Goal: Task Accomplishment & Management: Use online tool/utility

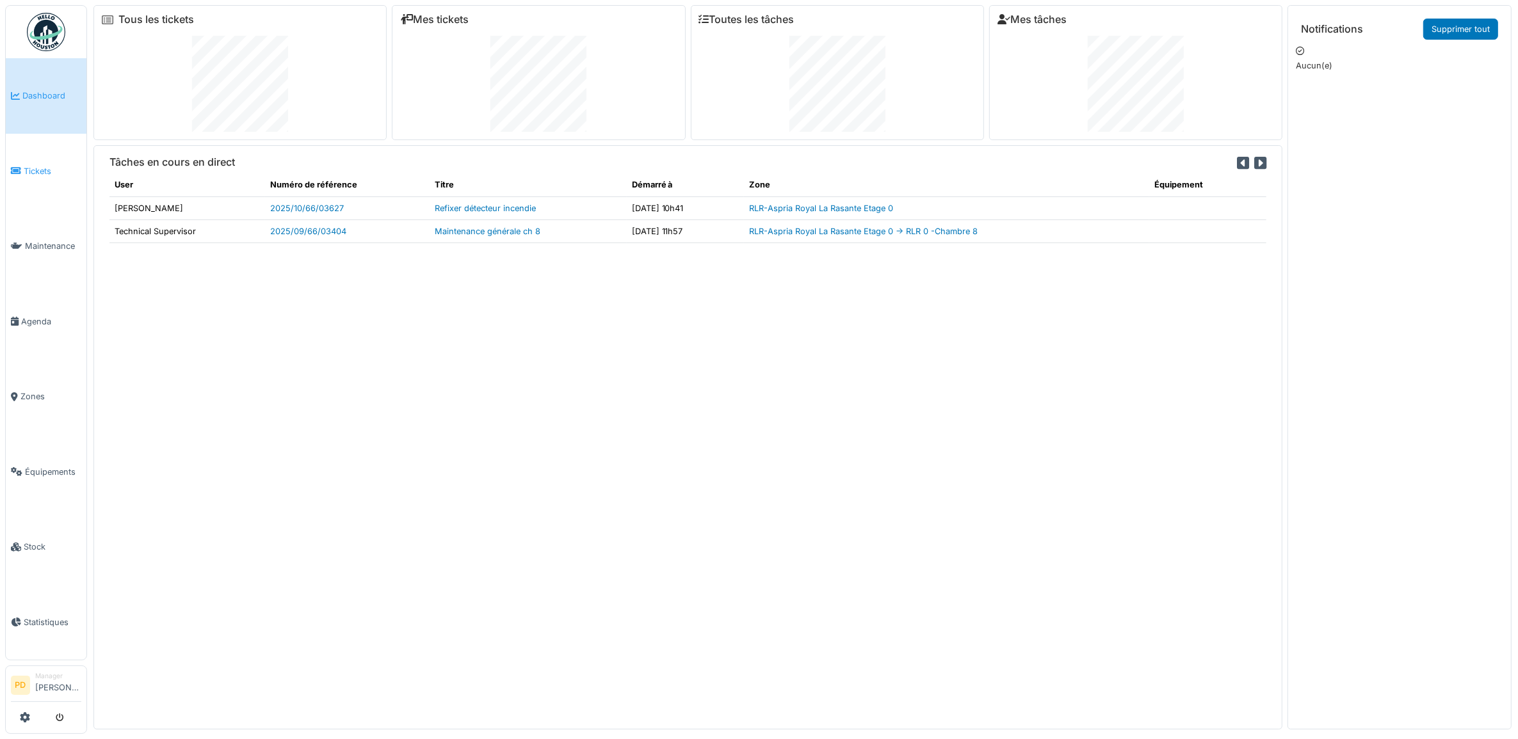
click at [45, 167] on span "Tickets" at bounding box center [53, 171] width 58 height 12
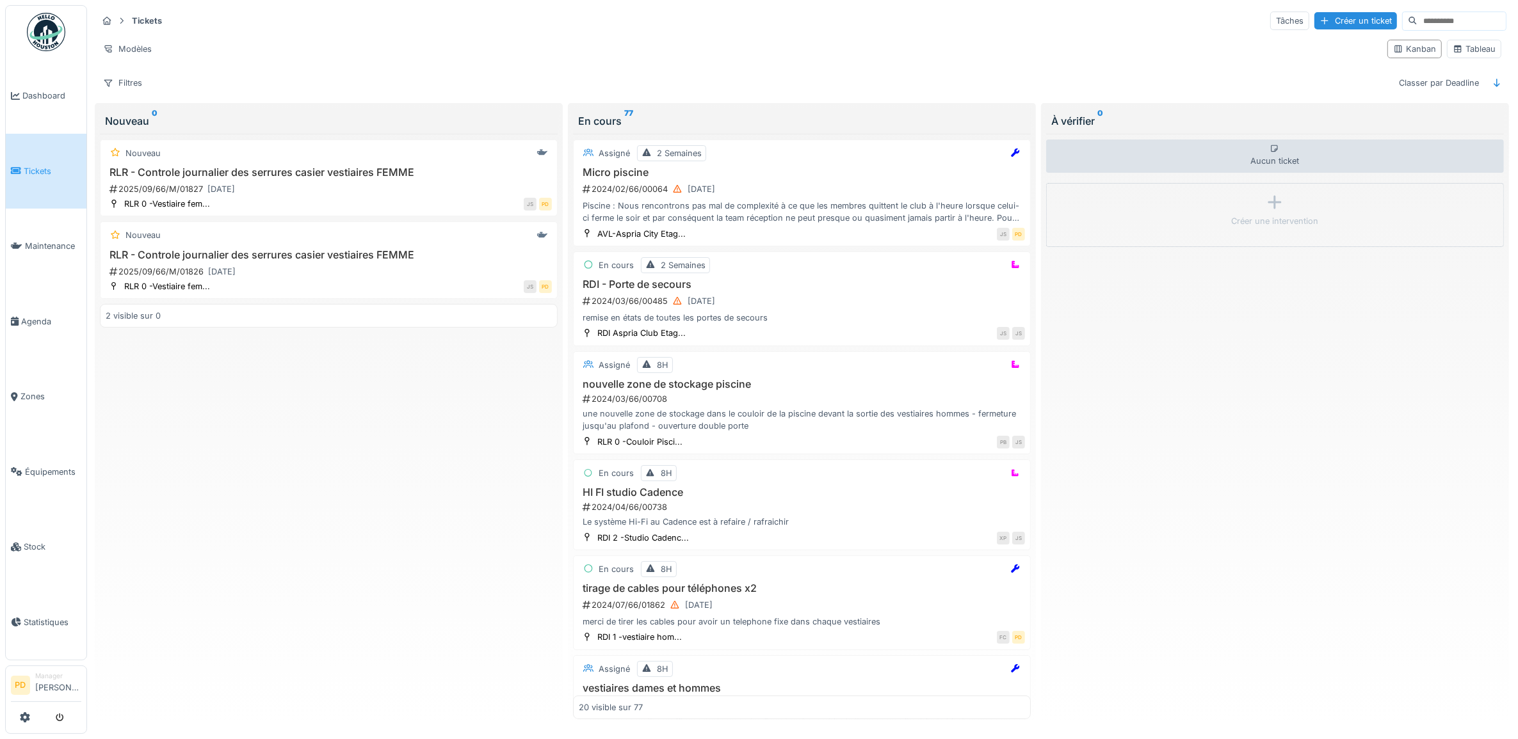
click at [36, 175] on link "Tickets" at bounding box center [46, 172] width 81 height 76
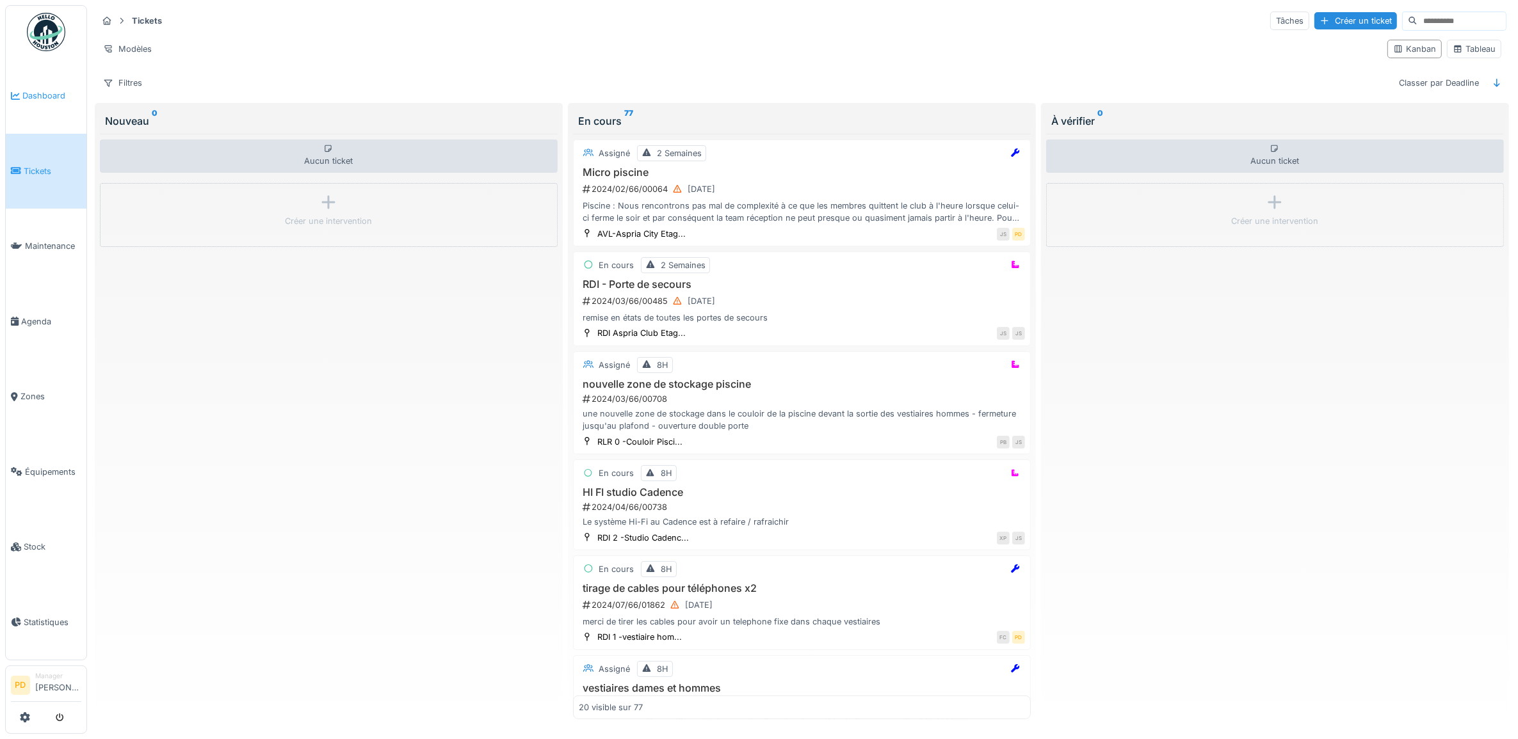
click at [46, 96] on span "Dashboard" at bounding box center [51, 96] width 59 height 12
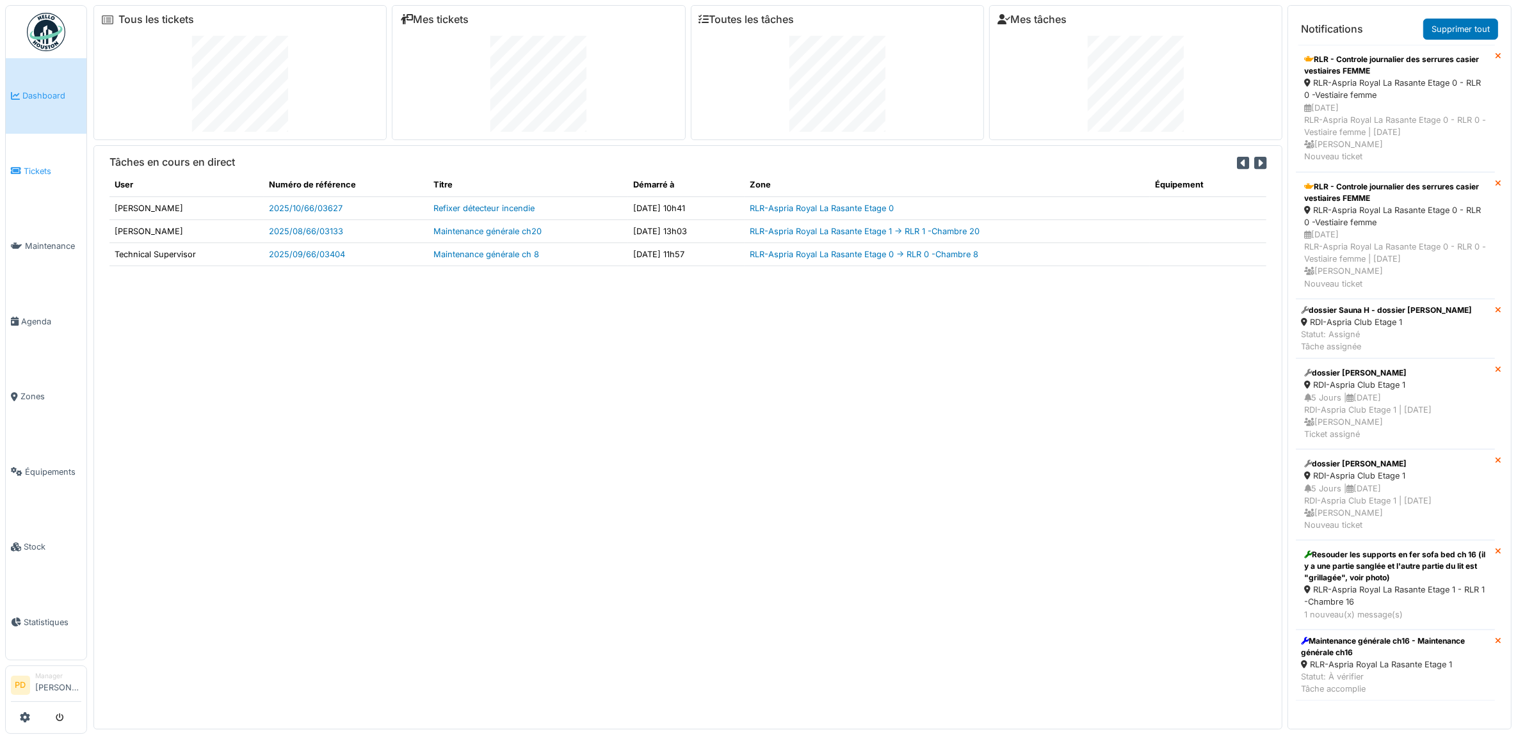
click at [39, 162] on link "Tickets" at bounding box center [46, 172] width 81 height 76
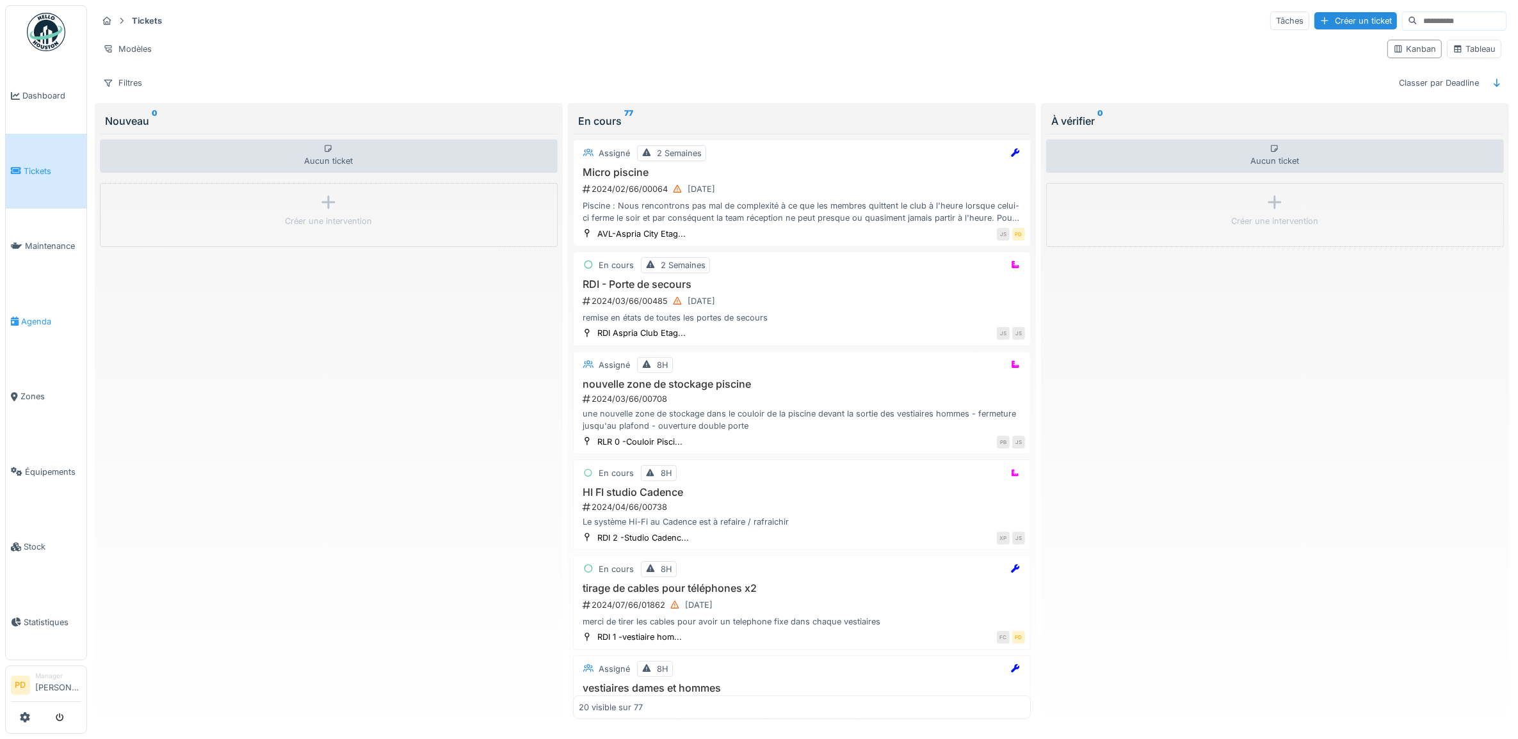
click at [40, 316] on span "Agenda" at bounding box center [51, 322] width 60 height 12
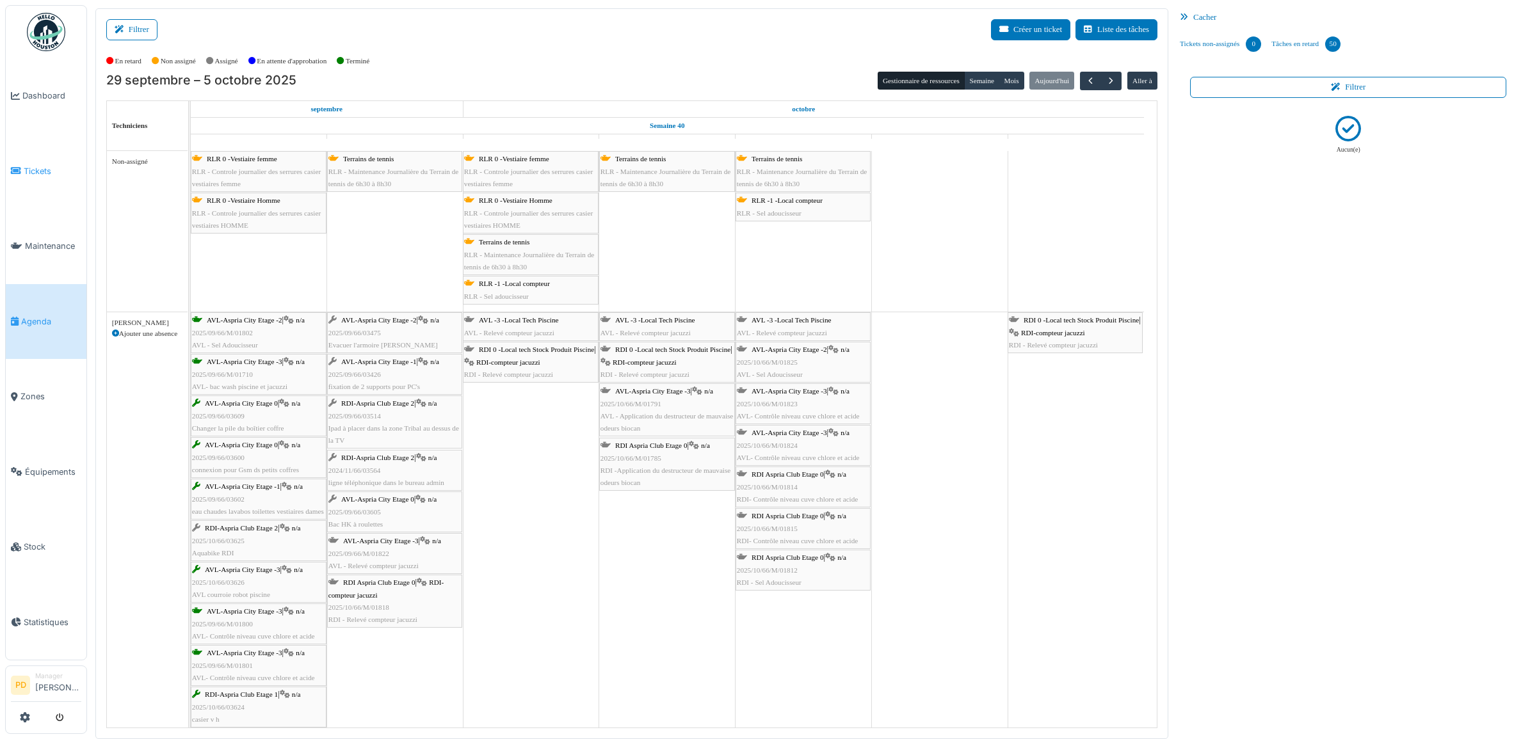
click at [43, 172] on span "Tickets" at bounding box center [53, 171] width 58 height 12
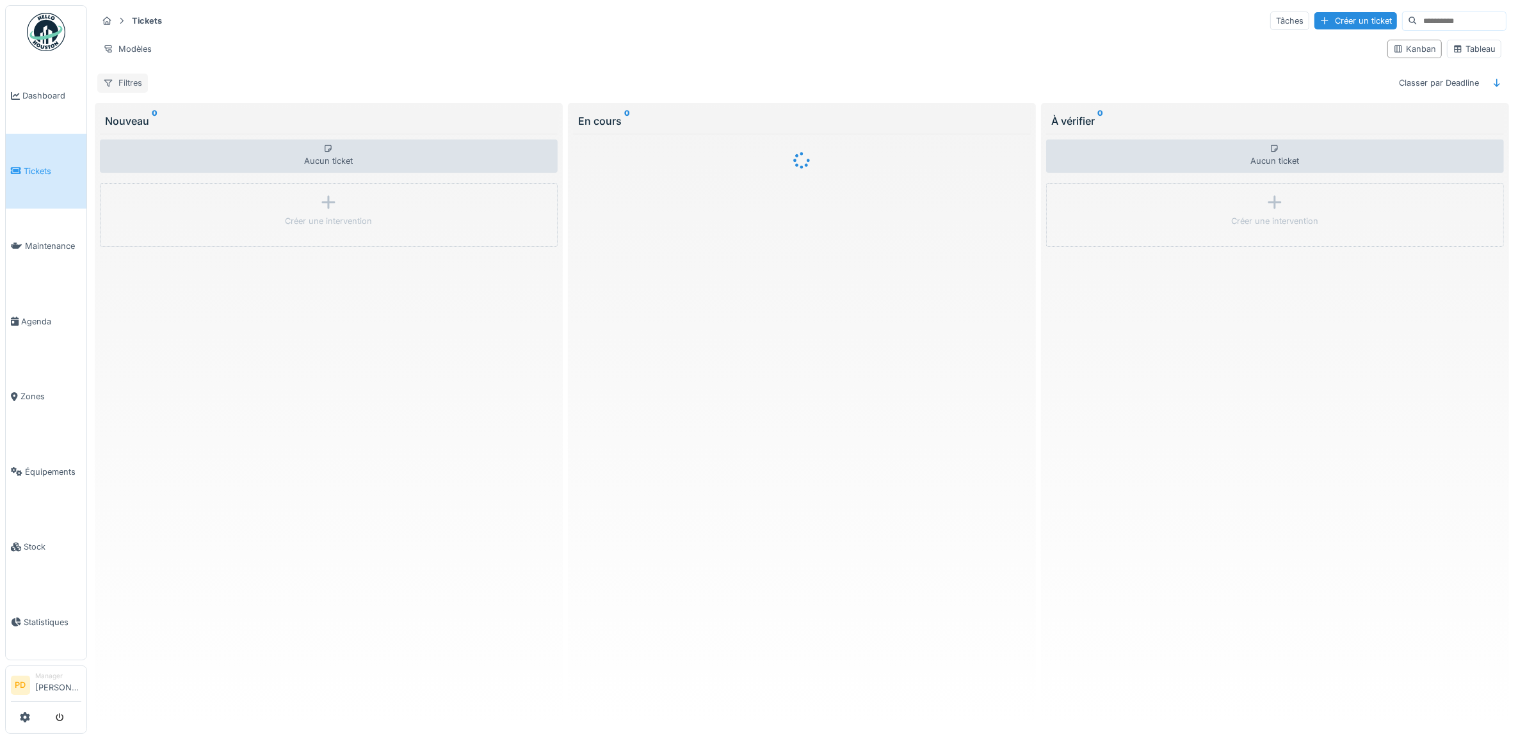
click at [132, 81] on div "Filtres" at bounding box center [122, 83] width 51 height 19
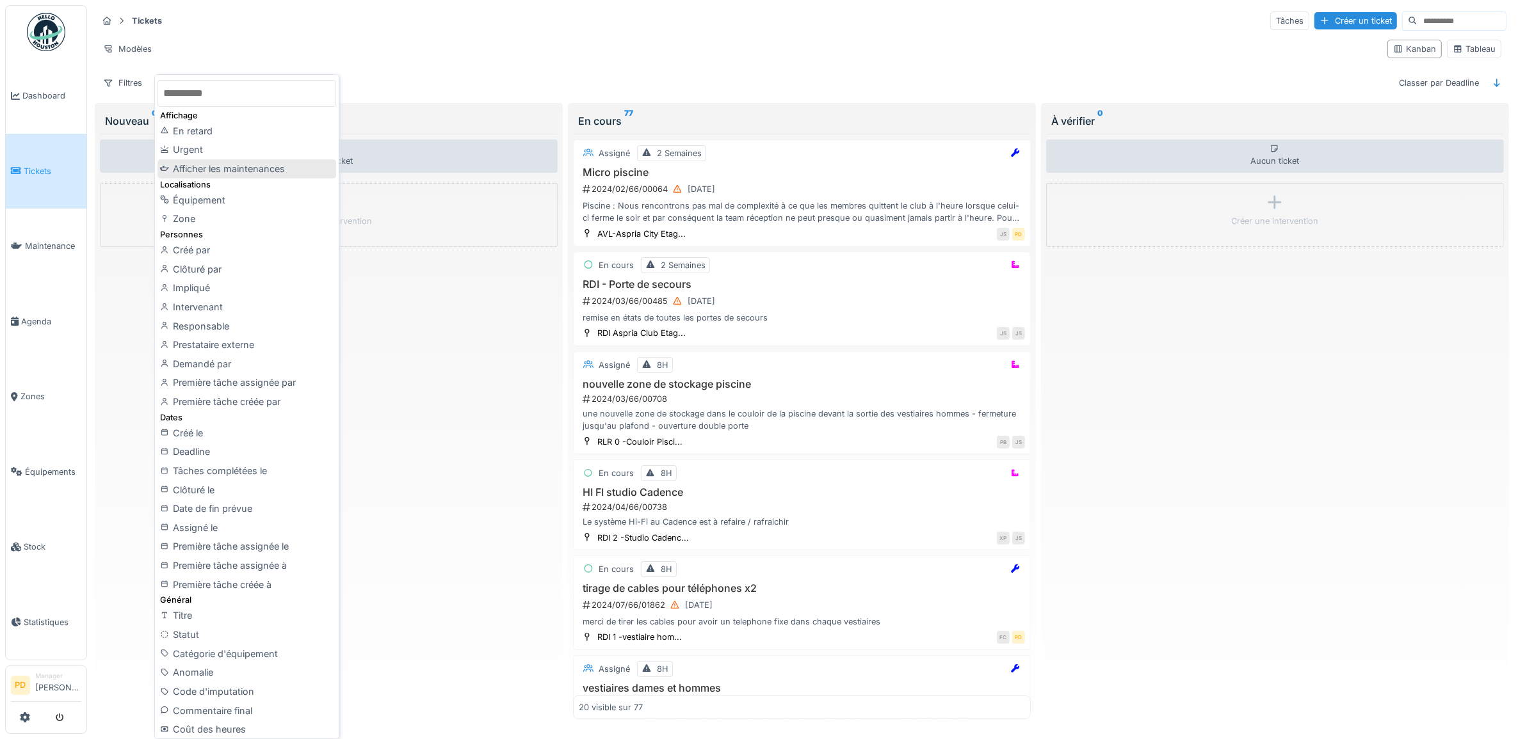
click at [213, 162] on div "Afficher les maintenances" at bounding box center [246, 168] width 178 height 19
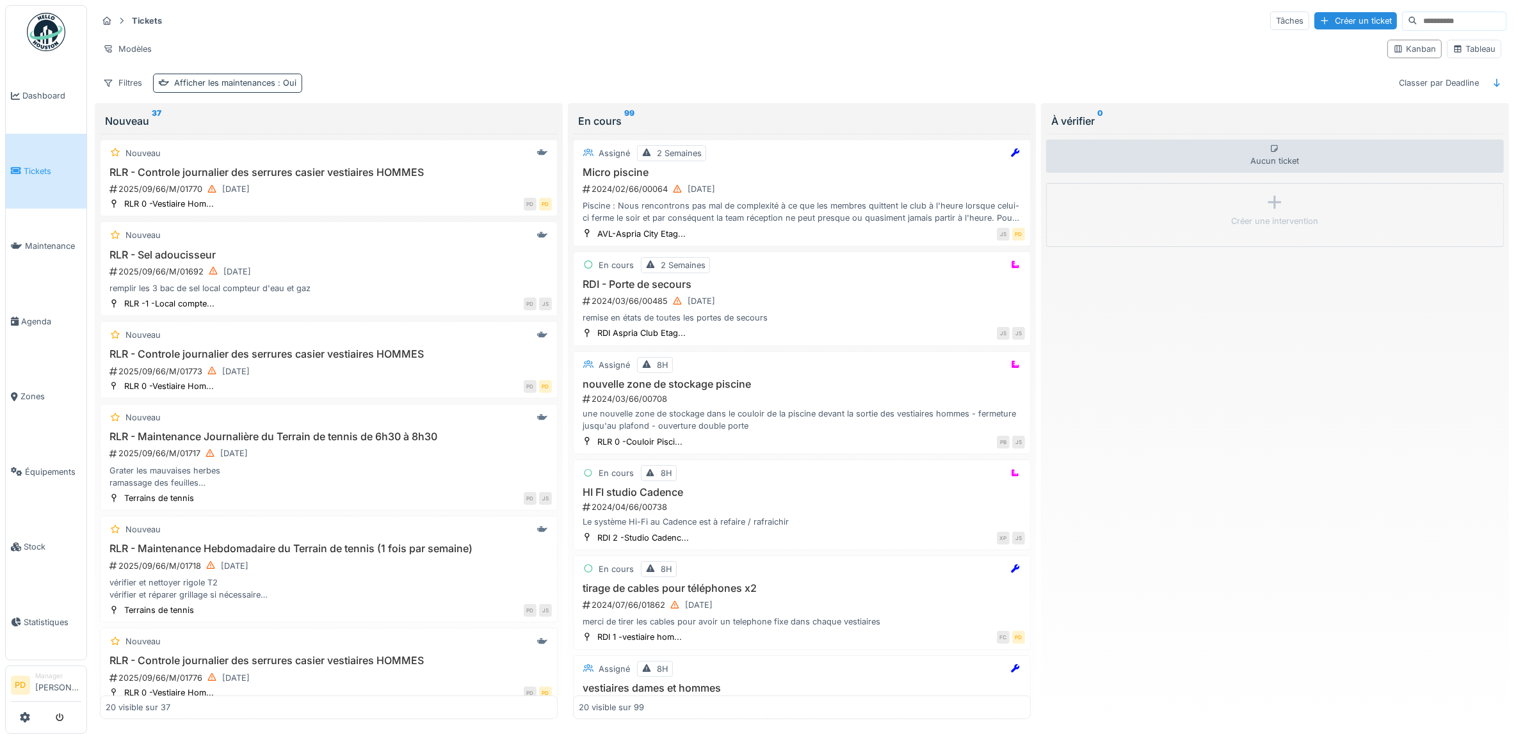
click at [277, 87] on span ": Oui" at bounding box center [285, 83] width 21 height 10
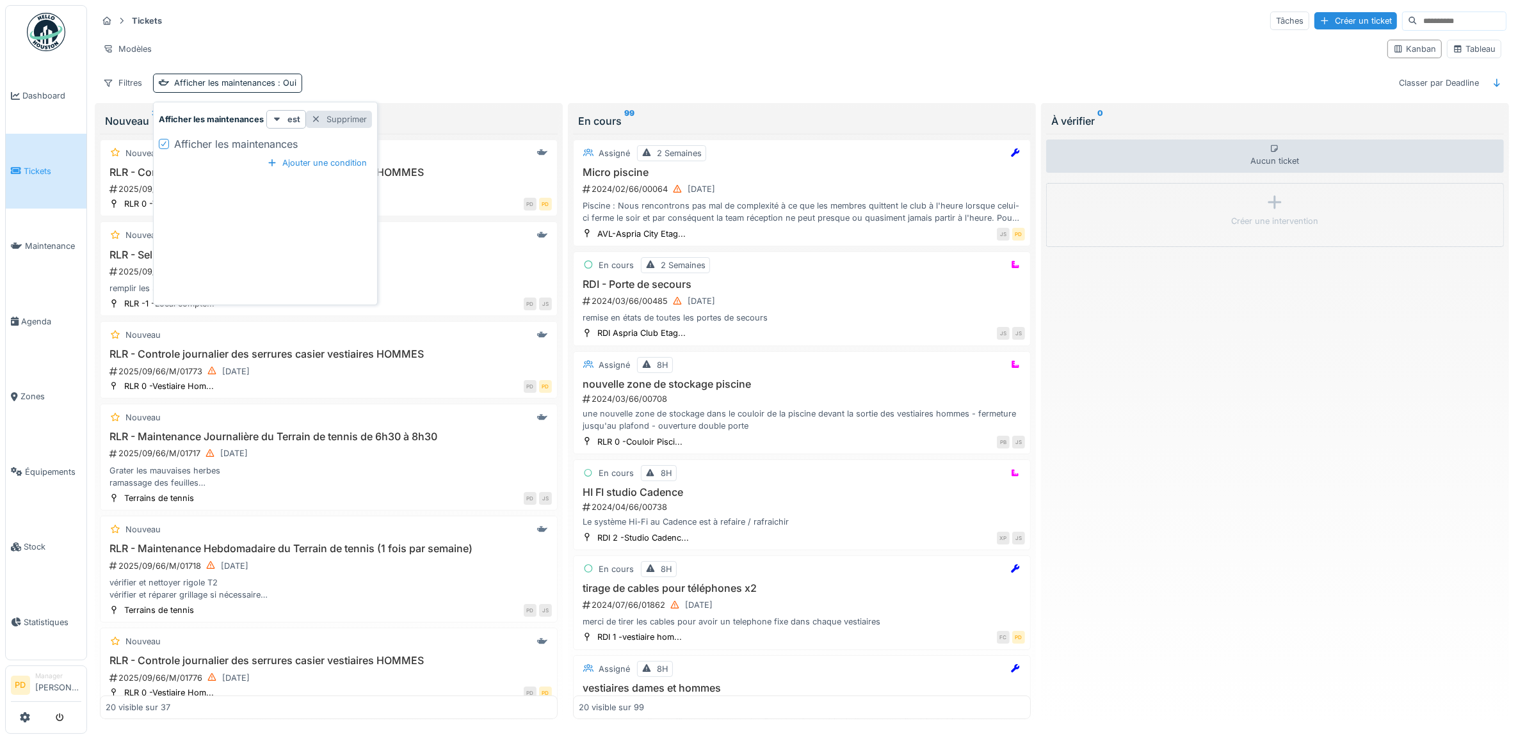
click at [344, 120] on div "Supprimer" at bounding box center [339, 119] width 66 height 17
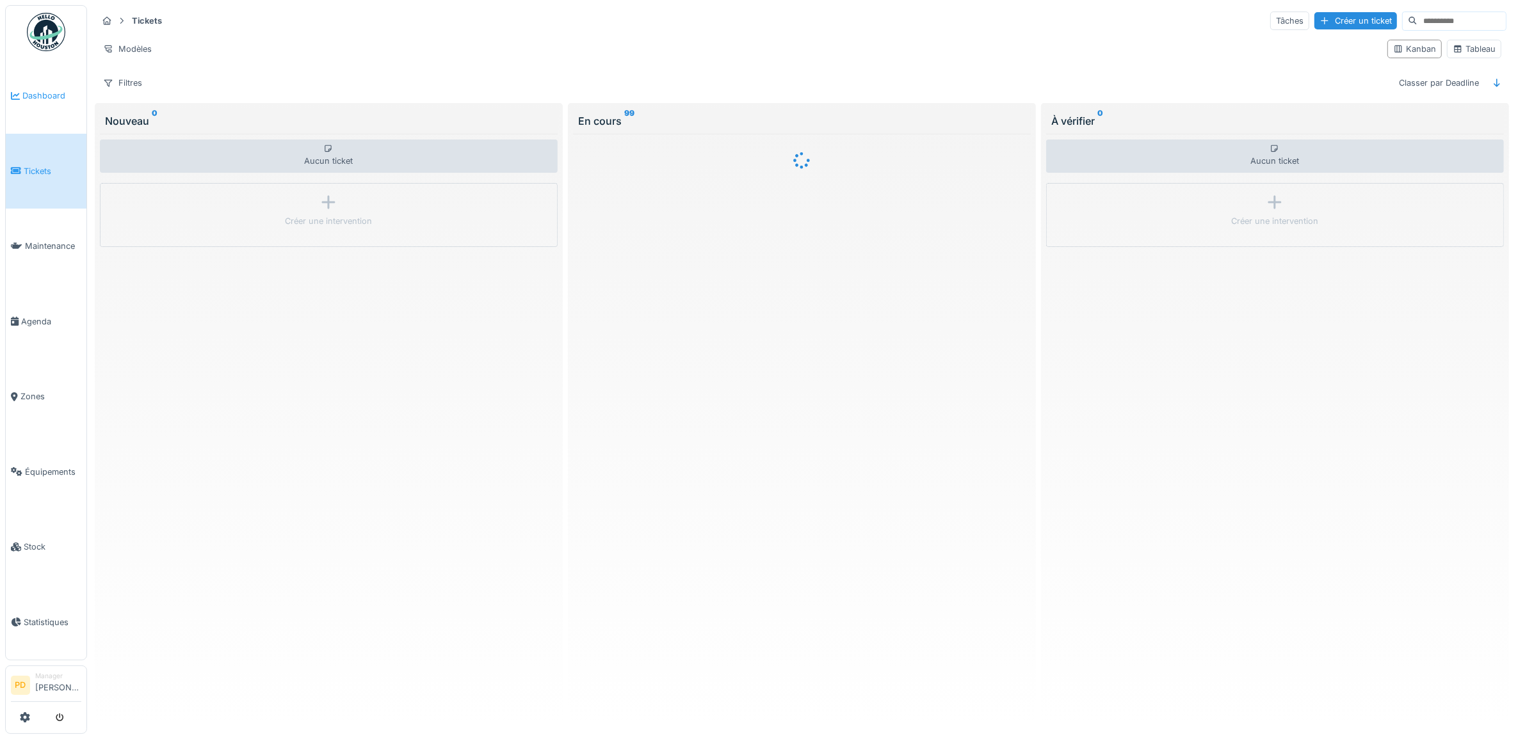
click at [40, 92] on span "Dashboard" at bounding box center [51, 96] width 59 height 12
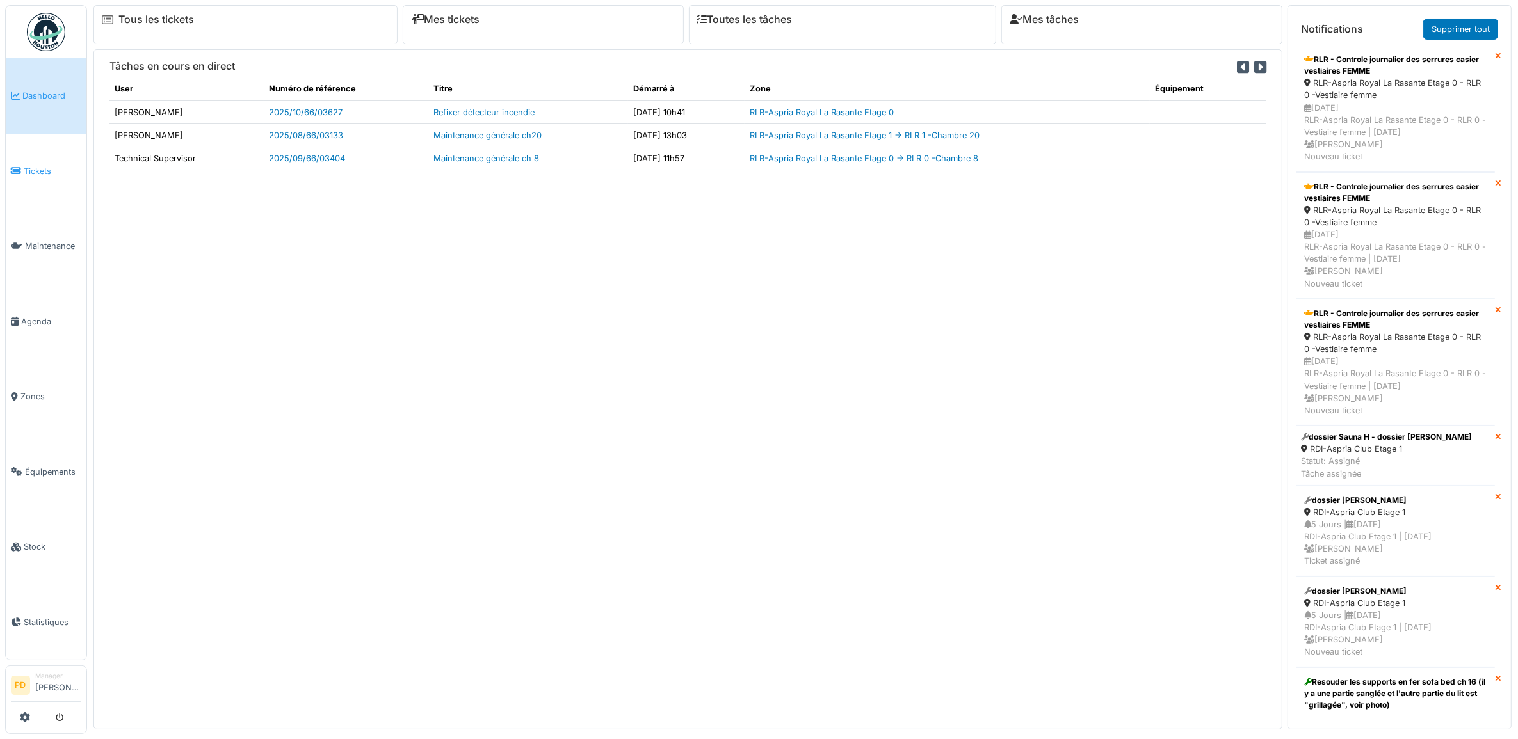
click at [44, 165] on span "Tickets" at bounding box center [53, 171] width 58 height 12
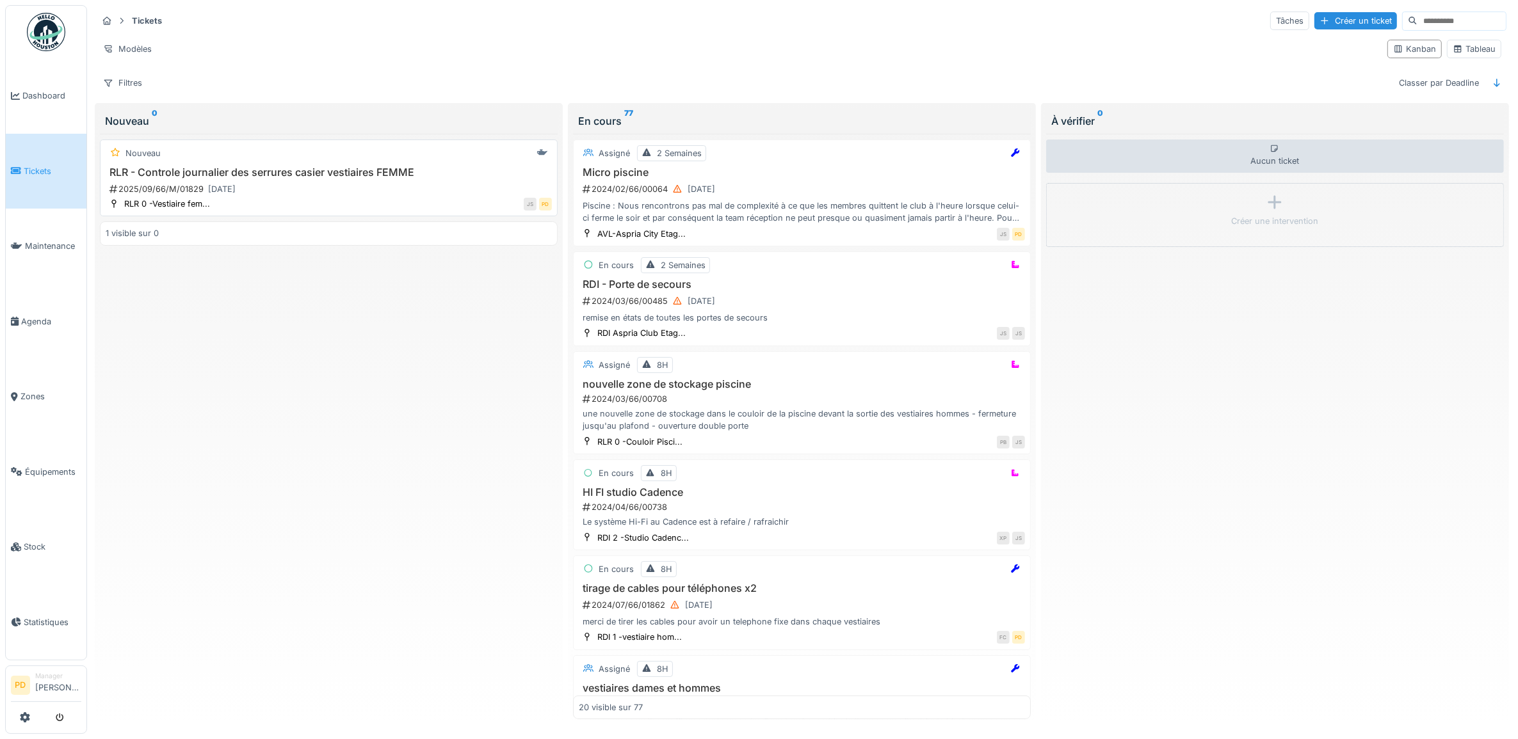
click at [366, 175] on h3 "RLR - Controle journalier des serrures casier vestiaires FEMME" at bounding box center [329, 172] width 446 height 12
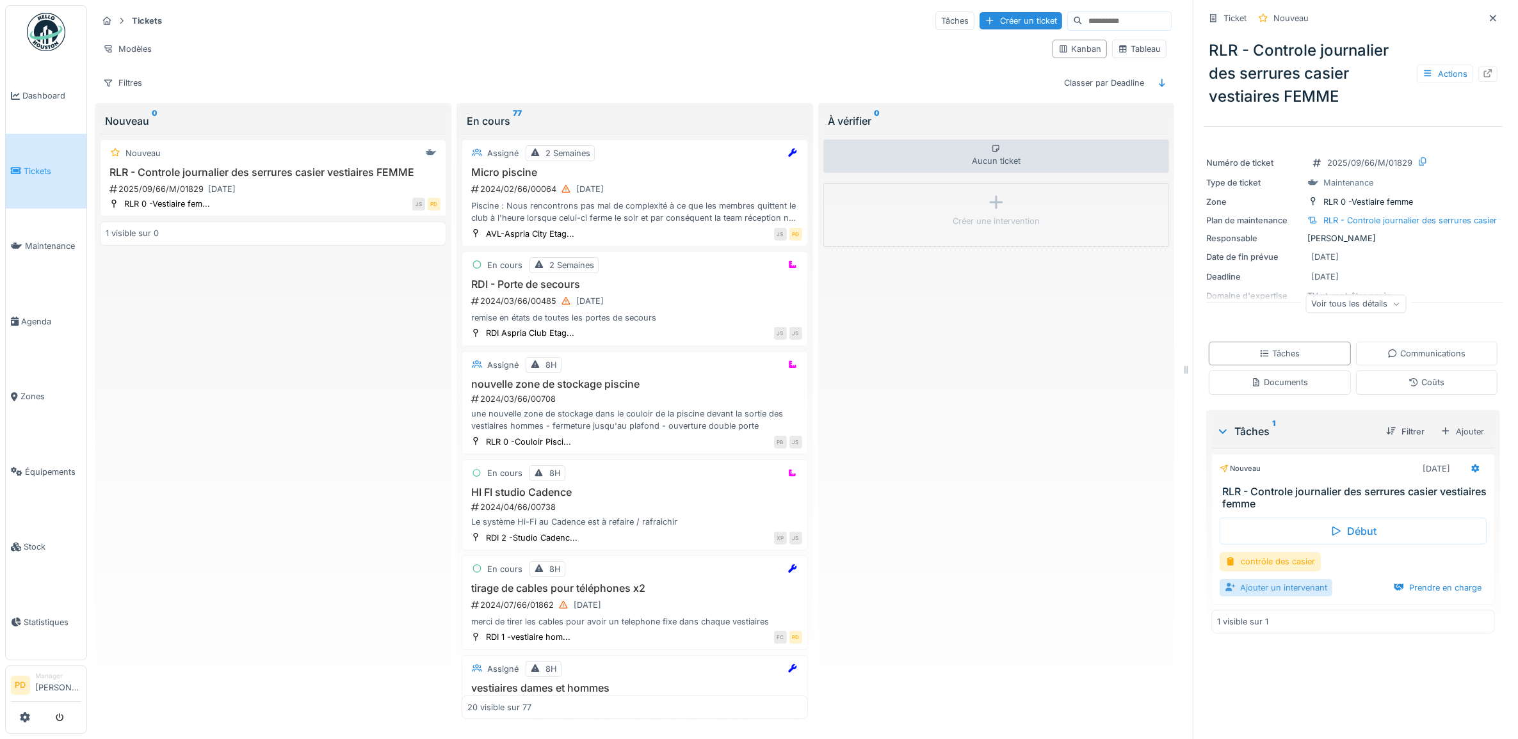
click at [1300, 594] on div "Ajouter un intervenant" at bounding box center [1276, 587] width 113 height 17
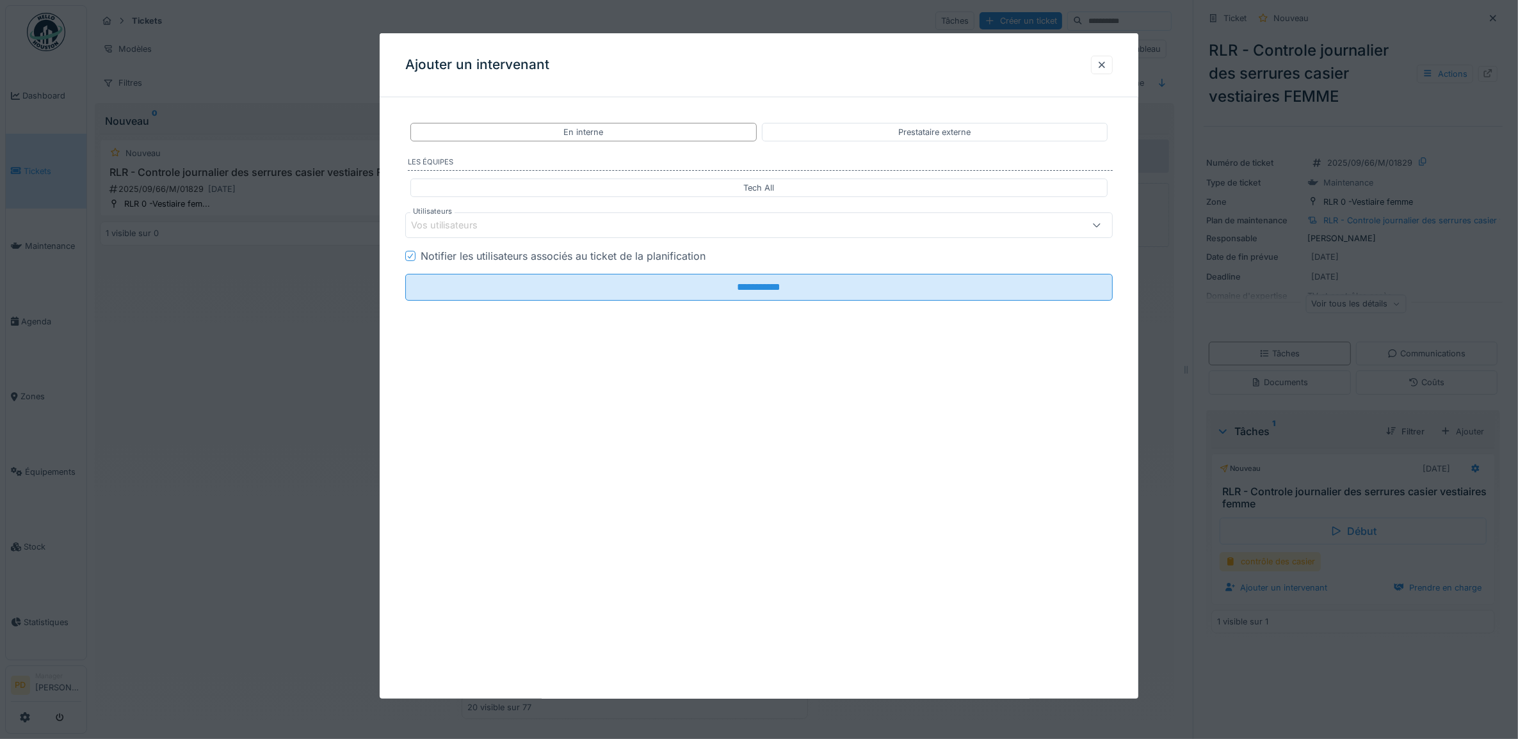
click at [445, 232] on div "Vos utilisateurs" at bounding box center [453, 225] width 85 height 14
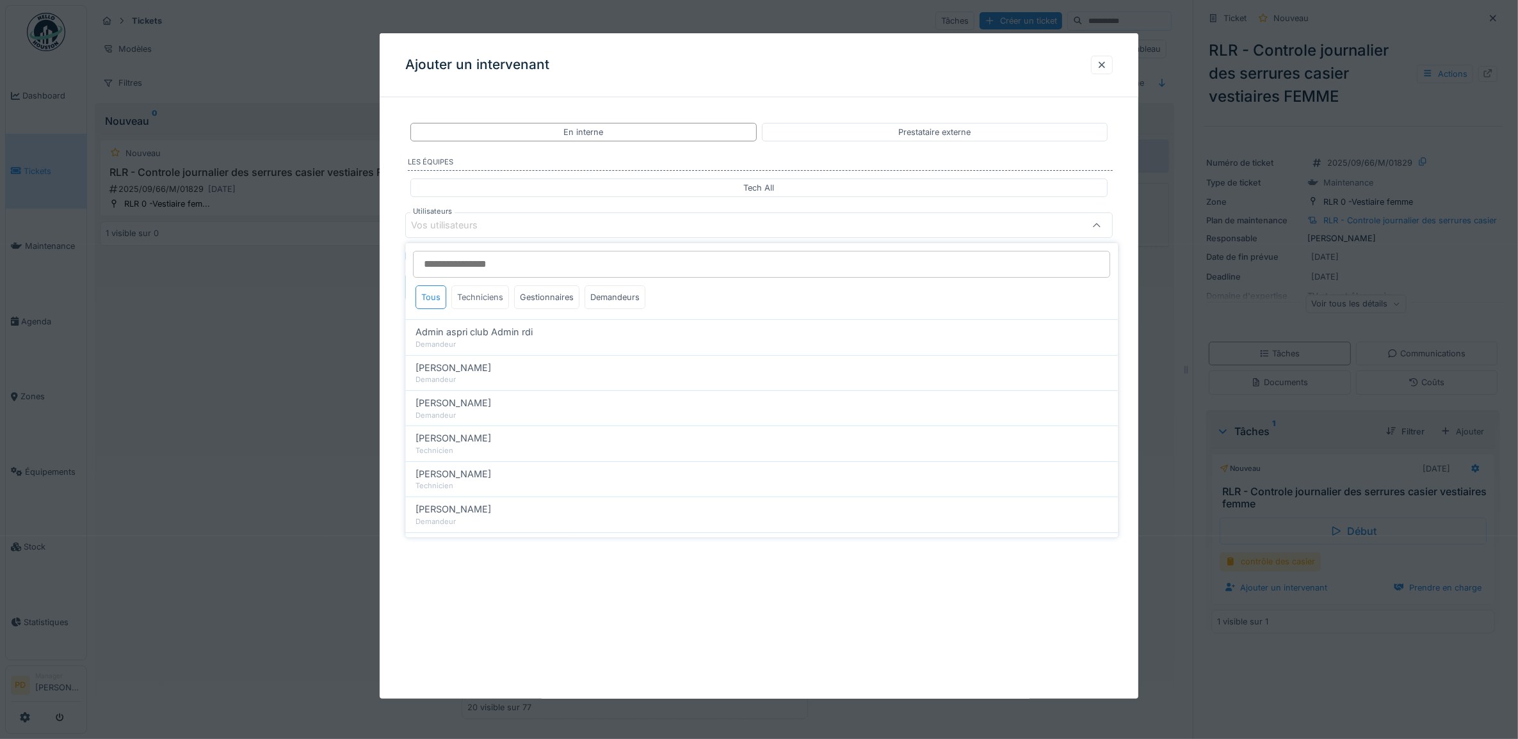
click at [487, 295] on div "Techniciens" at bounding box center [481, 298] width 58 height 24
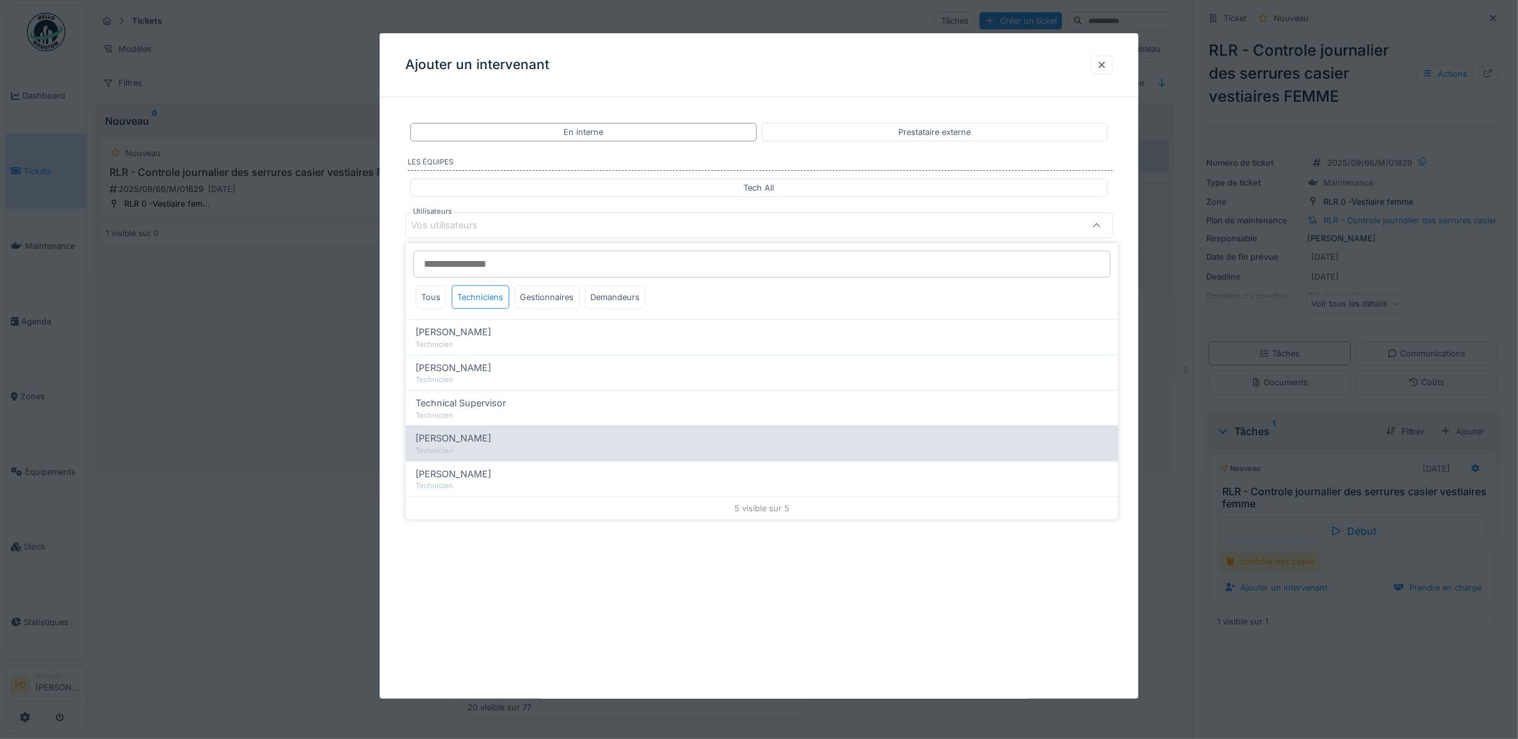
click at [478, 442] on span "[PERSON_NAME]" at bounding box center [454, 439] width 76 height 14
type input "****"
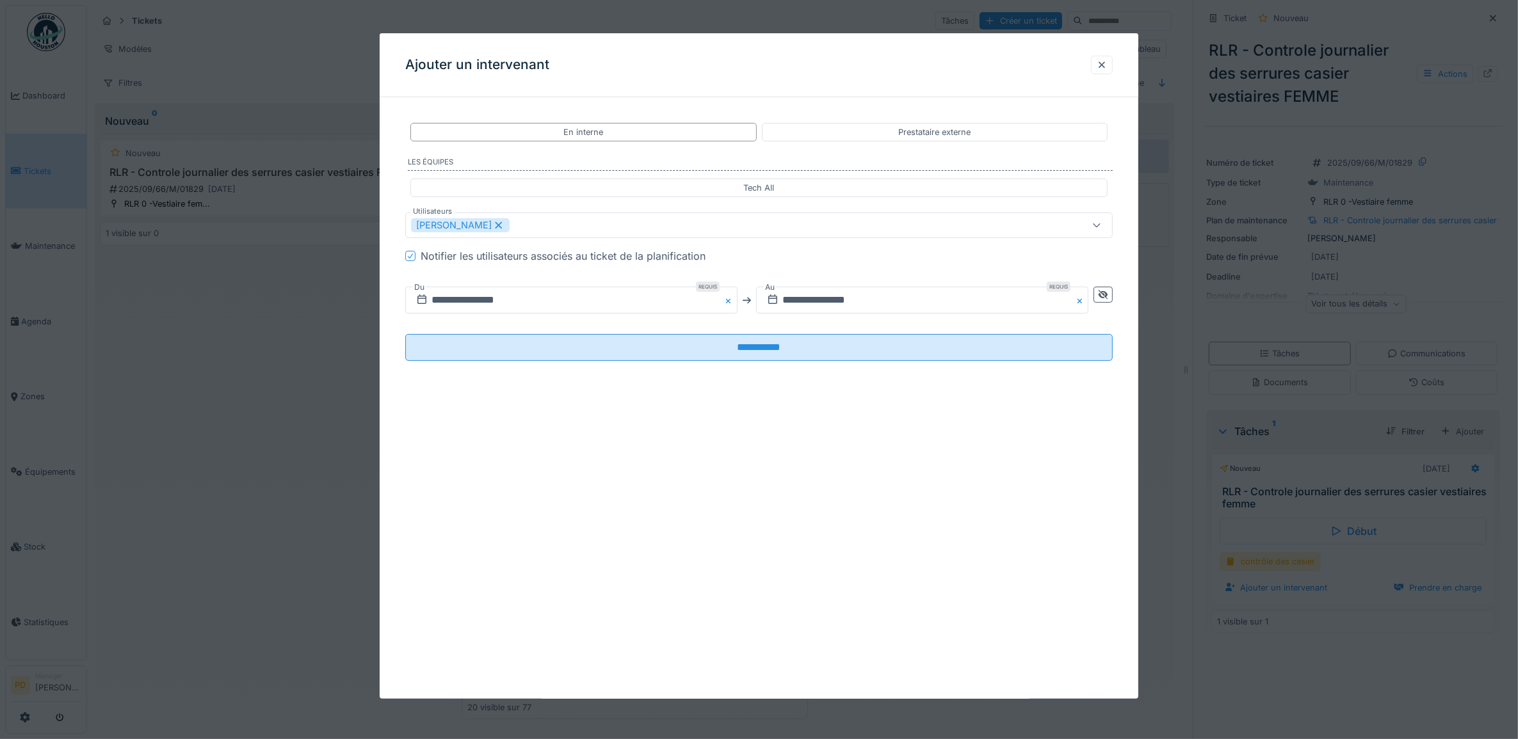
click at [394, 362] on div "**********" at bounding box center [759, 252] width 759 height 289
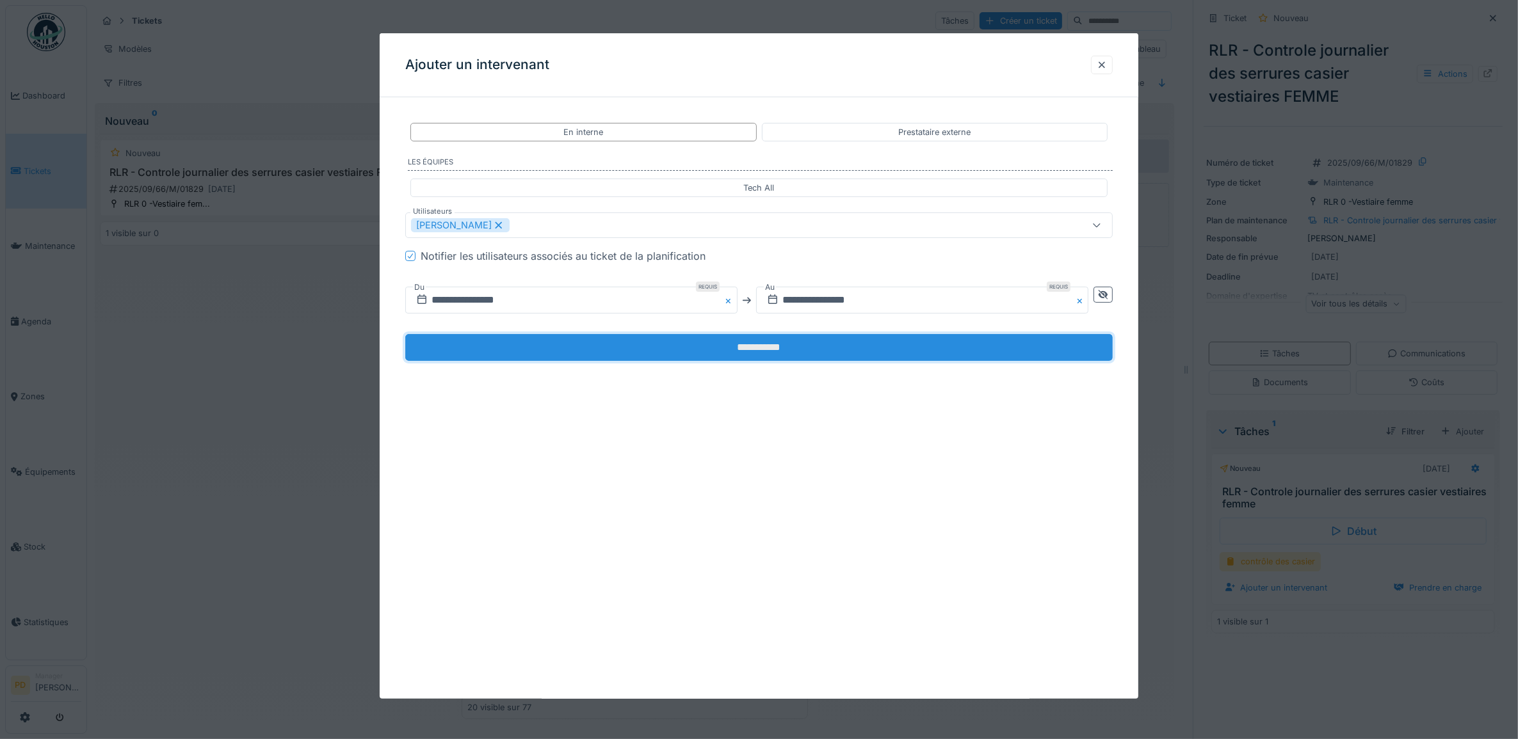
click at [622, 351] on input "**********" at bounding box center [759, 347] width 708 height 27
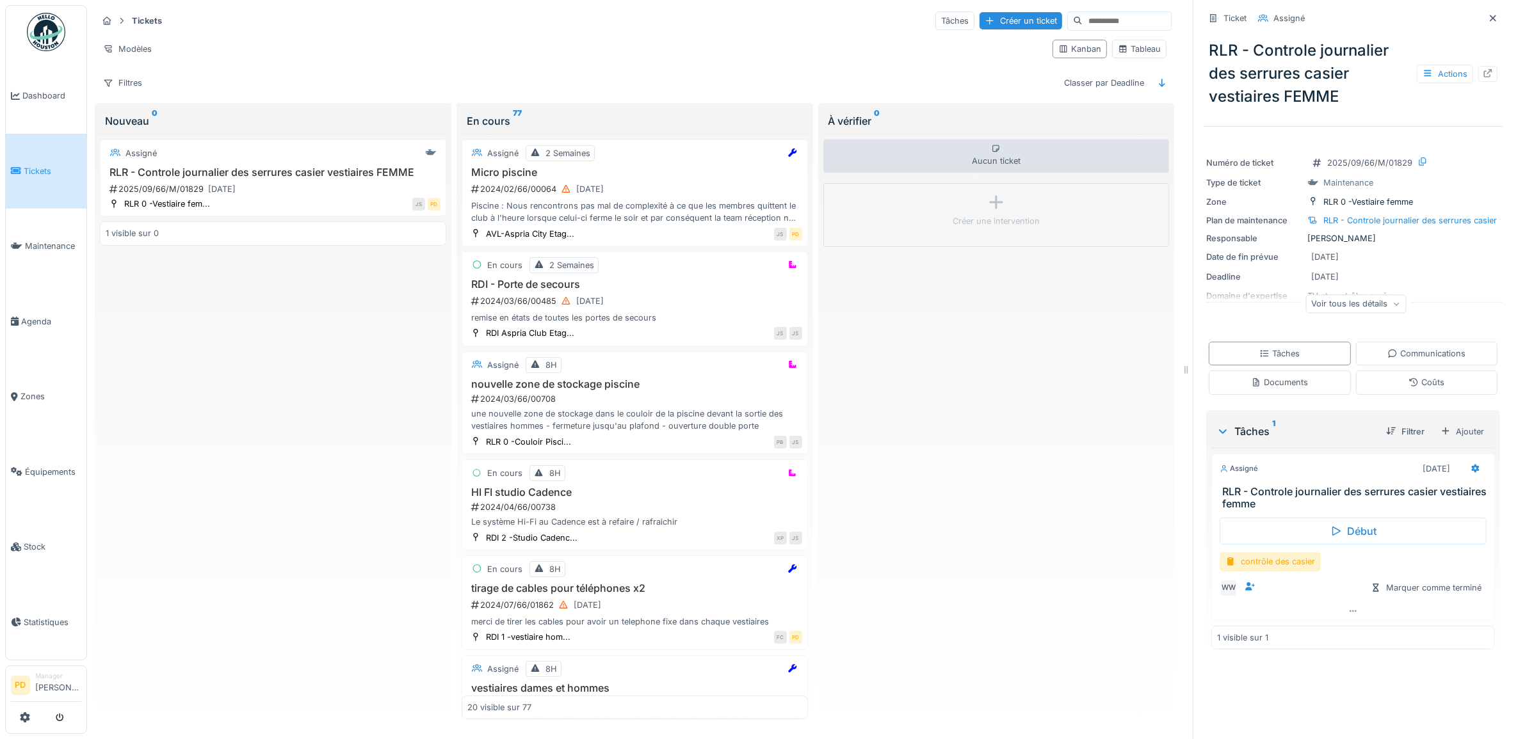
click at [37, 165] on span "Tickets" at bounding box center [53, 171] width 58 height 12
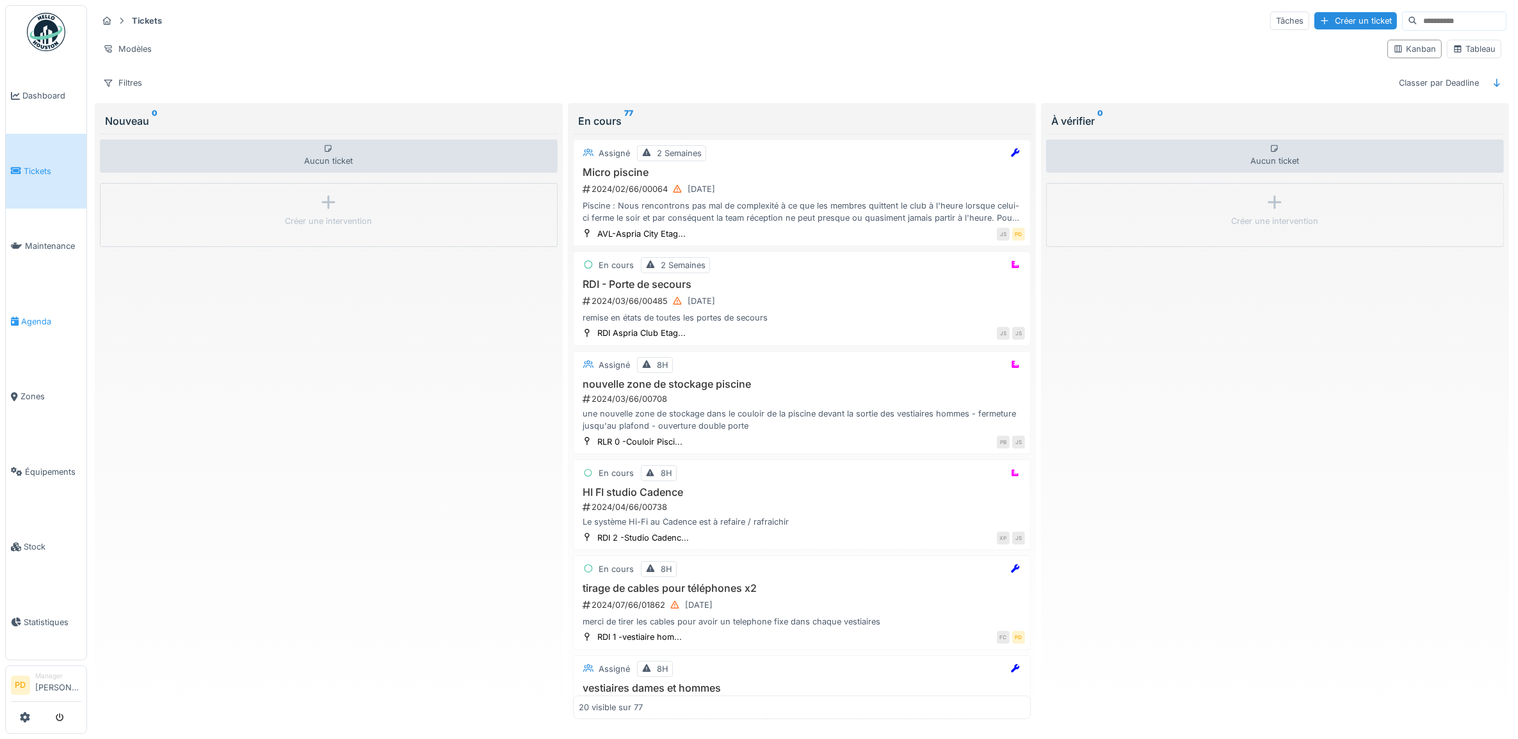
click at [36, 316] on span "Agenda" at bounding box center [51, 322] width 60 height 12
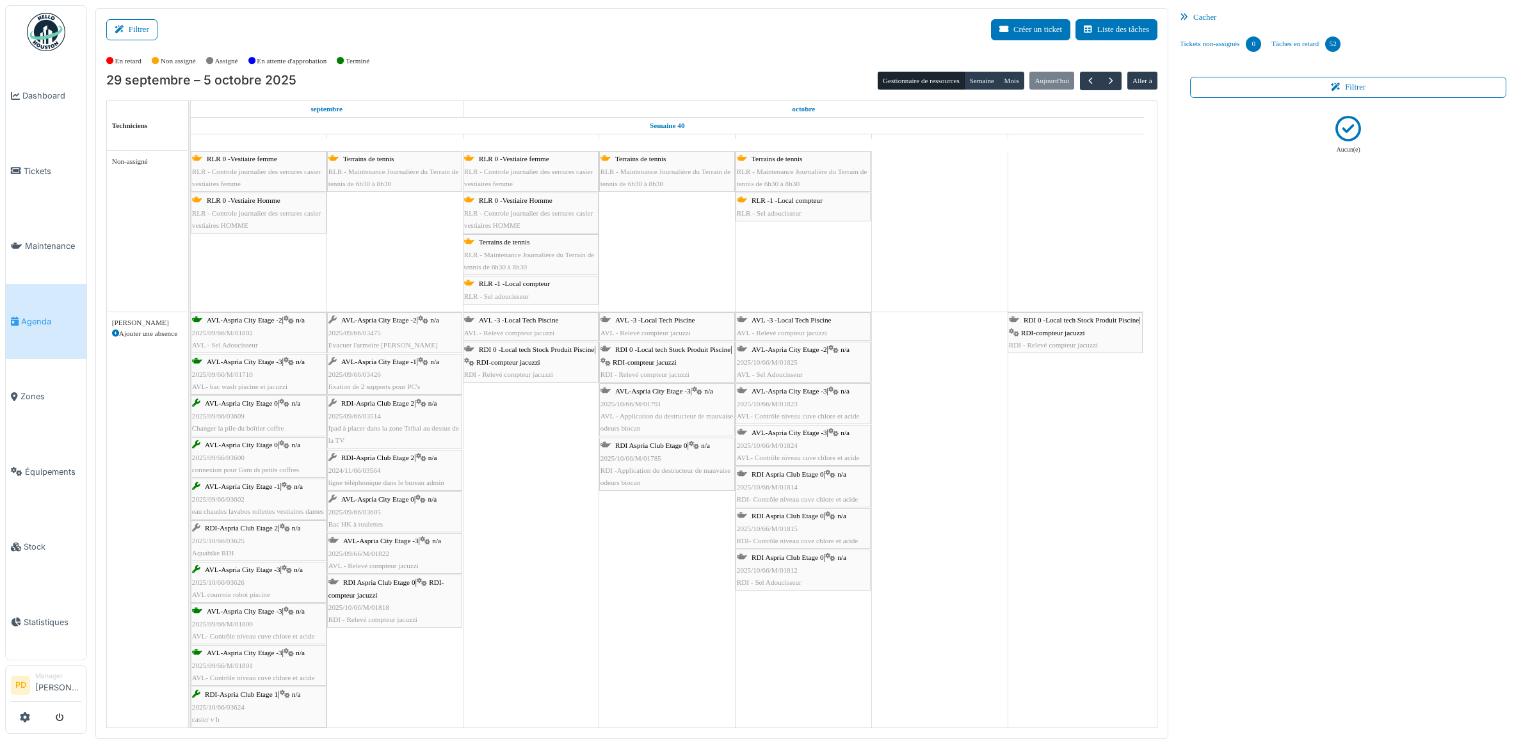
click at [39, 317] on span "Agenda" at bounding box center [51, 322] width 60 height 12
click at [29, 250] on link "Maintenance" at bounding box center [46, 247] width 81 height 76
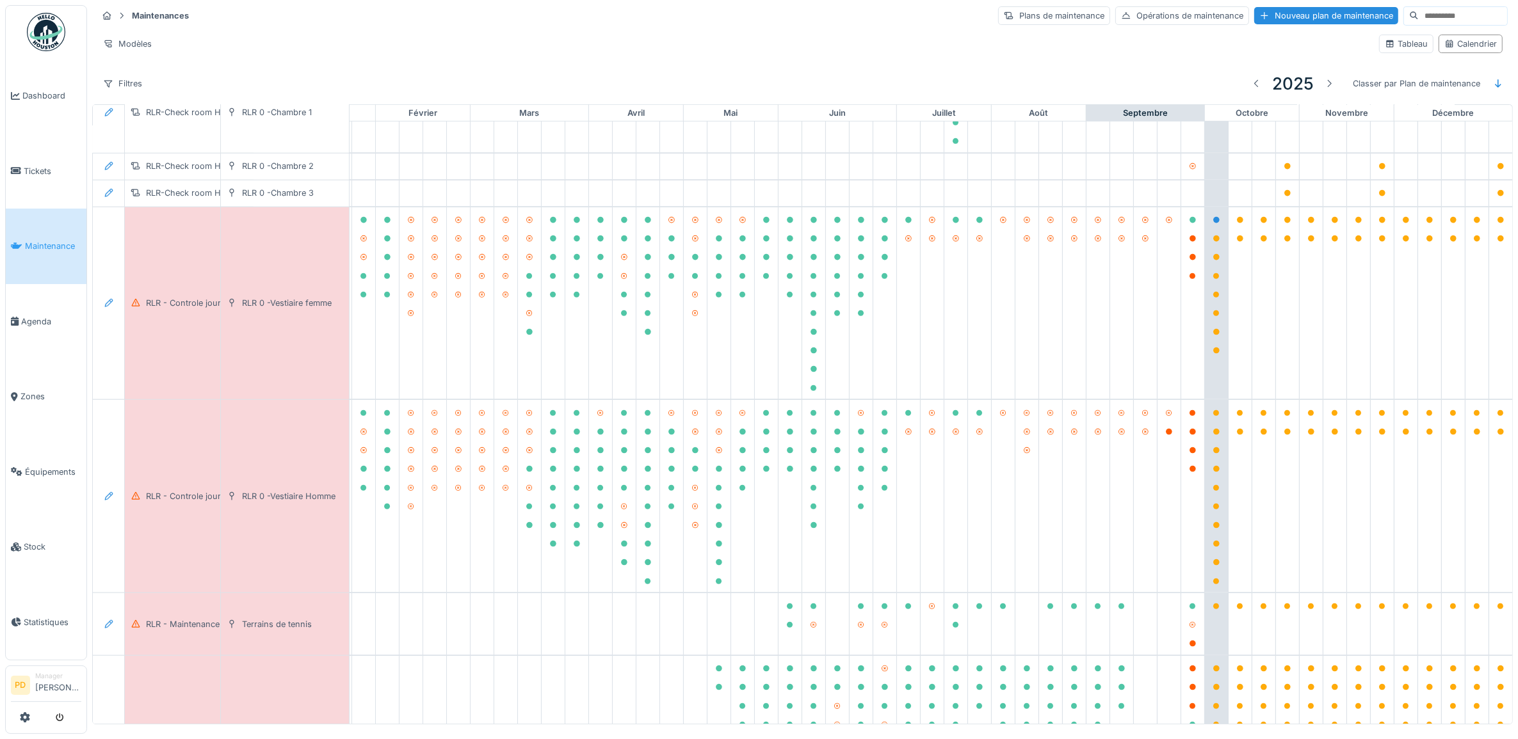
scroll to position [1143, 125]
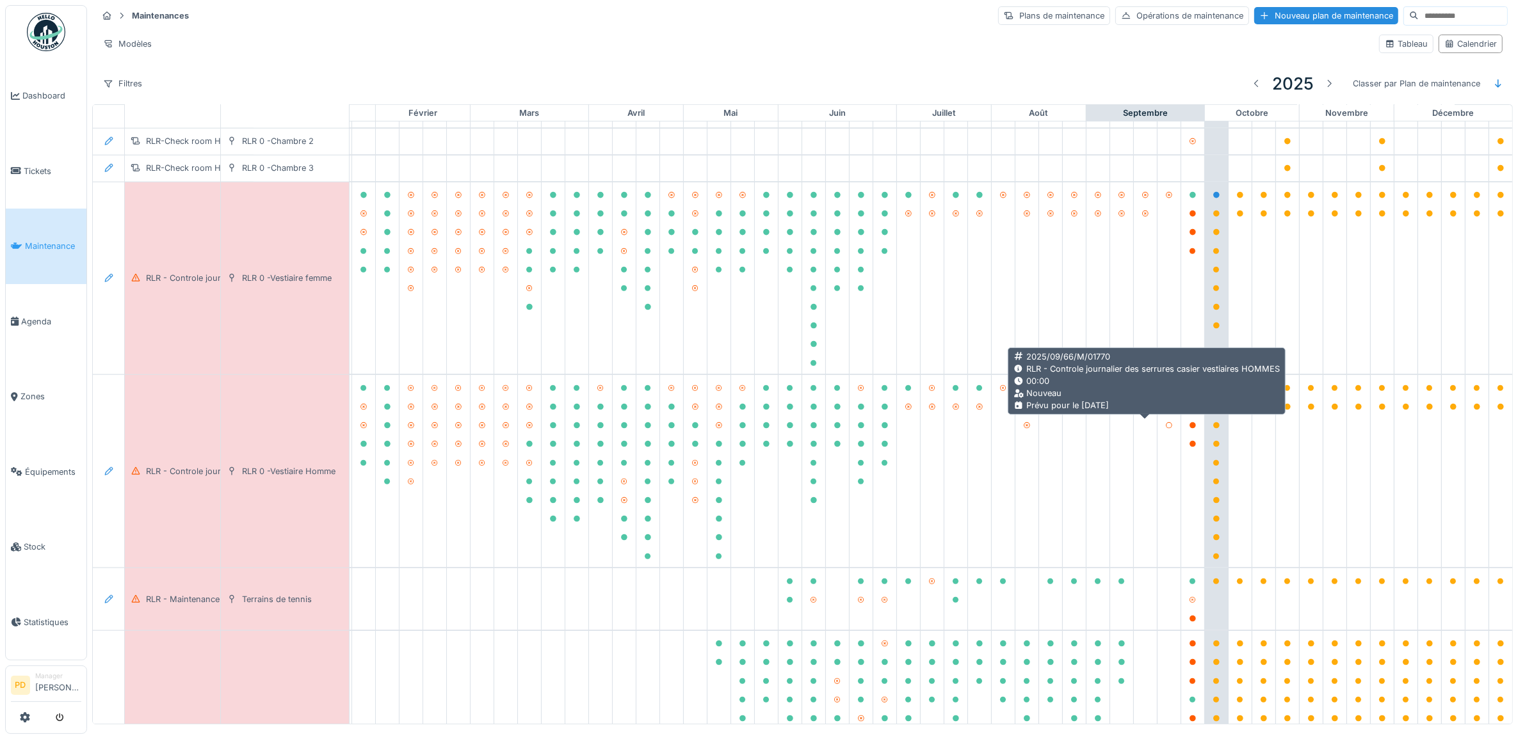
click at [1161, 416] on div at bounding box center [1169, 408] width 17 height 16
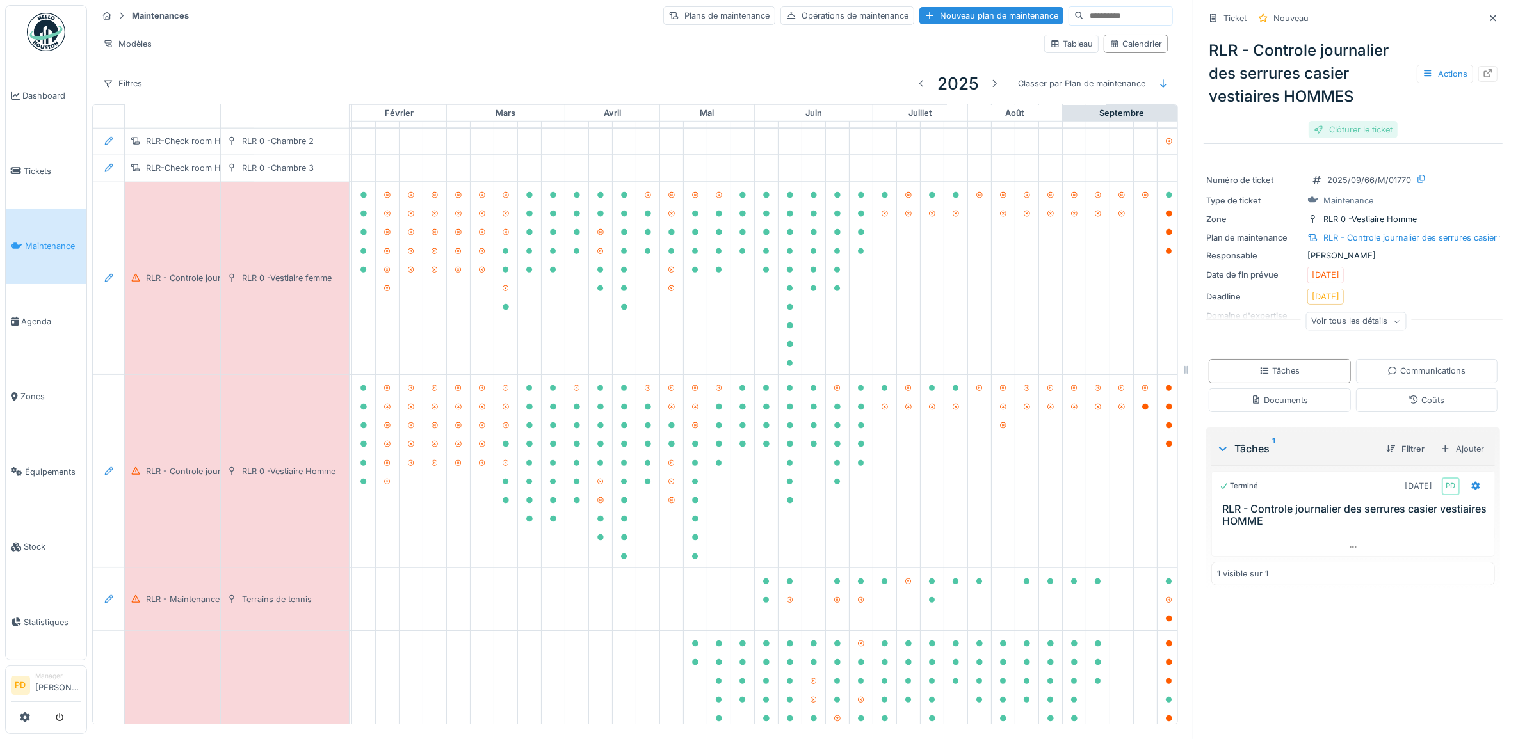
click at [1371, 132] on div "Clôturer le ticket" at bounding box center [1353, 129] width 89 height 17
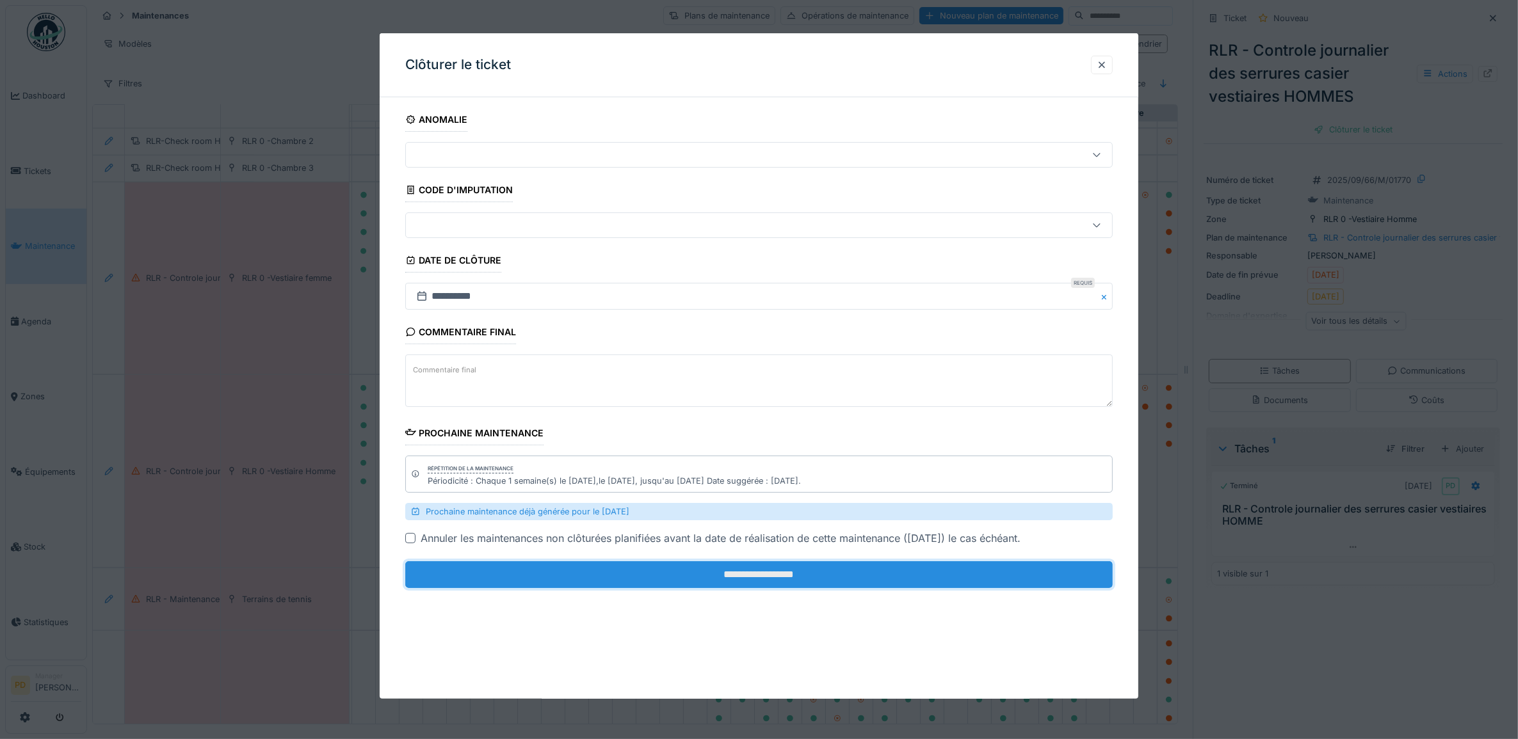
click at [789, 574] on input "**********" at bounding box center [759, 574] width 708 height 27
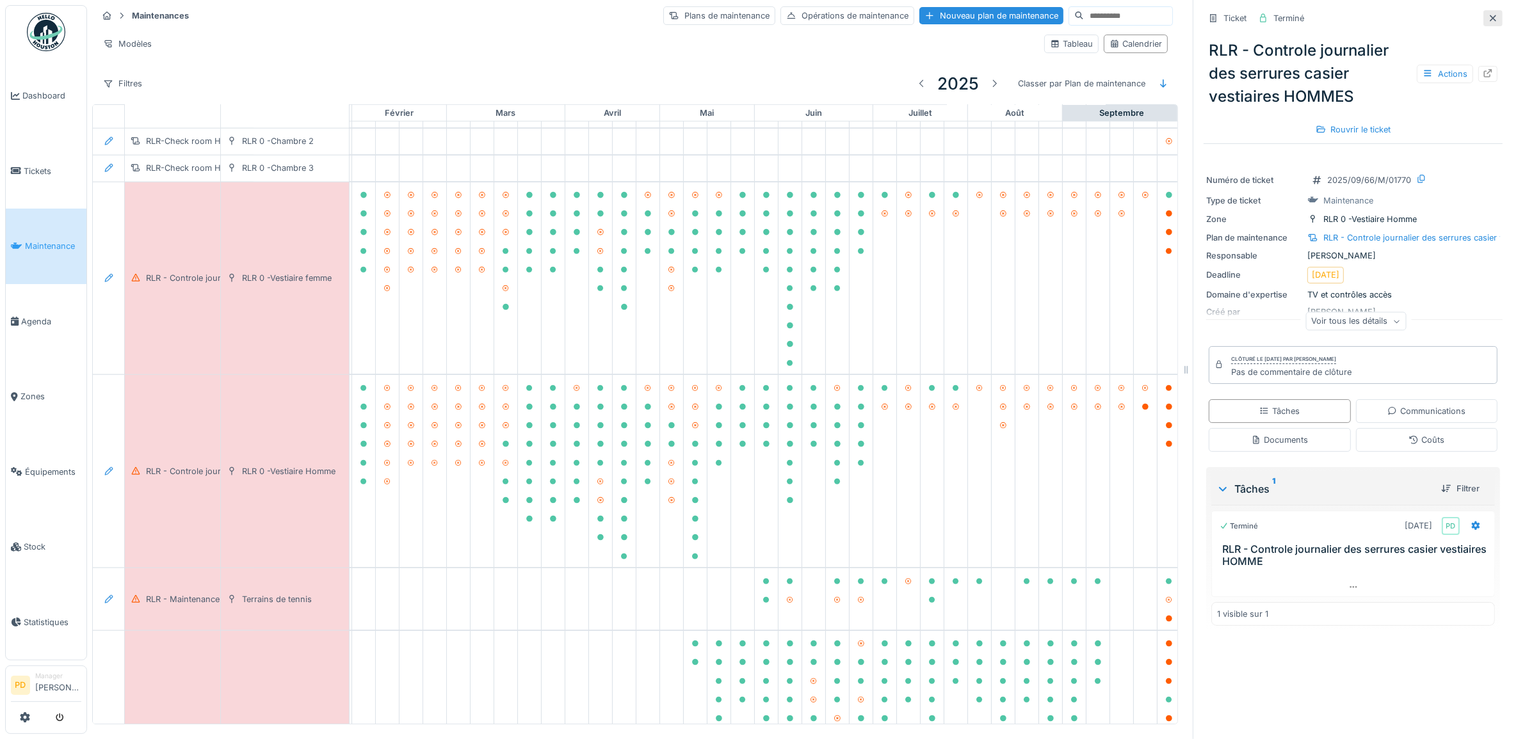
drag, startPoint x: 1473, startPoint y: 17, endPoint x: 1197, endPoint y: 238, distance: 353.1
click at [1488, 17] on icon at bounding box center [1493, 18] width 10 height 8
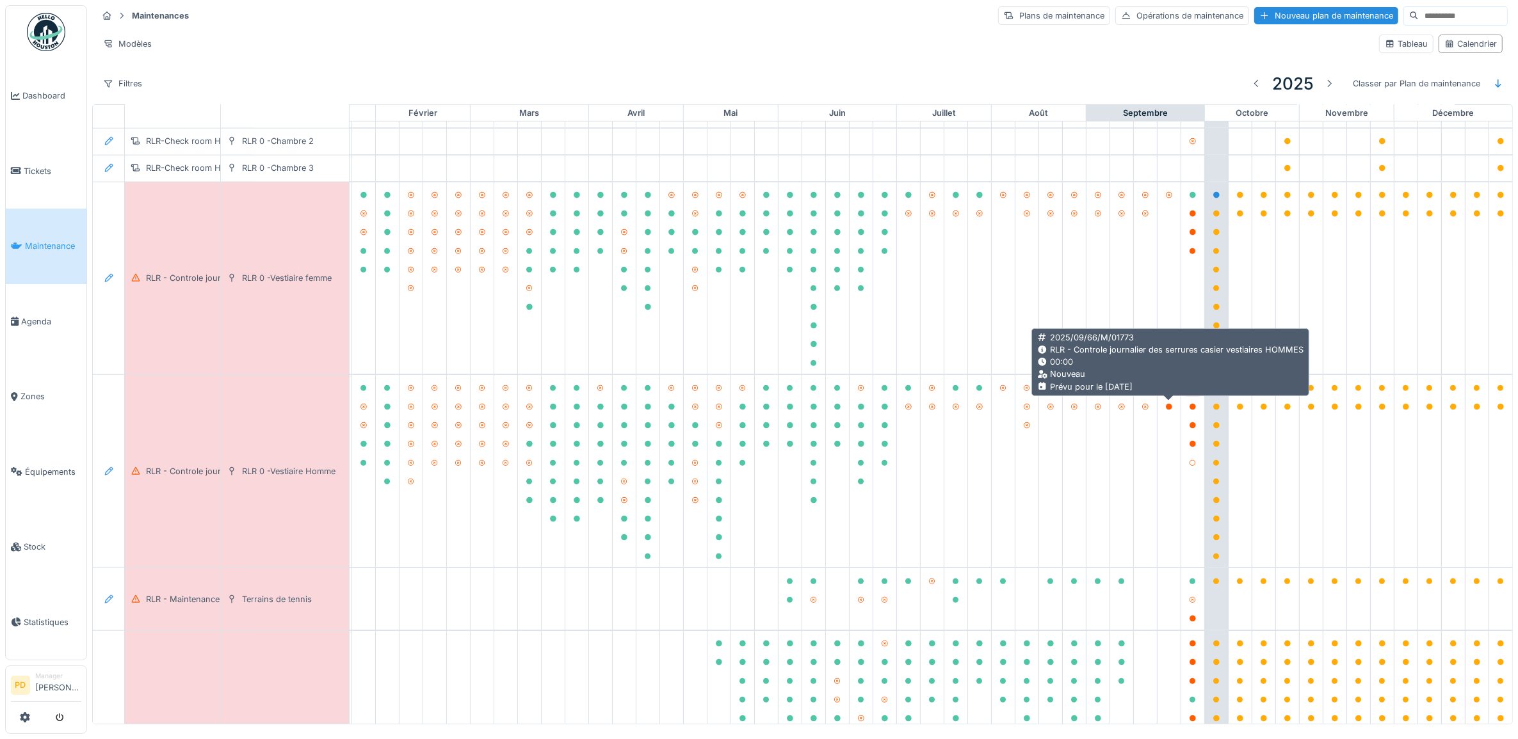
click at [1190, 392] on icon at bounding box center [1193, 388] width 6 height 6
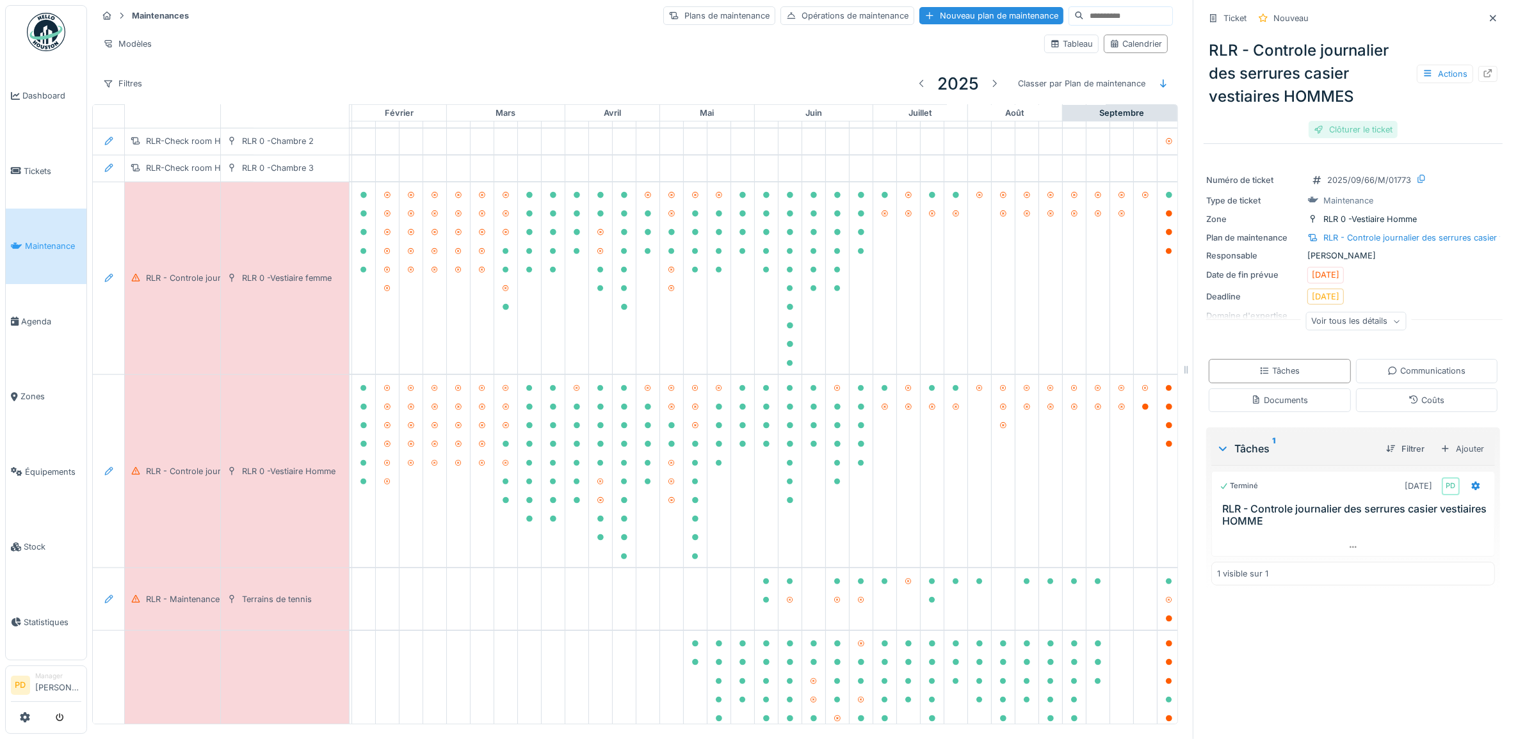
click at [1365, 127] on div "Clôturer le ticket" at bounding box center [1353, 129] width 89 height 17
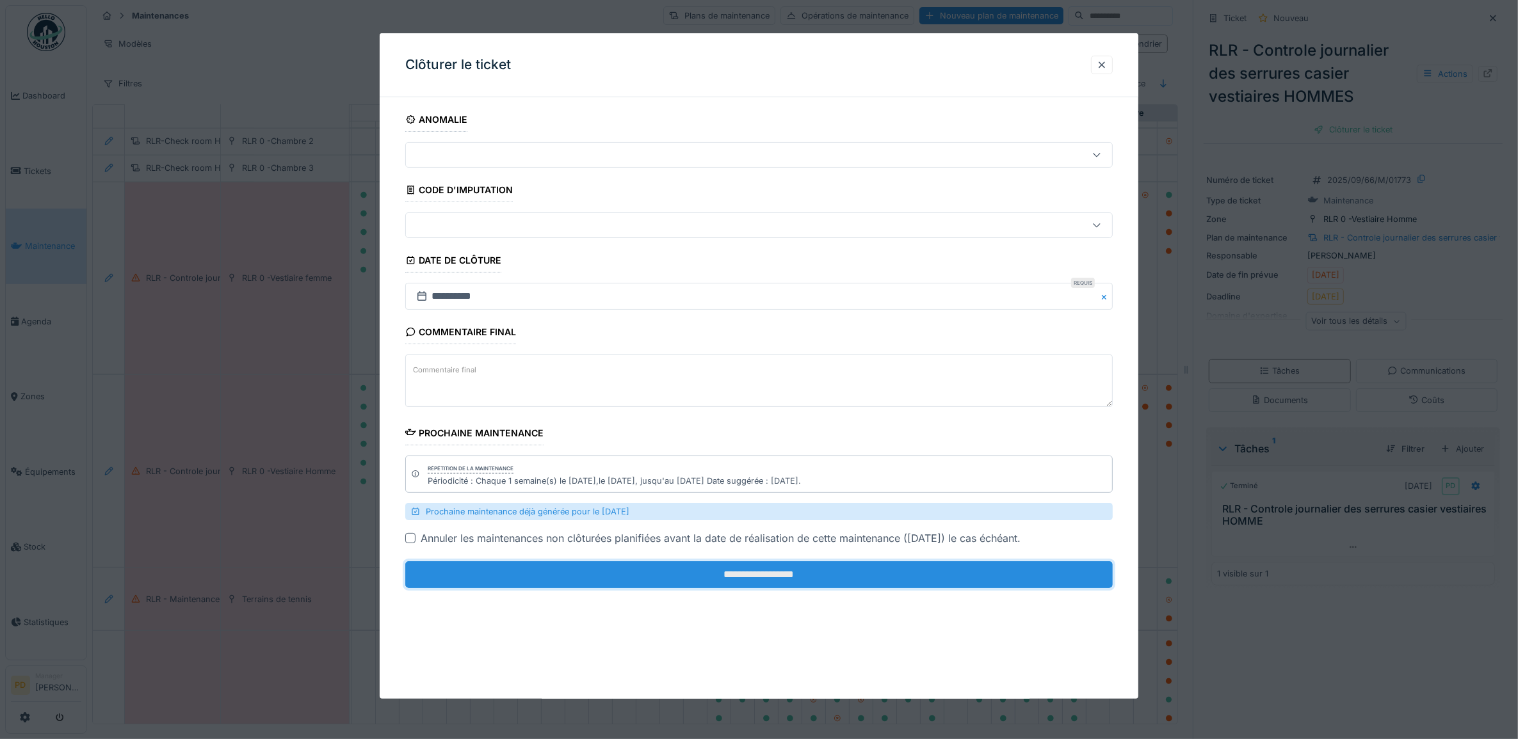
click at [859, 576] on input "**********" at bounding box center [759, 574] width 708 height 27
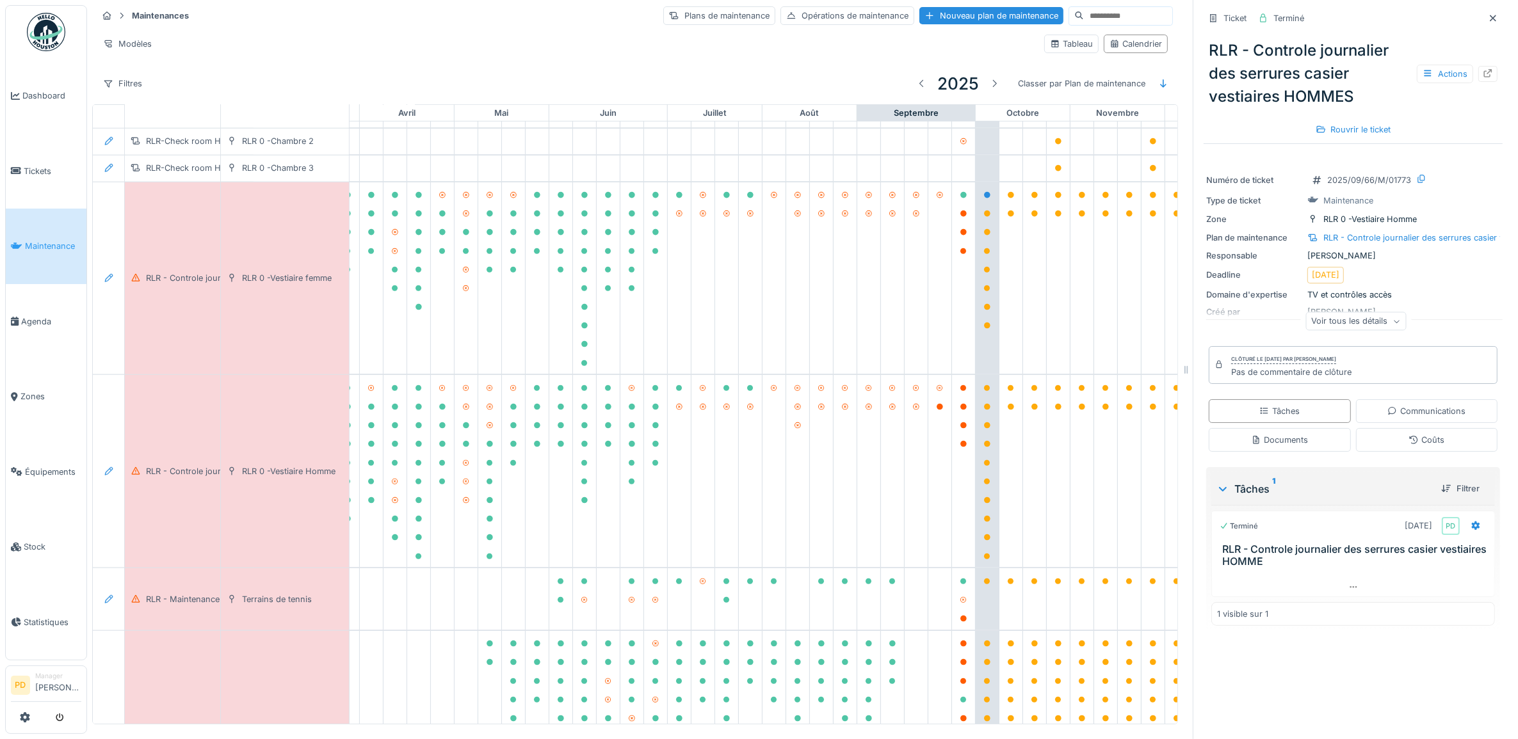
scroll to position [1143, 346]
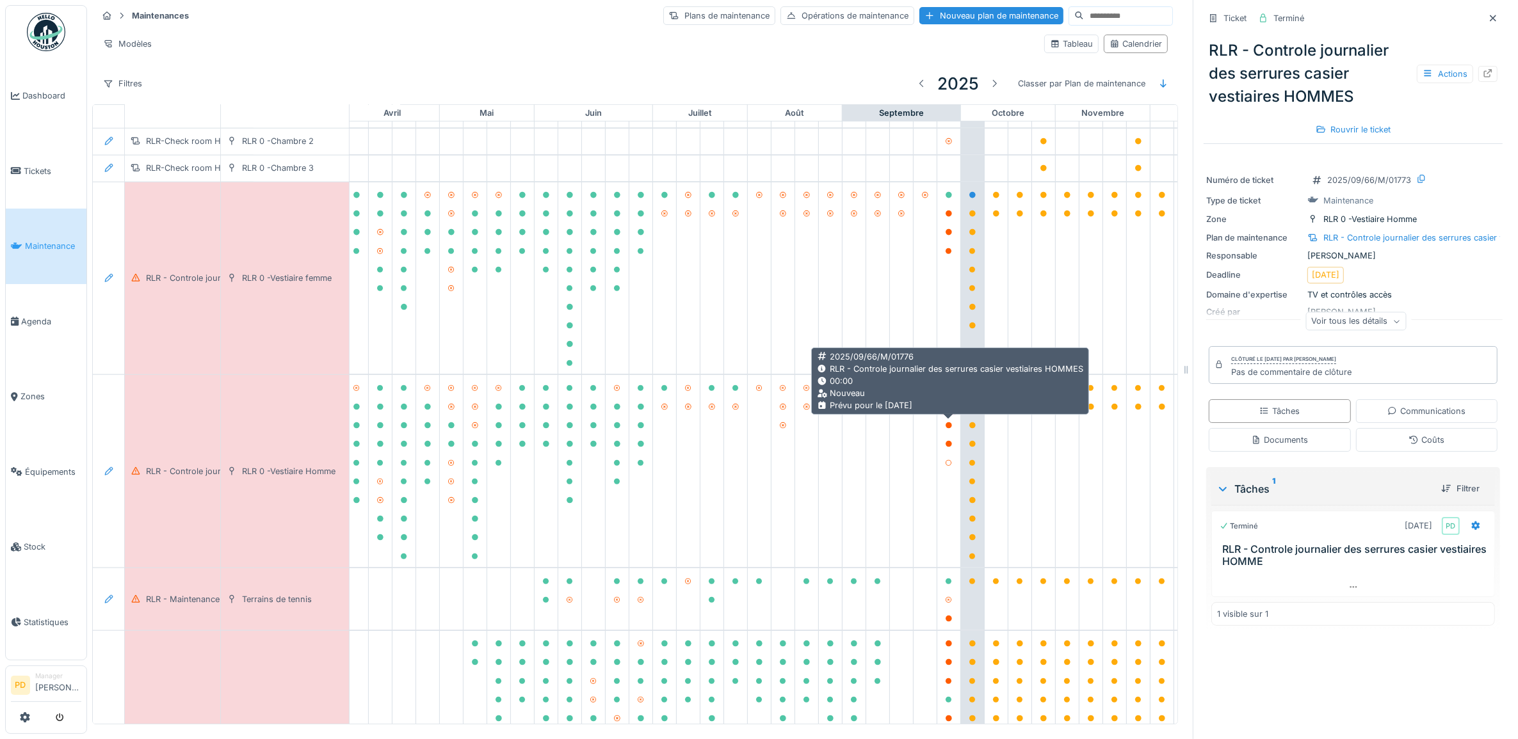
click at [952, 410] on icon at bounding box center [949, 407] width 8 height 6
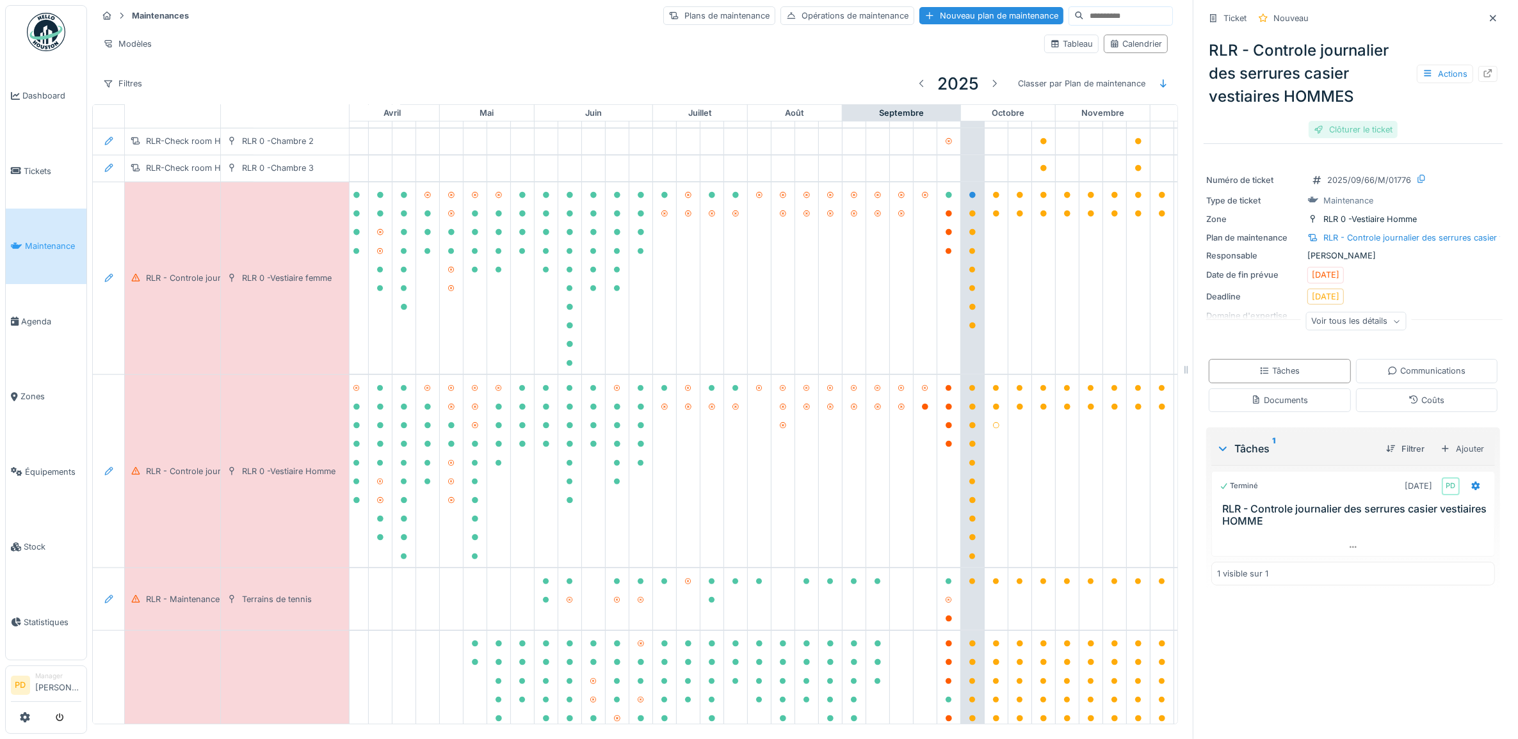
click at [1328, 121] on div "Clôturer le ticket" at bounding box center [1353, 129] width 89 height 17
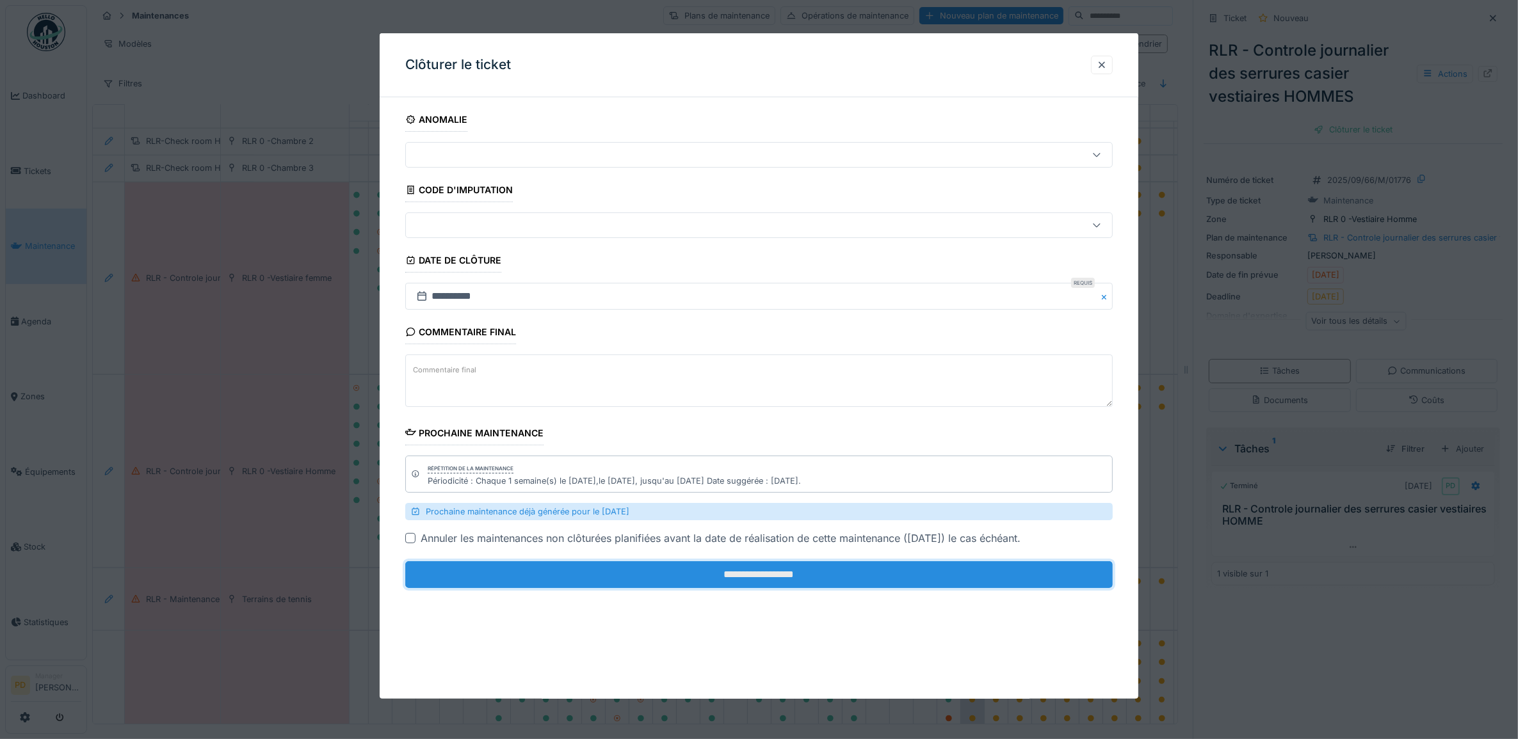
click at [738, 583] on input "**********" at bounding box center [759, 574] width 708 height 27
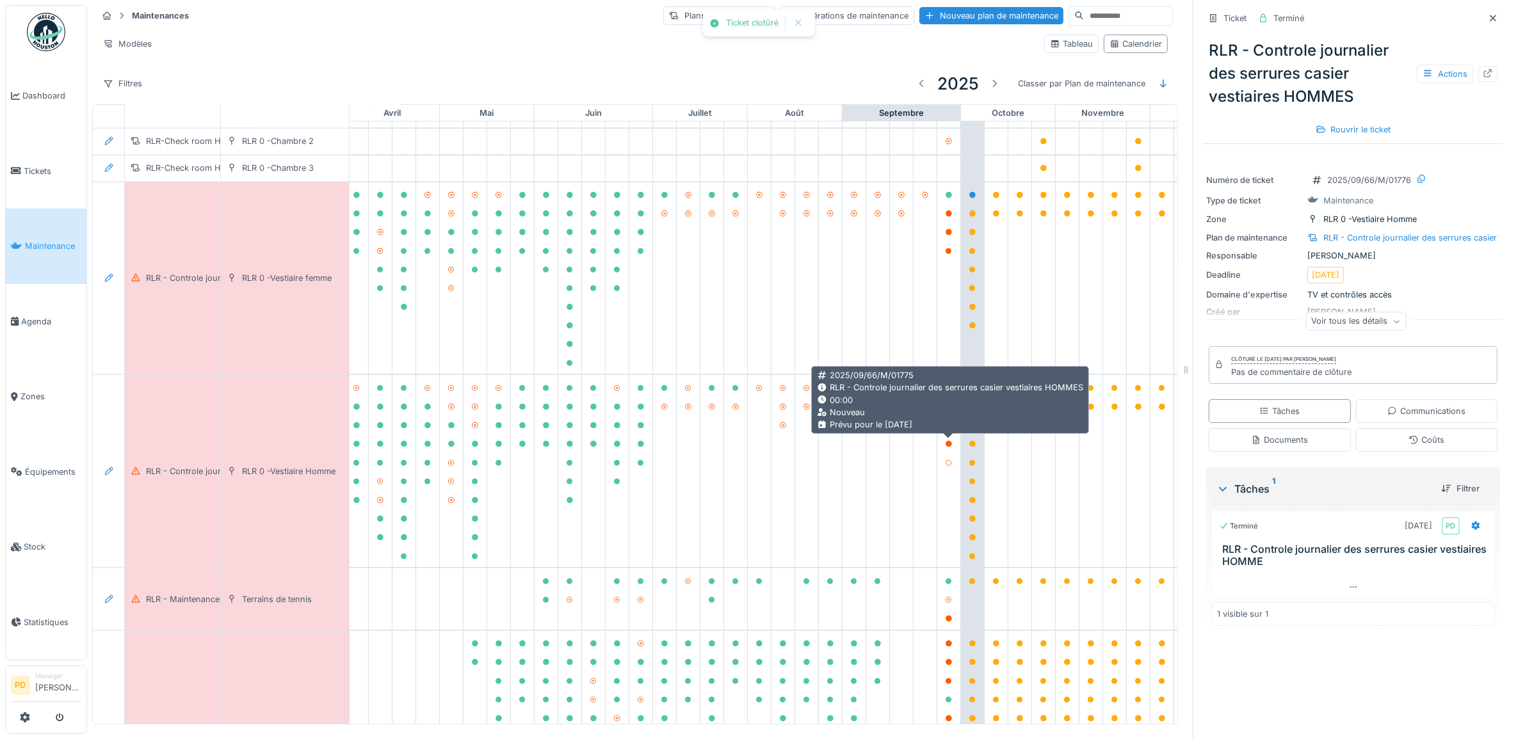
click at [948, 432] on div at bounding box center [949, 426] width 8 height 12
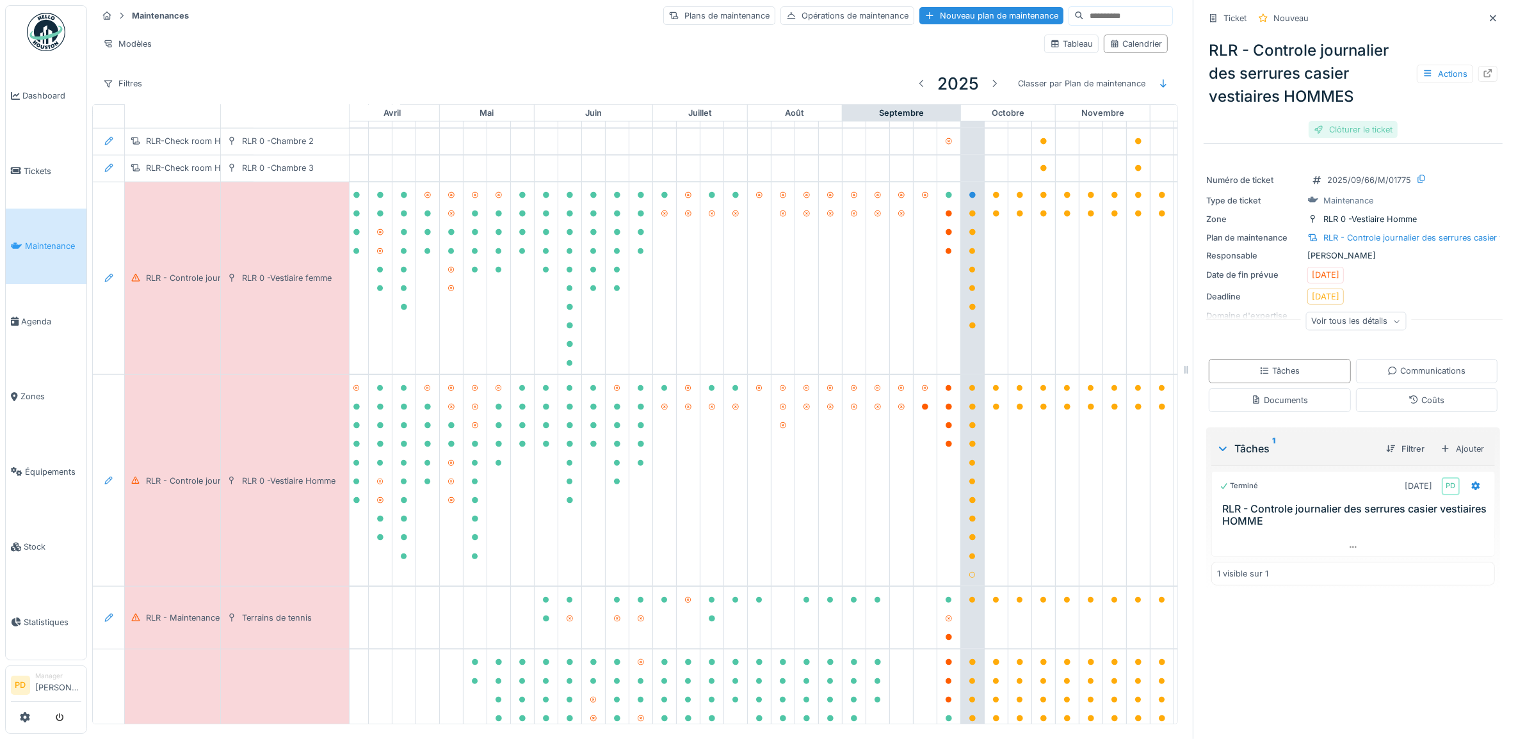
click at [1330, 129] on div "Clôturer le ticket" at bounding box center [1353, 129] width 89 height 17
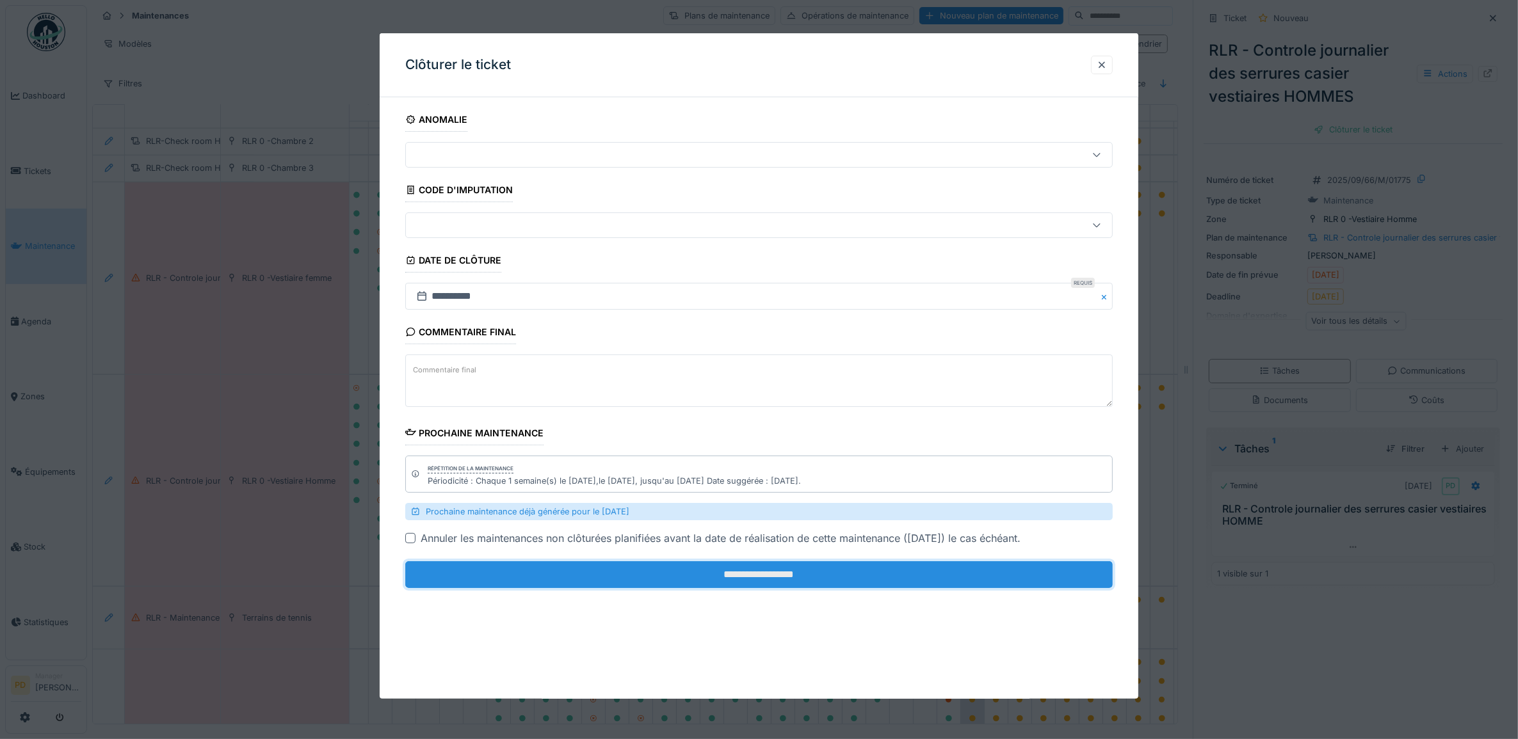
drag, startPoint x: 907, startPoint y: 574, endPoint x: 907, endPoint y: 565, distance: 9.0
click at [906, 574] on input "**********" at bounding box center [759, 574] width 708 height 27
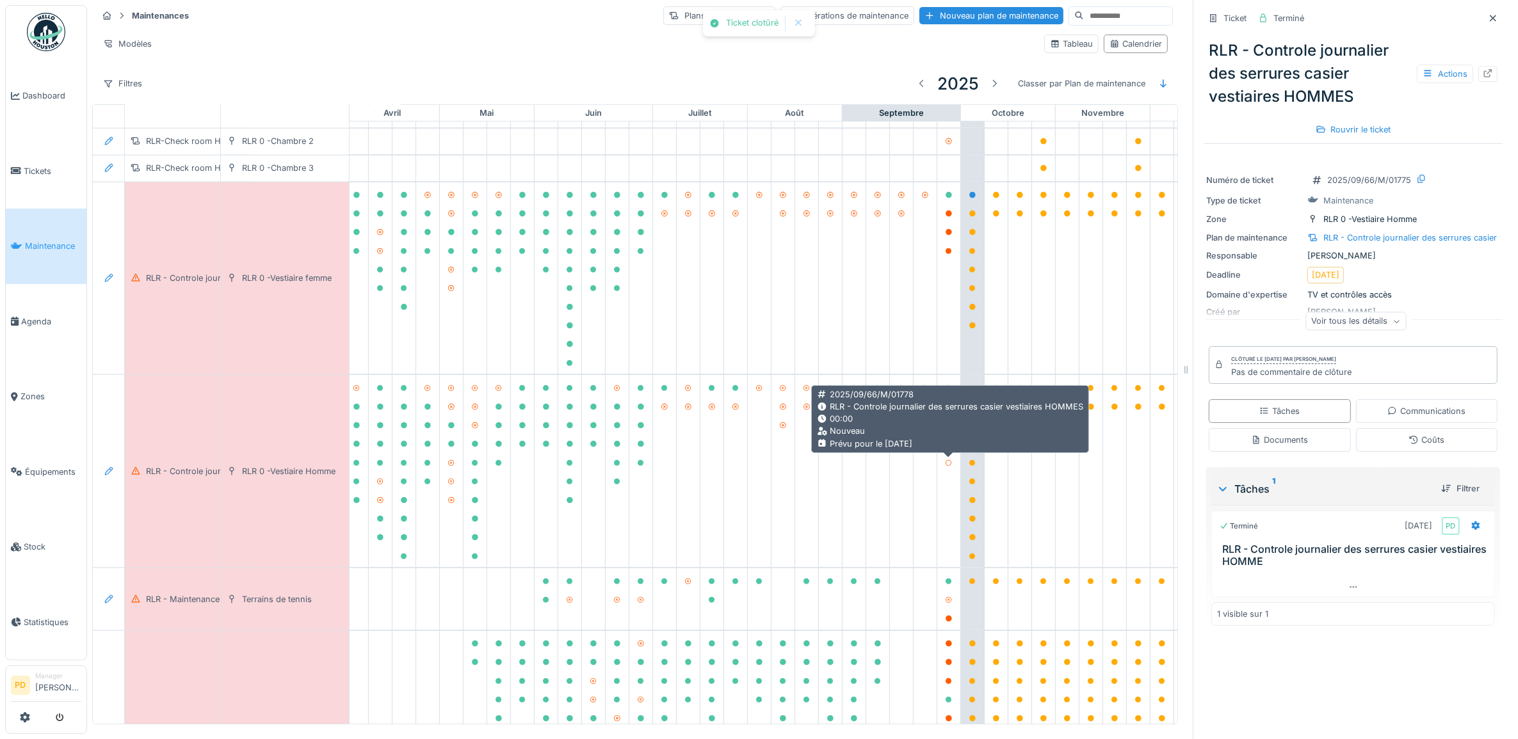
click at [948, 448] on icon at bounding box center [949, 444] width 6 height 6
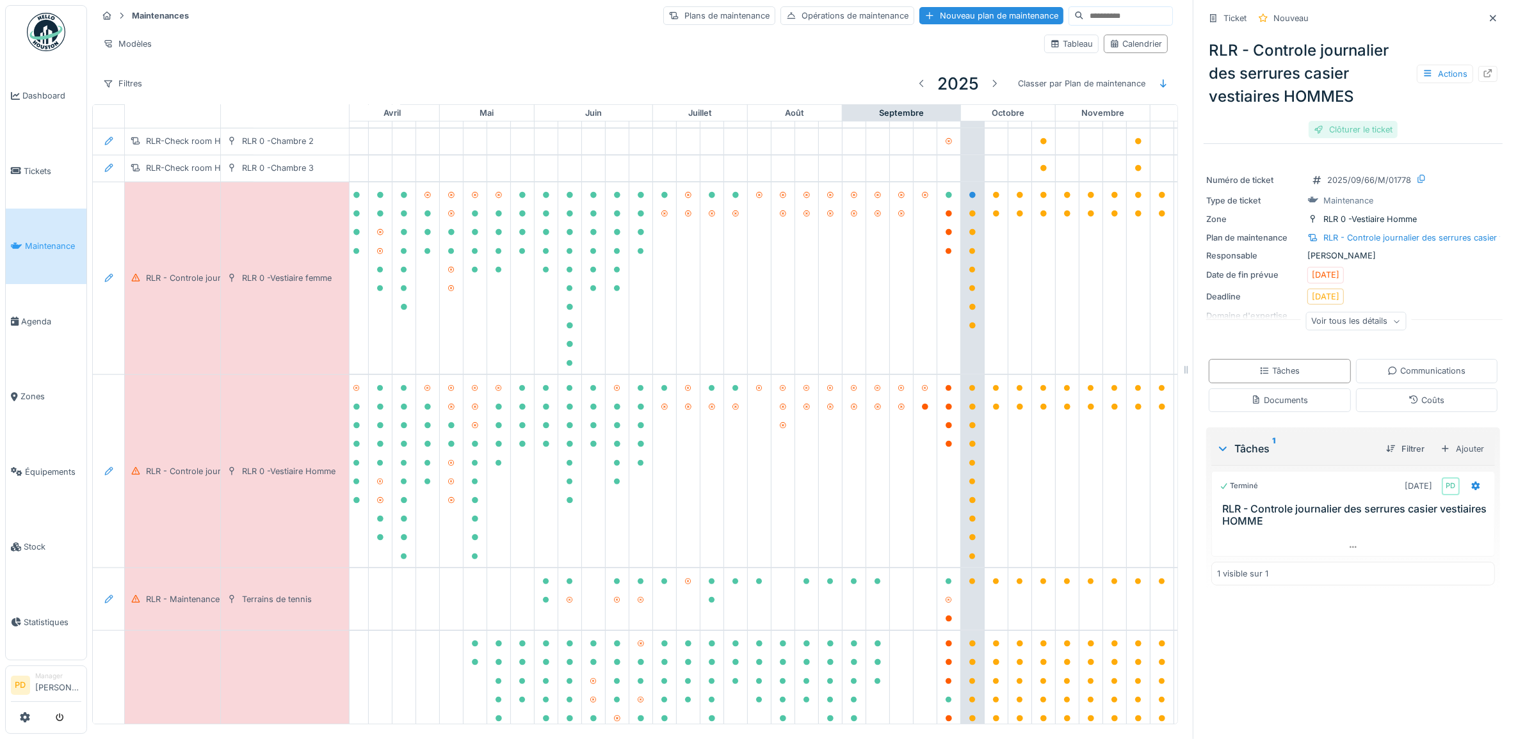
click at [1338, 132] on div "Clôturer le ticket" at bounding box center [1353, 129] width 89 height 17
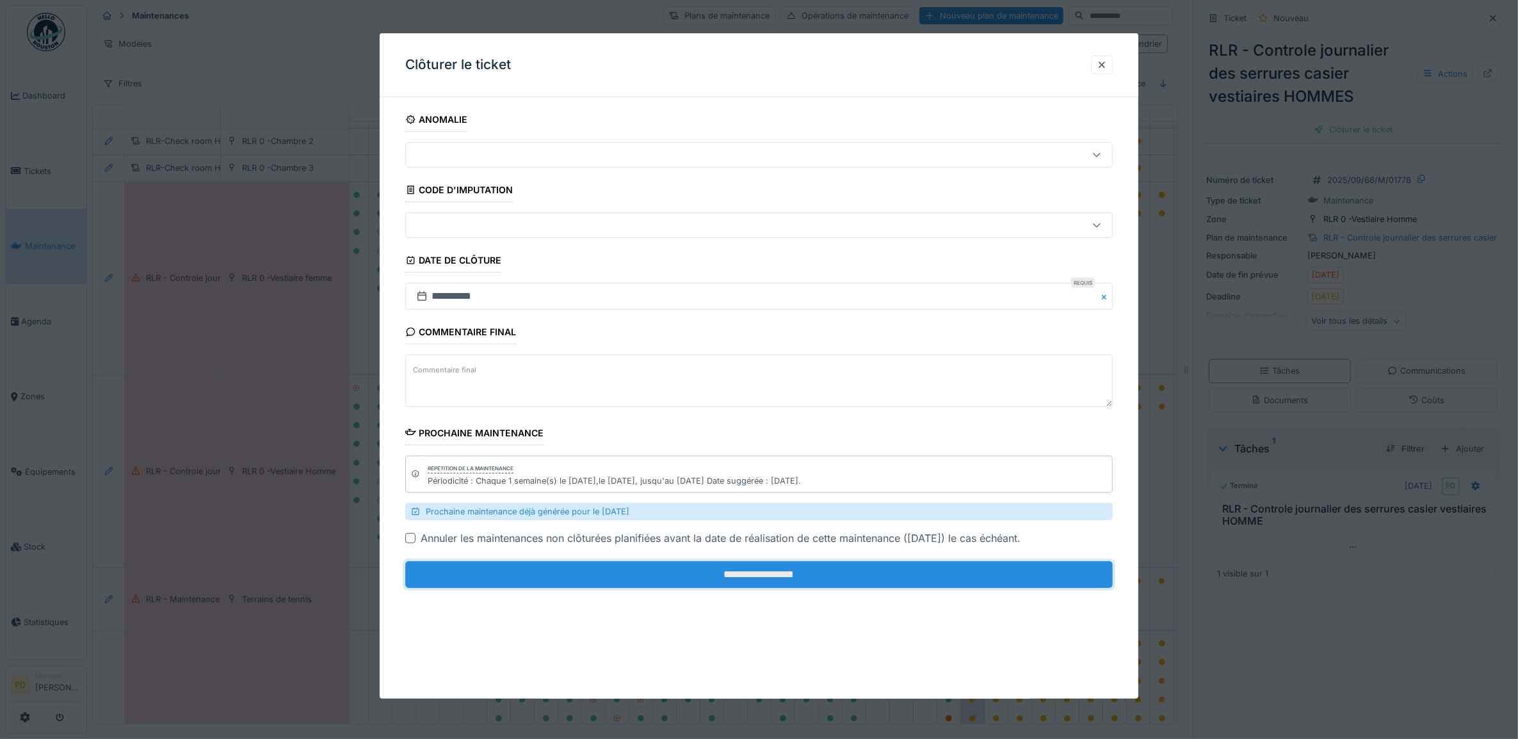
click at [827, 577] on input "**********" at bounding box center [759, 574] width 708 height 27
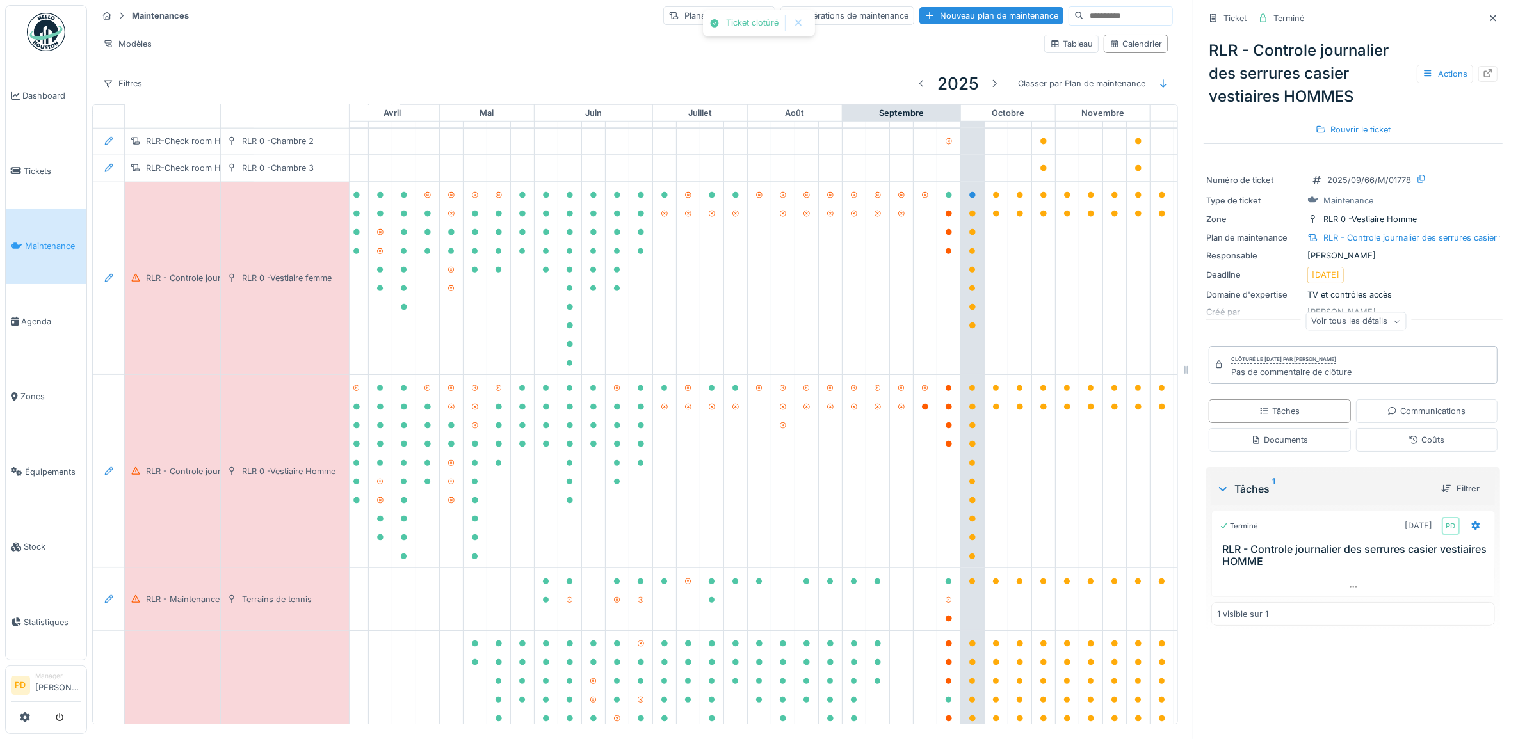
click at [45, 248] on span "Maintenance" at bounding box center [53, 246] width 56 height 12
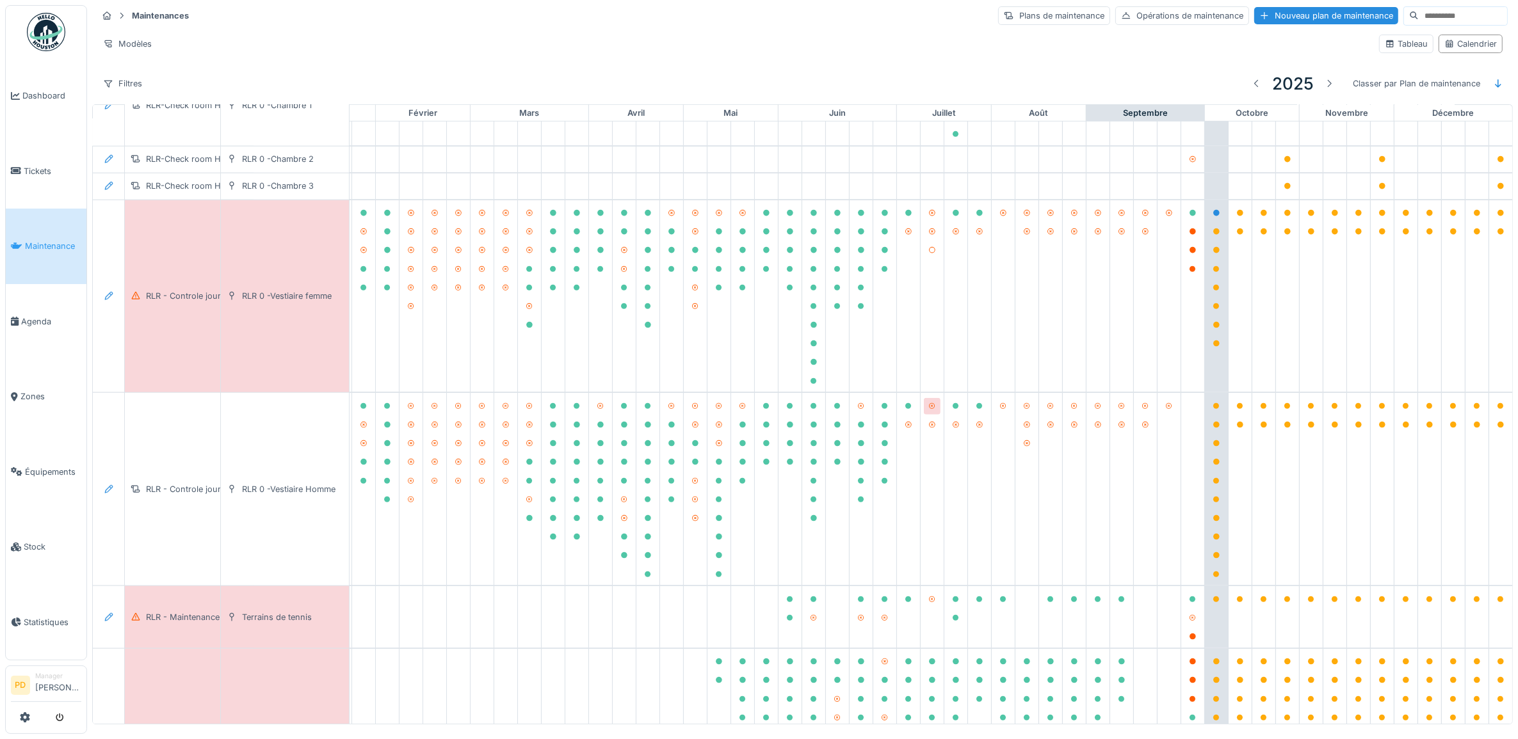
scroll to position [1143, 125]
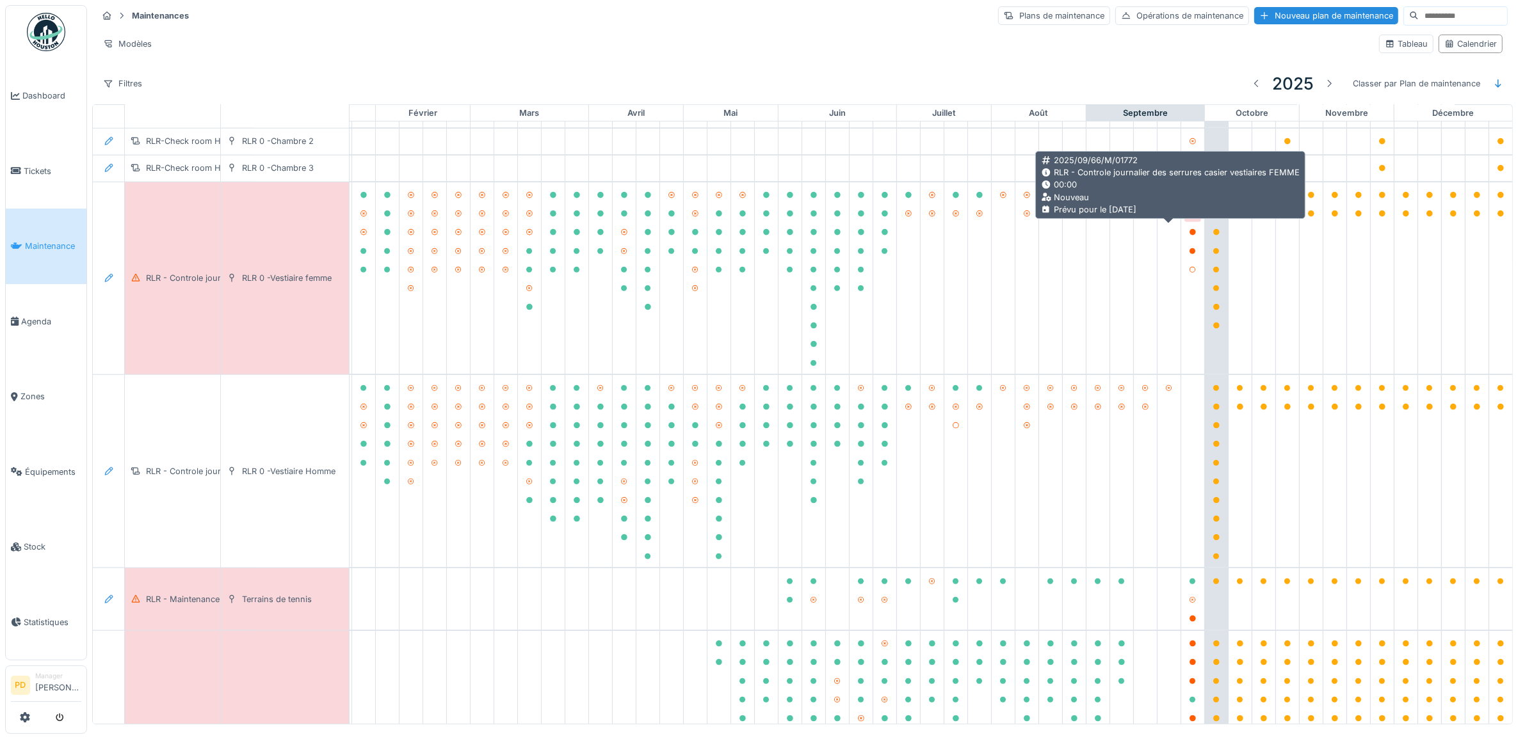
click at [1189, 220] on div at bounding box center [1193, 214] width 8 height 12
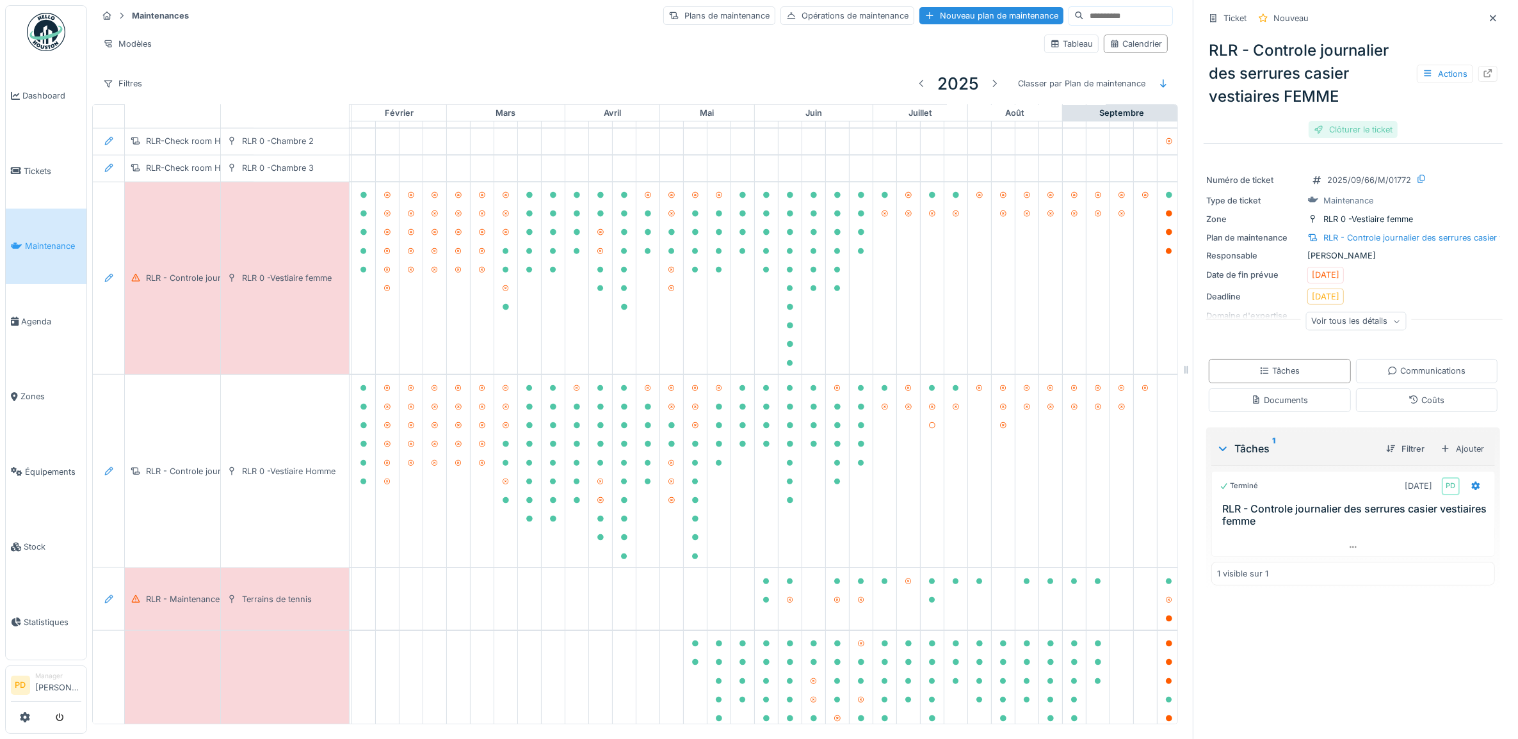
click at [1316, 133] on div "Clôturer le ticket" at bounding box center [1353, 129] width 89 height 17
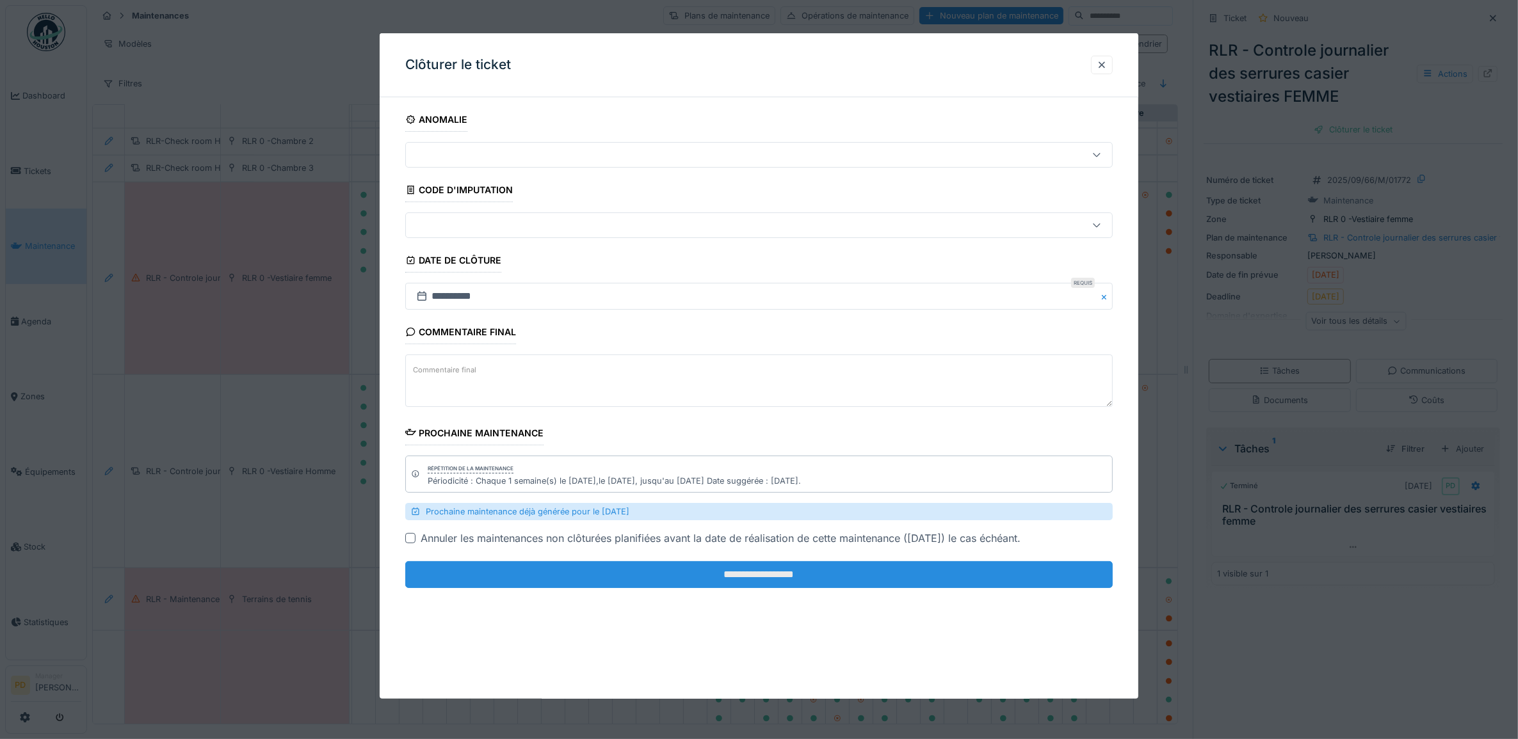
click at [884, 577] on input "**********" at bounding box center [759, 574] width 708 height 27
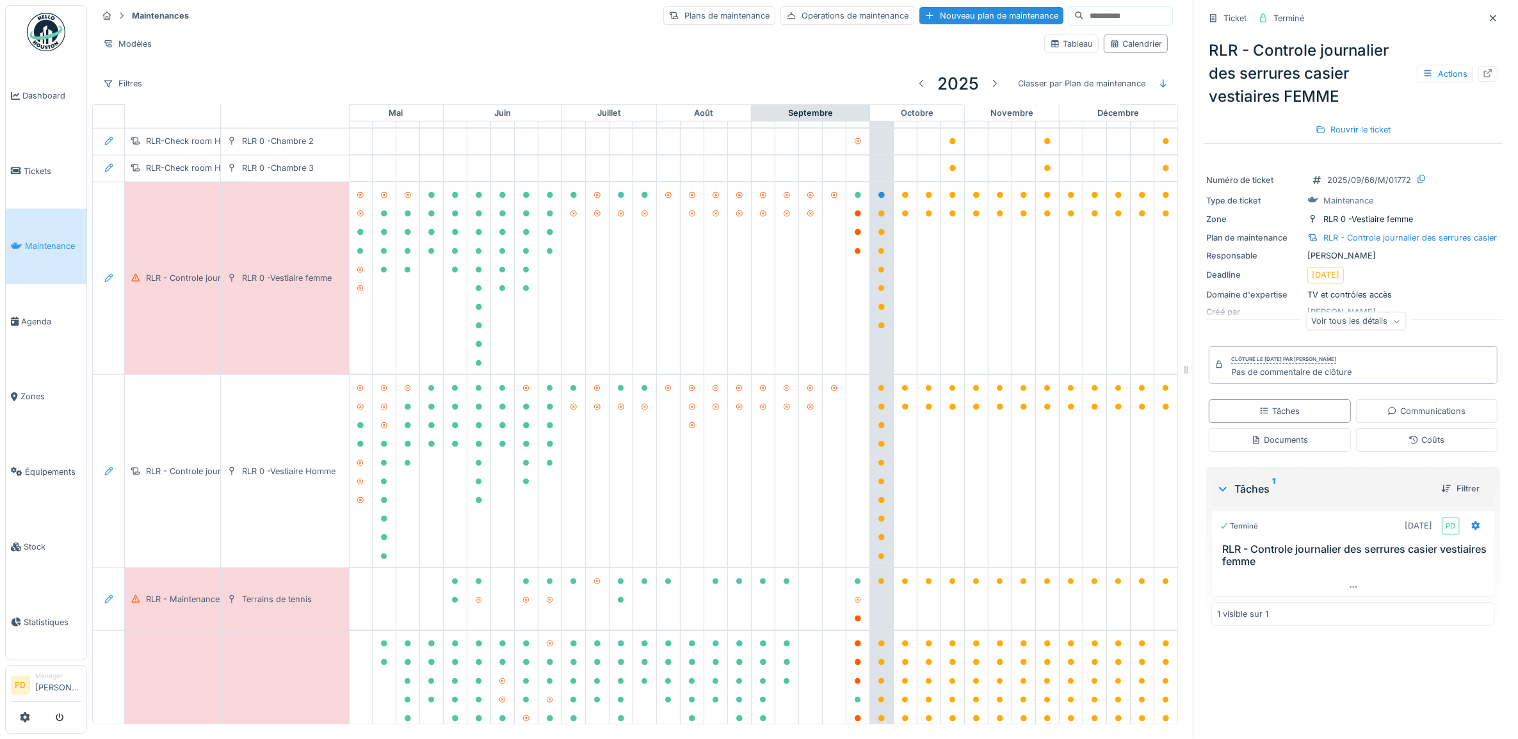
scroll to position [1143, 455]
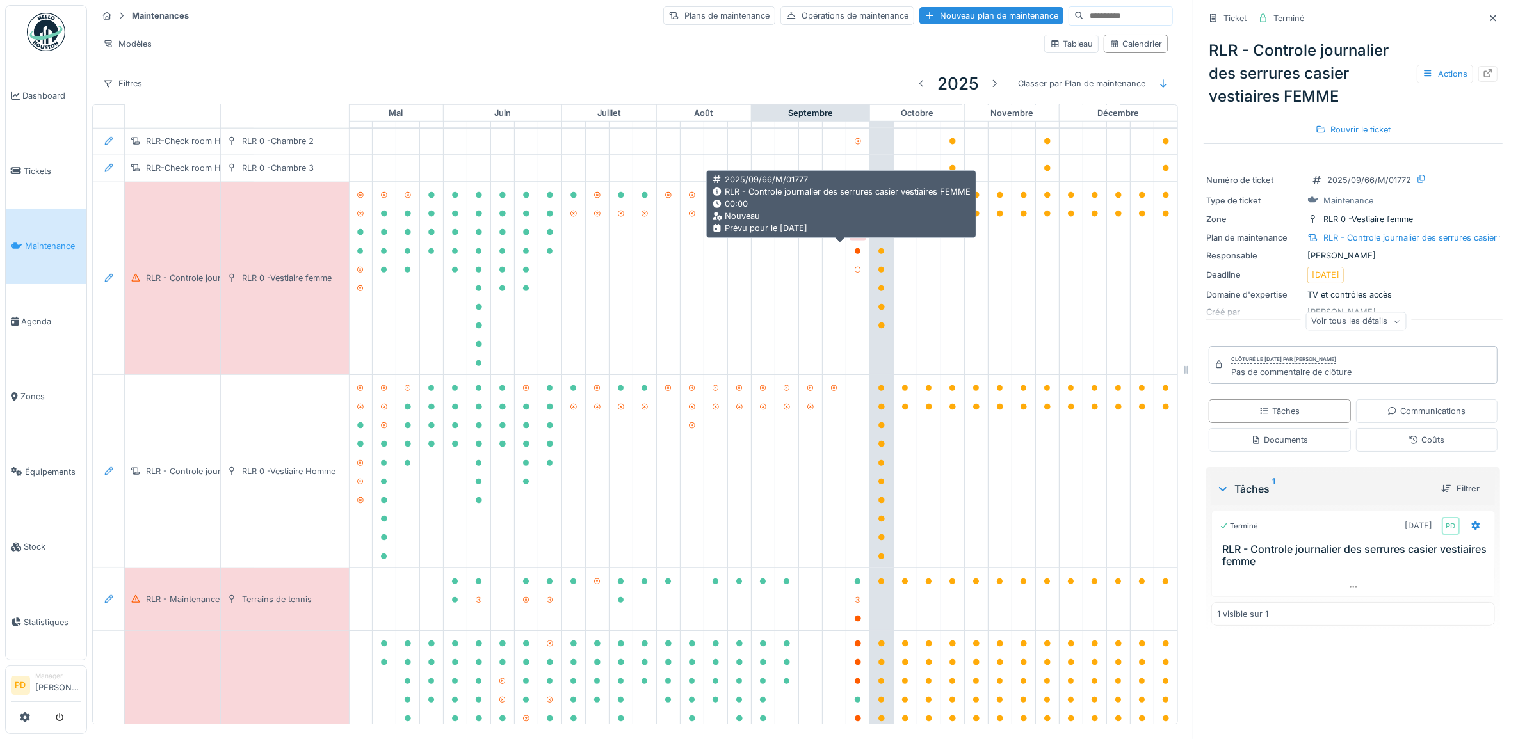
click at [855, 236] on icon at bounding box center [858, 232] width 6 height 6
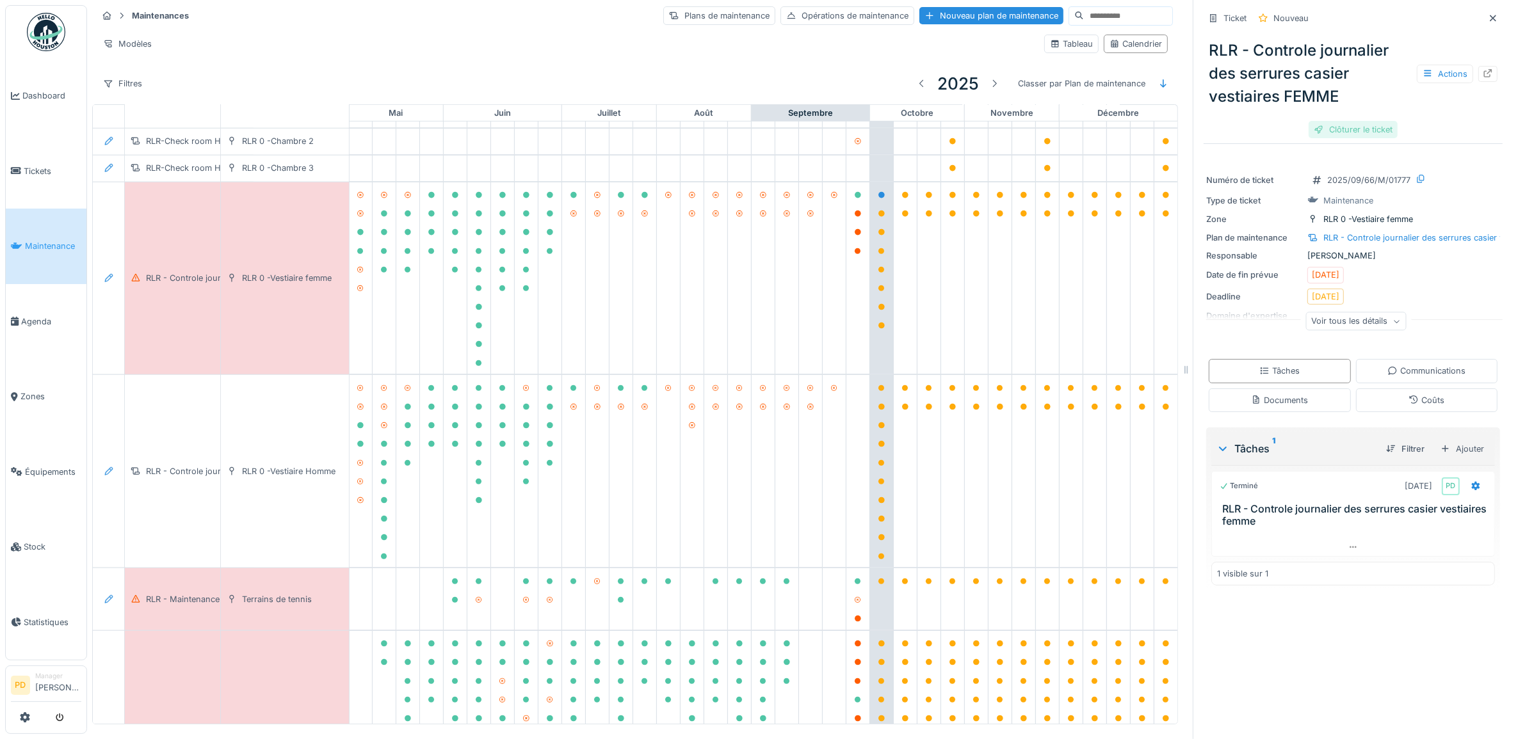
click at [1335, 132] on div "Clôturer le ticket" at bounding box center [1353, 129] width 89 height 17
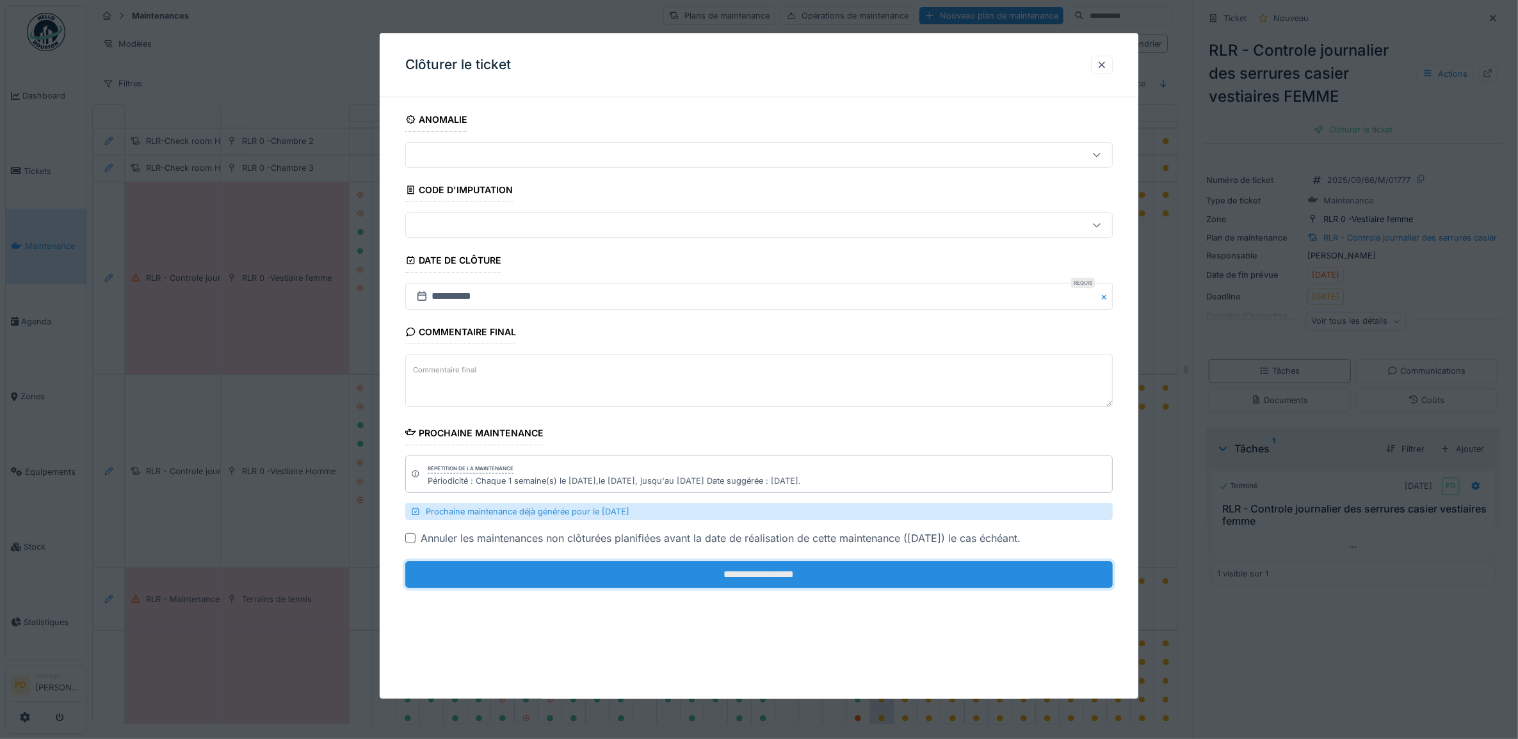
click at [808, 583] on input "**********" at bounding box center [759, 574] width 708 height 27
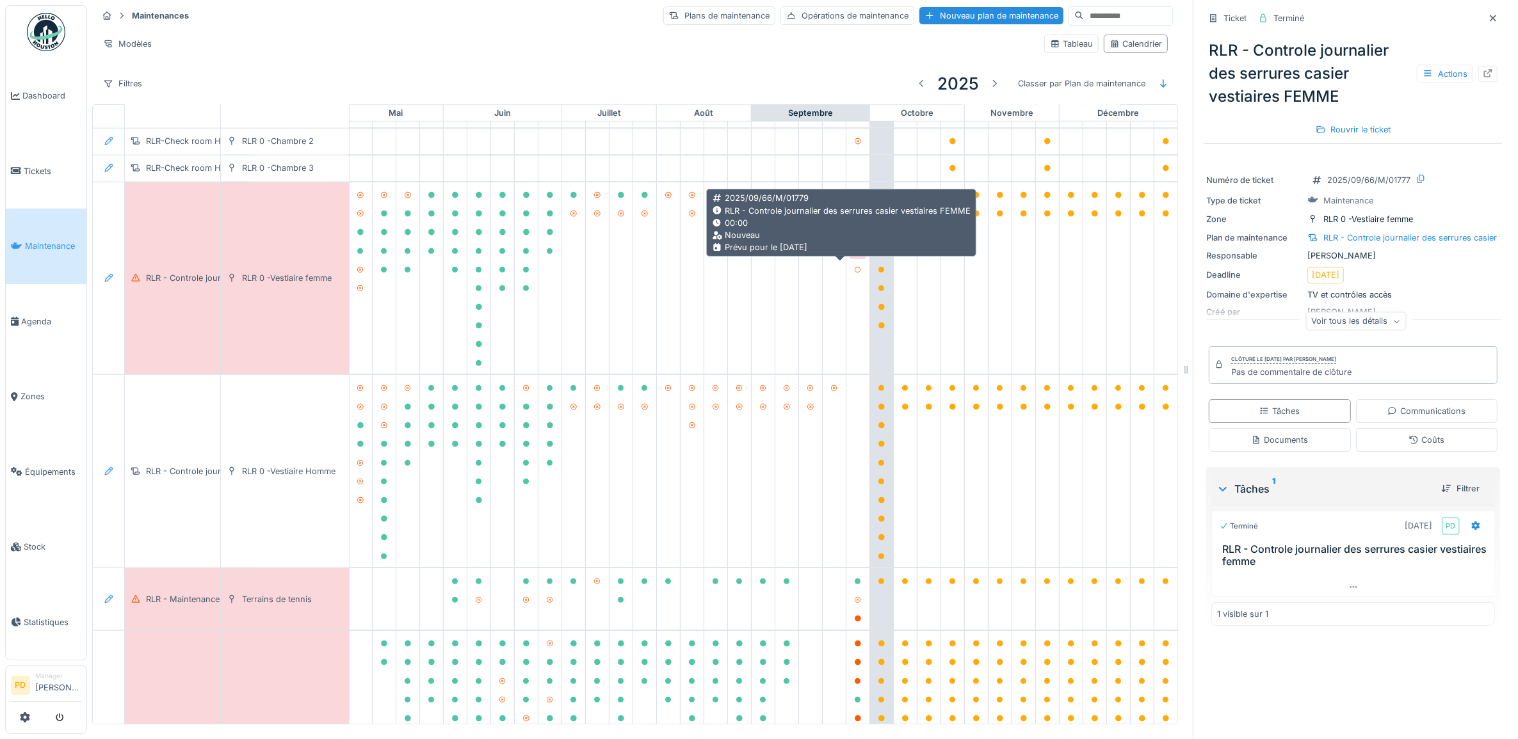
click at [855, 255] on icon at bounding box center [858, 251] width 6 height 6
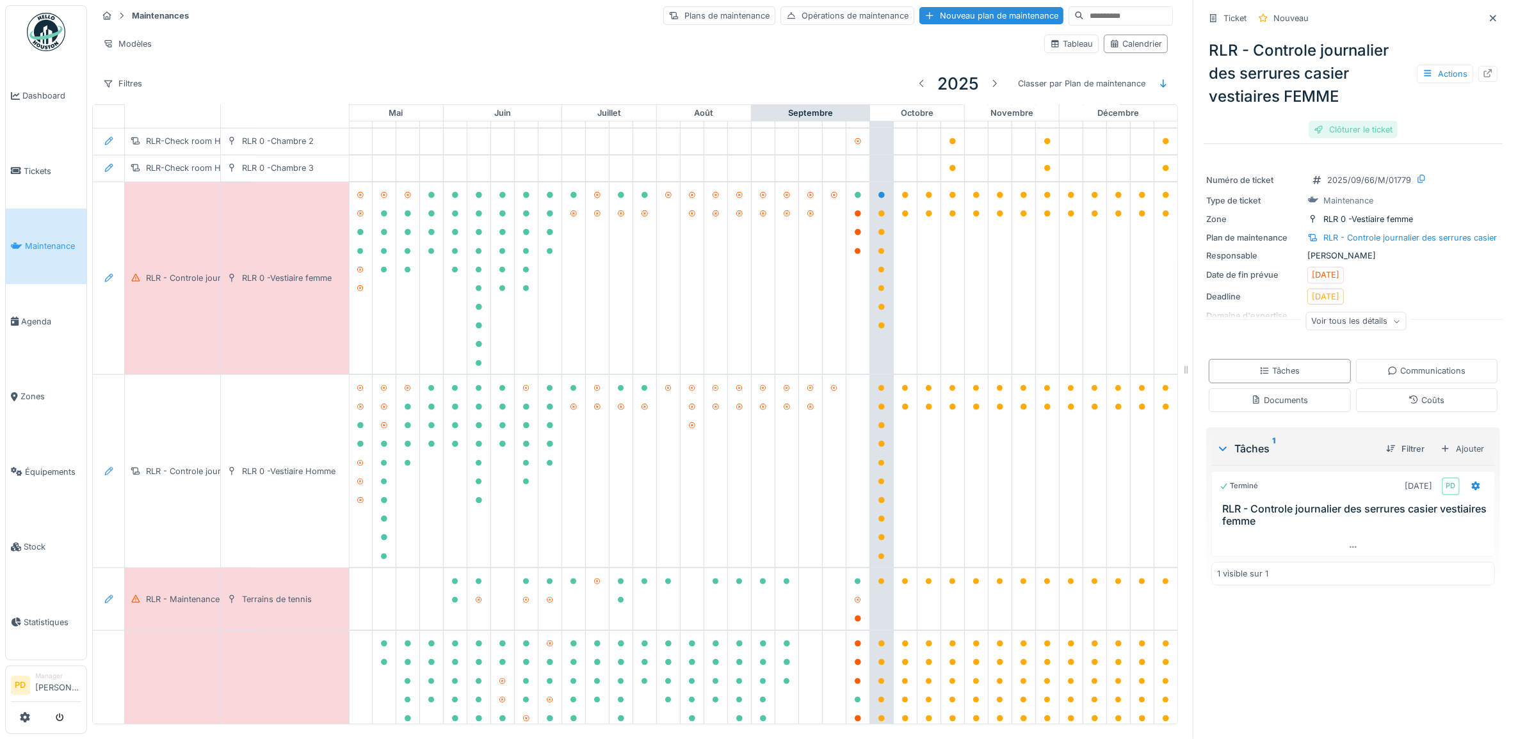
click at [1321, 127] on div "Clôturer le ticket" at bounding box center [1353, 129] width 89 height 17
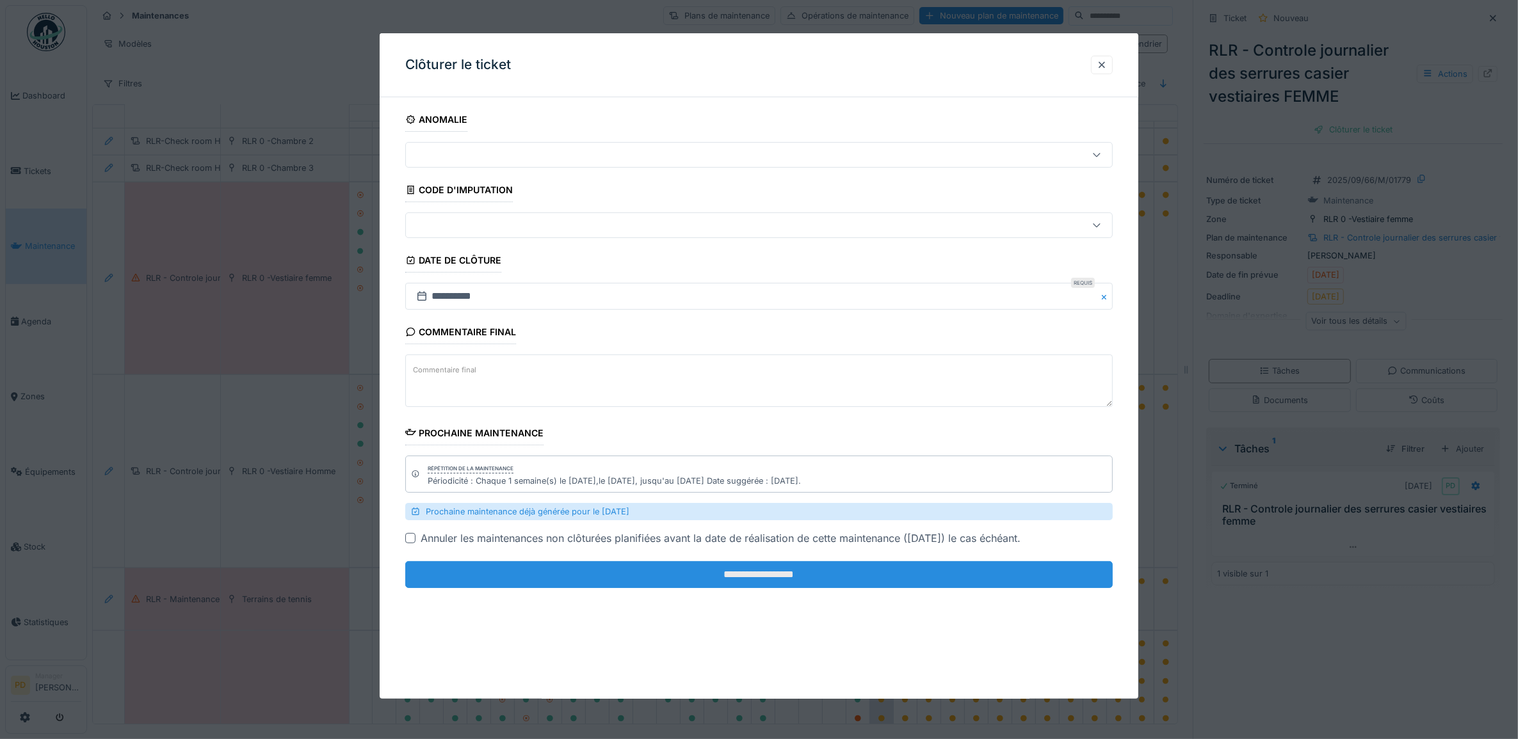
click at [787, 569] on input "**********" at bounding box center [759, 574] width 708 height 27
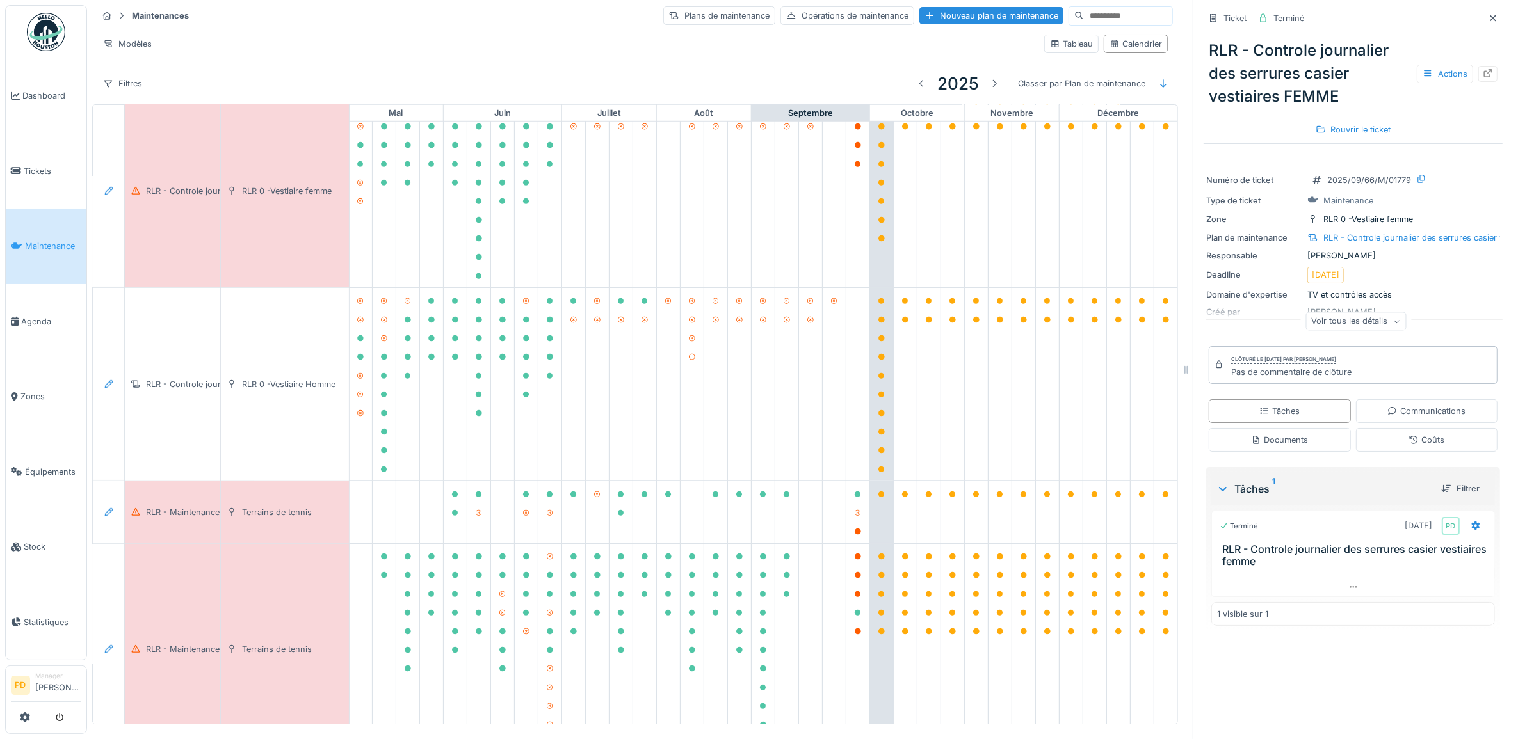
scroll to position [1303, 455]
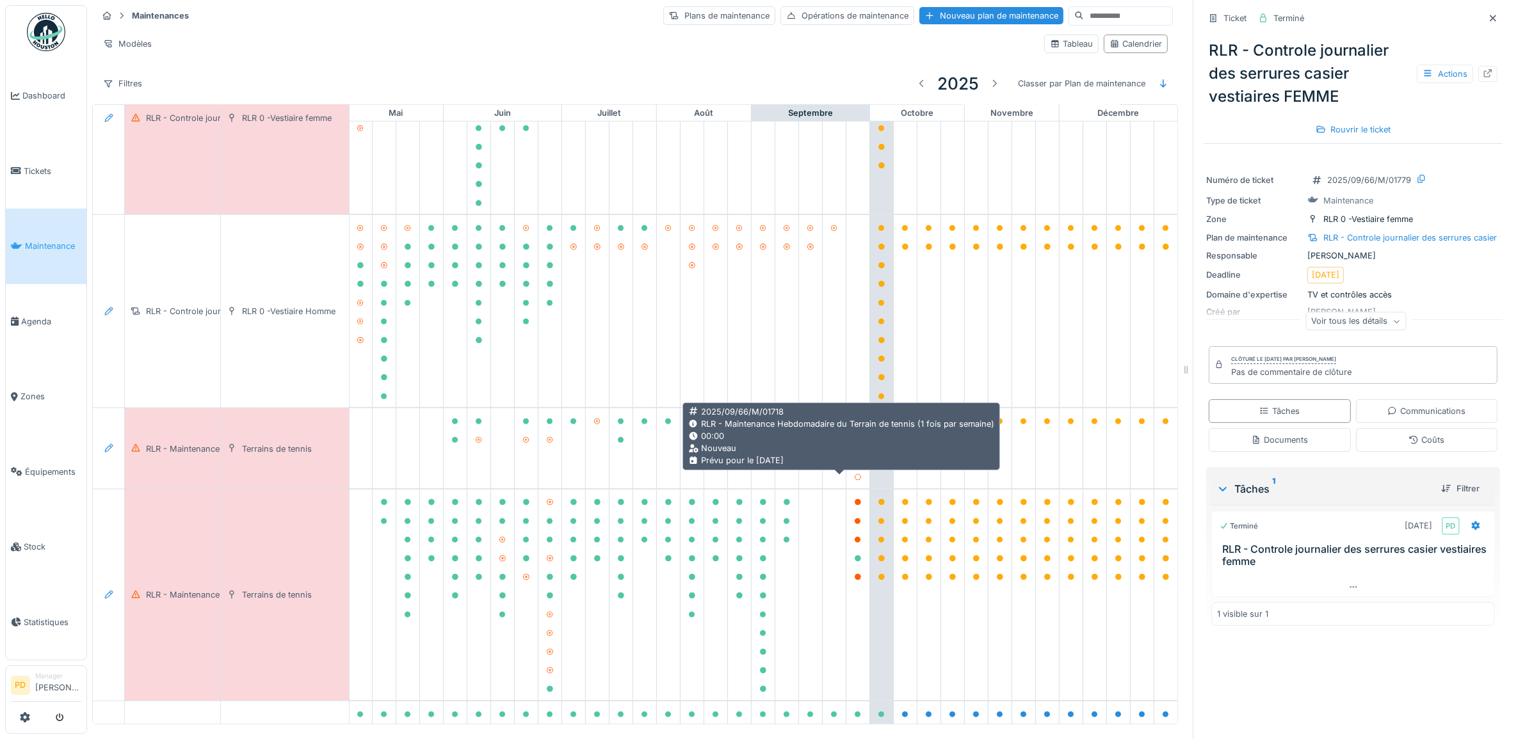
click at [855, 462] on icon at bounding box center [858, 459] width 6 height 6
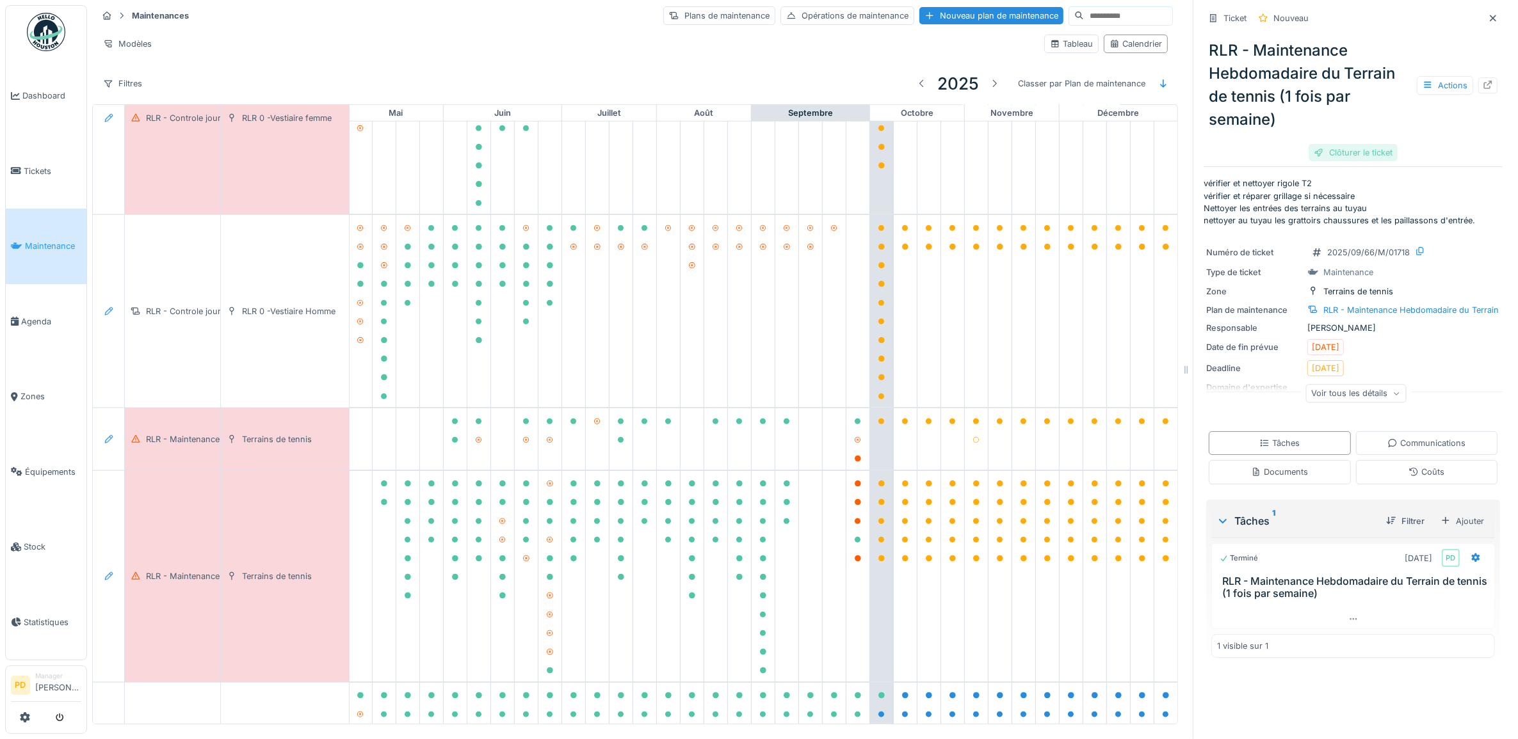
click at [1352, 150] on div "Clôturer le ticket" at bounding box center [1353, 152] width 89 height 17
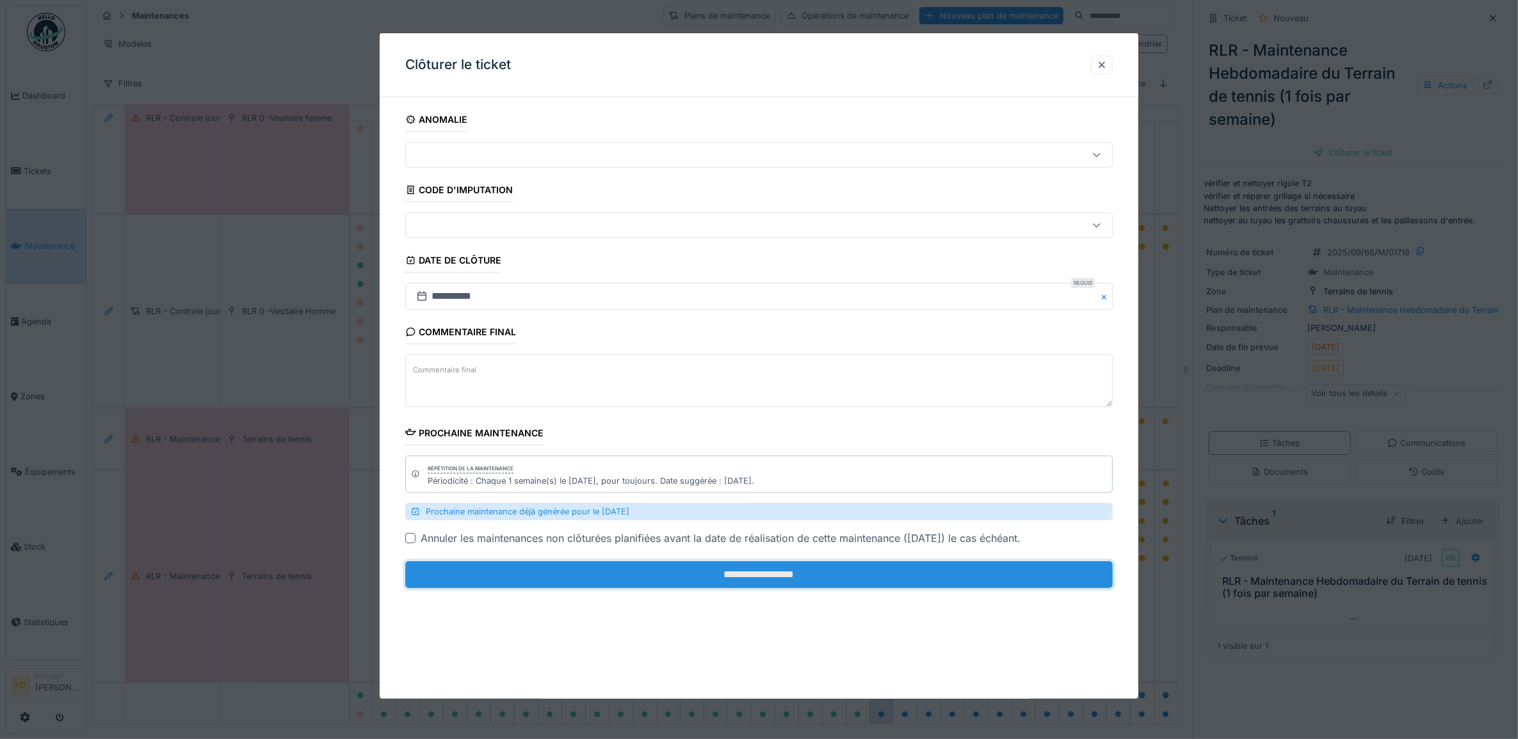
click at [911, 579] on input "**********" at bounding box center [759, 574] width 708 height 27
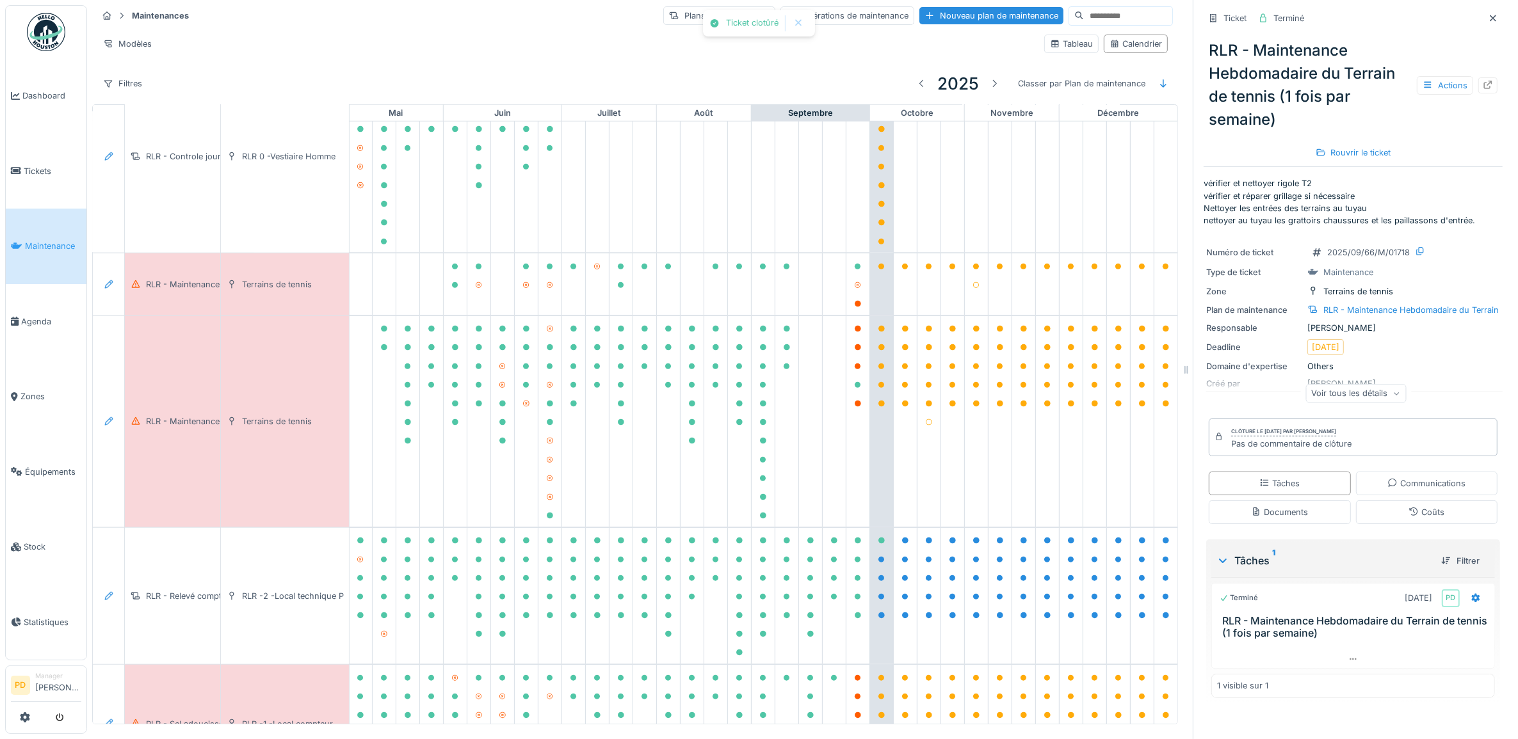
scroll to position [1463, 455]
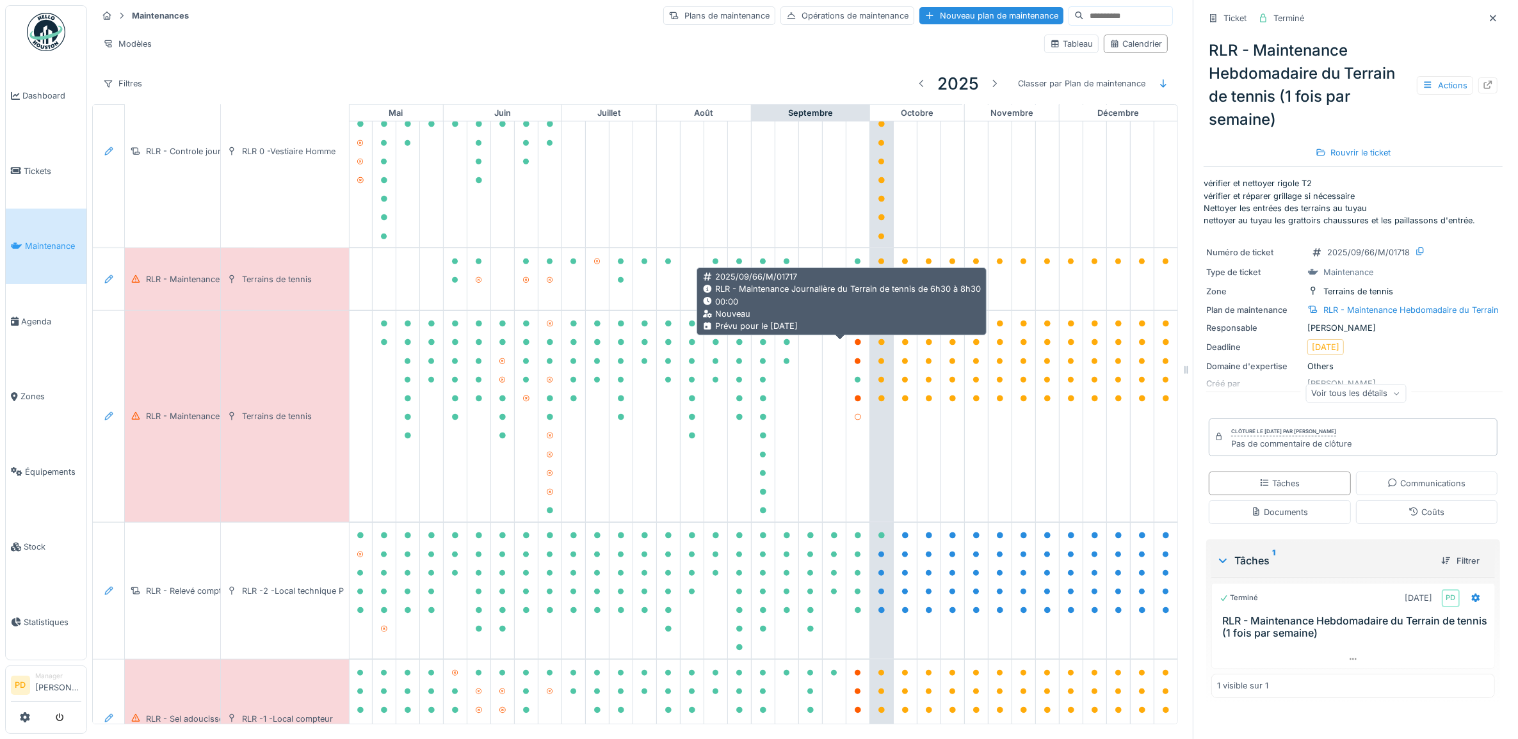
click at [855, 327] on icon at bounding box center [858, 324] width 6 height 6
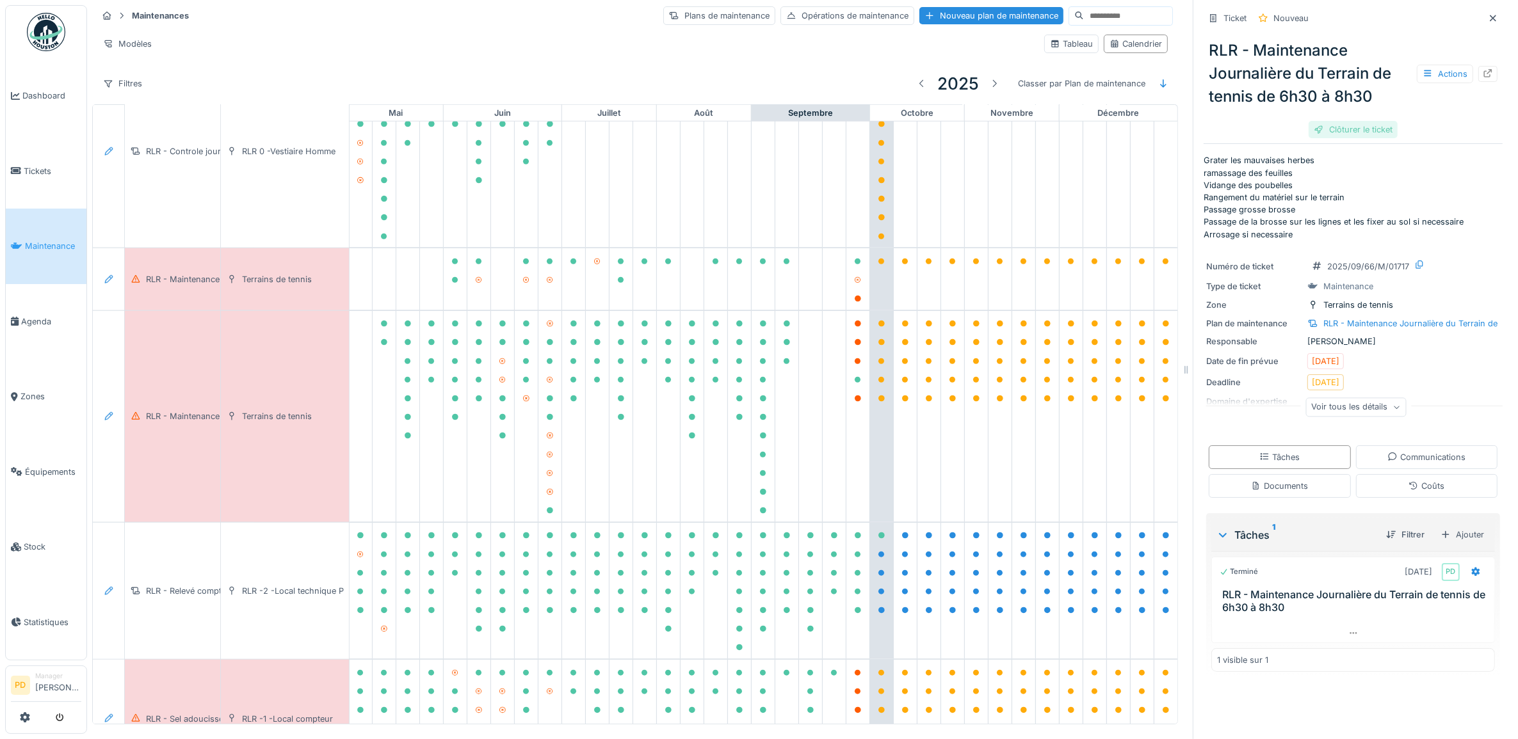
click at [1316, 129] on div "Clôturer le ticket" at bounding box center [1353, 129] width 89 height 17
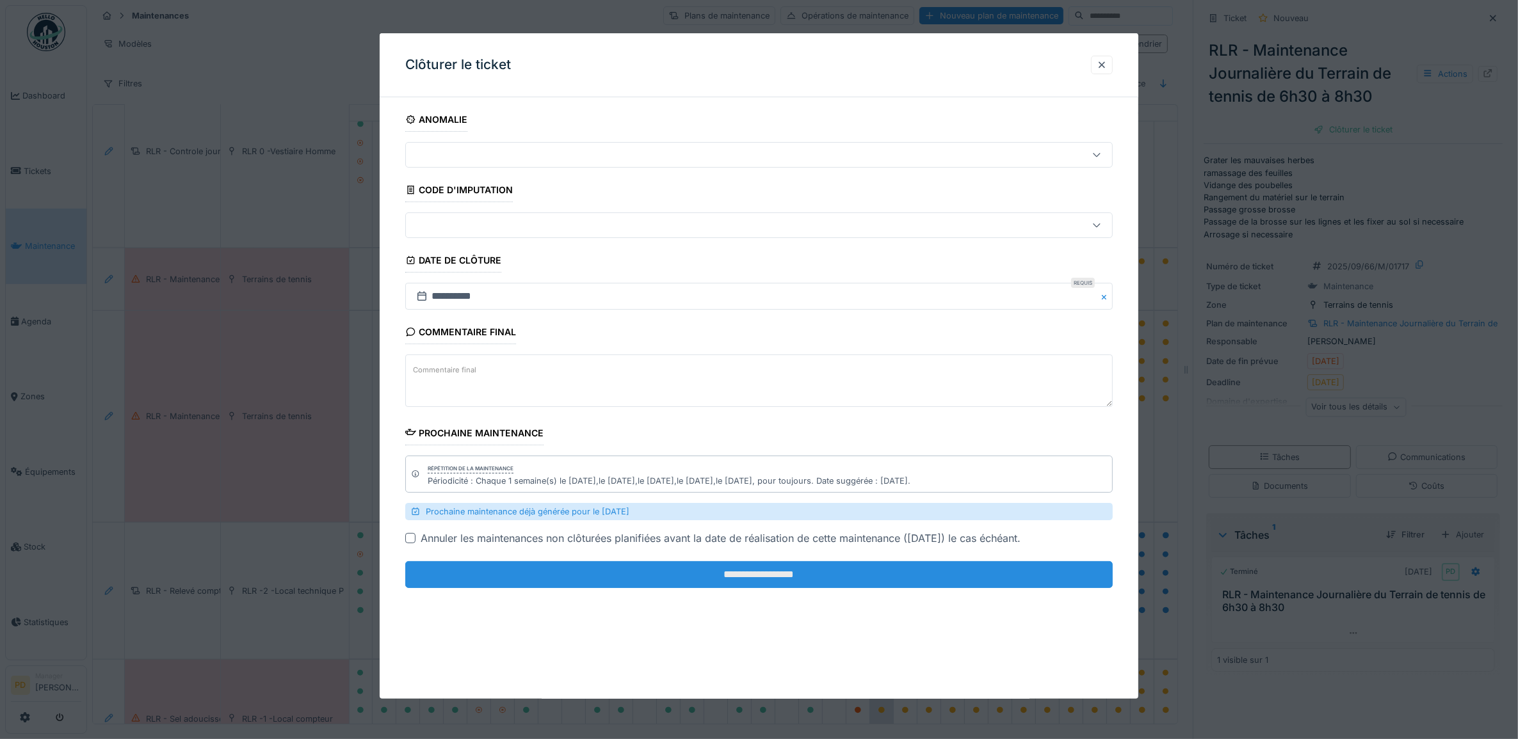
click at [997, 570] on input "**********" at bounding box center [759, 574] width 708 height 27
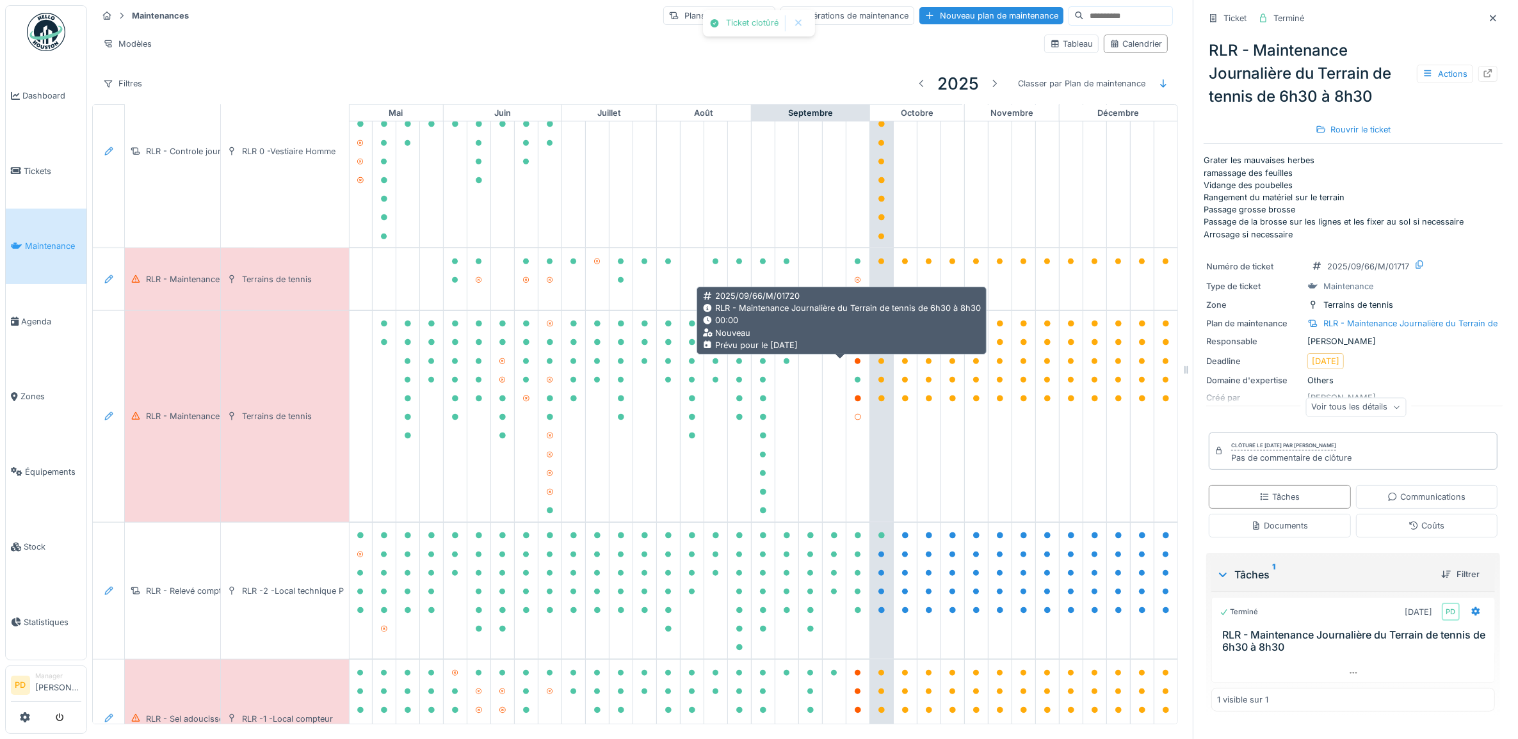
click at [854, 346] on icon at bounding box center [858, 342] width 8 height 6
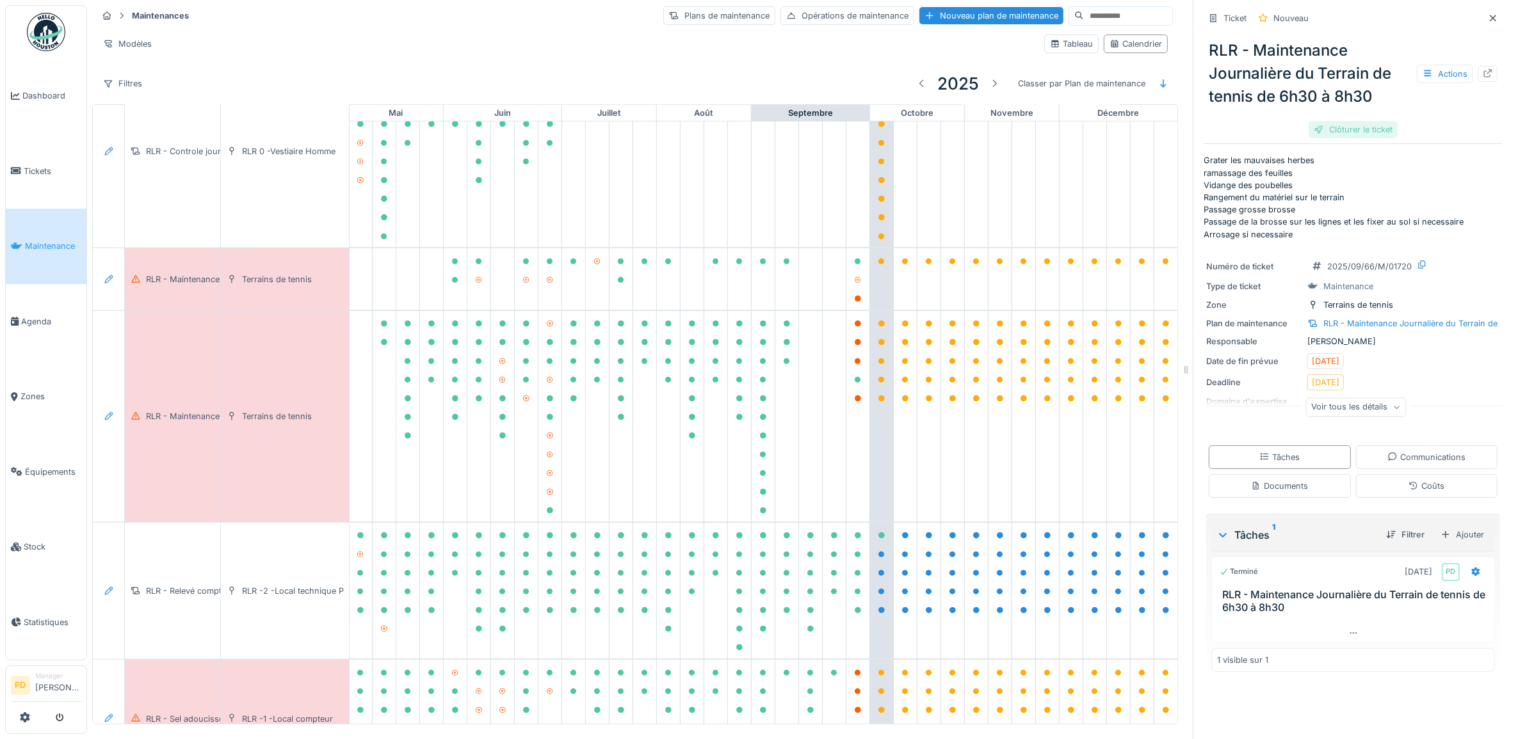
click at [1362, 129] on div "Clôturer le ticket" at bounding box center [1353, 129] width 89 height 17
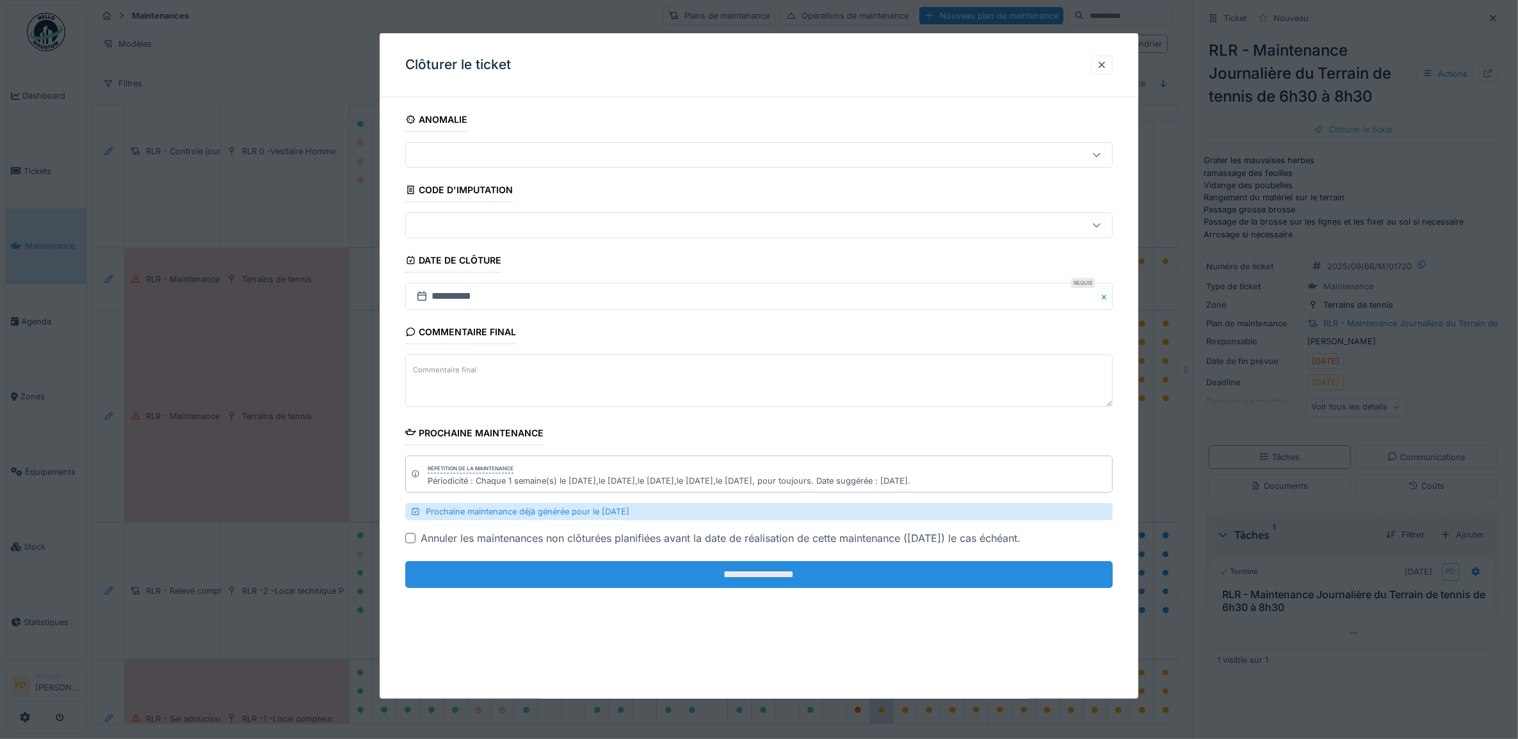
click at [996, 580] on input "**********" at bounding box center [759, 574] width 708 height 27
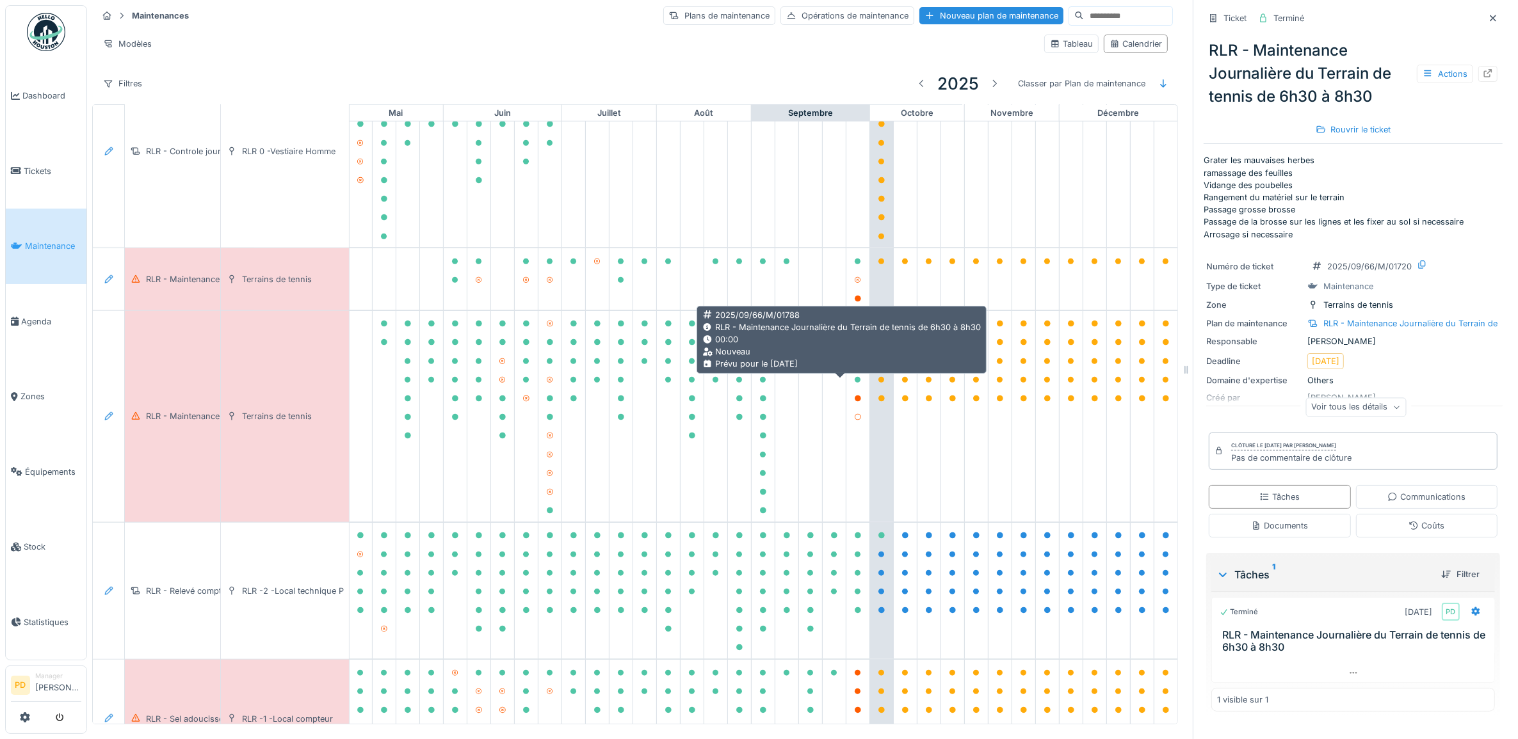
click at [854, 365] on icon at bounding box center [858, 362] width 8 height 6
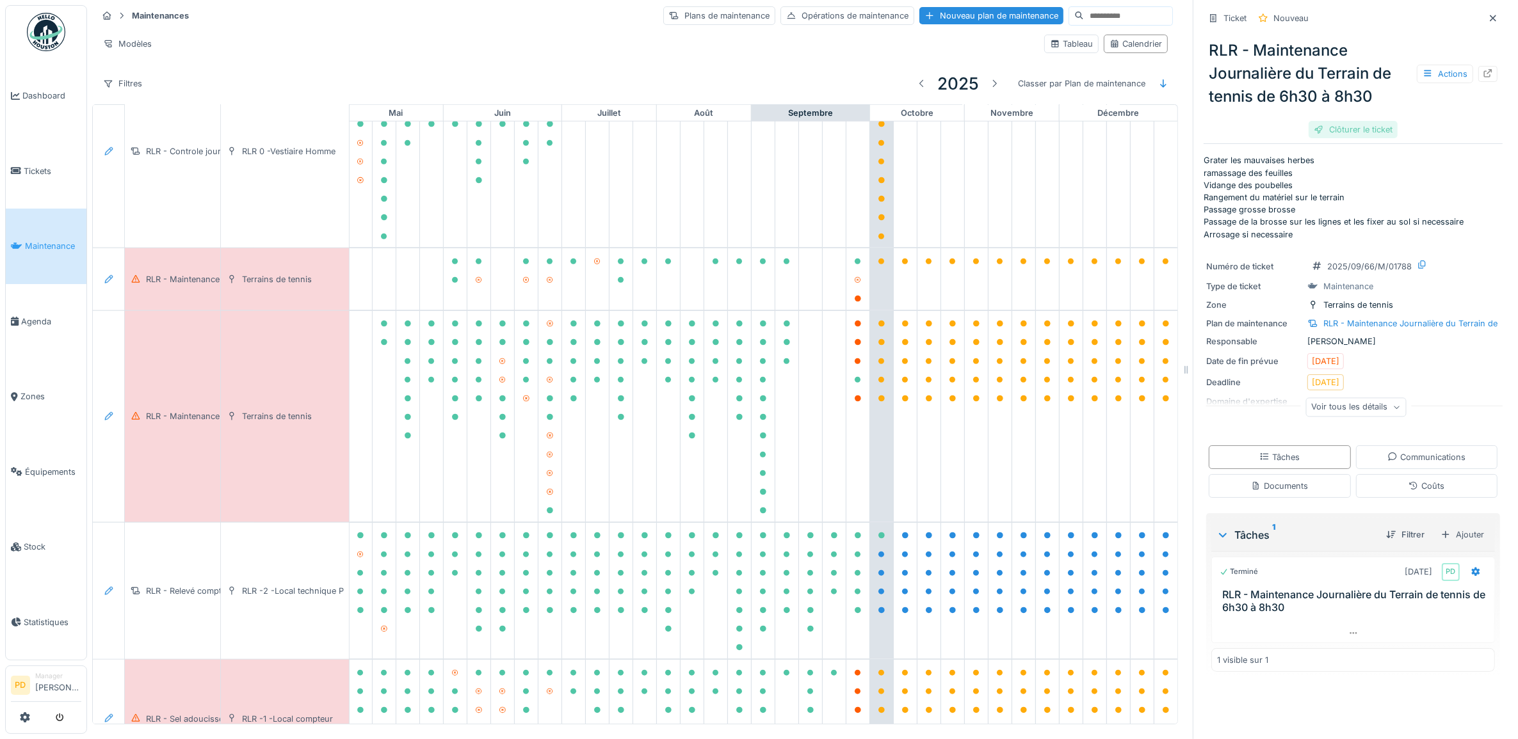
click at [1329, 136] on div "Clôturer le ticket" at bounding box center [1353, 129] width 89 height 17
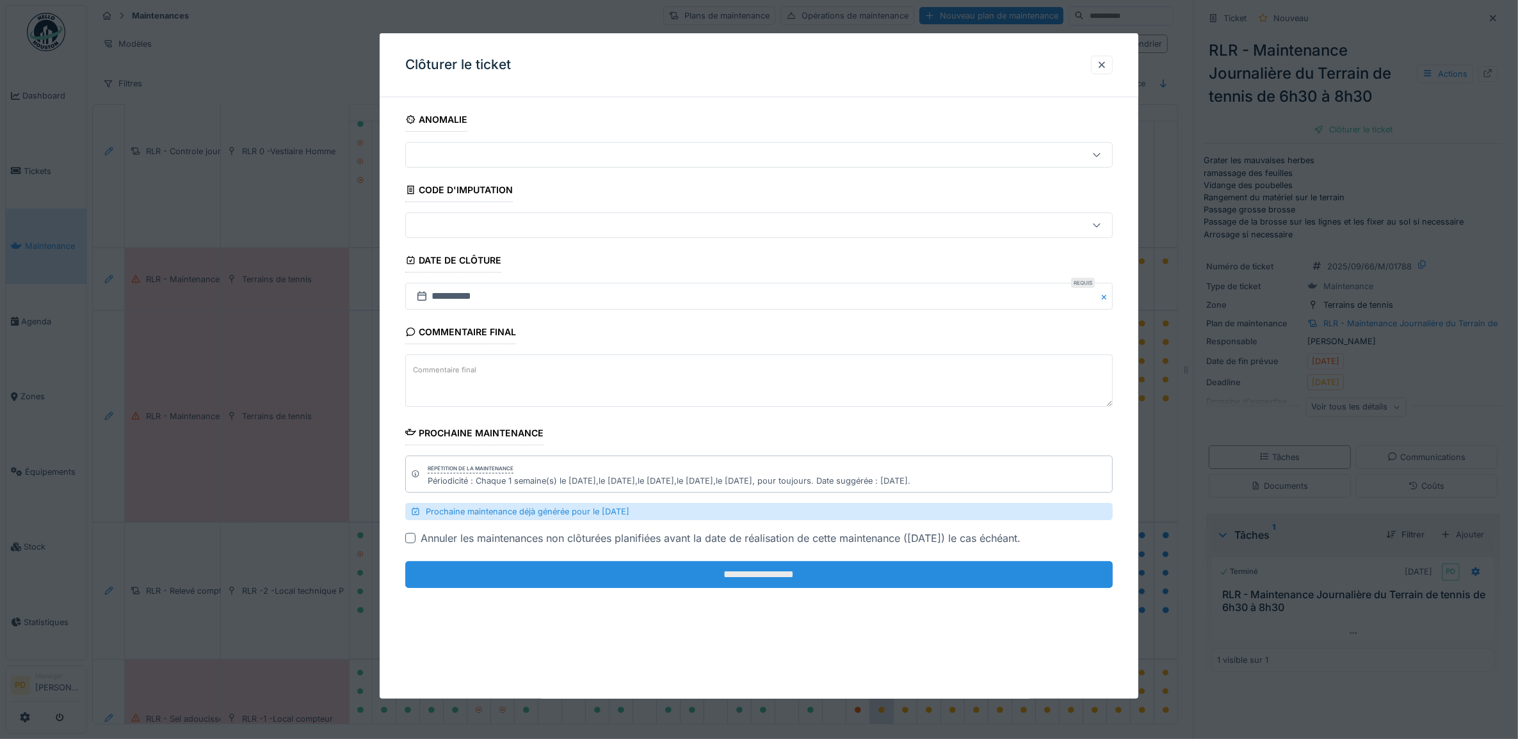
click at [788, 572] on input "**********" at bounding box center [759, 574] width 708 height 27
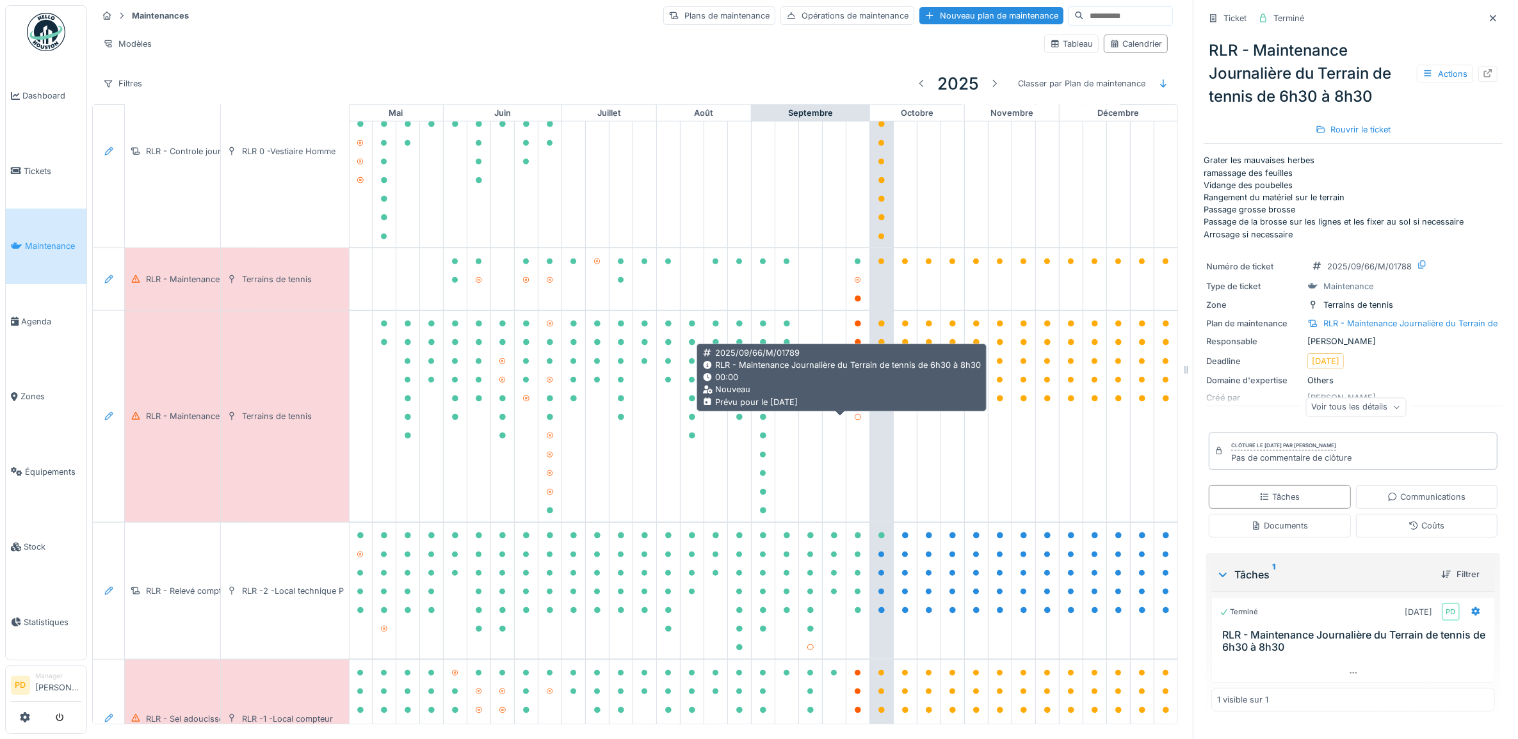
click at [855, 402] on icon at bounding box center [858, 399] width 6 height 6
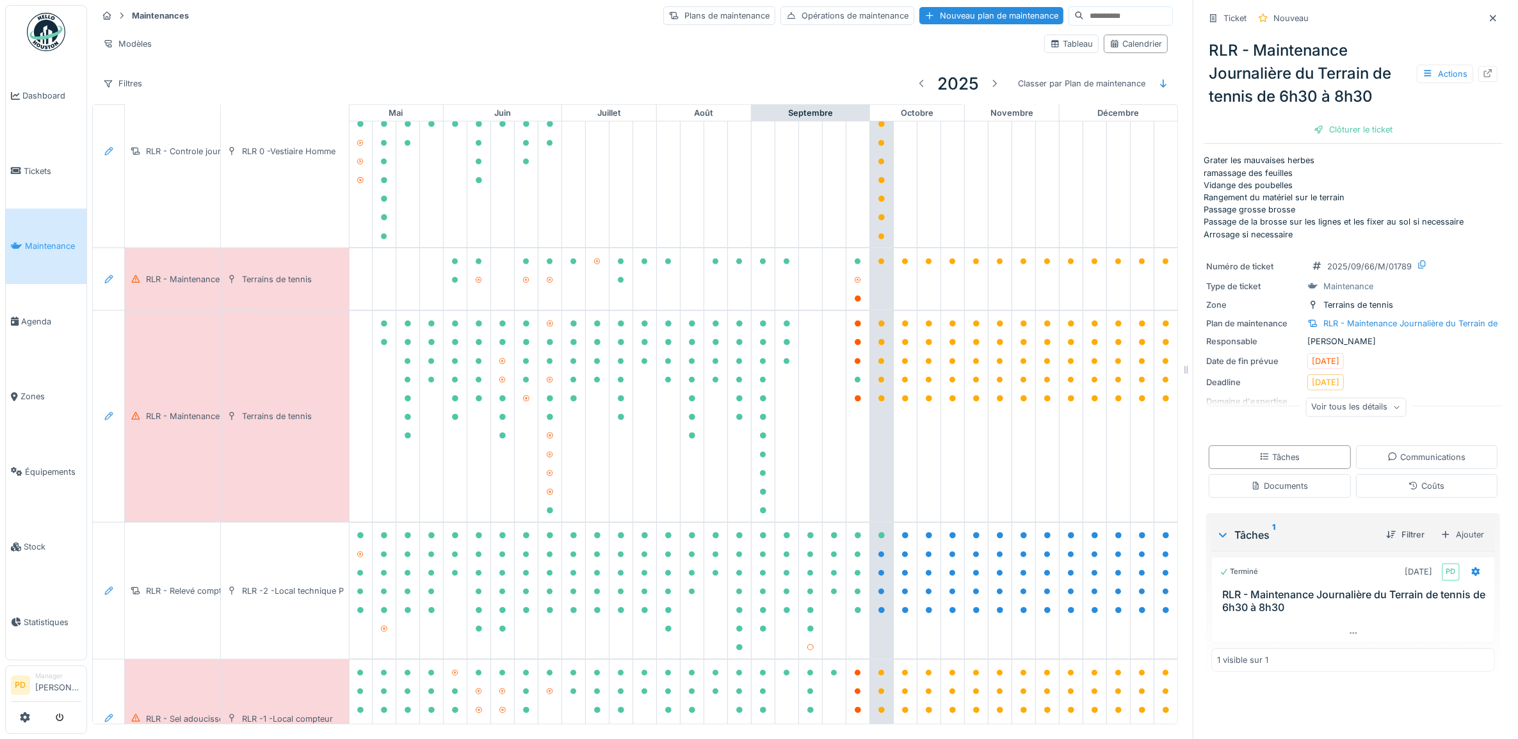
click at [58, 245] on span "Maintenance" at bounding box center [53, 246] width 56 height 12
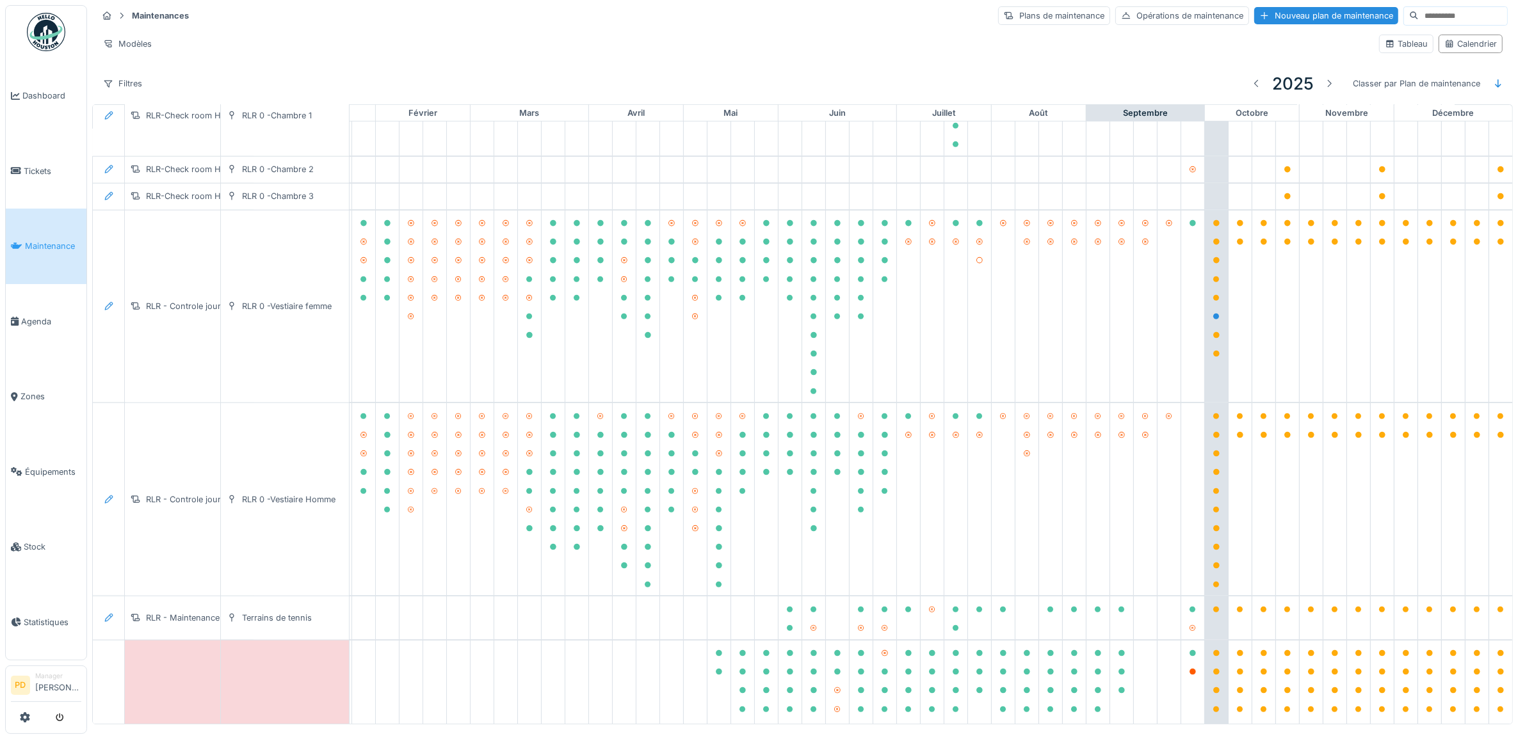
scroll to position [1143, 125]
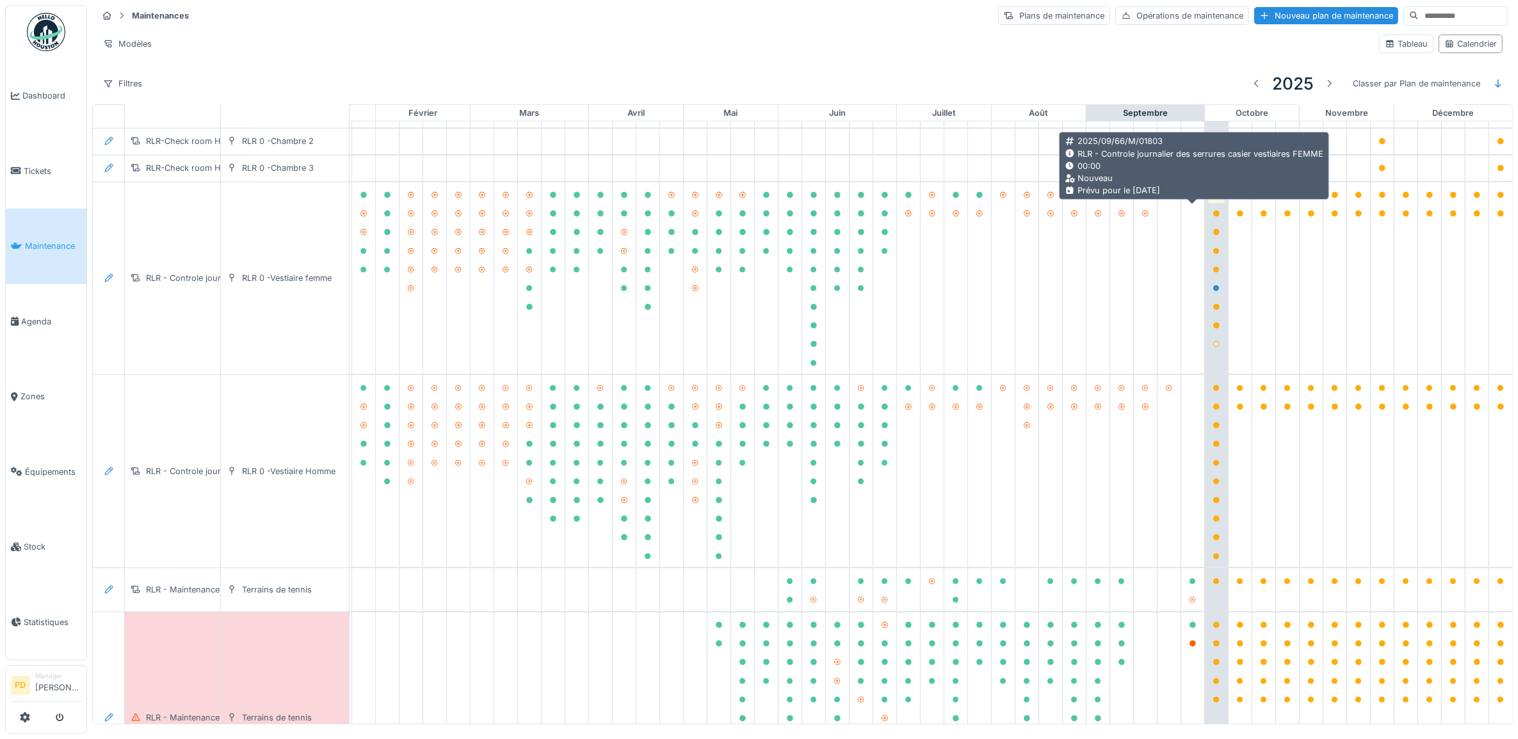
click at [1213, 198] on icon at bounding box center [1216, 195] width 6 height 6
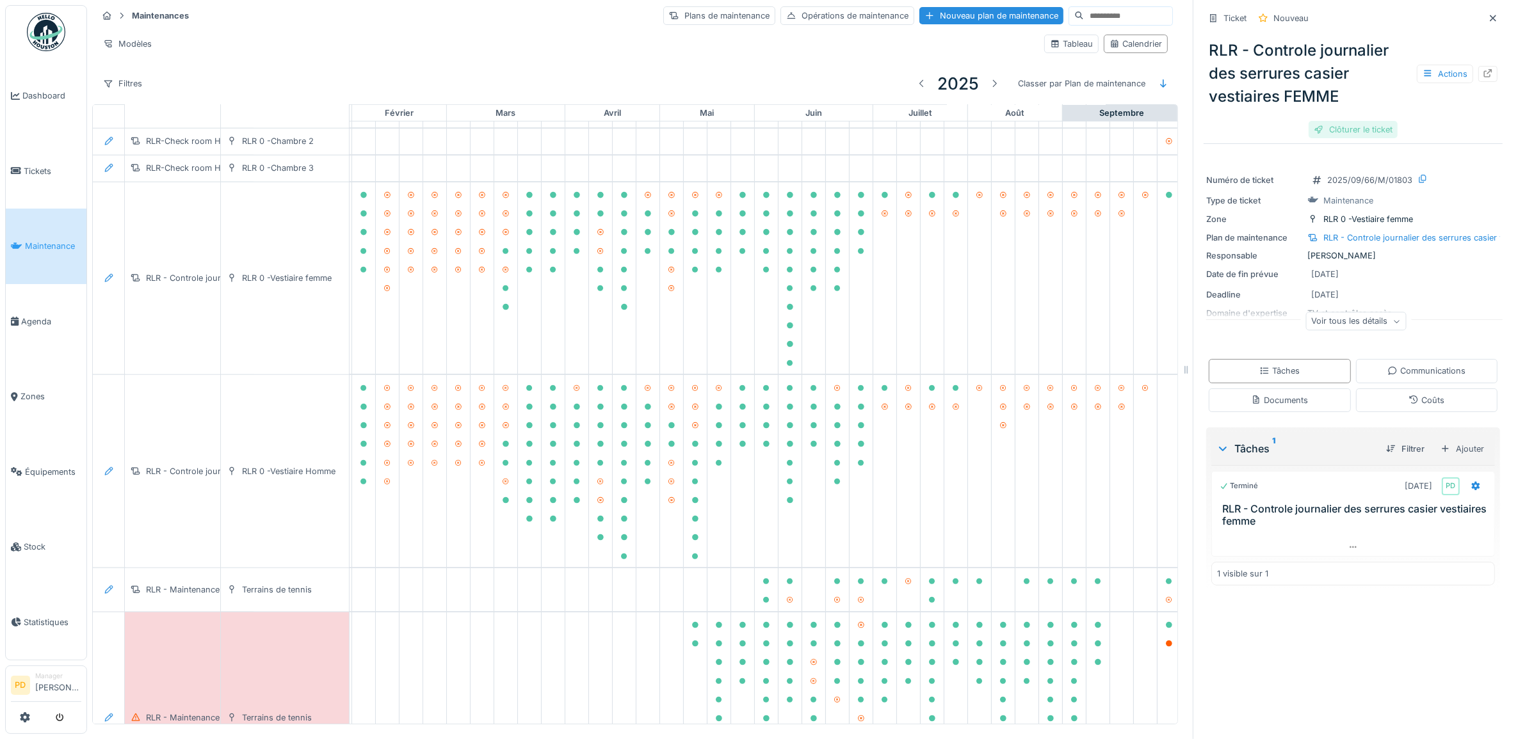
click at [1334, 129] on div "Clôturer le ticket" at bounding box center [1353, 129] width 89 height 17
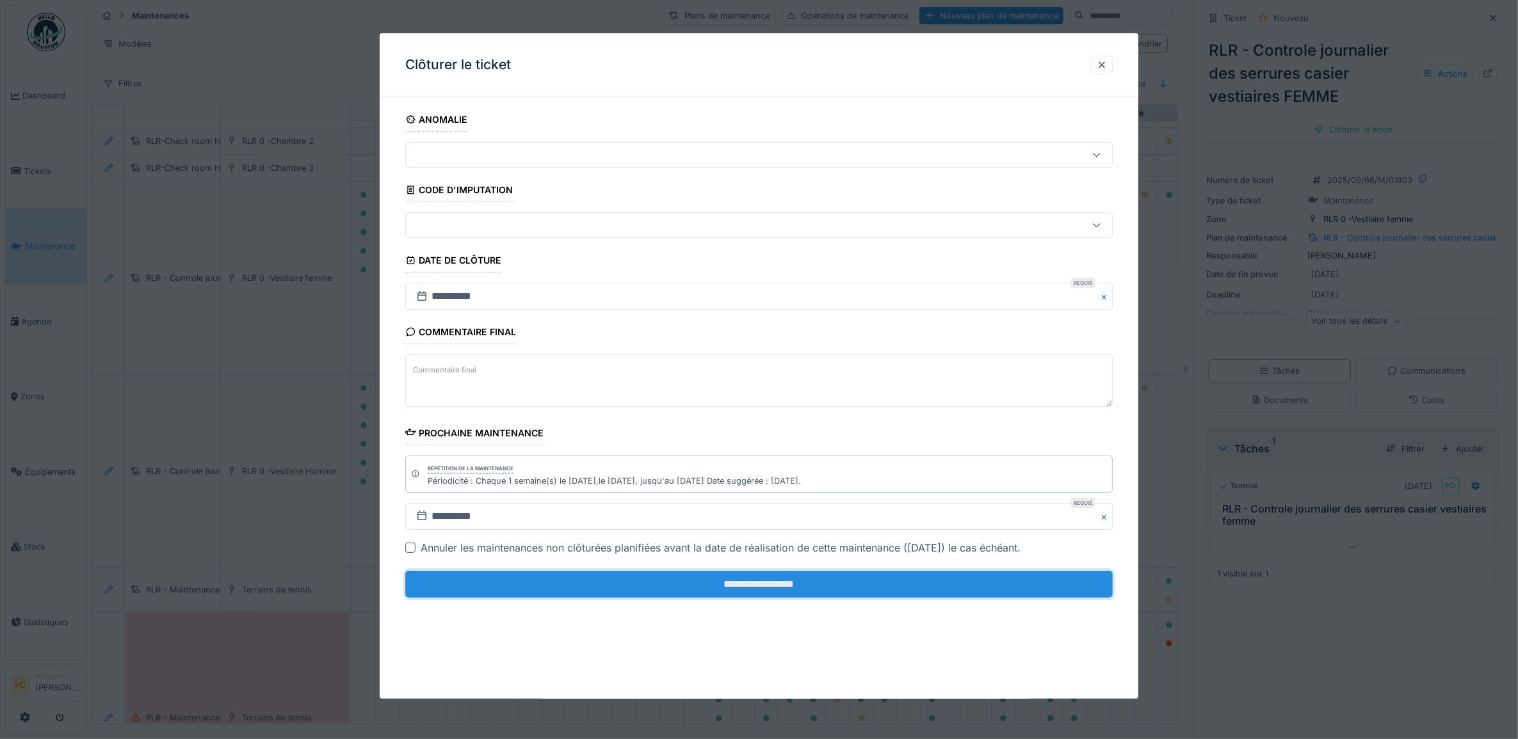
click at [887, 584] on input "**********" at bounding box center [759, 584] width 708 height 27
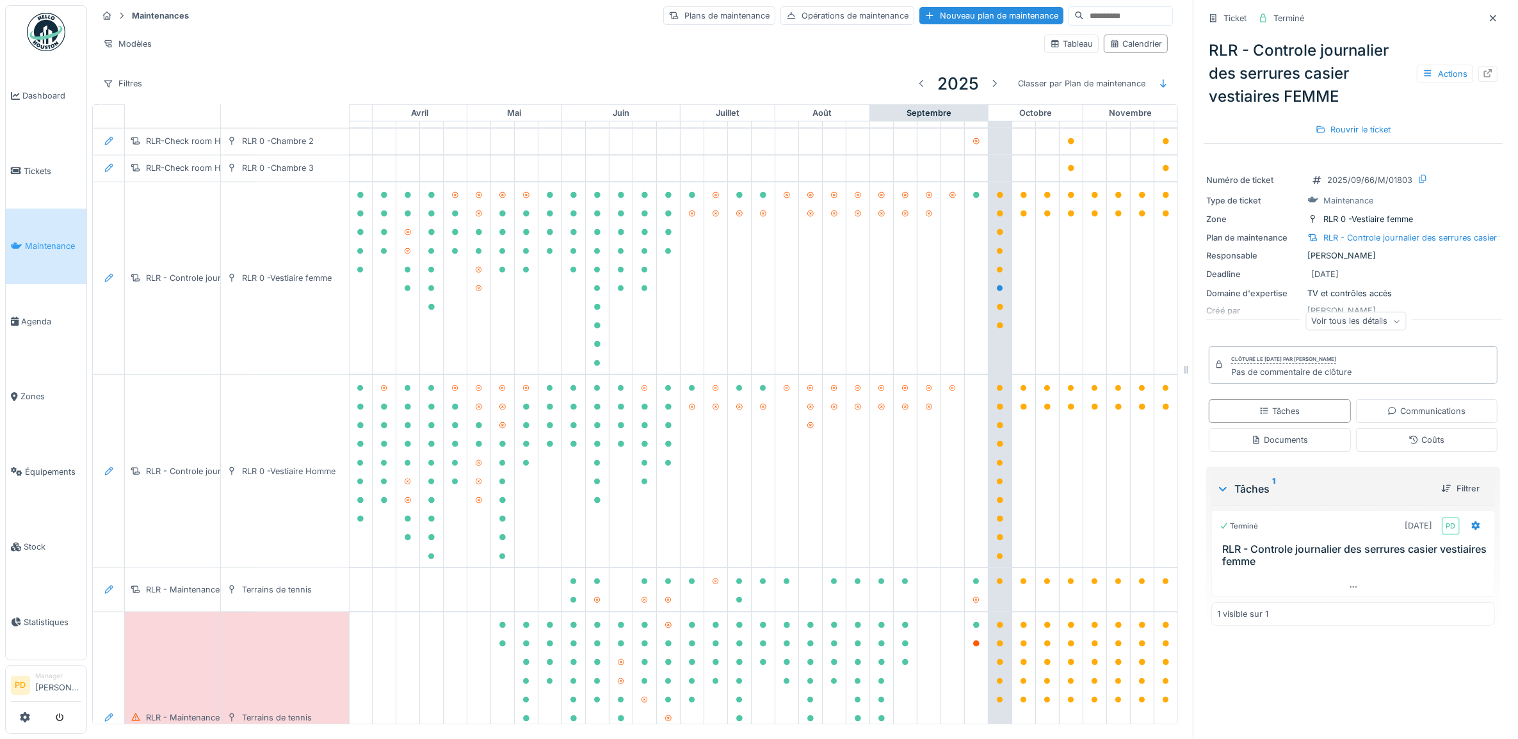
scroll to position [1143, 376]
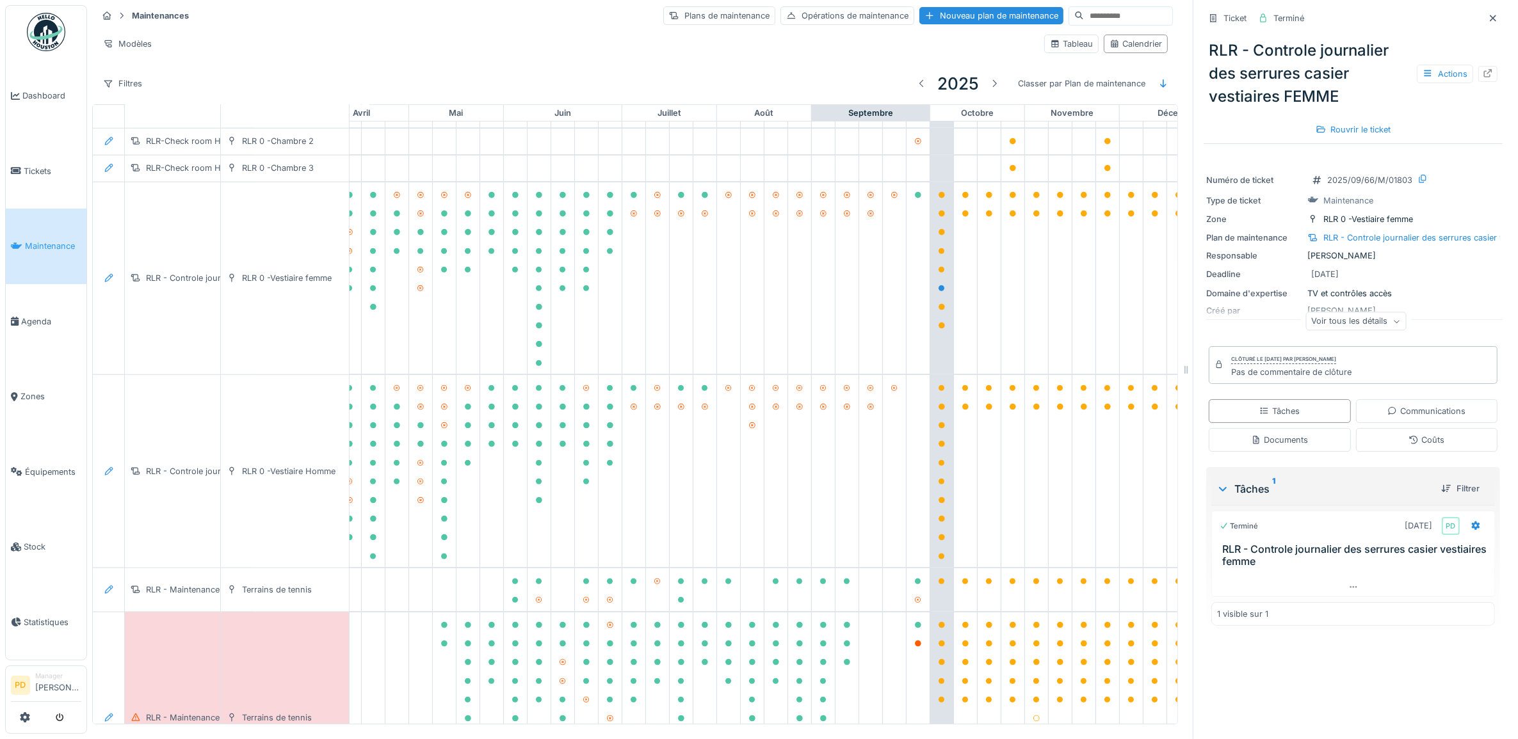
click at [33, 246] on span "Maintenance" at bounding box center [53, 246] width 56 height 12
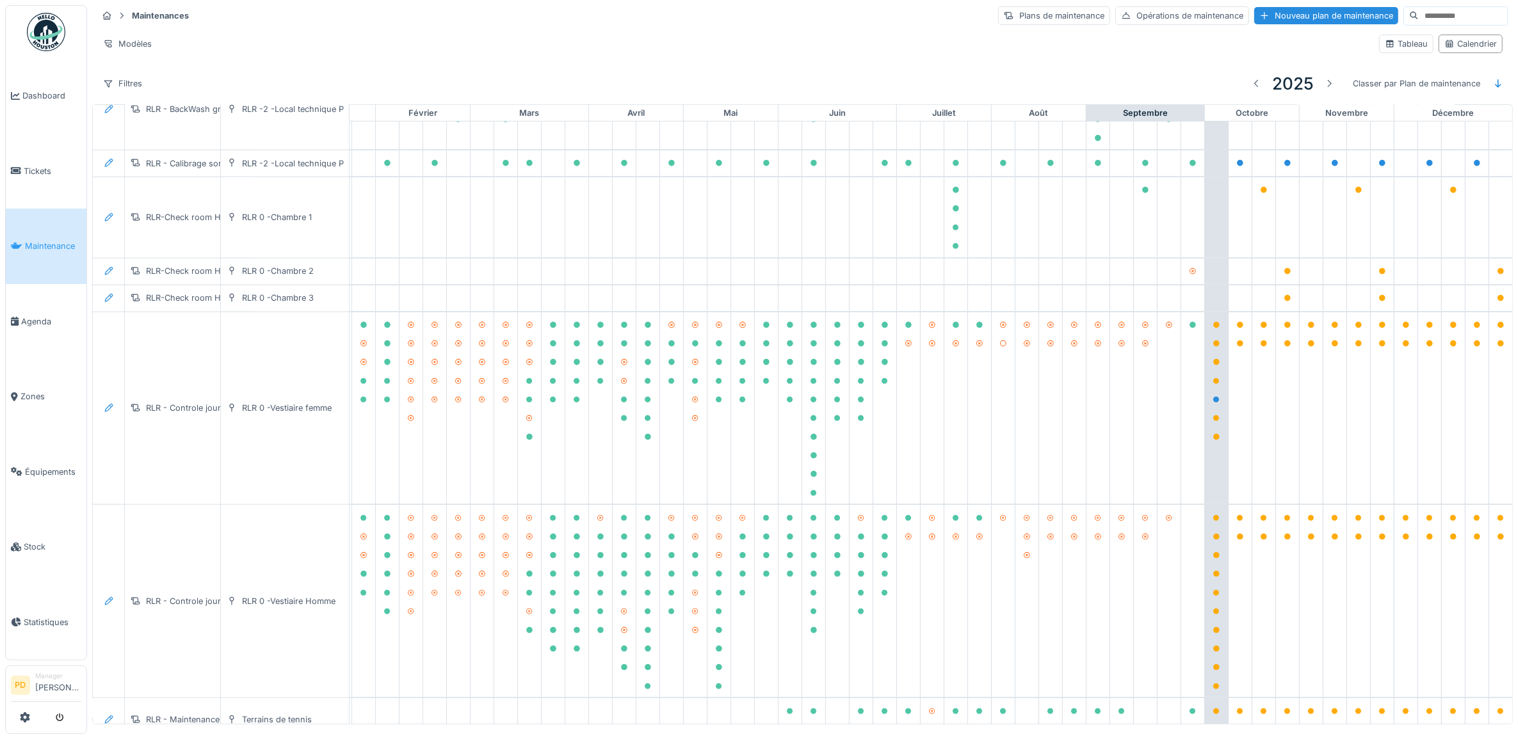
scroll to position [1041, 125]
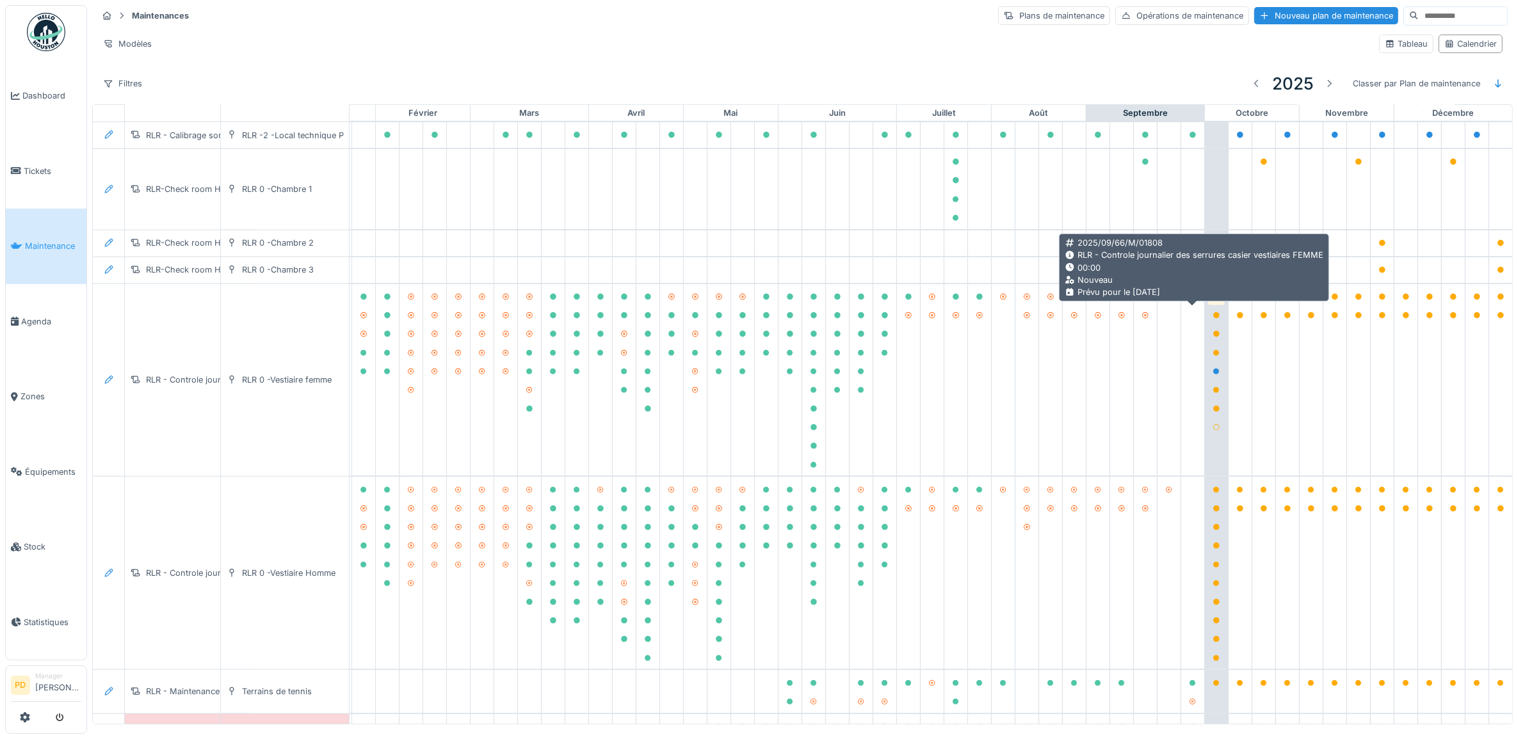
click at [1213, 300] on icon at bounding box center [1216, 297] width 6 height 6
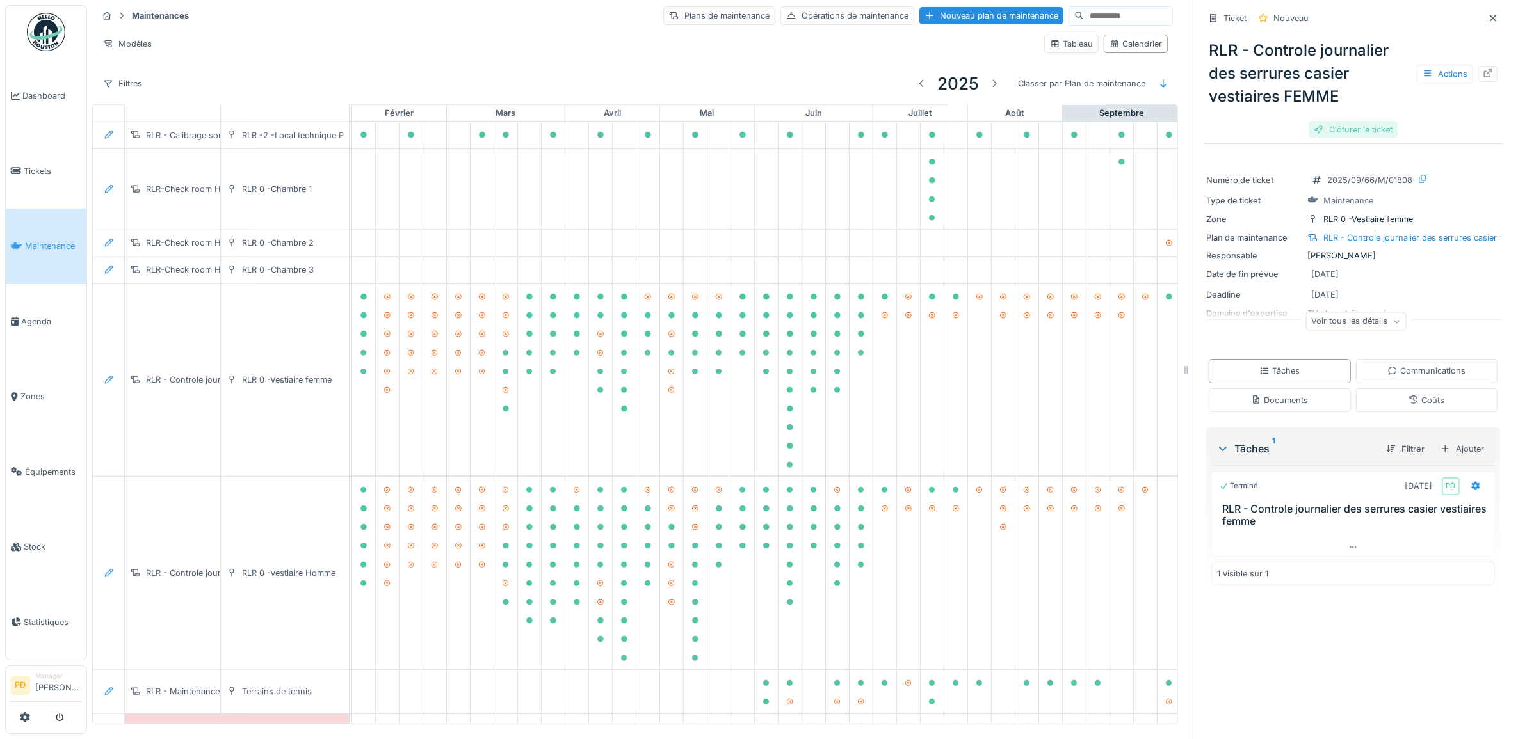
click at [1366, 133] on div "Clôturer le ticket" at bounding box center [1353, 129] width 89 height 17
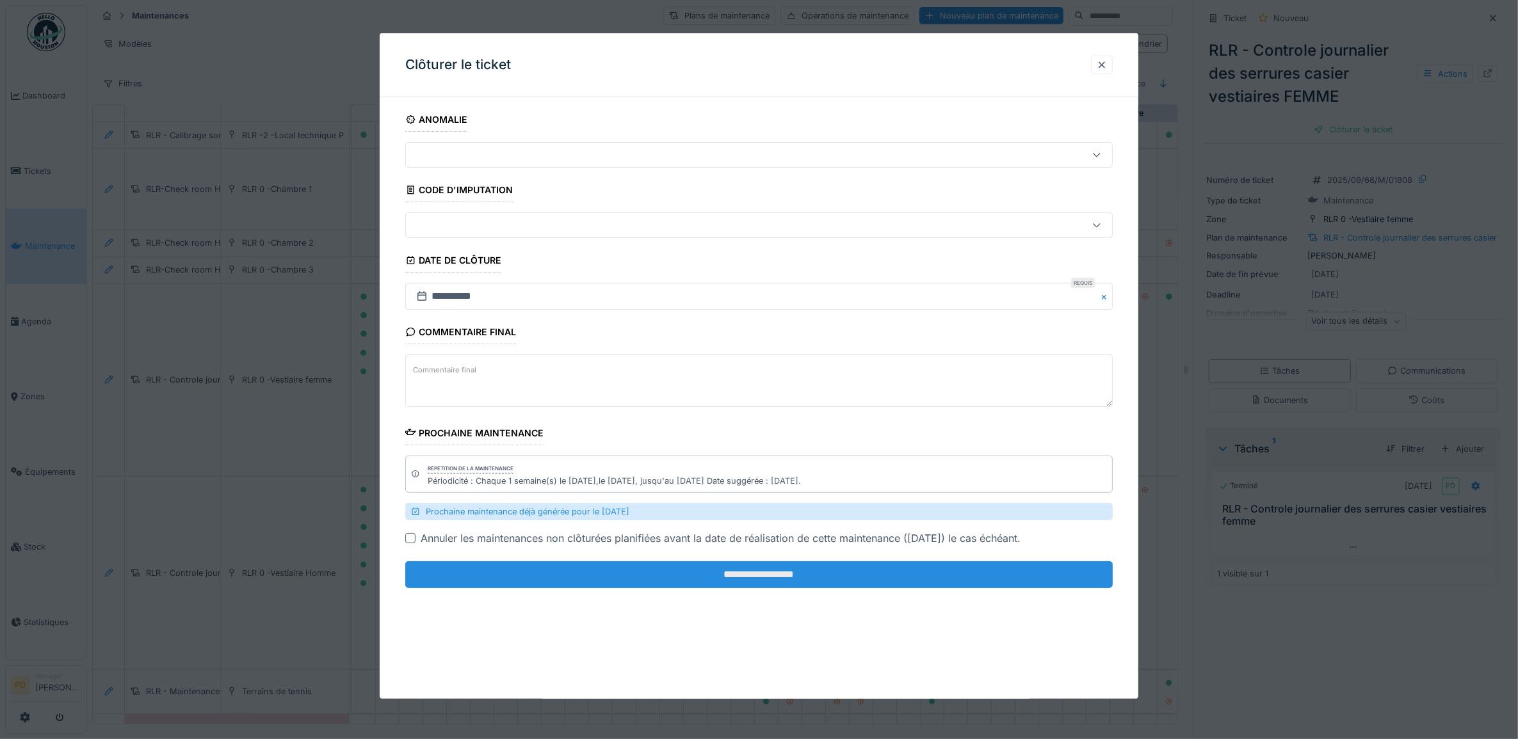
click at [856, 574] on input "**********" at bounding box center [759, 574] width 708 height 27
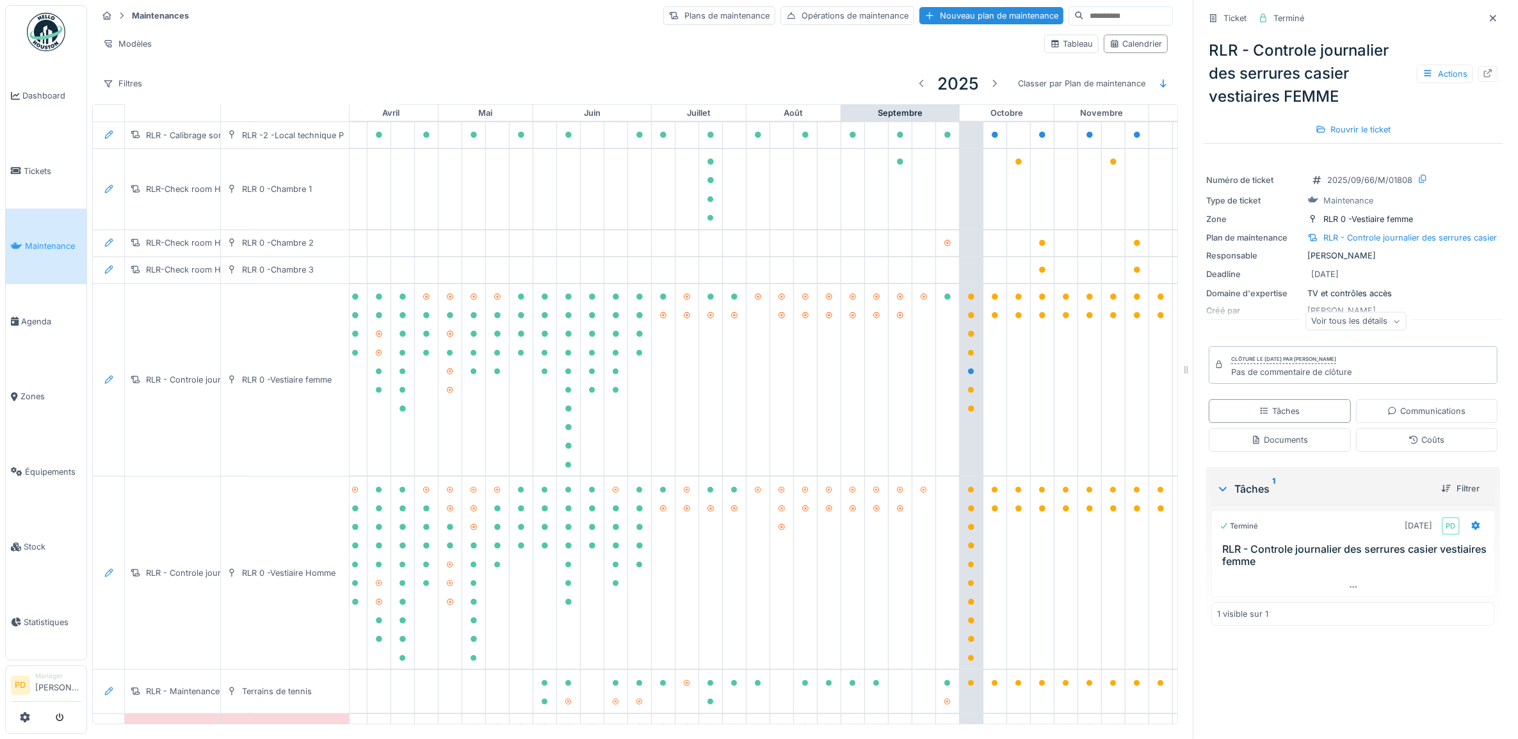
scroll to position [1041, 378]
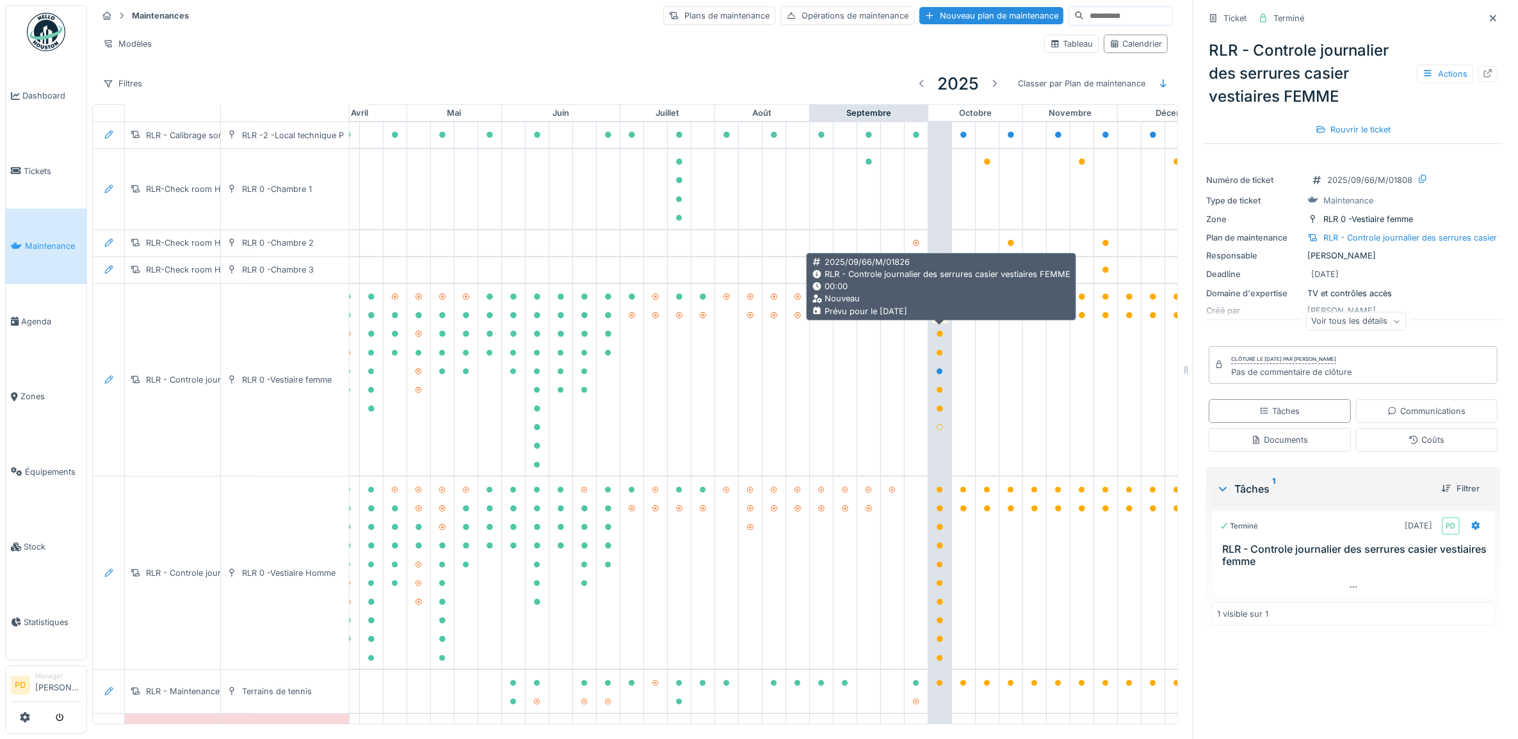
click at [944, 324] on div at bounding box center [940, 316] width 17 height 16
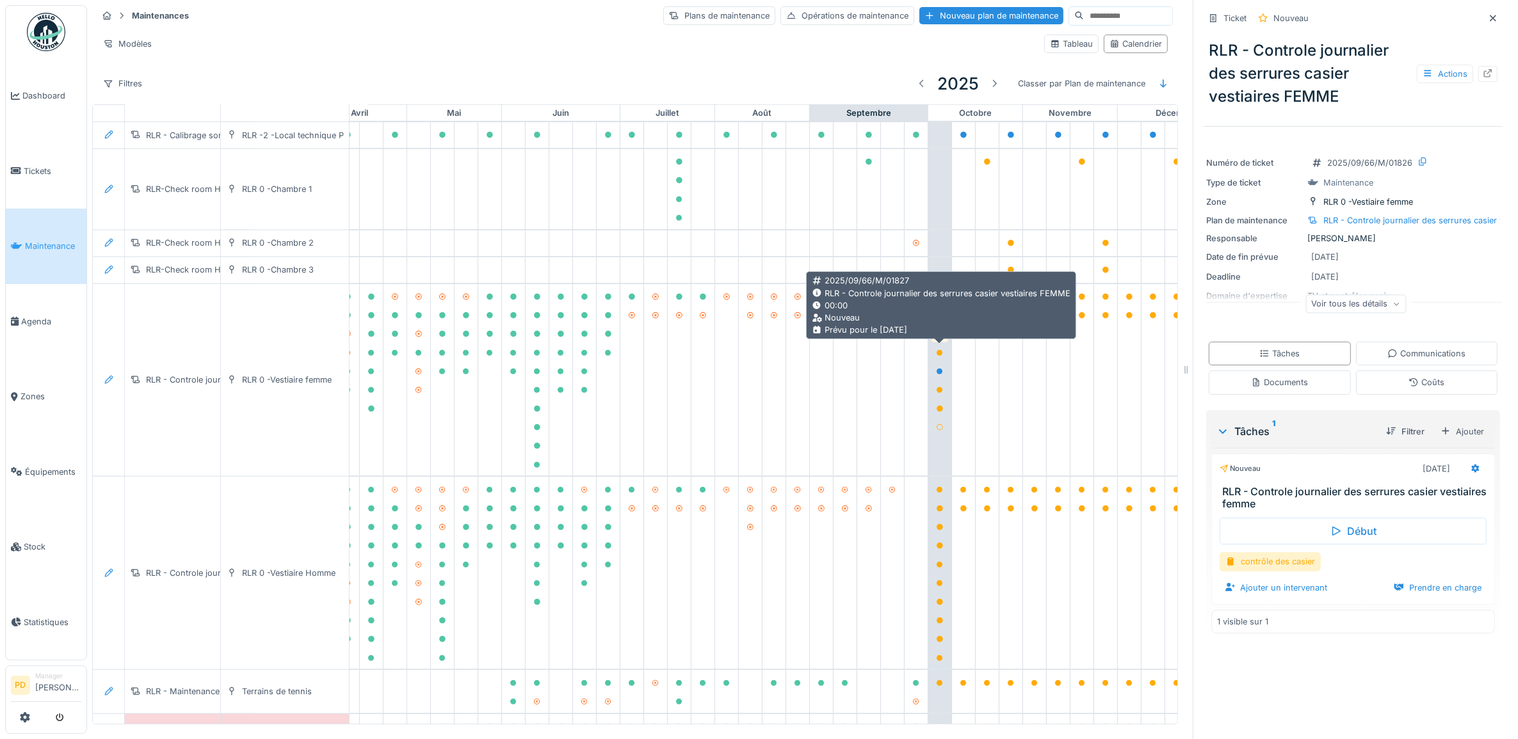
click at [939, 337] on icon at bounding box center [940, 334] width 6 height 6
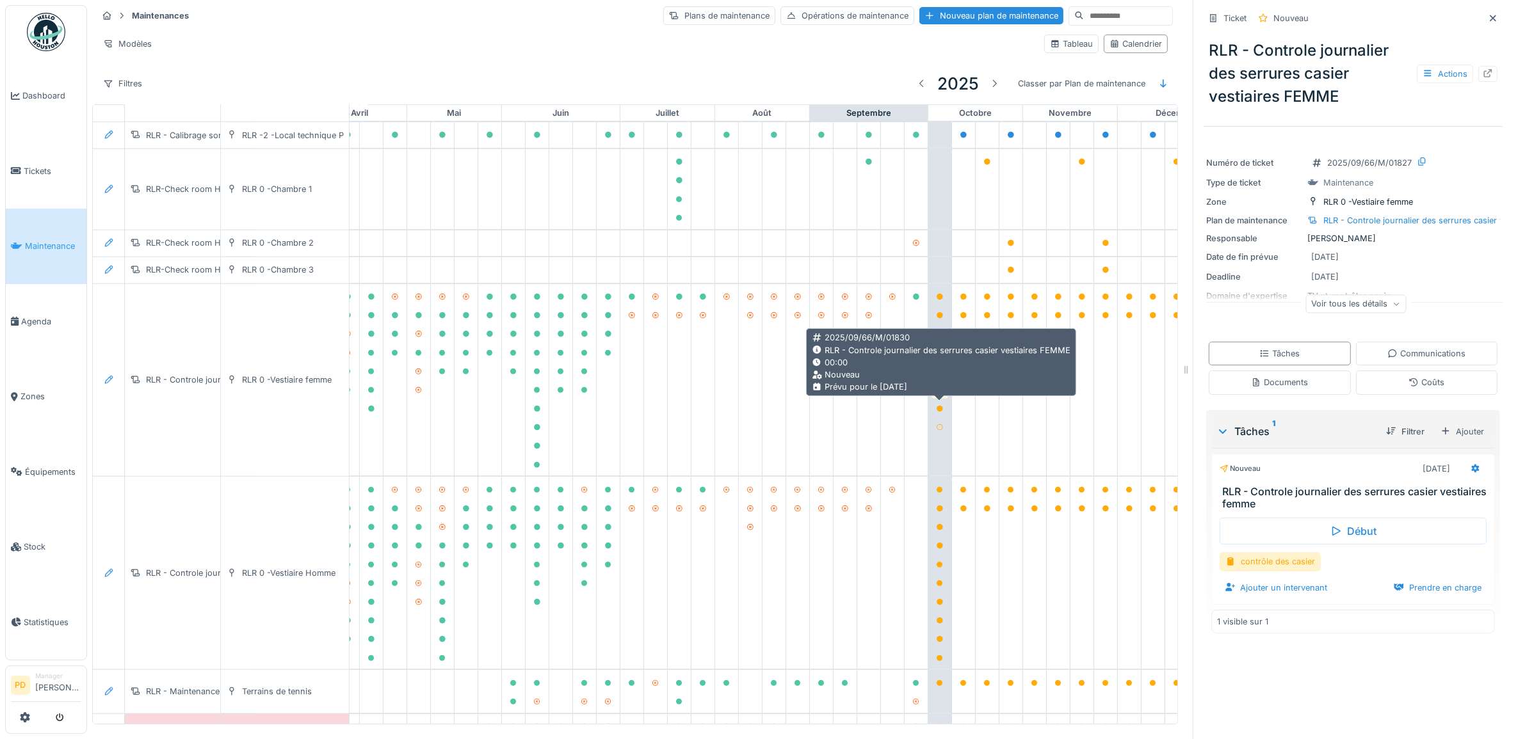
click at [938, 394] on icon at bounding box center [940, 390] width 6 height 6
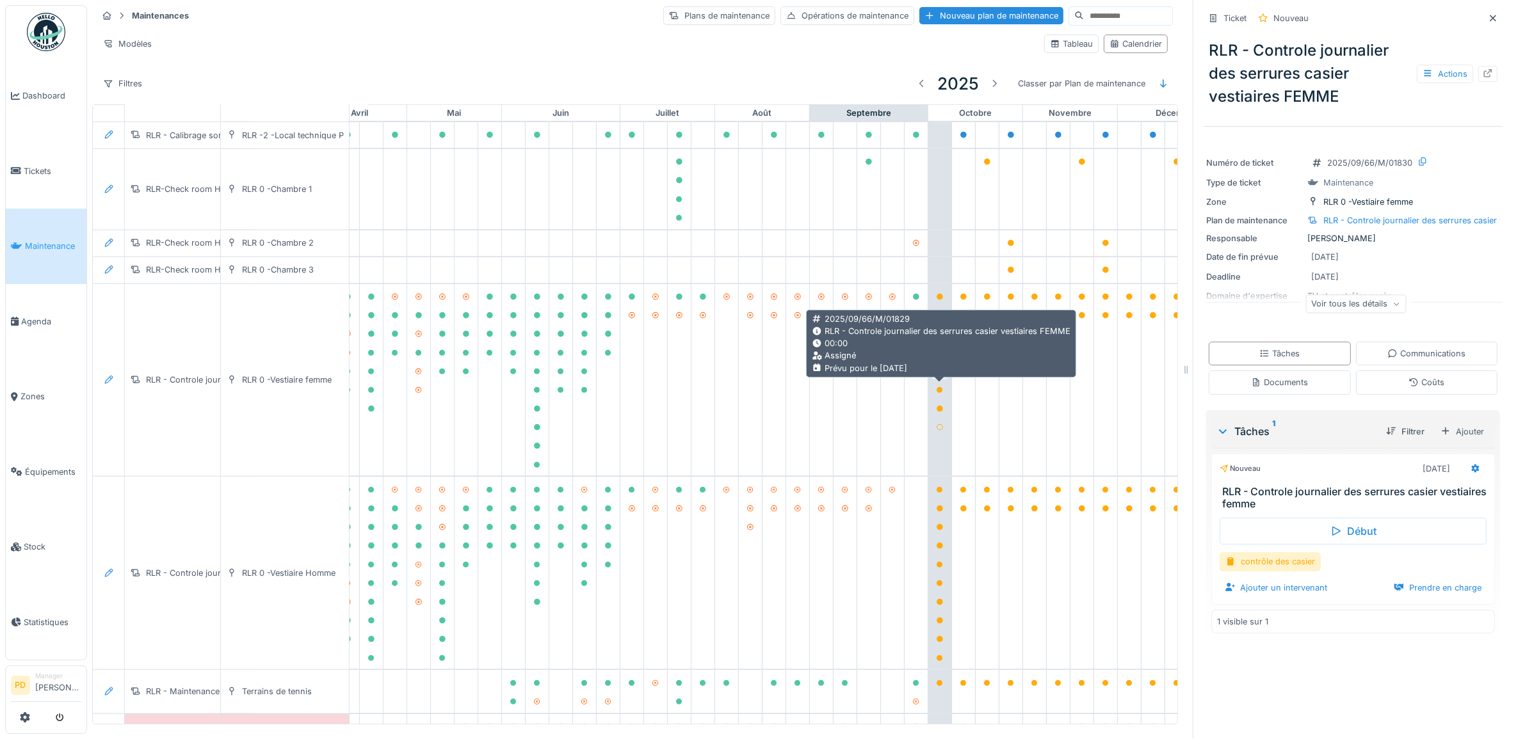
click at [939, 375] on icon at bounding box center [940, 372] width 6 height 6
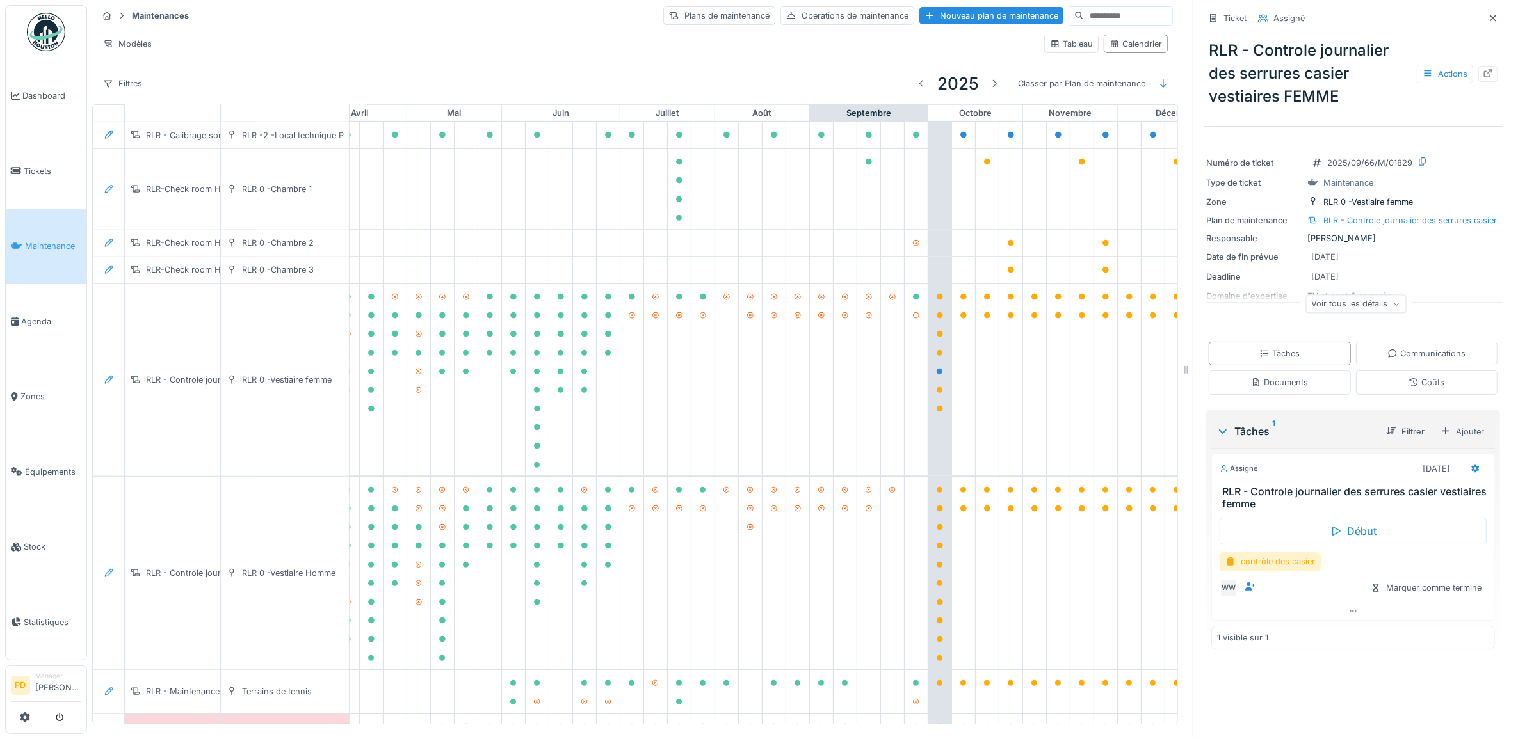
scroll to position [961, 378]
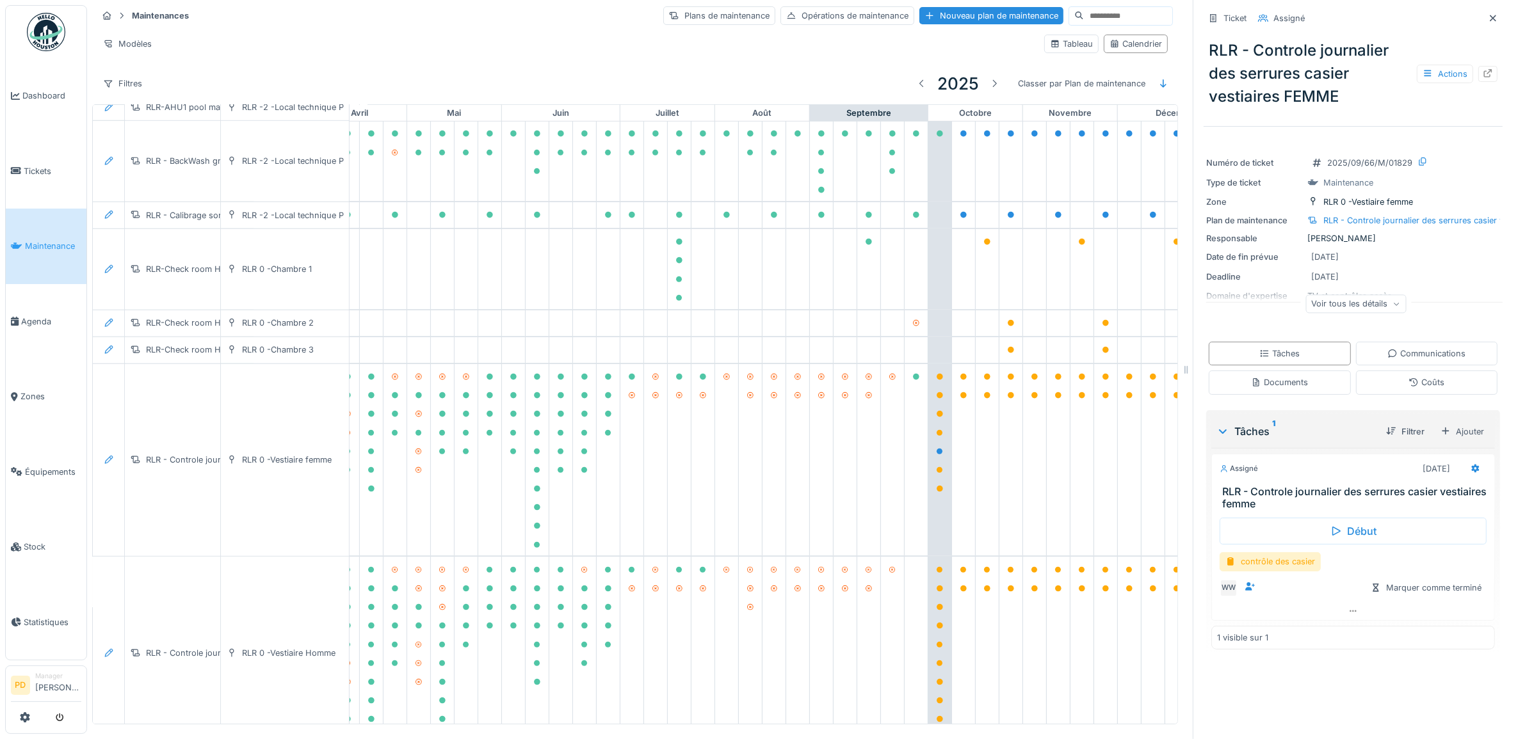
click at [46, 243] on span "Maintenance" at bounding box center [53, 246] width 56 height 12
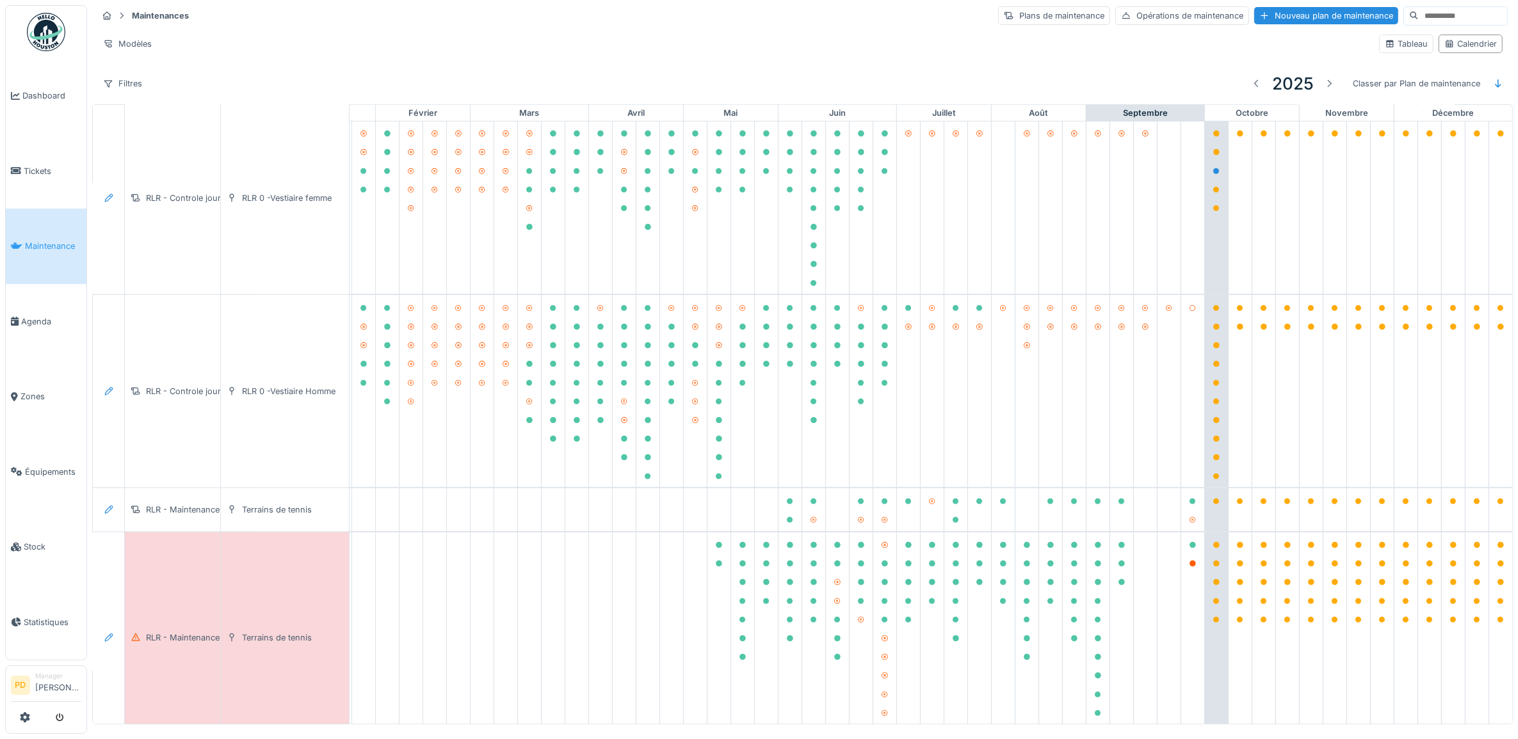
scroll to position [1143, 125]
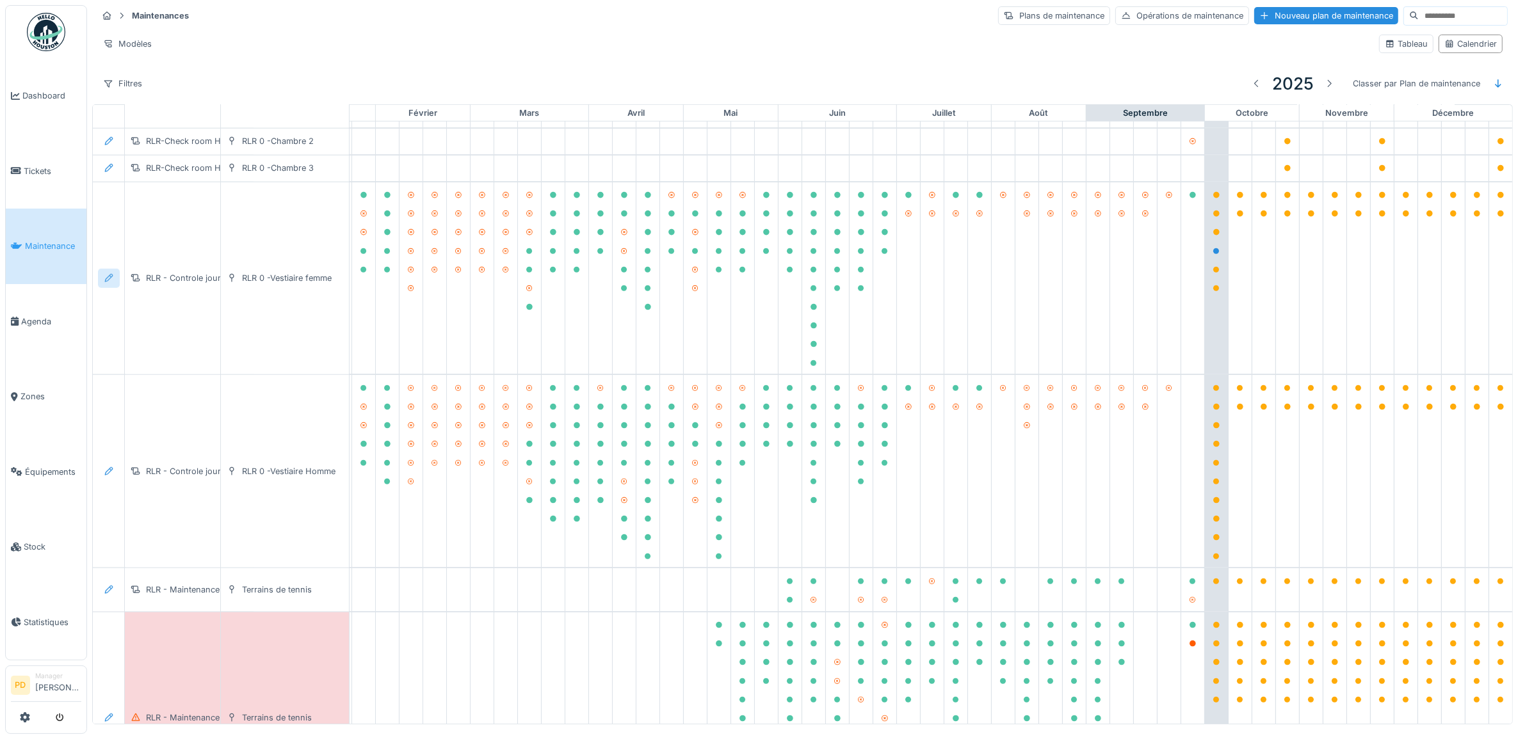
click at [111, 282] on icon at bounding box center [109, 278] width 10 height 8
click at [159, 385] on div "Supprimer" at bounding box center [179, 387] width 156 height 19
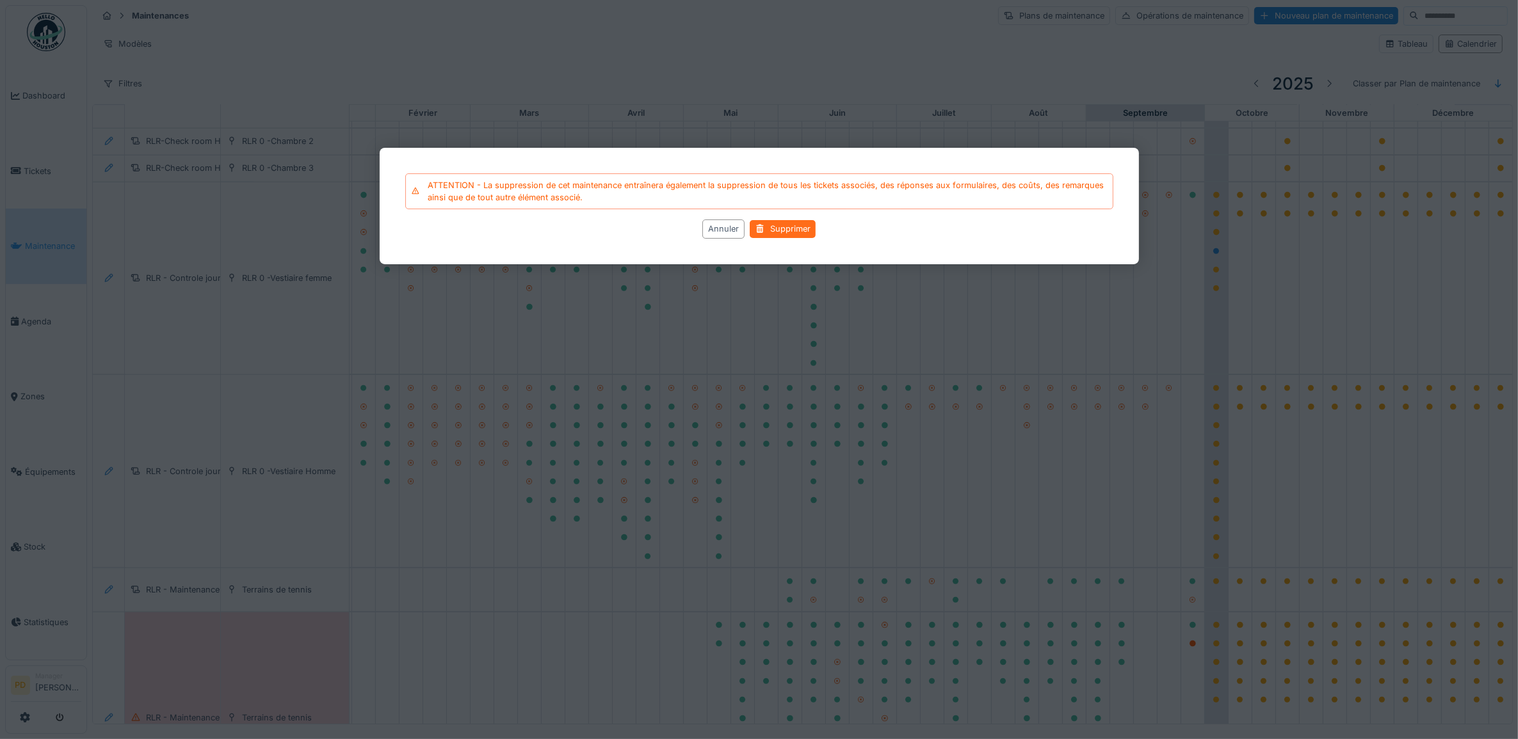
click at [773, 229] on div "Supprimer" at bounding box center [783, 228] width 66 height 17
click at [780, 231] on div "Supprimer" at bounding box center [783, 228] width 66 height 17
click at [784, 229] on div "Supprimer" at bounding box center [783, 228] width 66 height 17
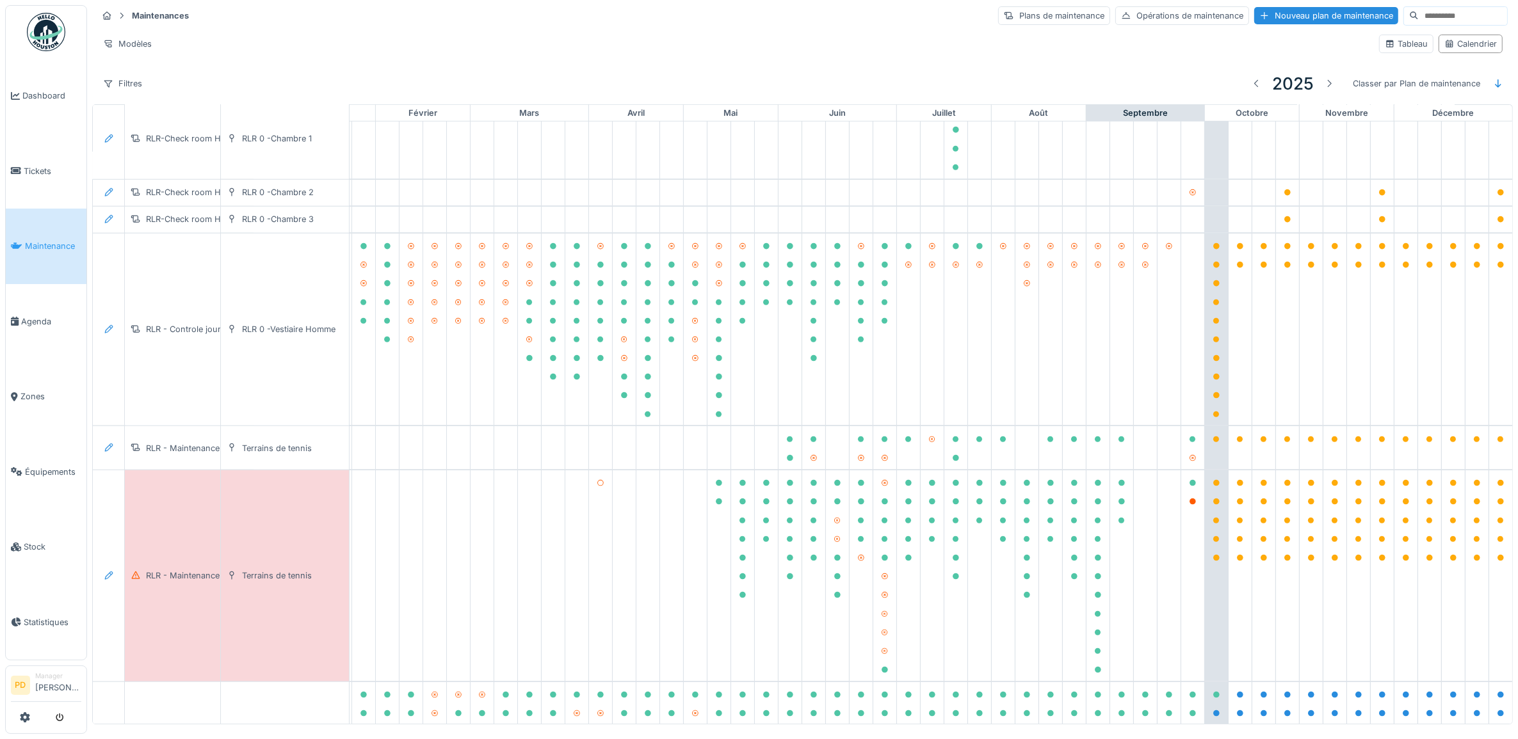
scroll to position [1063, 125]
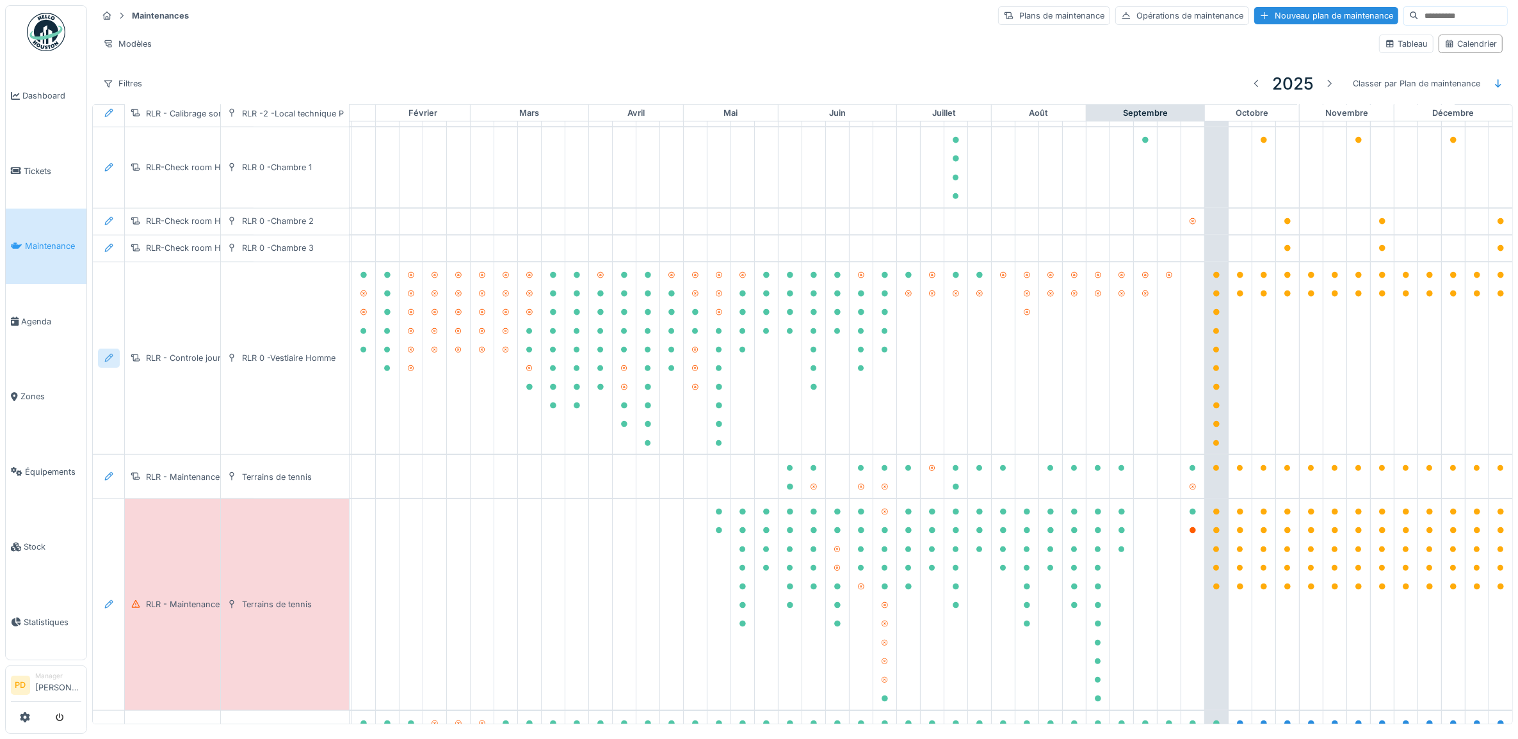
click at [101, 367] on div at bounding box center [109, 358] width 22 height 19
click at [133, 464] on div "Supprimer" at bounding box center [179, 467] width 156 height 19
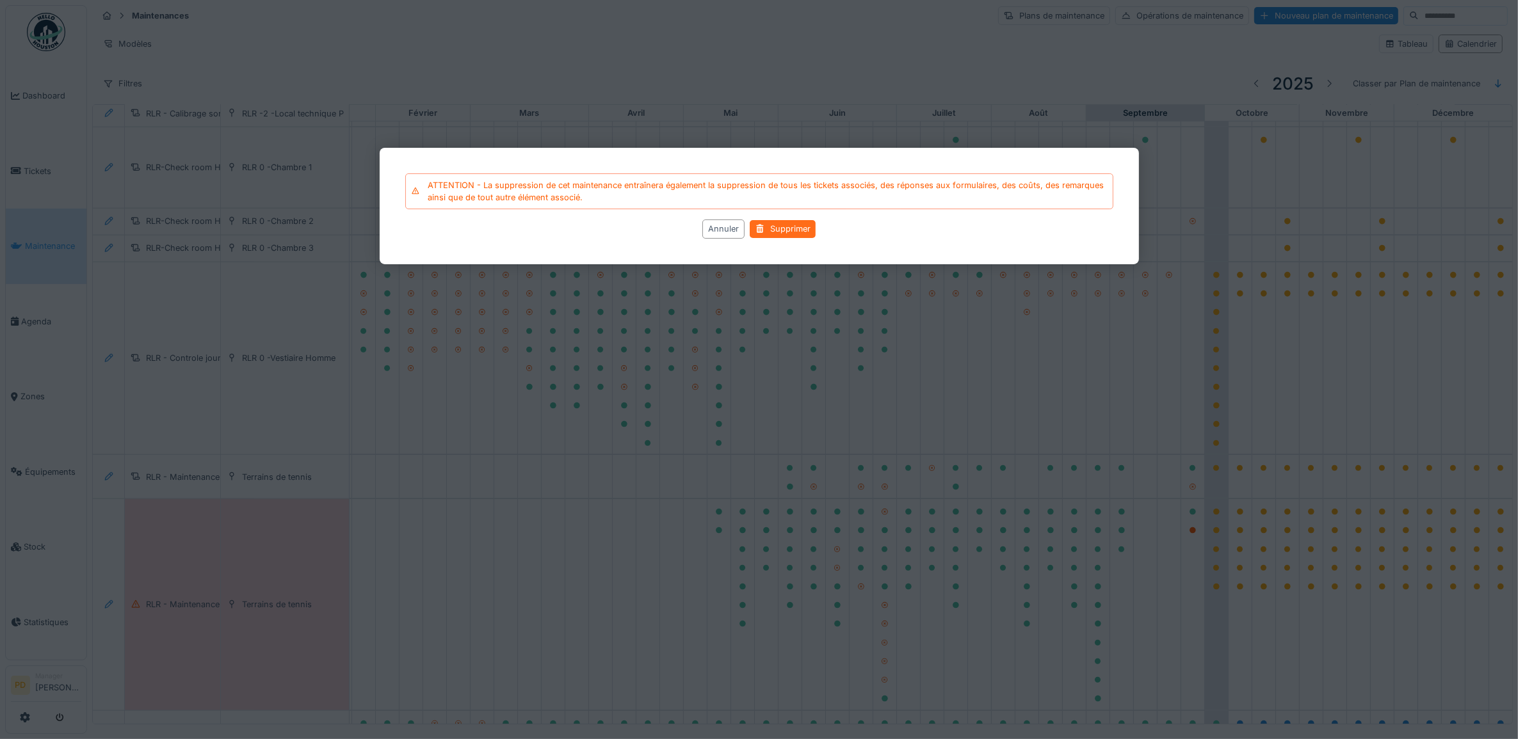
click at [752, 237] on div "Supprimer" at bounding box center [783, 228] width 66 height 17
click at [771, 228] on div "Supprimer" at bounding box center [783, 228] width 66 height 17
click at [778, 229] on div "Supprimer" at bounding box center [783, 228] width 66 height 17
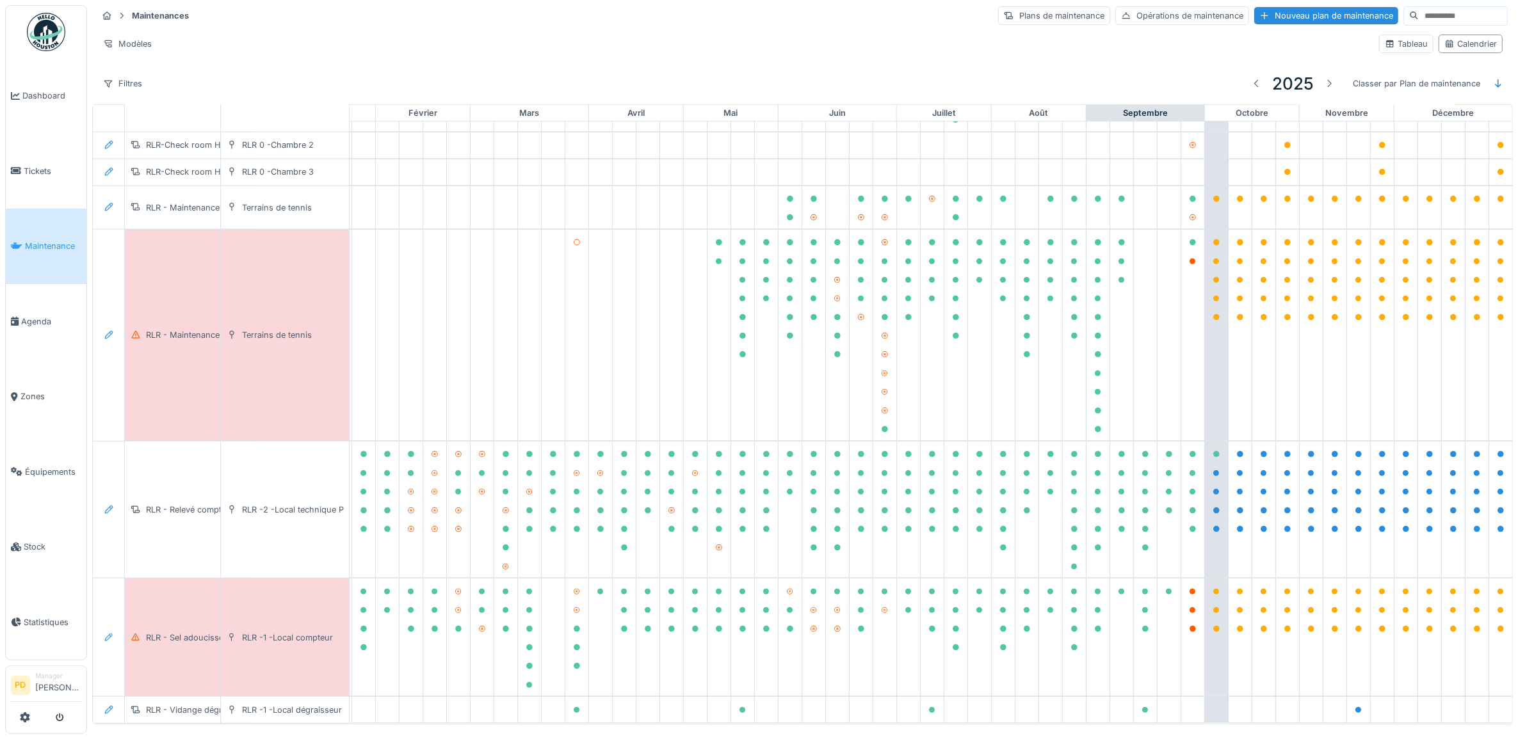
scroll to position [1186, 125]
click at [1190, 589] on icon at bounding box center [1193, 592] width 6 height 6
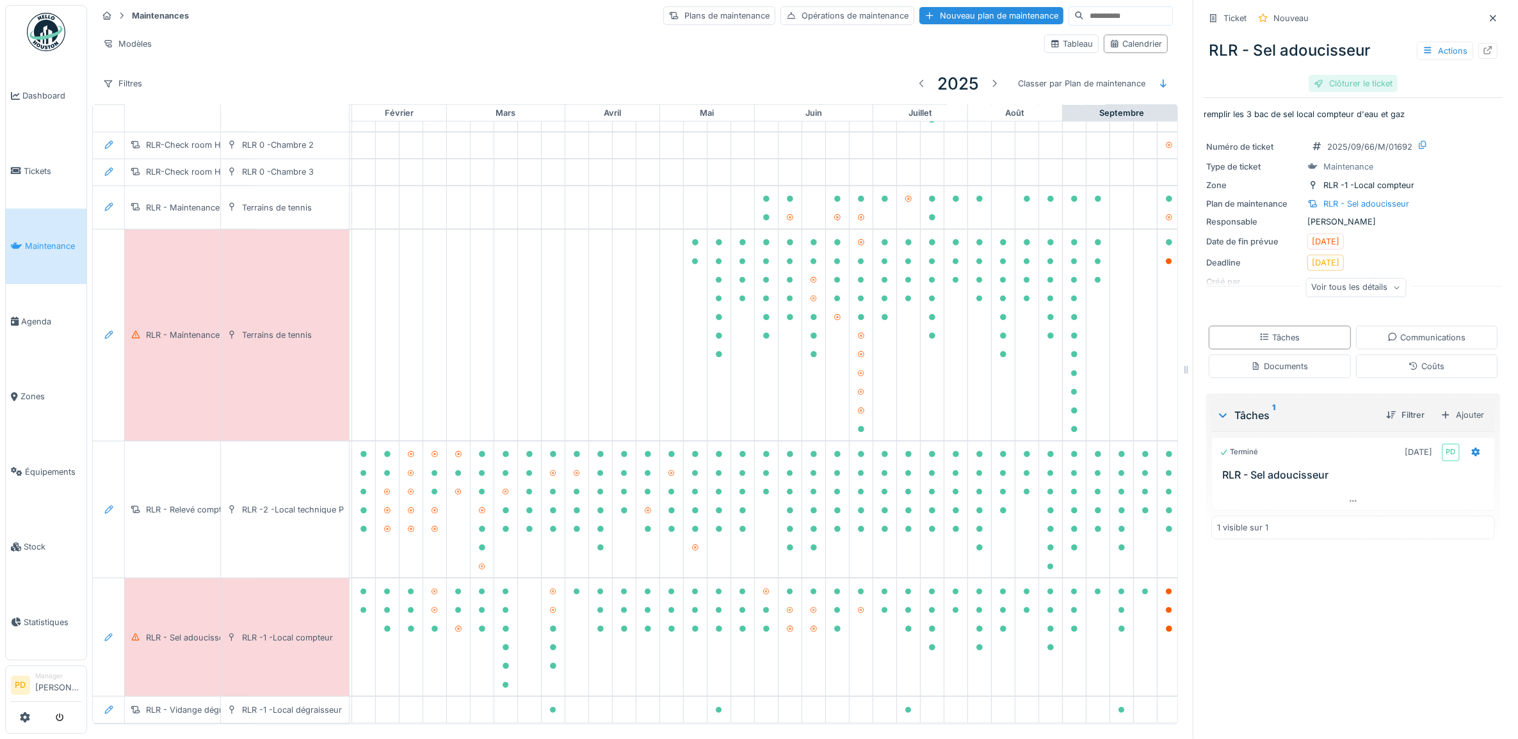
click at [1334, 85] on div "Clôturer le ticket" at bounding box center [1353, 83] width 89 height 17
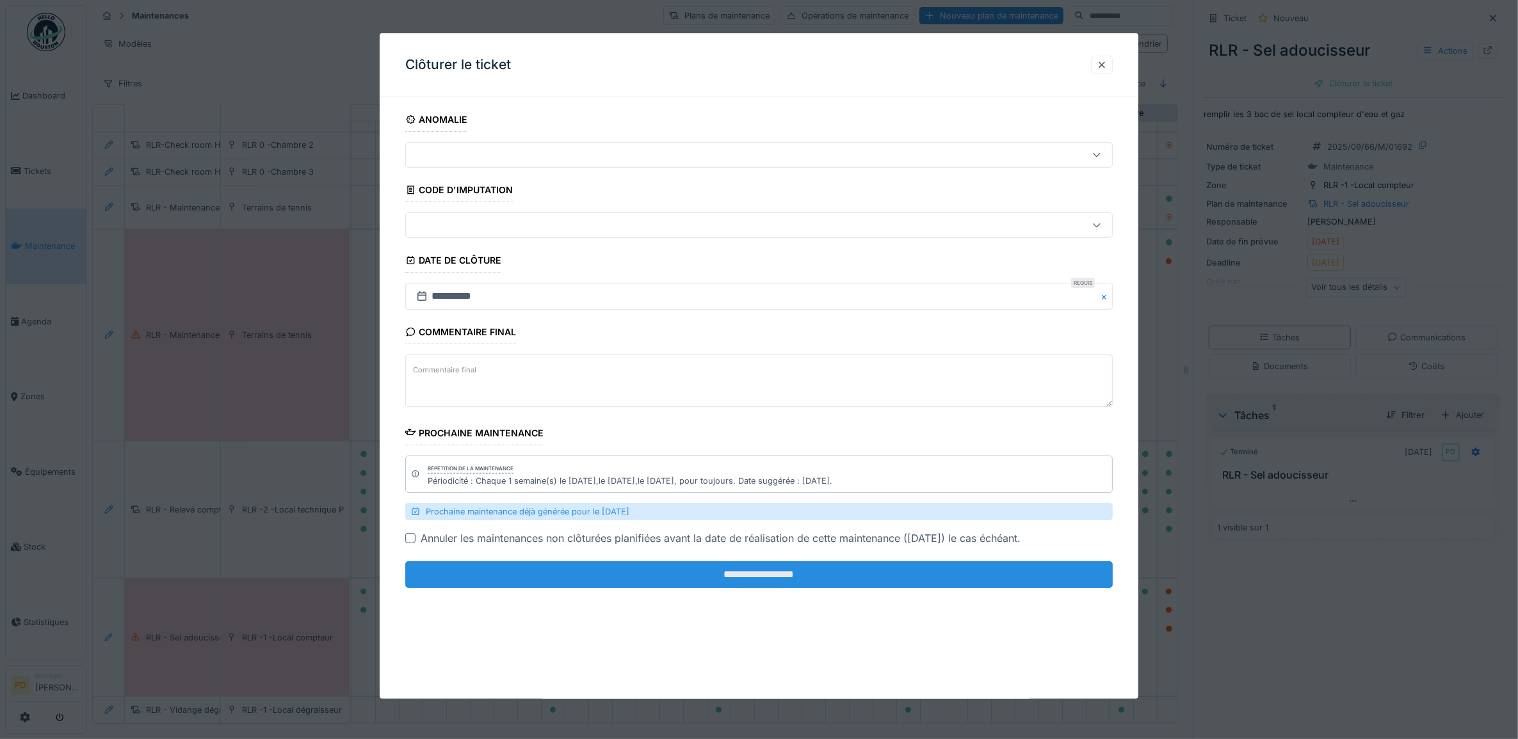
click at [885, 577] on input "**********" at bounding box center [759, 574] width 708 height 27
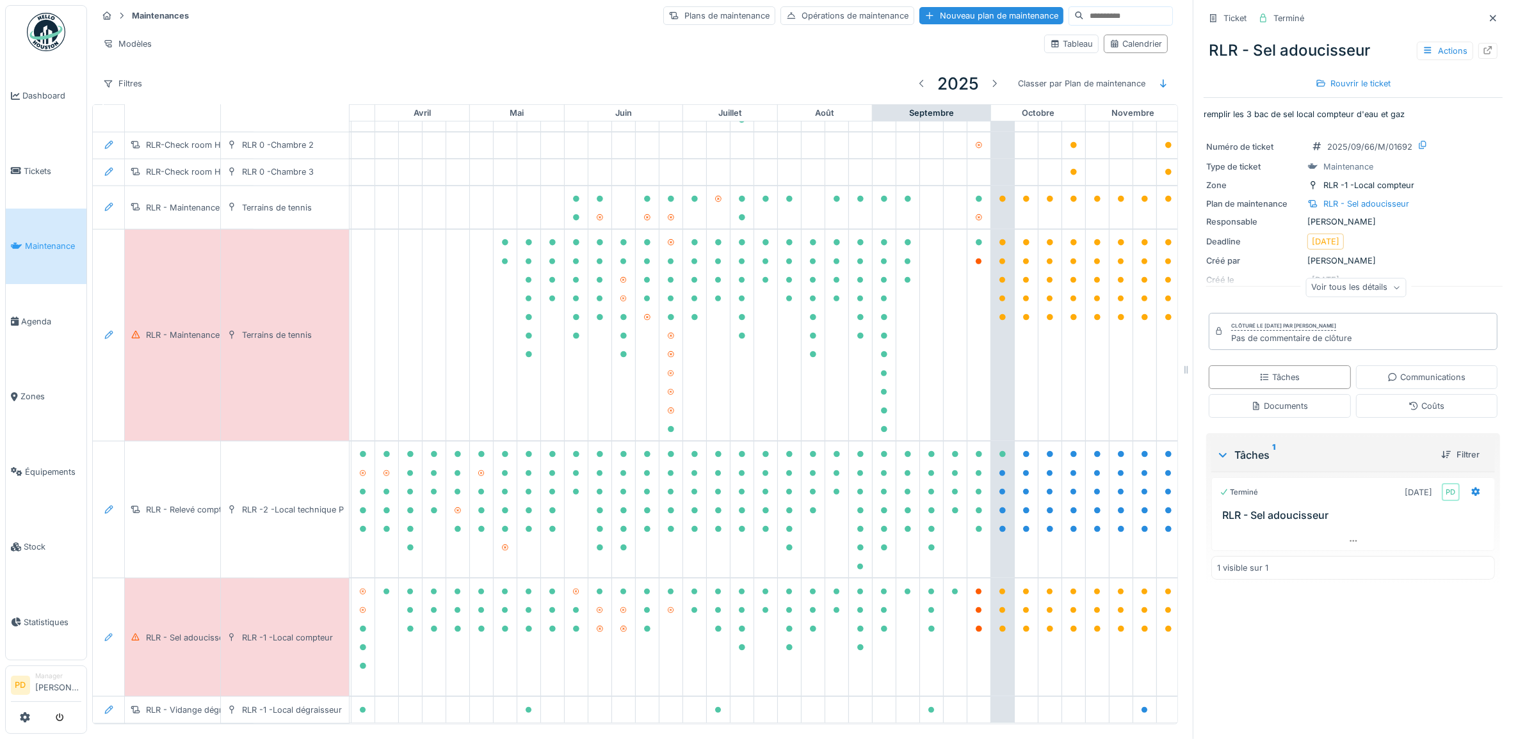
scroll to position [1186, 341]
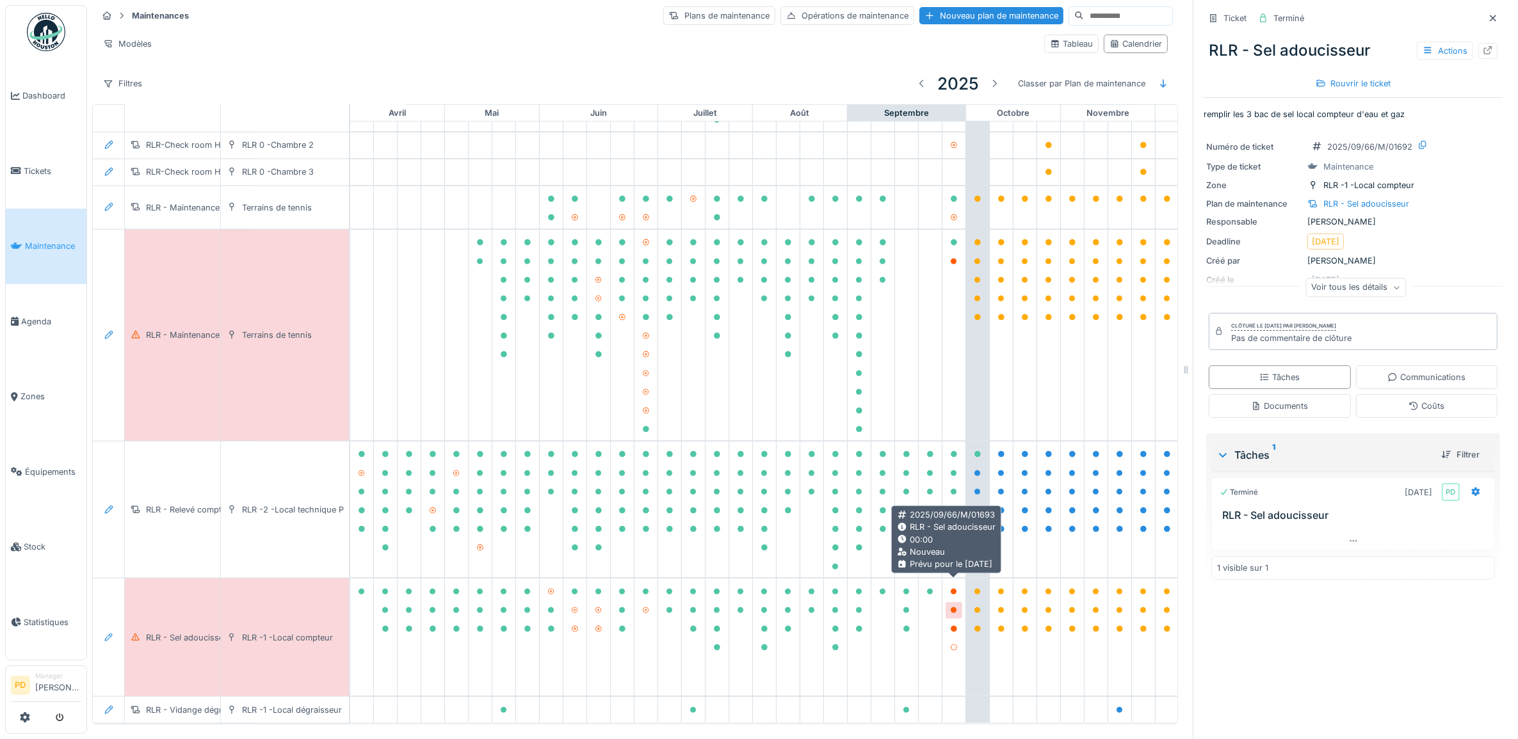
click at [958, 602] on div at bounding box center [954, 610] width 17 height 16
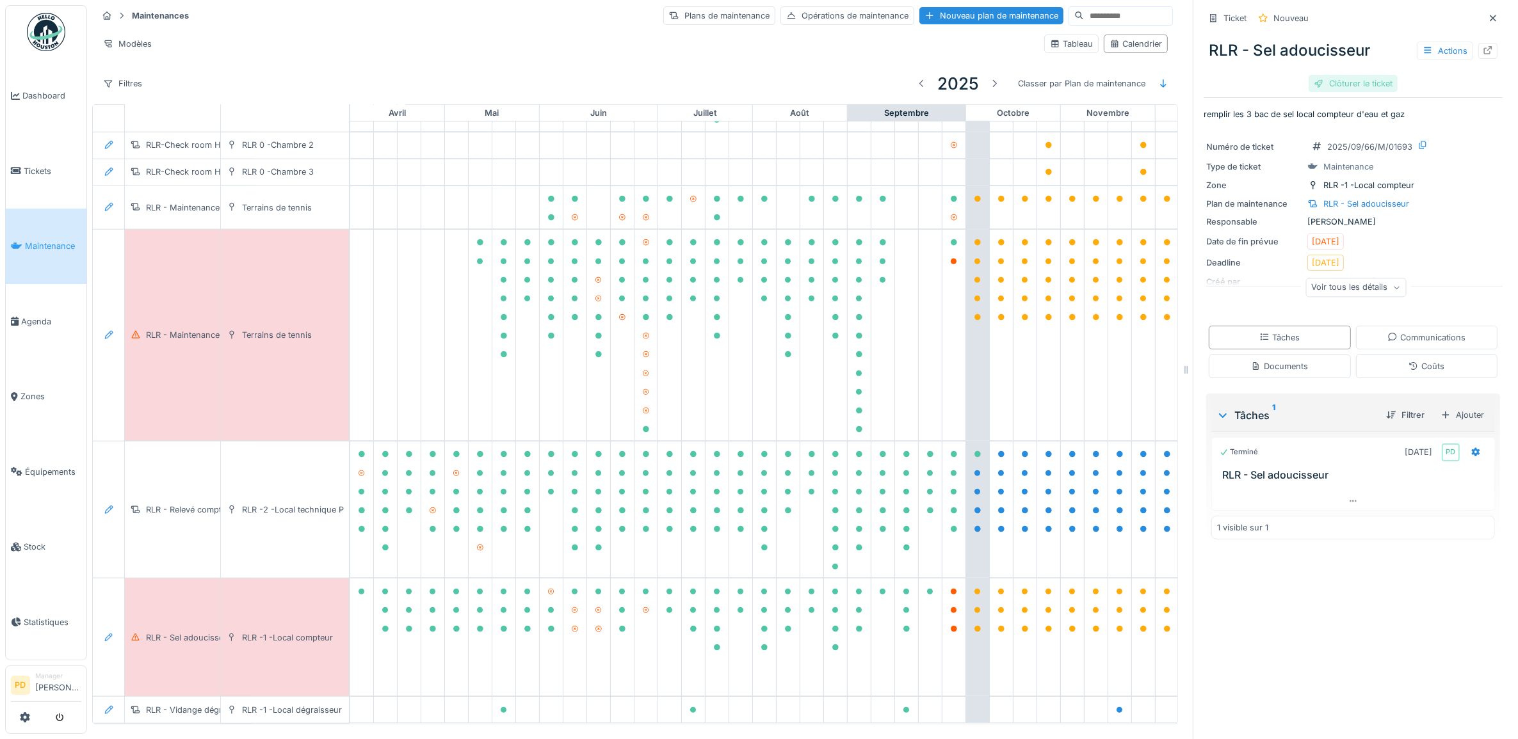
click at [1353, 88] on div "Clôturer le ticket" at bounding box center [1353, 83] width 89 height 17
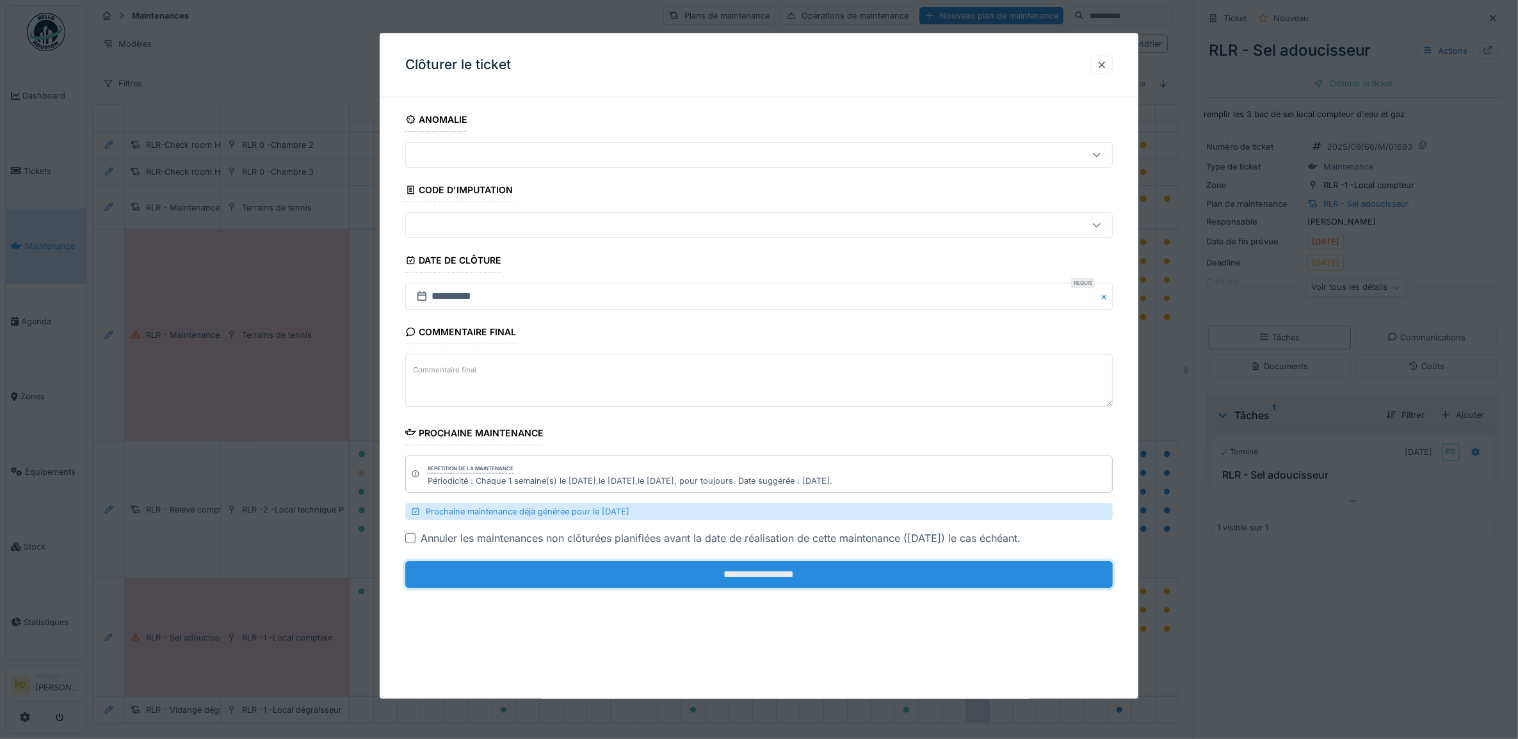
click at [846, 575] on input "**********" at bounding box center [759, 574] width 708 height 27
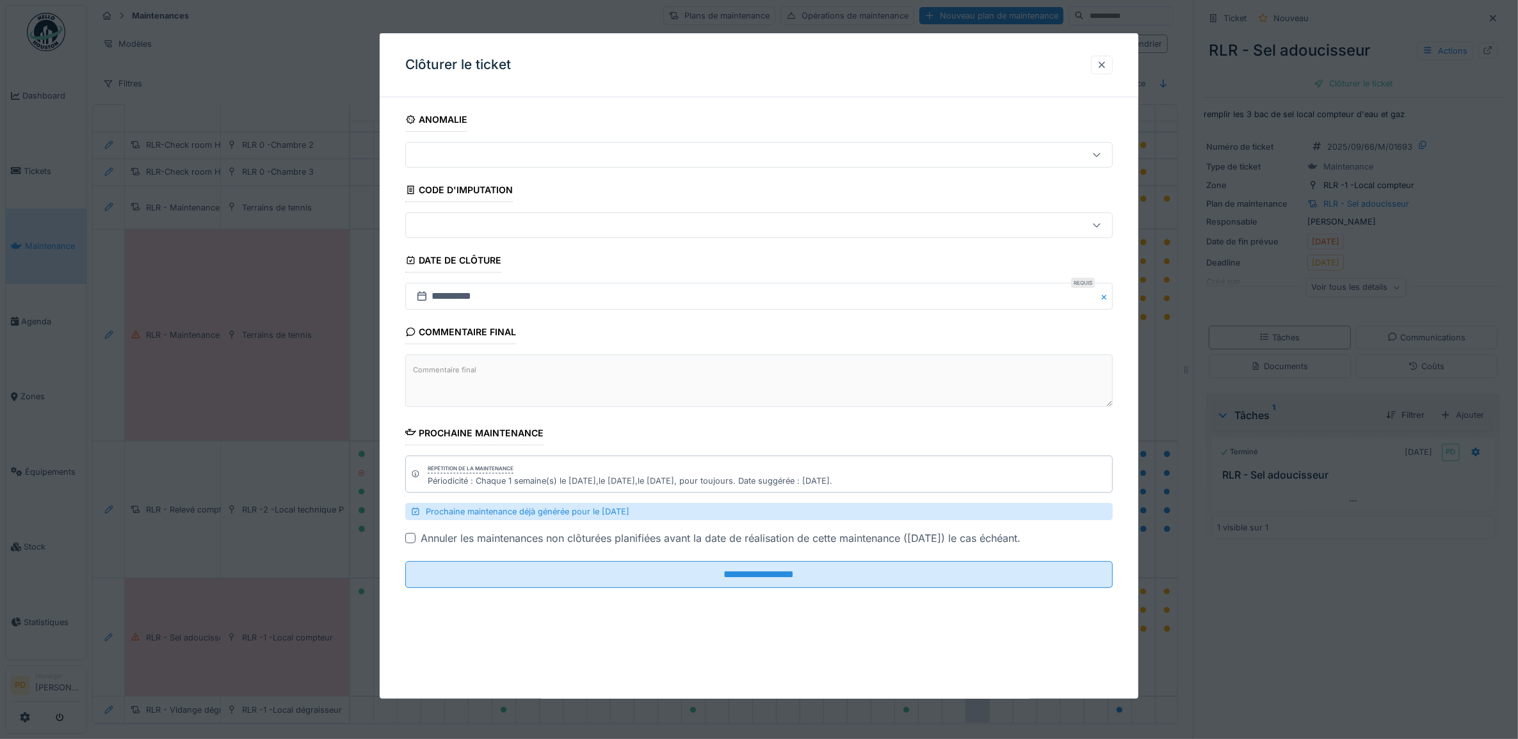
click at [1107, 68] on div at bounding box center [1102, 65] width 10 height 12
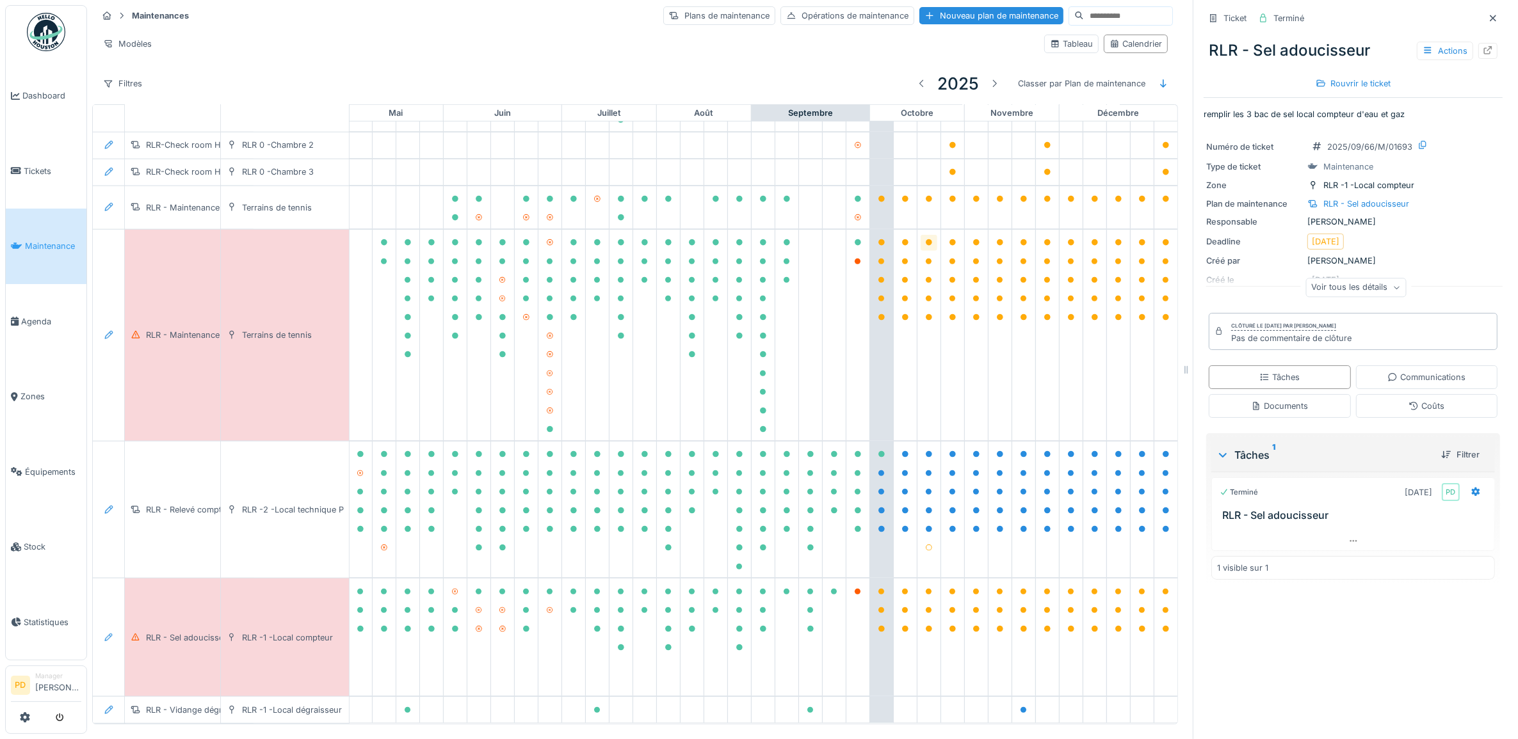
scroll to position [12, 0]
click at [855, 589] on icon at bounding box center [858, 592] width 6 height 6
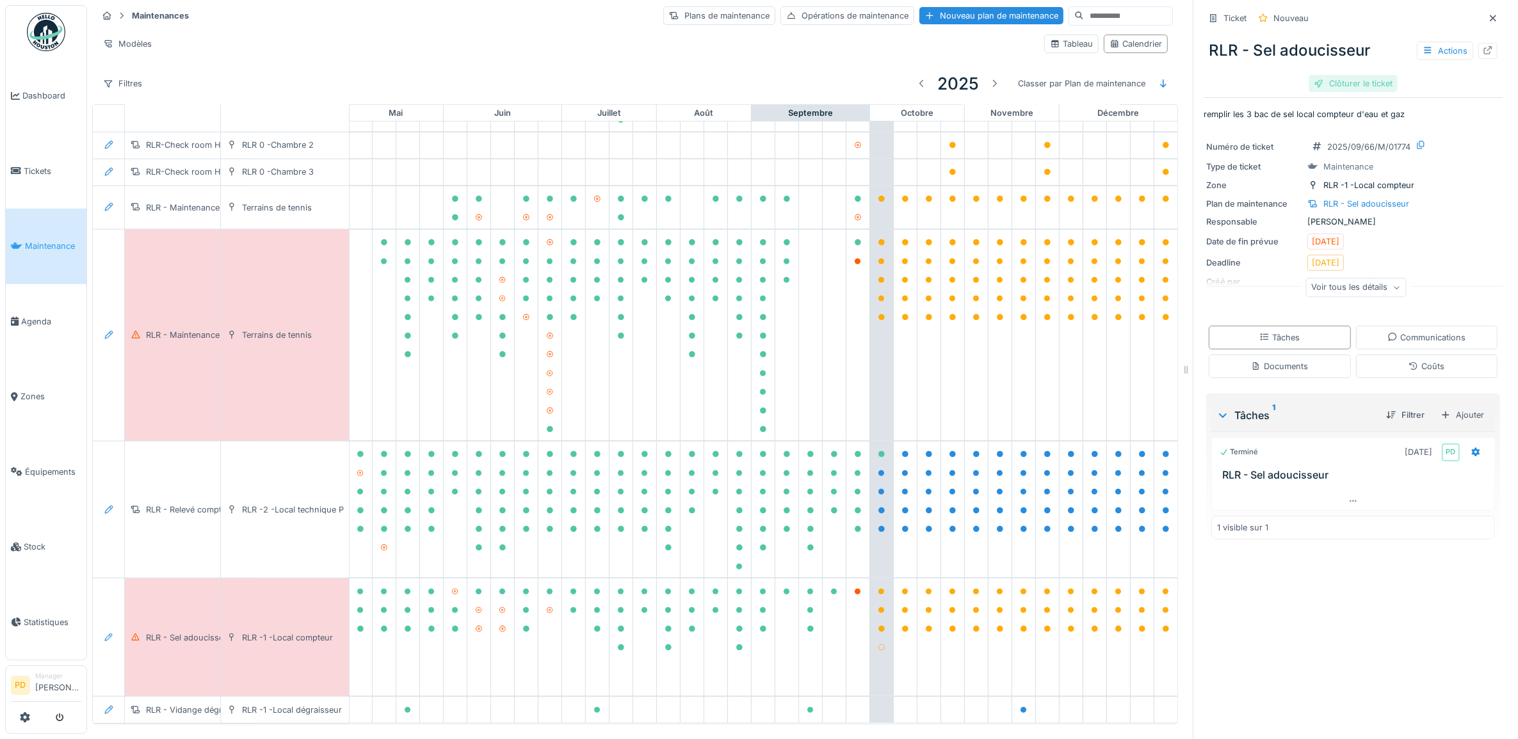
click at [1322, 75] on div "Clôturer le ticket" at bounding box center [1353, 83] width 89 height 17
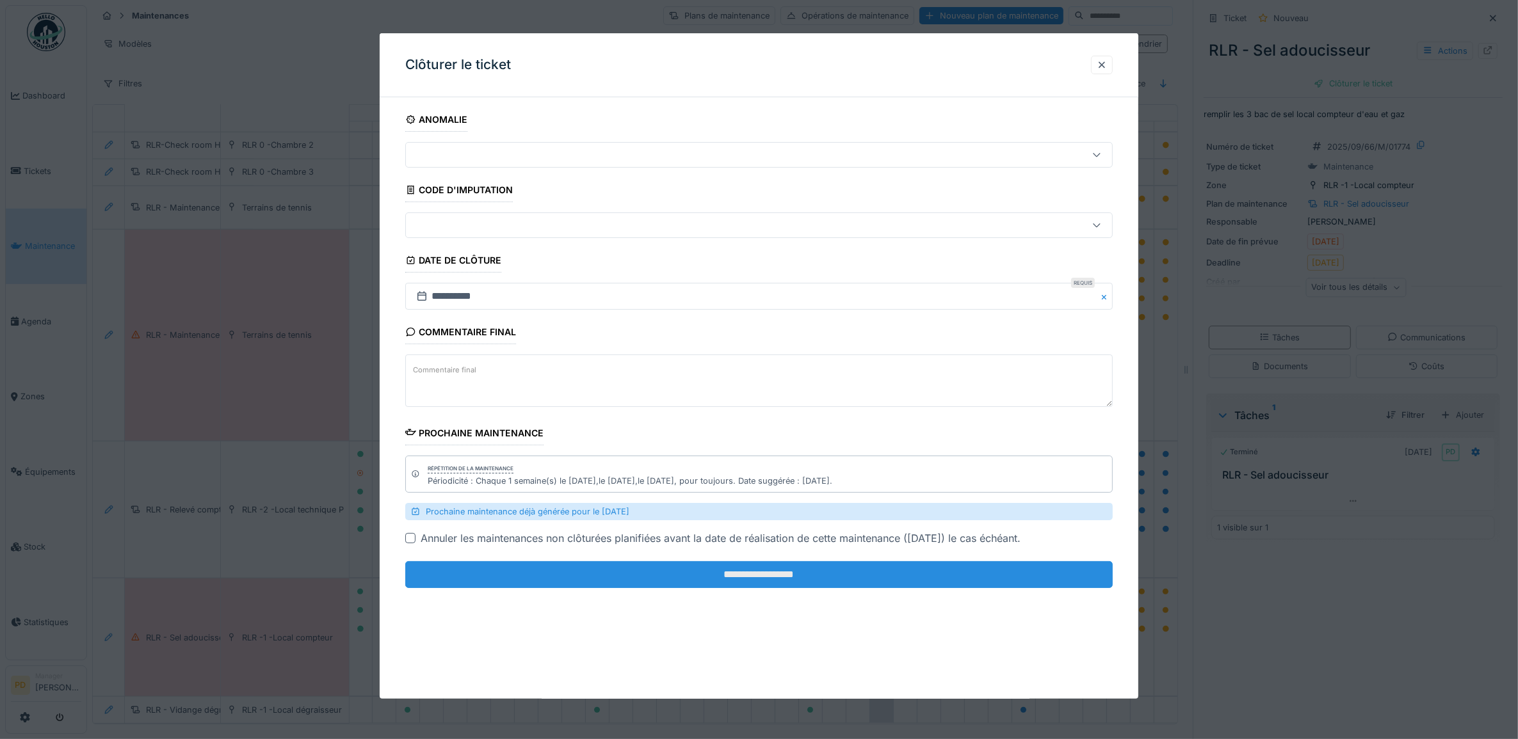
click at [882, 570] on input "**********" at bounding box center [759, 574] width 708 height 27
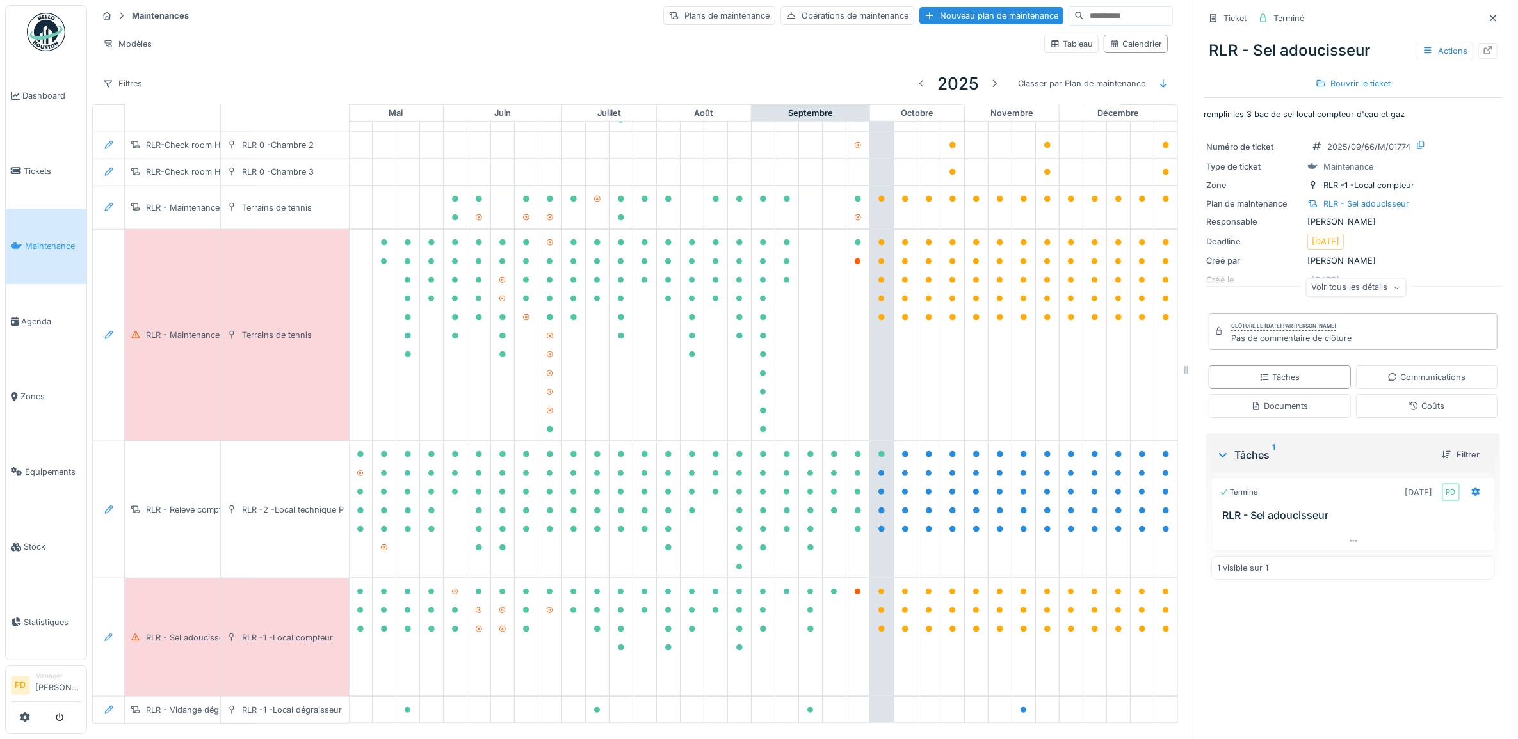
click at [42, 245] on span "Maintenance" at bounding box center [53, 246] width 56 height 12
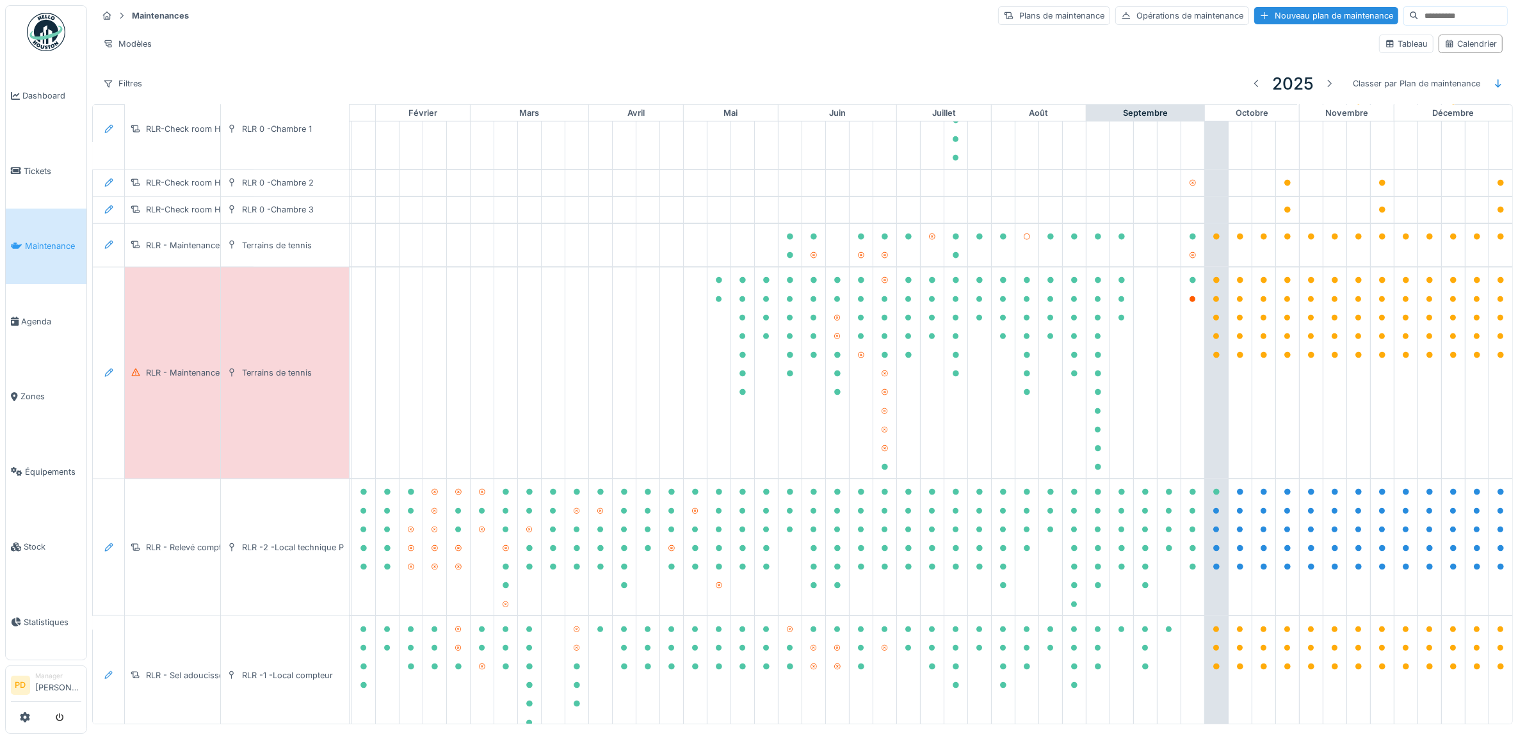
scroll to position [1121, 125]
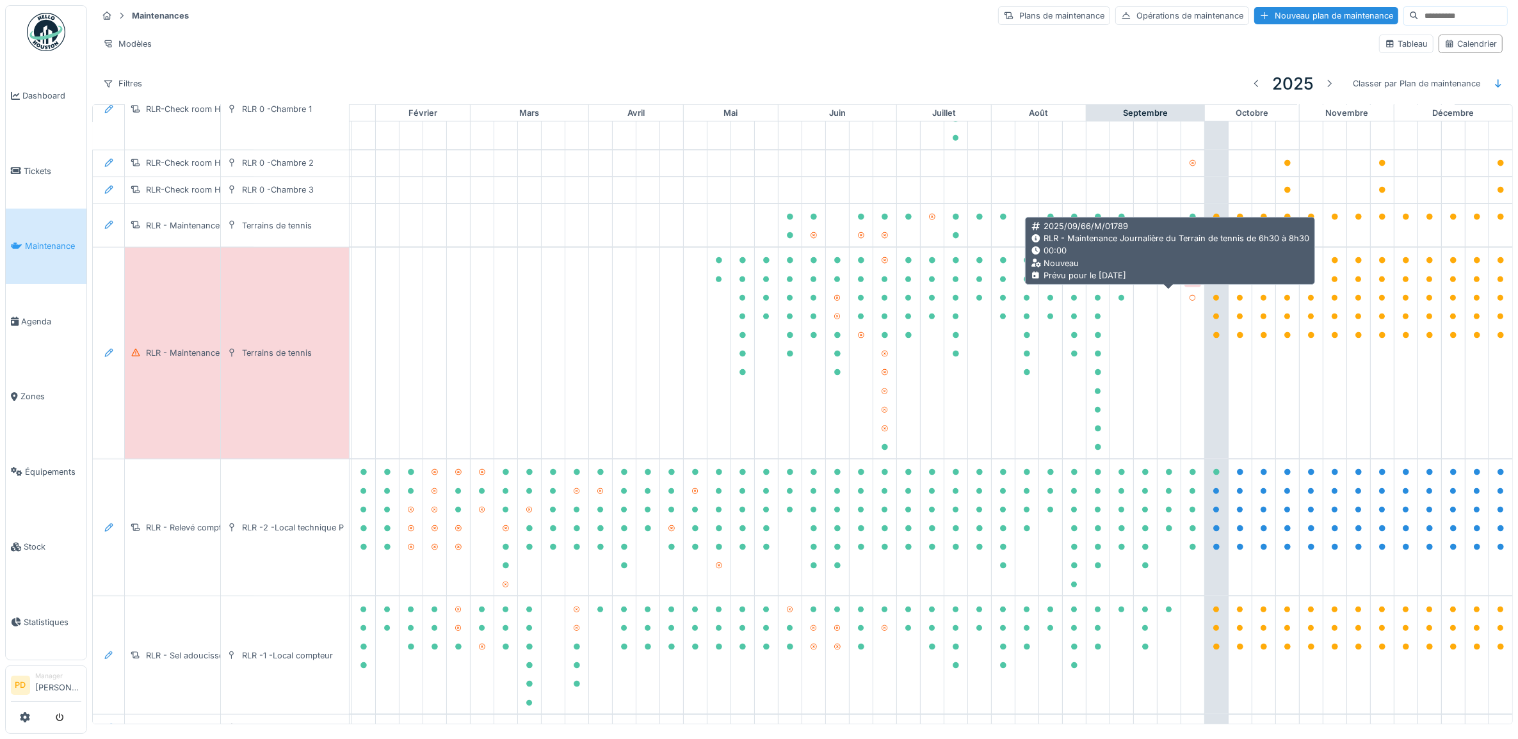
click at [1190, 283] on icon at bounding box center [1193, 280] width 6 height 6
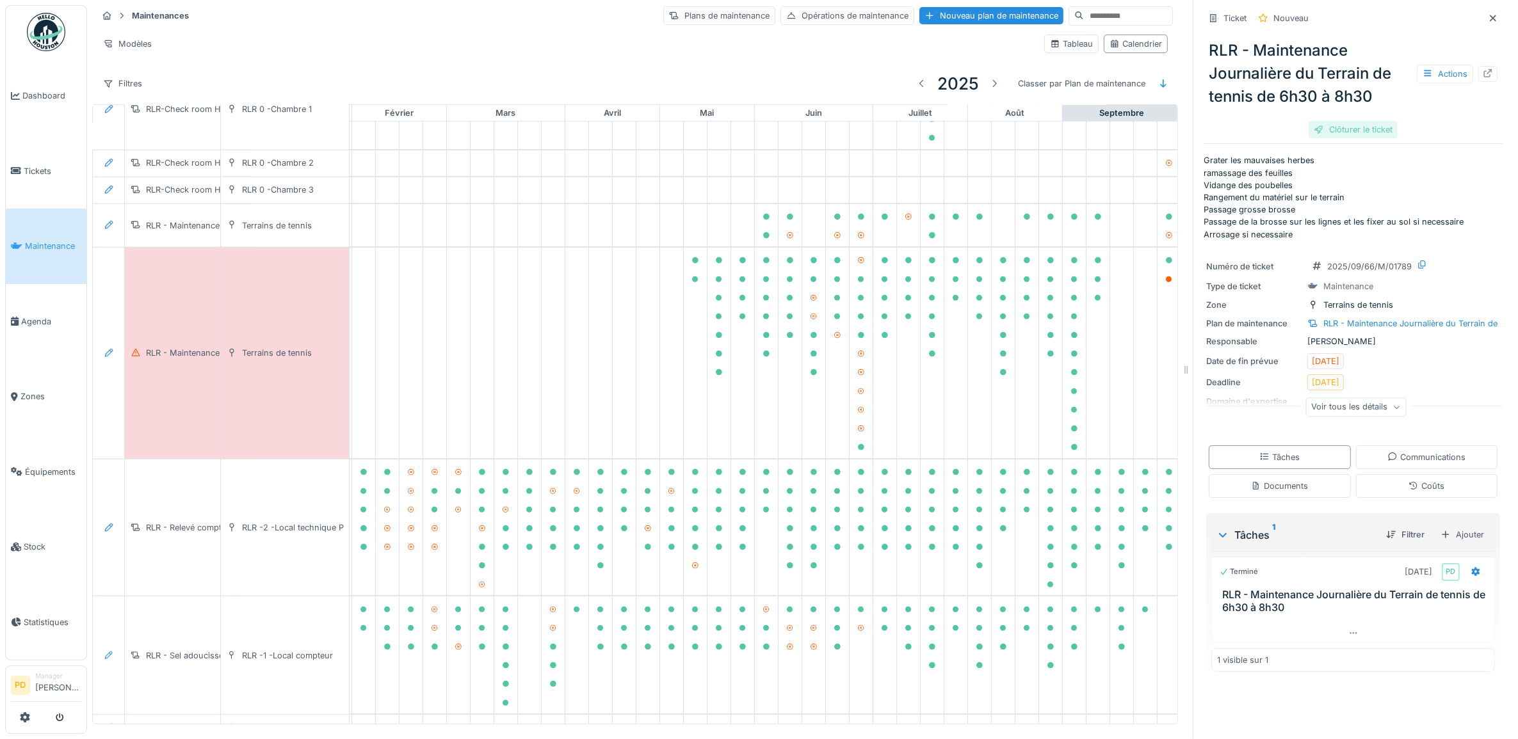
click at [1348, 132] on div "Clôturer le ticket" at bounding box center [1353, 129] width 89 height 17
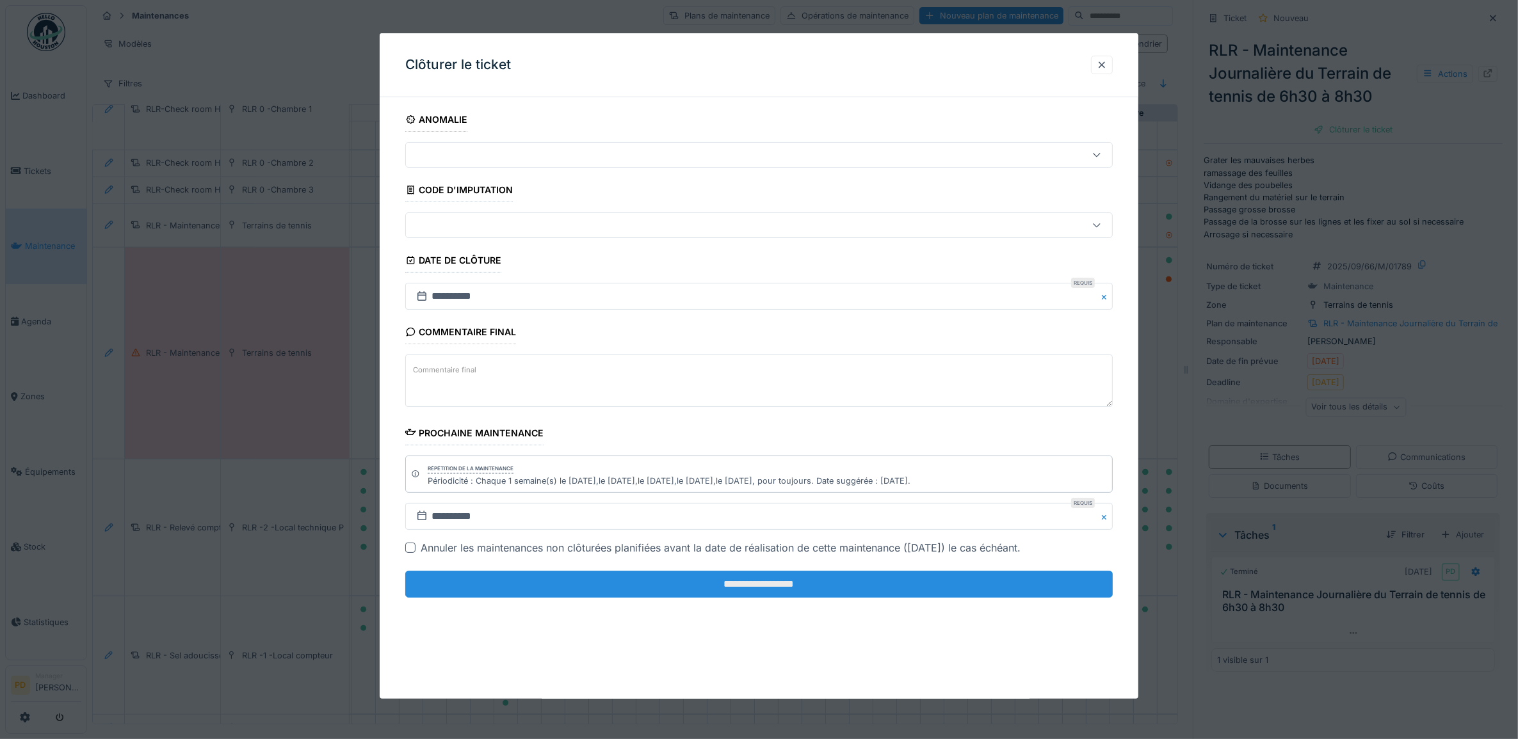
click at [911, 584] on input "**********" at bounding box center [759, 584] width 708 height 27
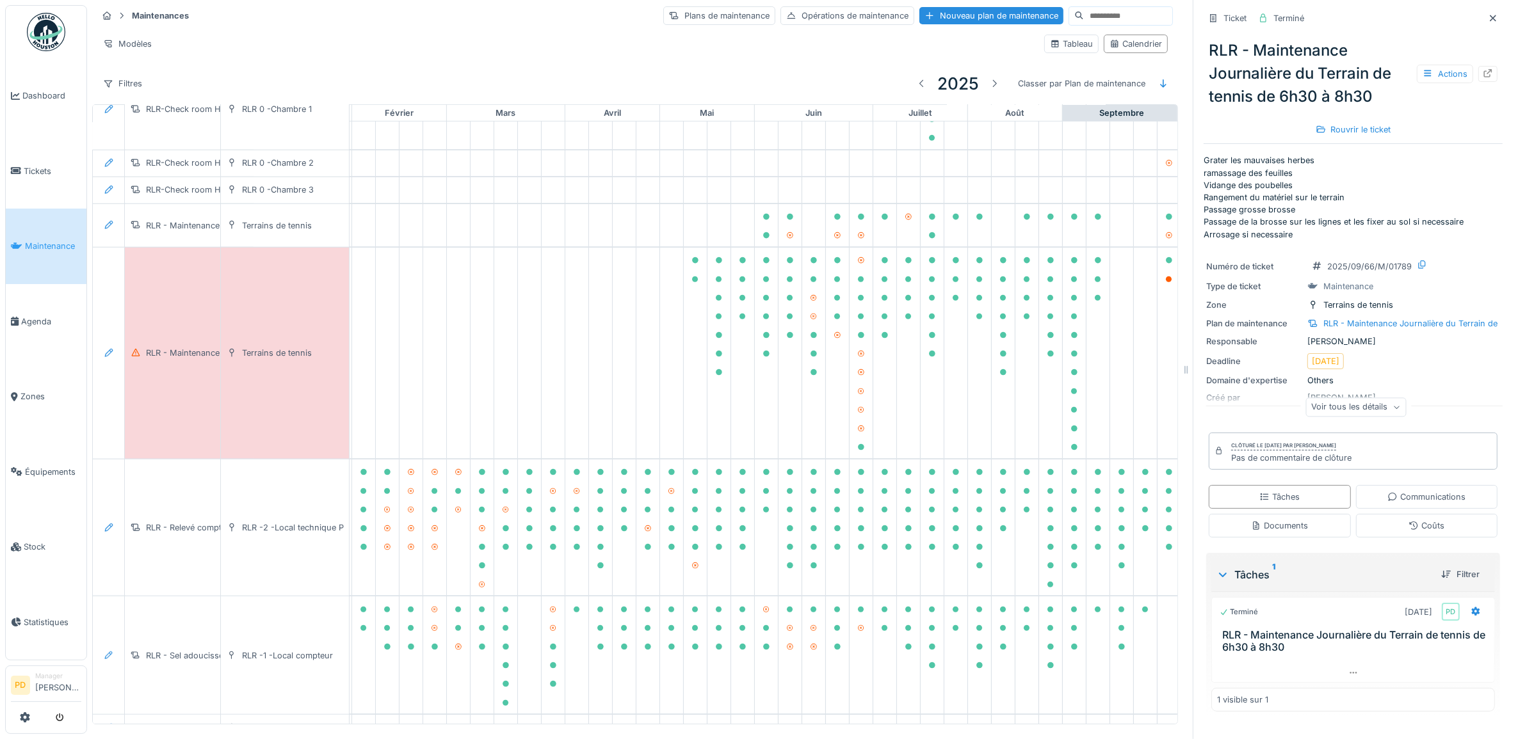
click at [45, 240] on span "Maintenance" at bounding box center [53, 246] width 56 height 12
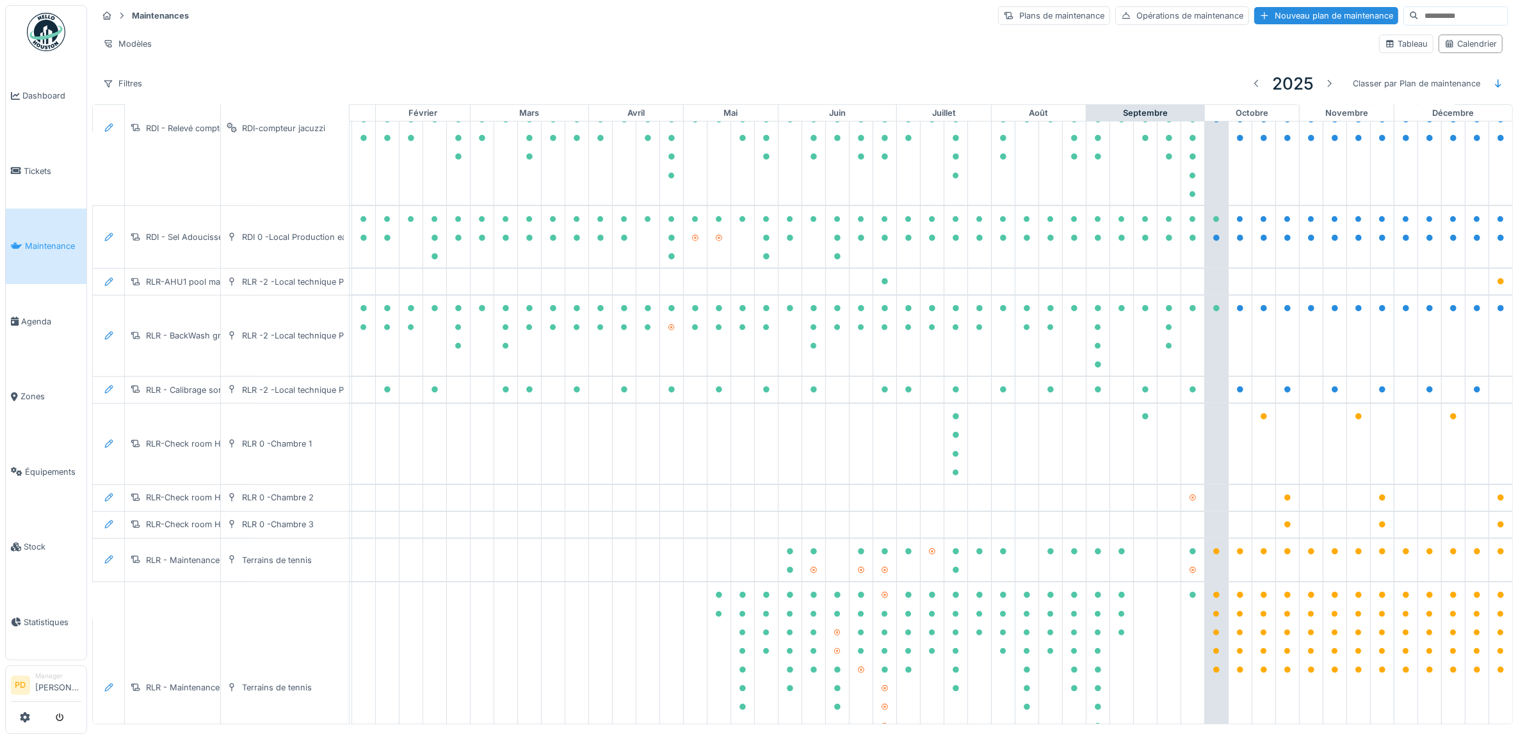
scroll to position [706, 125]
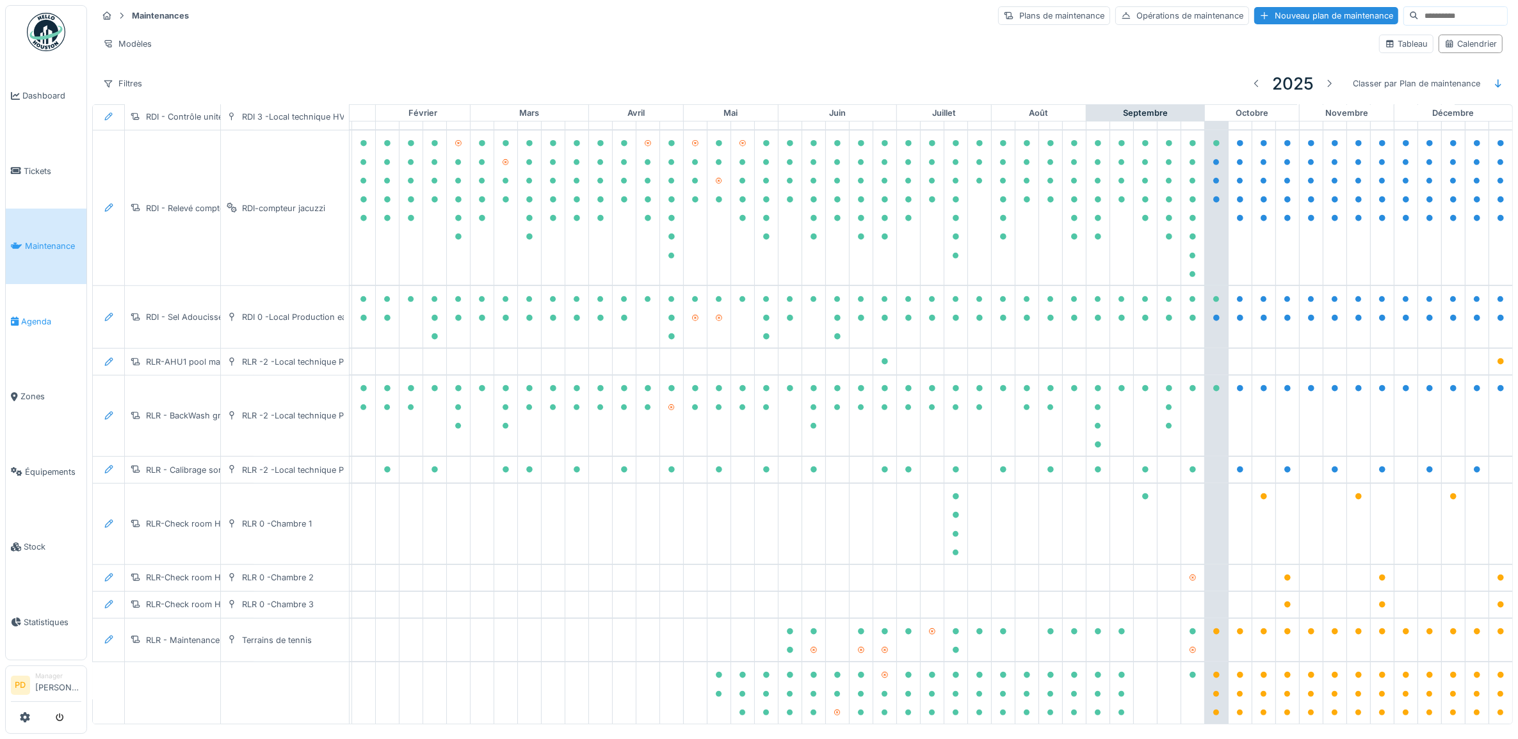
click at [49, 320] on span "Agenda" at bounding box center [51, 322] width 60 height 12
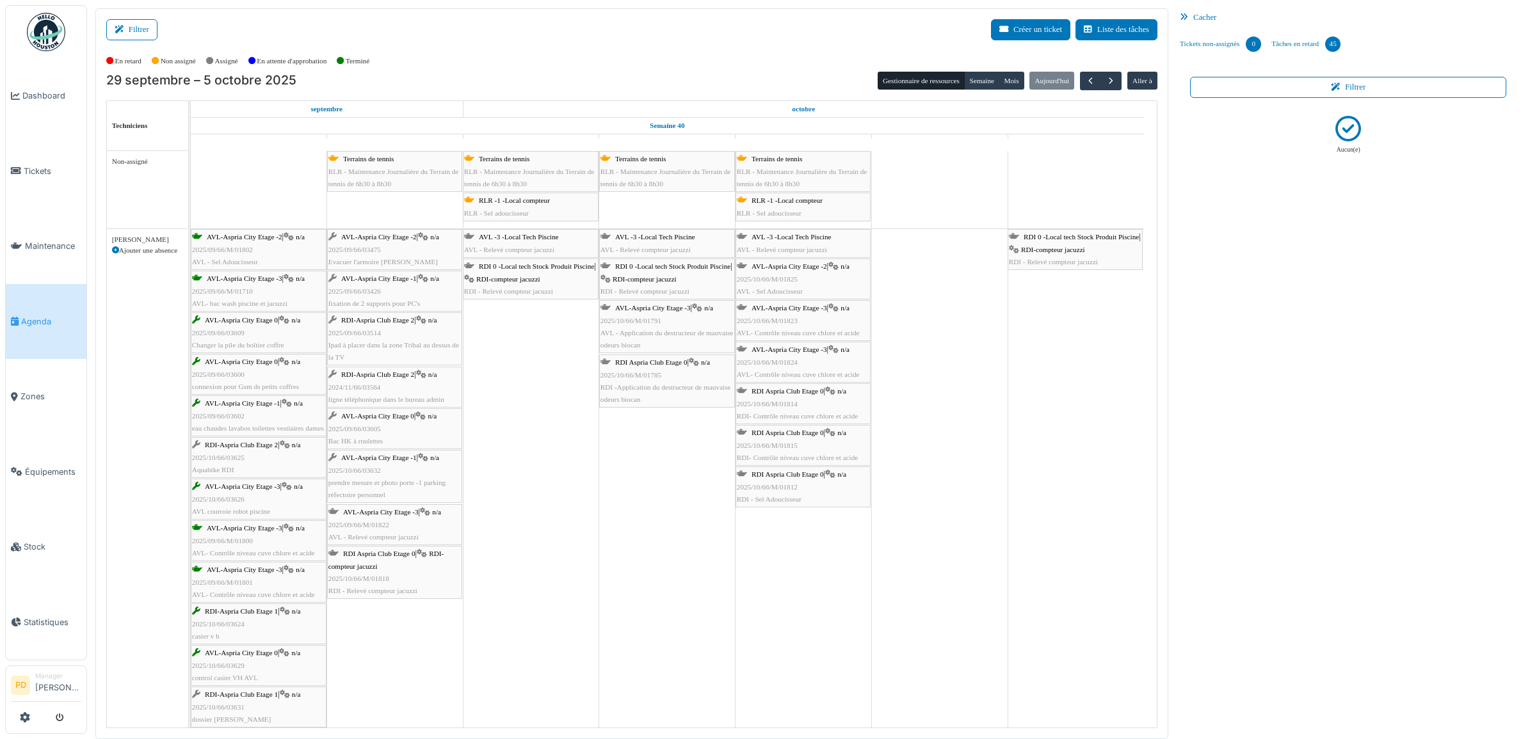
click at [631, 170] on span "RLR - Maintenance Journalière du Terrain de tennis de 6h30 à 8h30" at bounding box center [666, 178] width 130 height 20
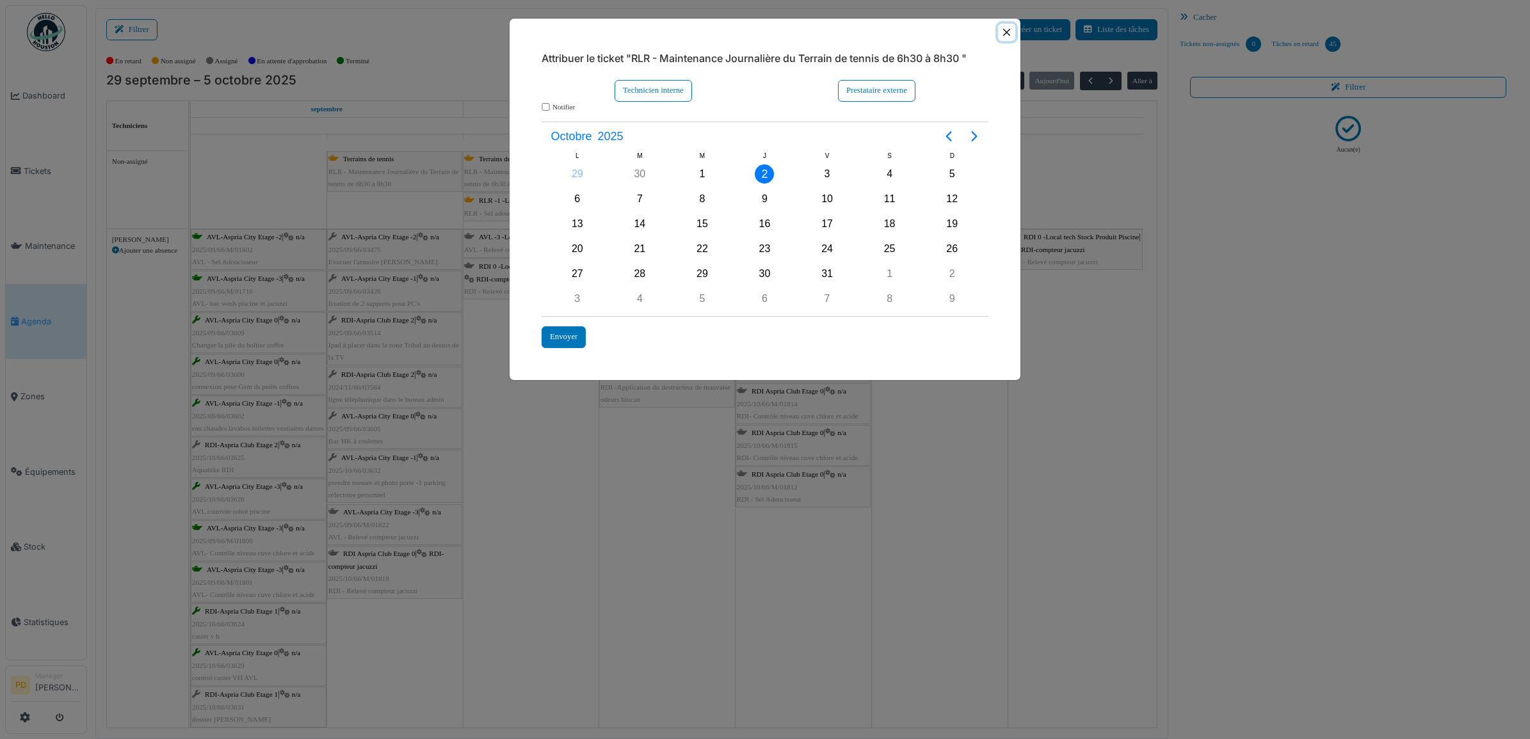
click at [1005, 34] on button "Close" at bounding box center [1006, 32] width 17 height 17
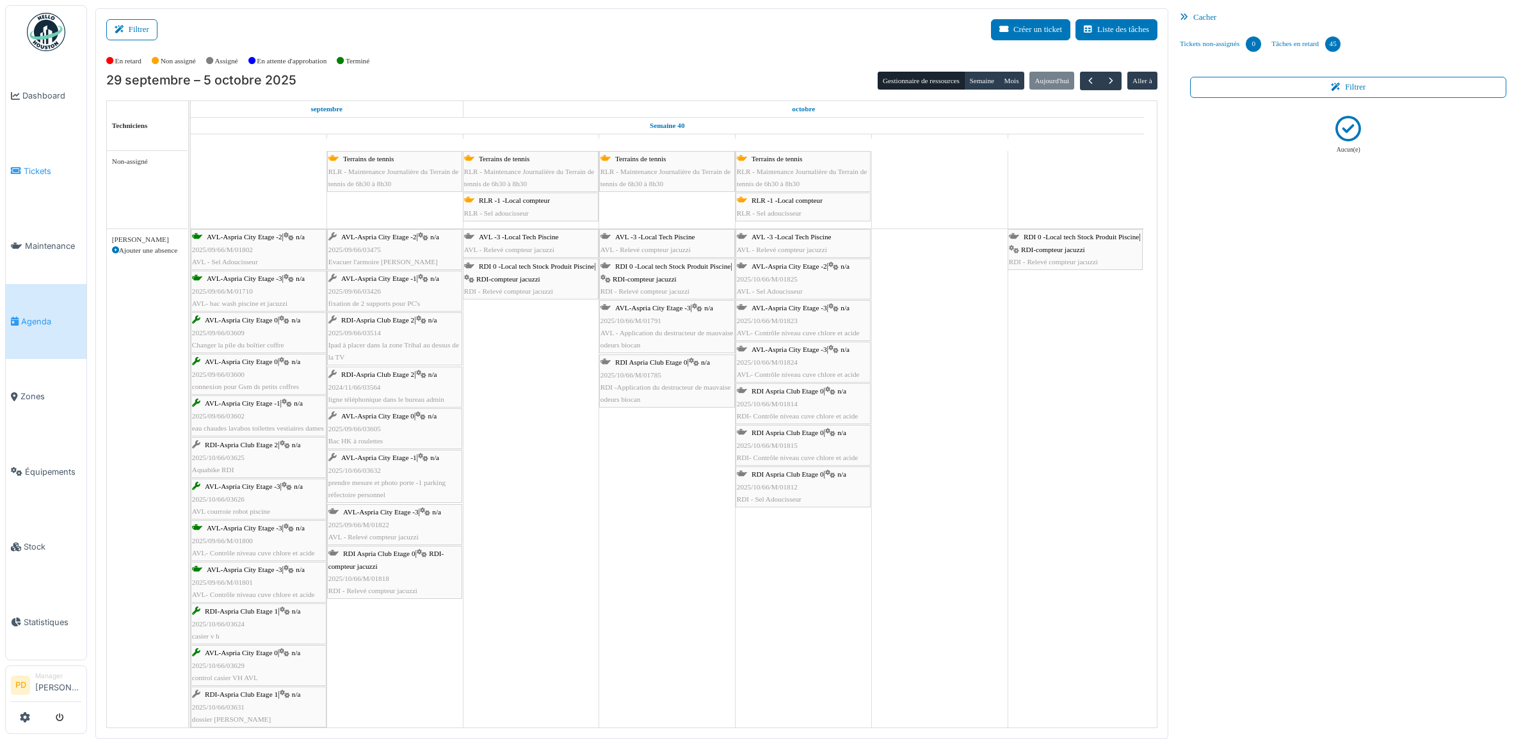
click at [20, 160] on link "Tickets" at bounding box center [46, 172] width 81 height 76
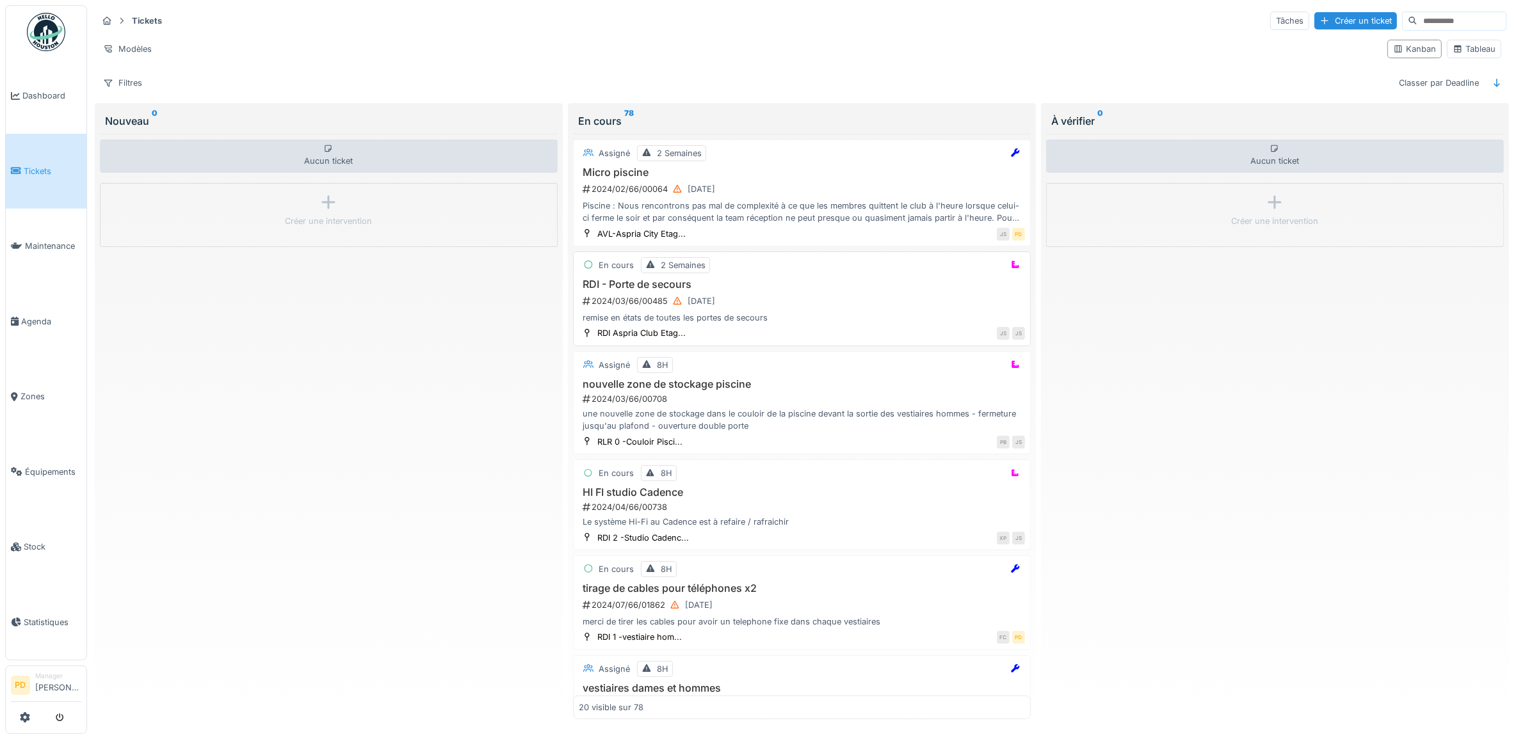
click at [771, 291] on h3 "RDI - Porte de secours" at bounding box center [802, 285] width 446 height 12
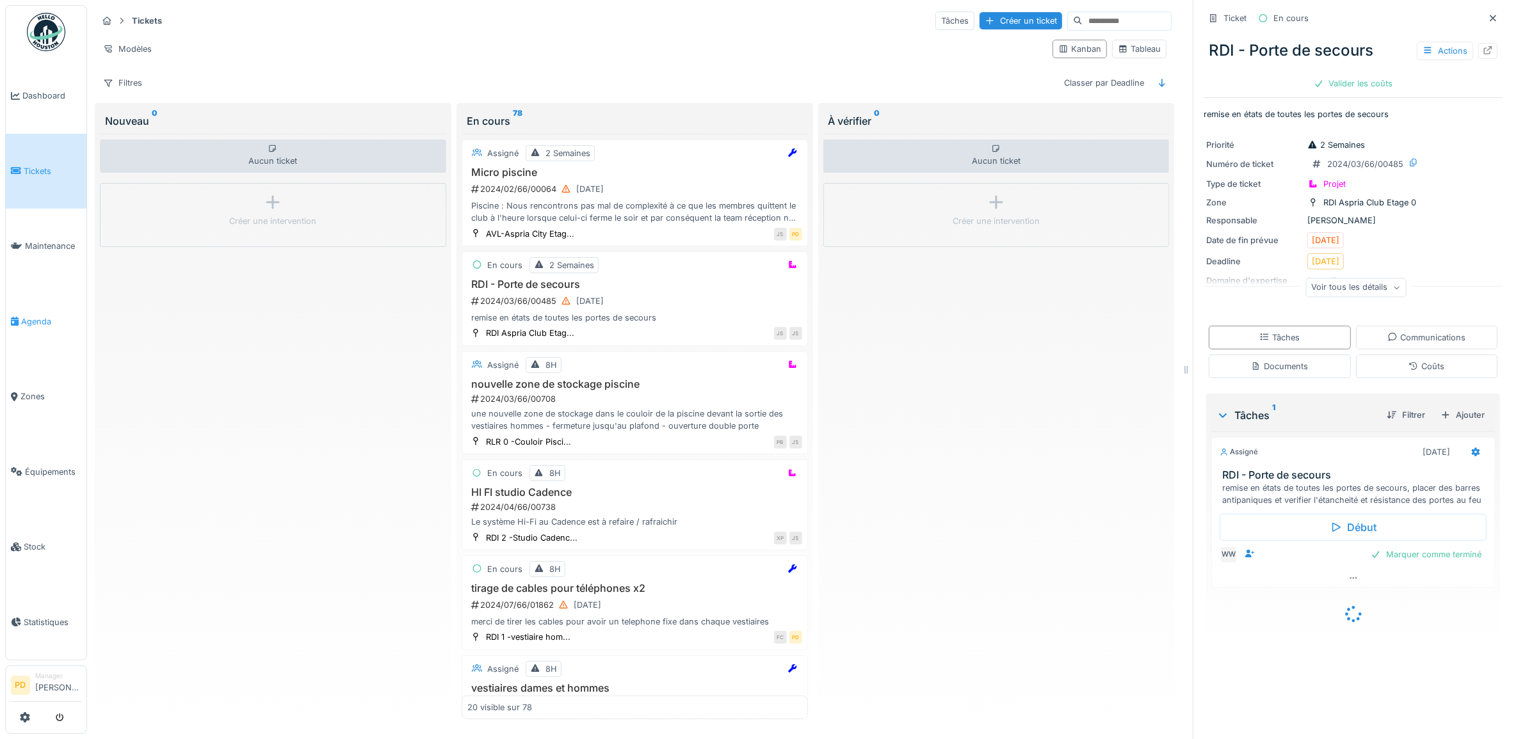
click at [28, 316] on span "Agenda" at bounding box center [51, 322] width 60 height 12
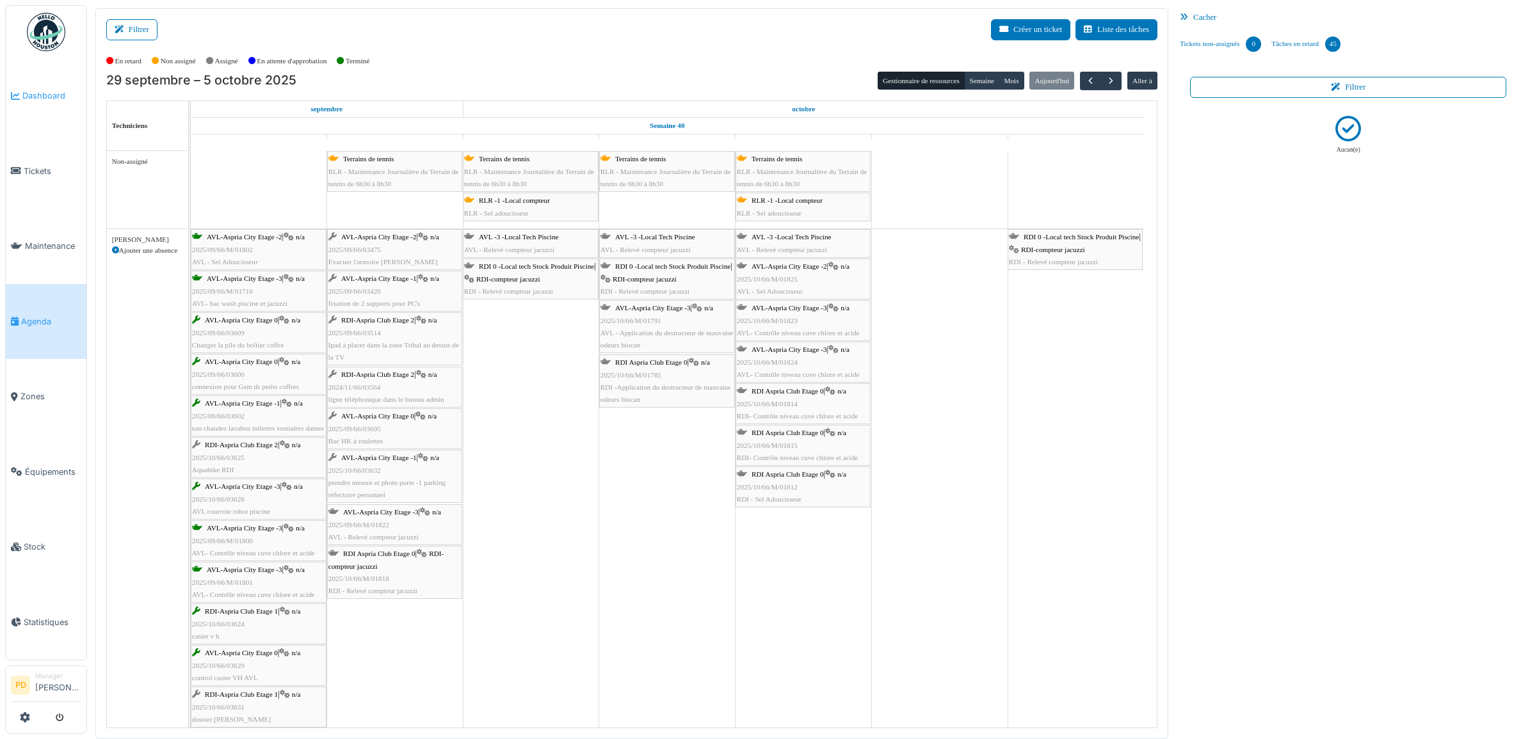
click at [46, 93] on span "Dashboard" at bounding box center [51, 96] width 59 height 12
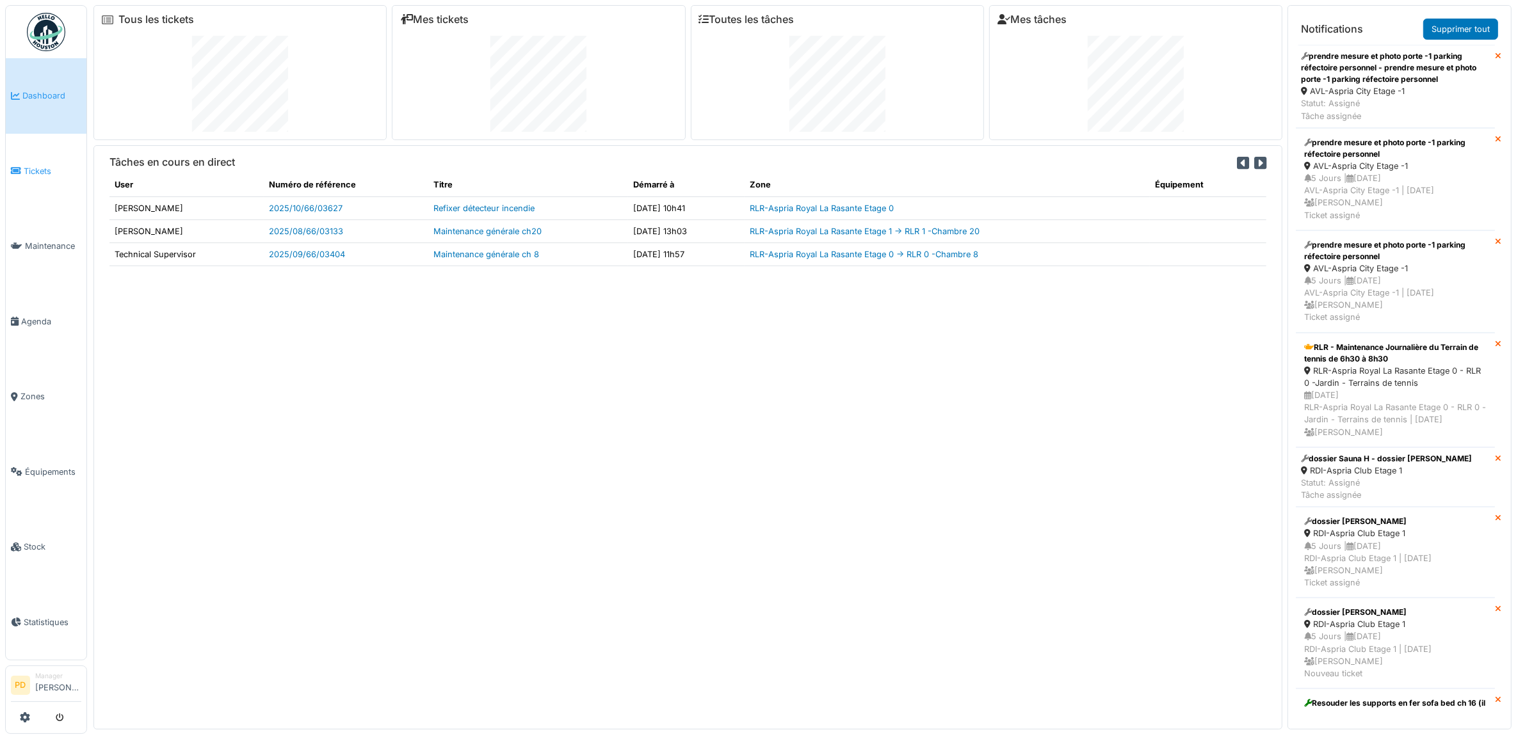
click at [45, 165] on span "Tickets" at bounding box center [53, 171] width 58 height 12
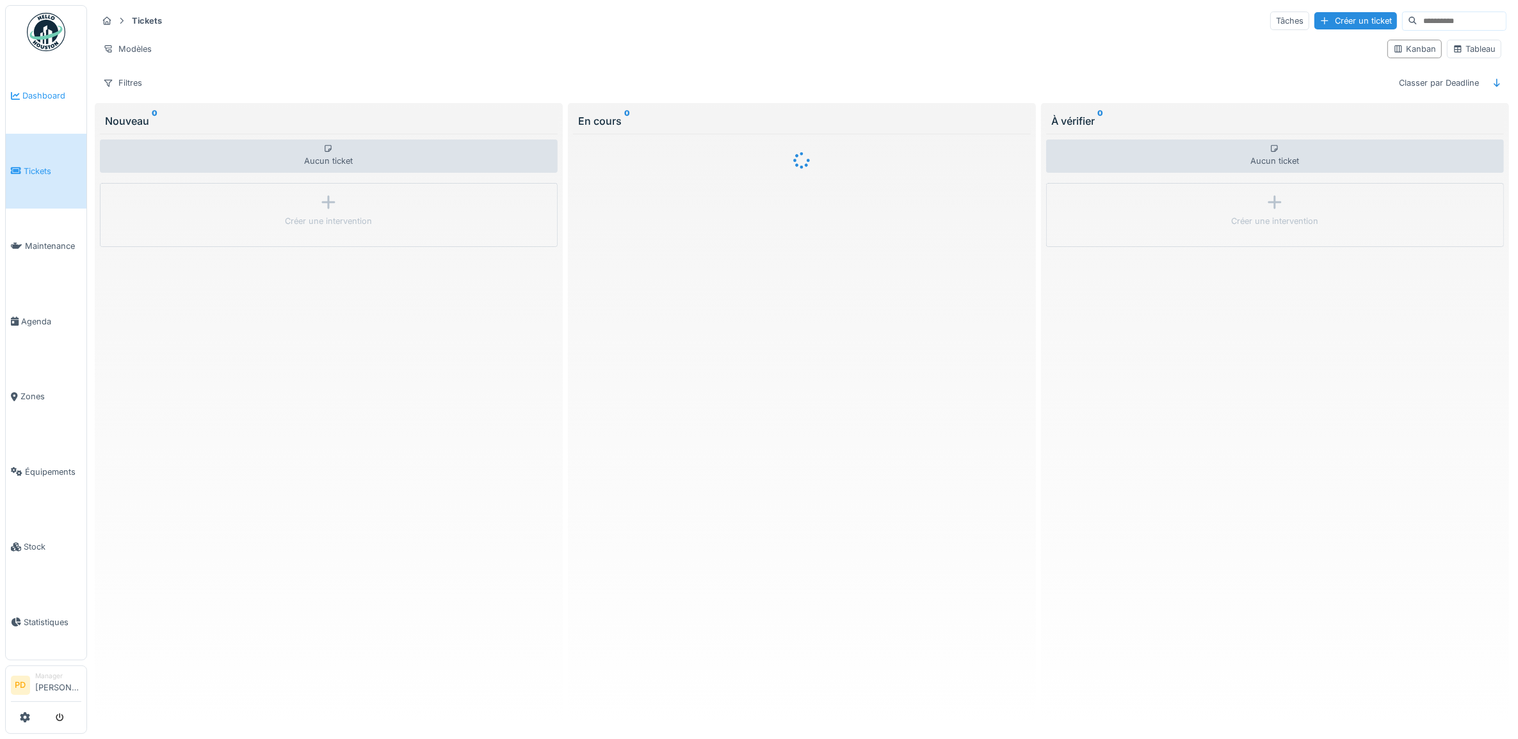
click at [42, 97] on span "Dashboard" at bounding box center [51, 96] width 59 height 12
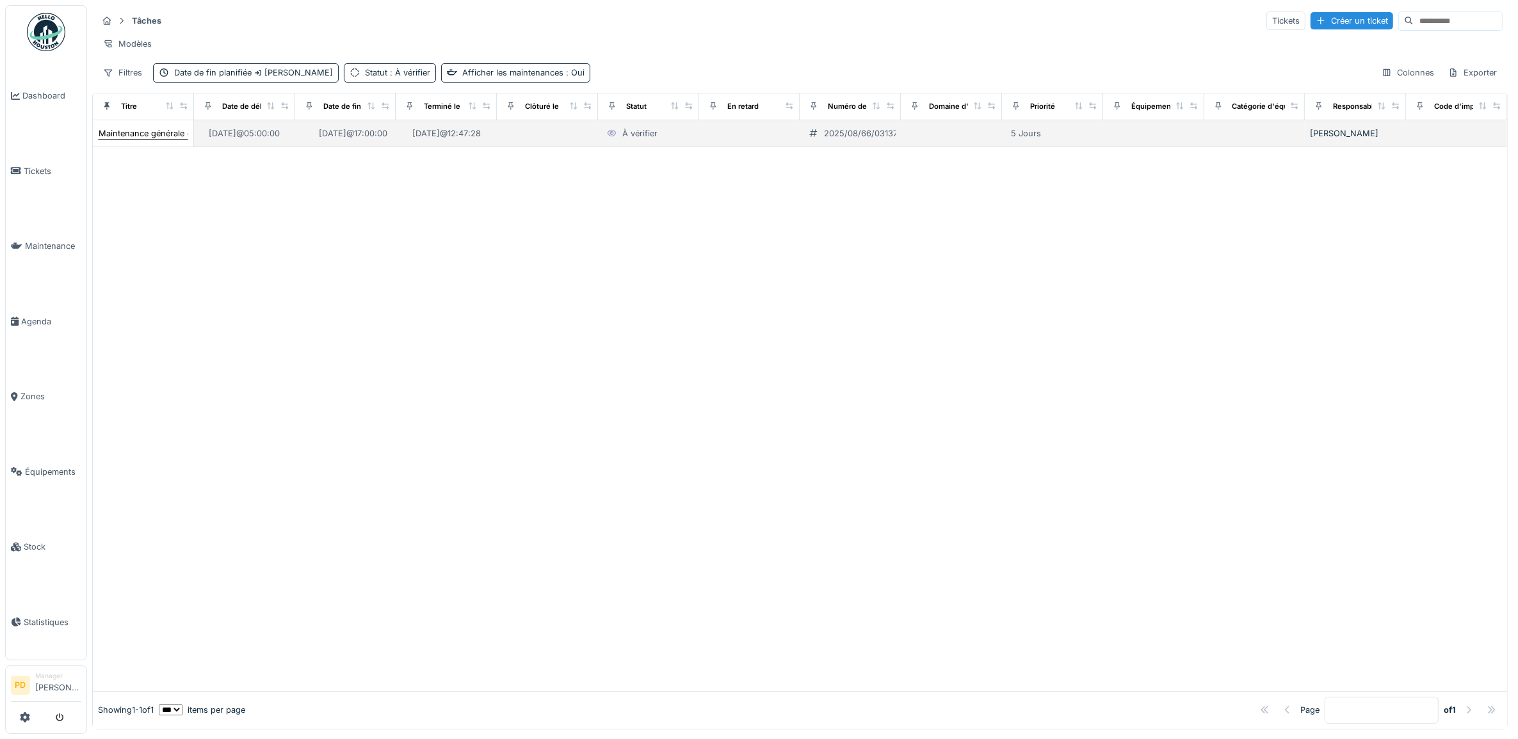
click at [127, 140] on div "Maintenance générale ch16" at bounding box center [152, 133] width 106 height 12
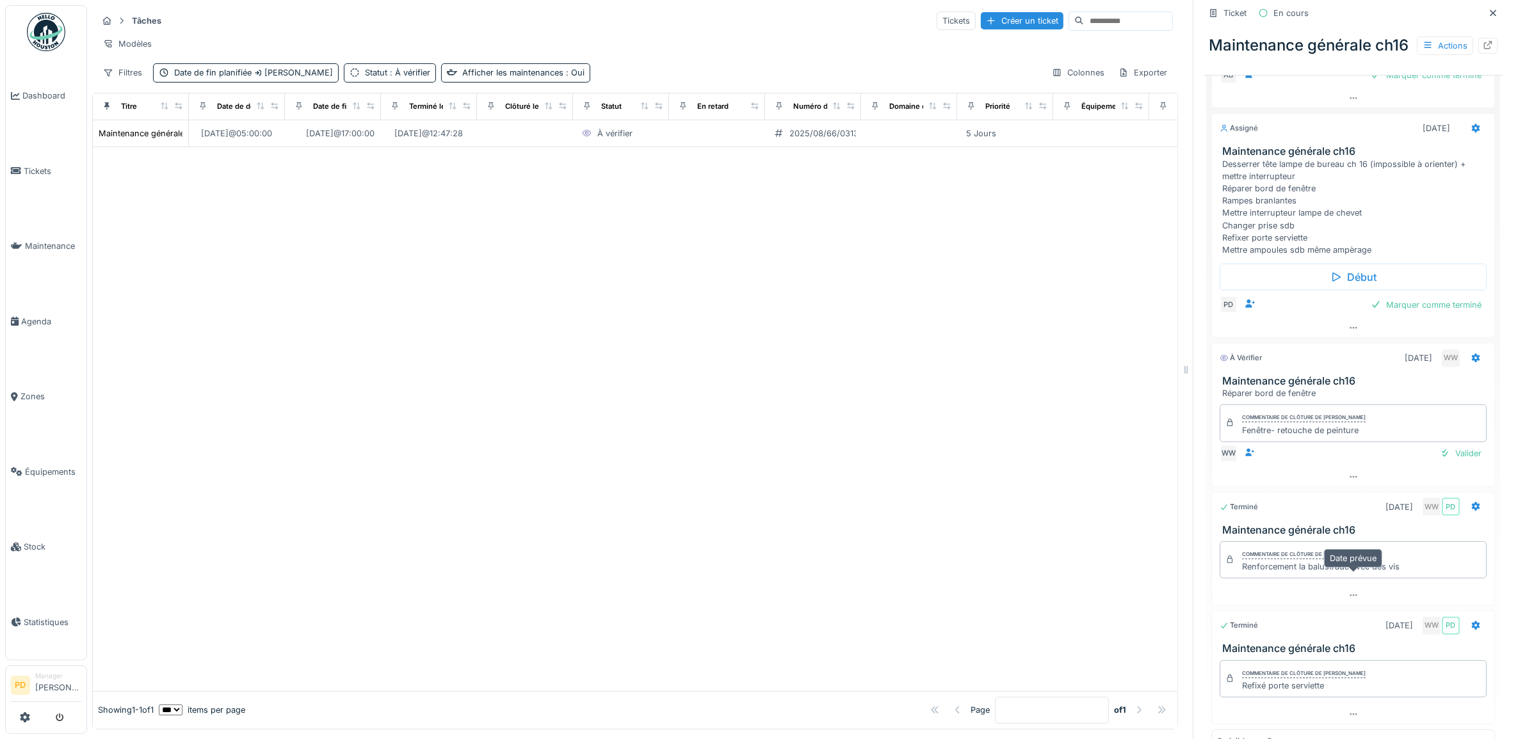
scroll to position [480, 0]
click at [1435, 460] on div "Valider" at bounding box center [1461, 451] width 52 height 17
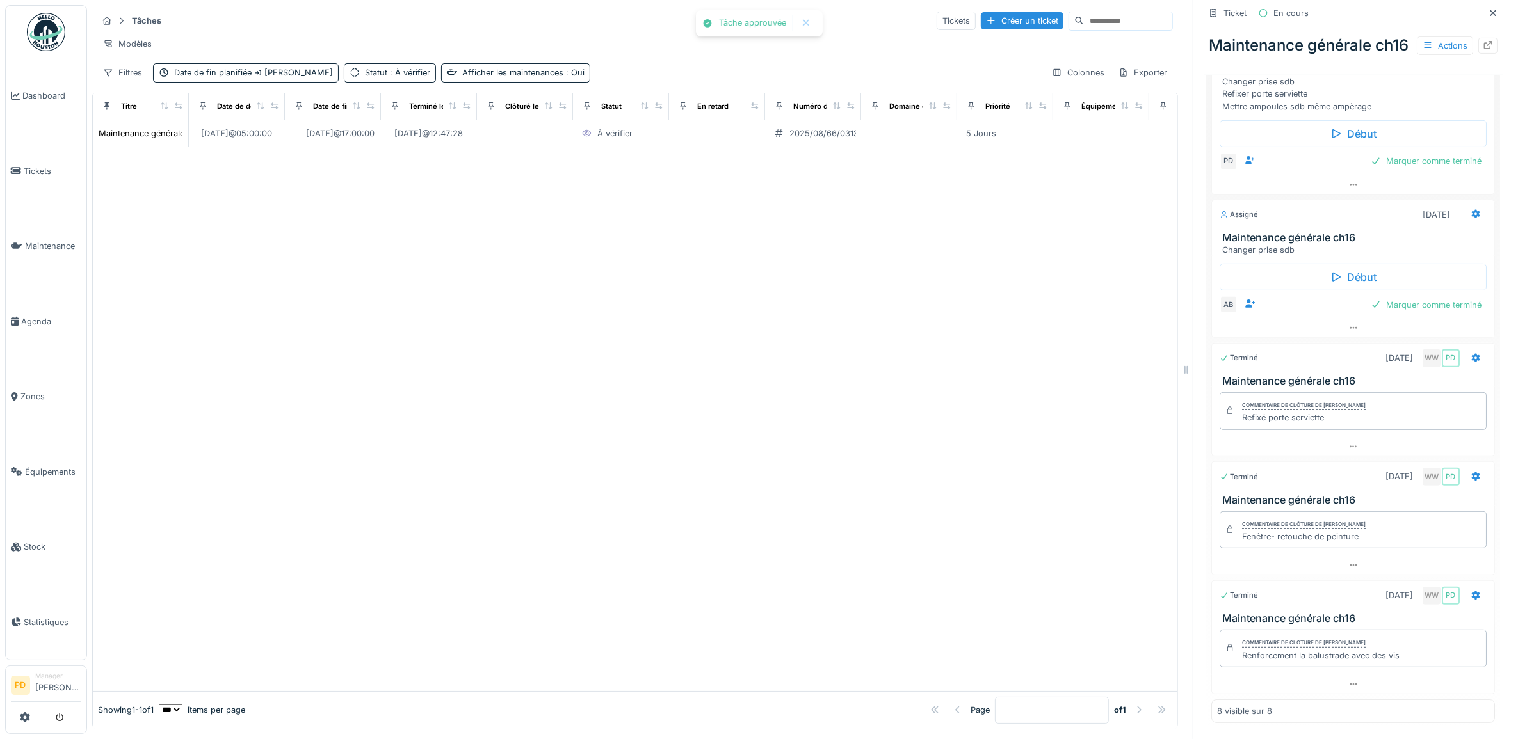
scroll to position [288, 0]
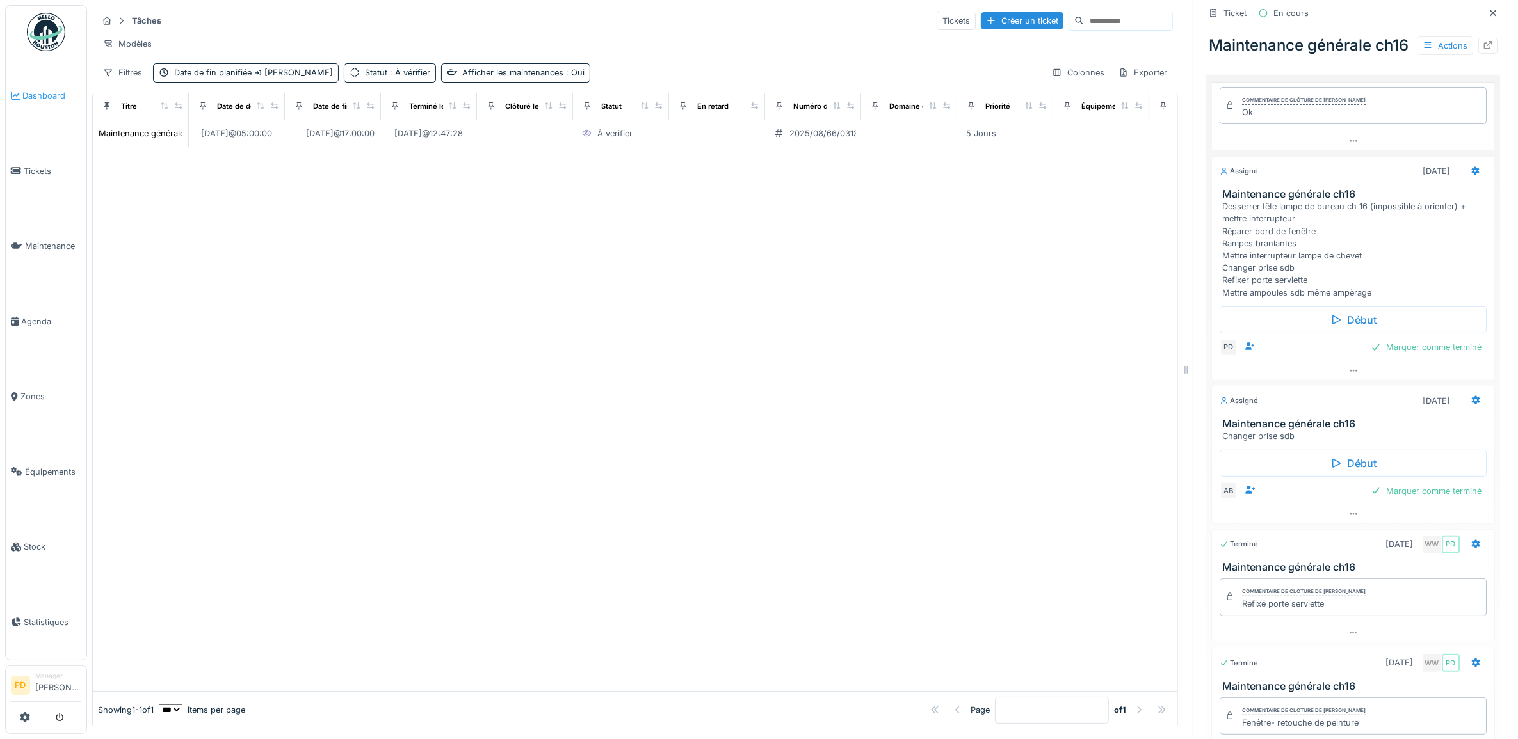
click at [43, 93] on span "Dashboard" at bounding box center [51, 96] width 59 height 12
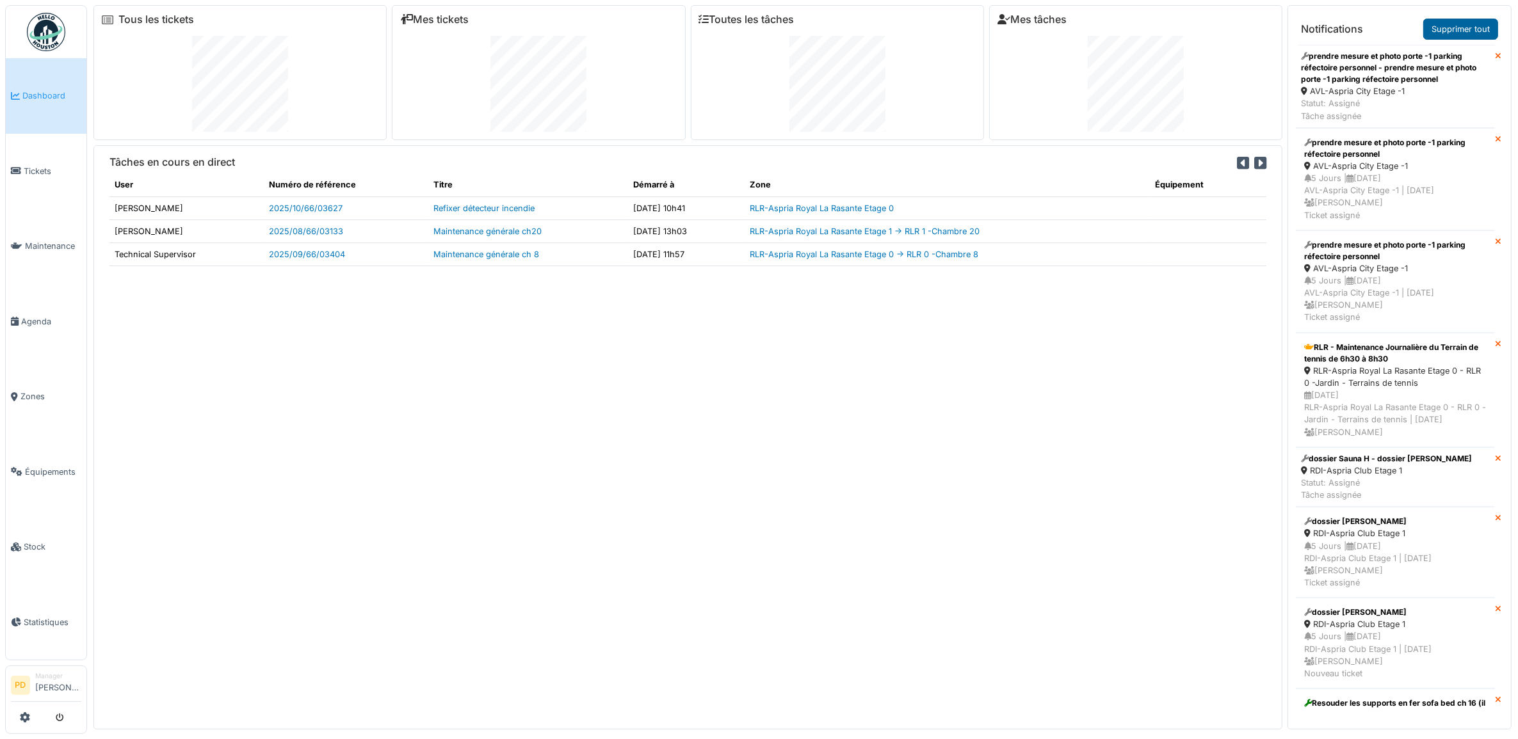
click at [1460, 28] on link "Supprimer tout" at bounding box center [1460, 29] width 75 height 21
click at [1450, 29] on link "Supprimer tout" at bounding box center [1460, 29] width 75 height 21
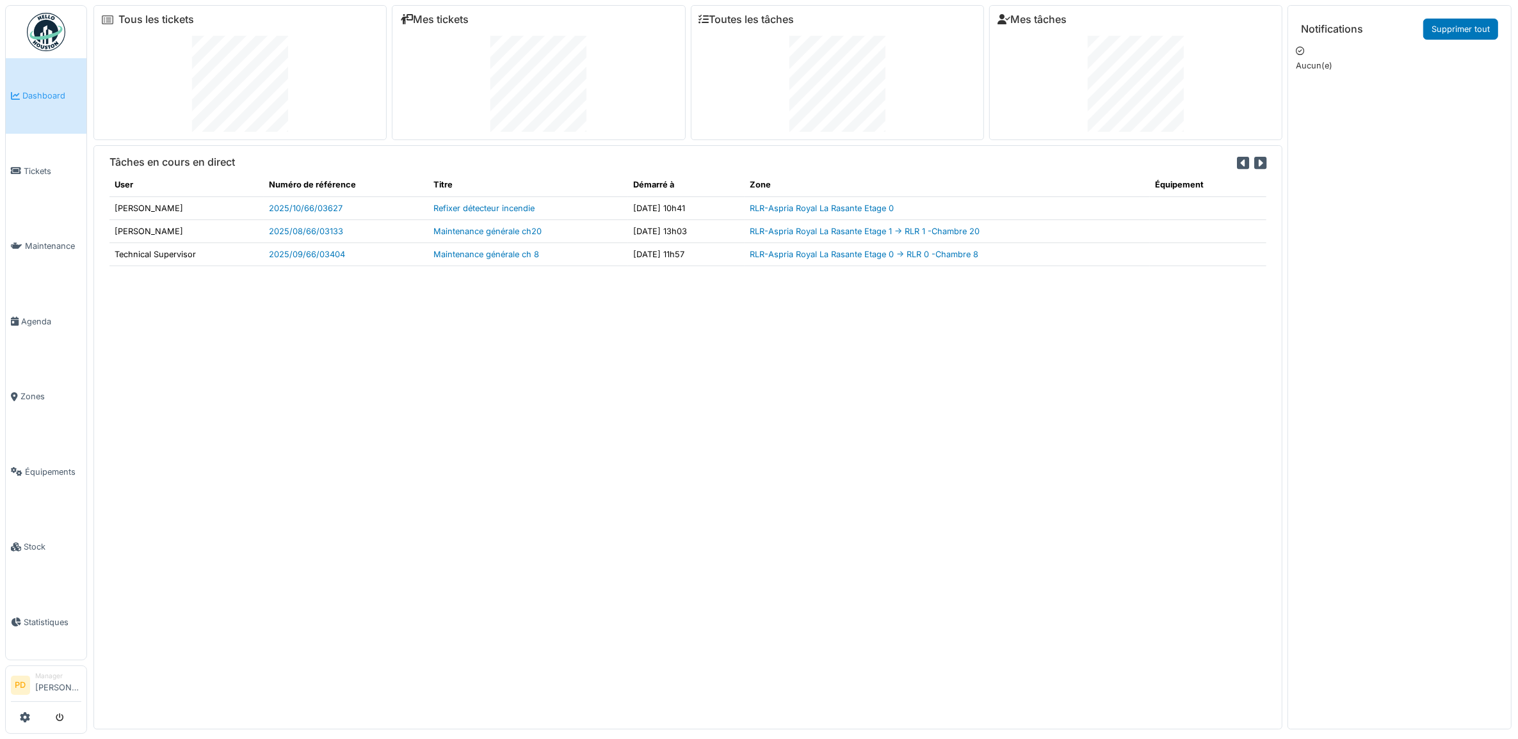
click at [43, 91] on span "Dashboard" at bounding box center [51, 96] width 59 height 12
click at [42, 165] on span "Tickets" at bounding box center [53, 171] width 58 height 12
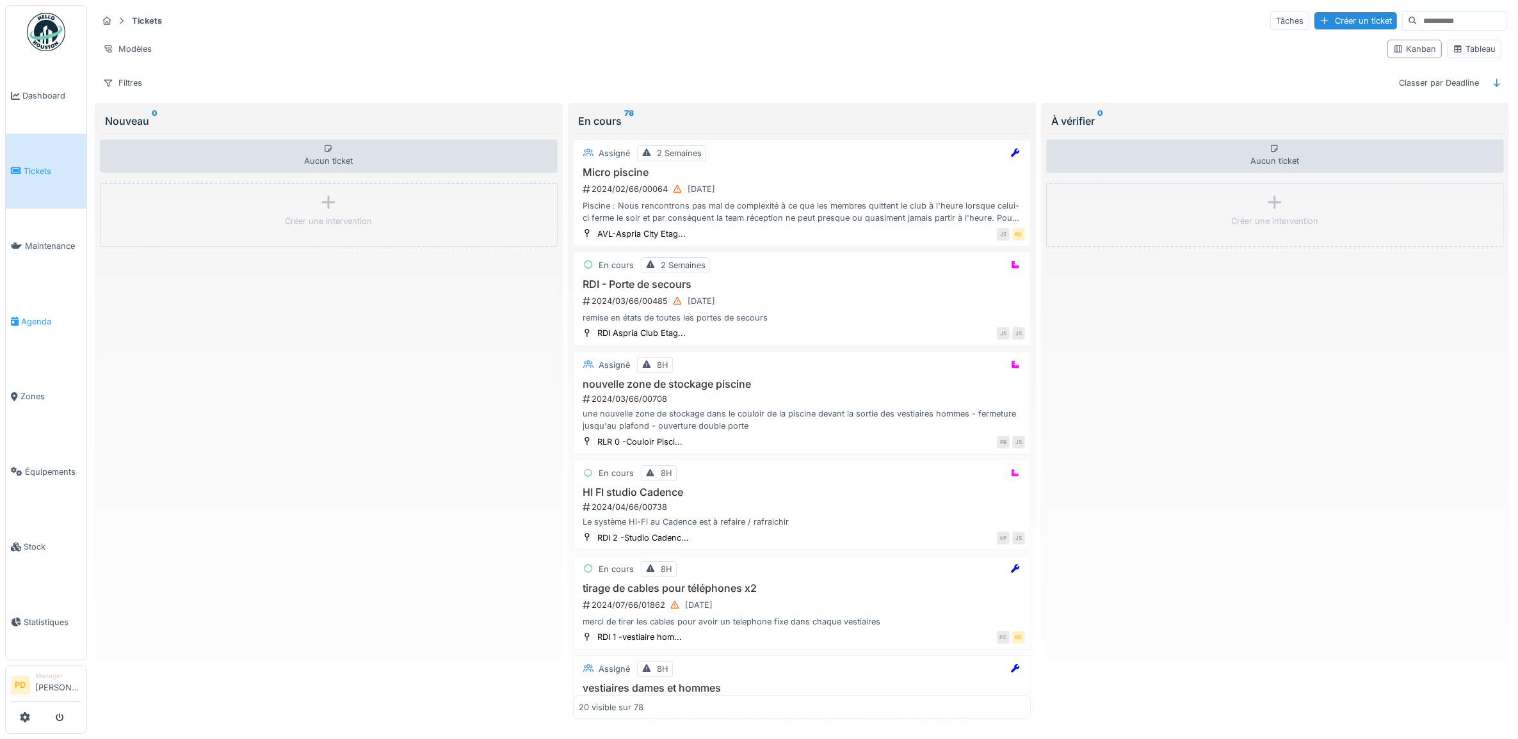
click at [35, 316] on span "Agenda" at bounding box center [51, 322] width 60 height 12
